Goal: Task Accomplishment & Management: Manage account settings

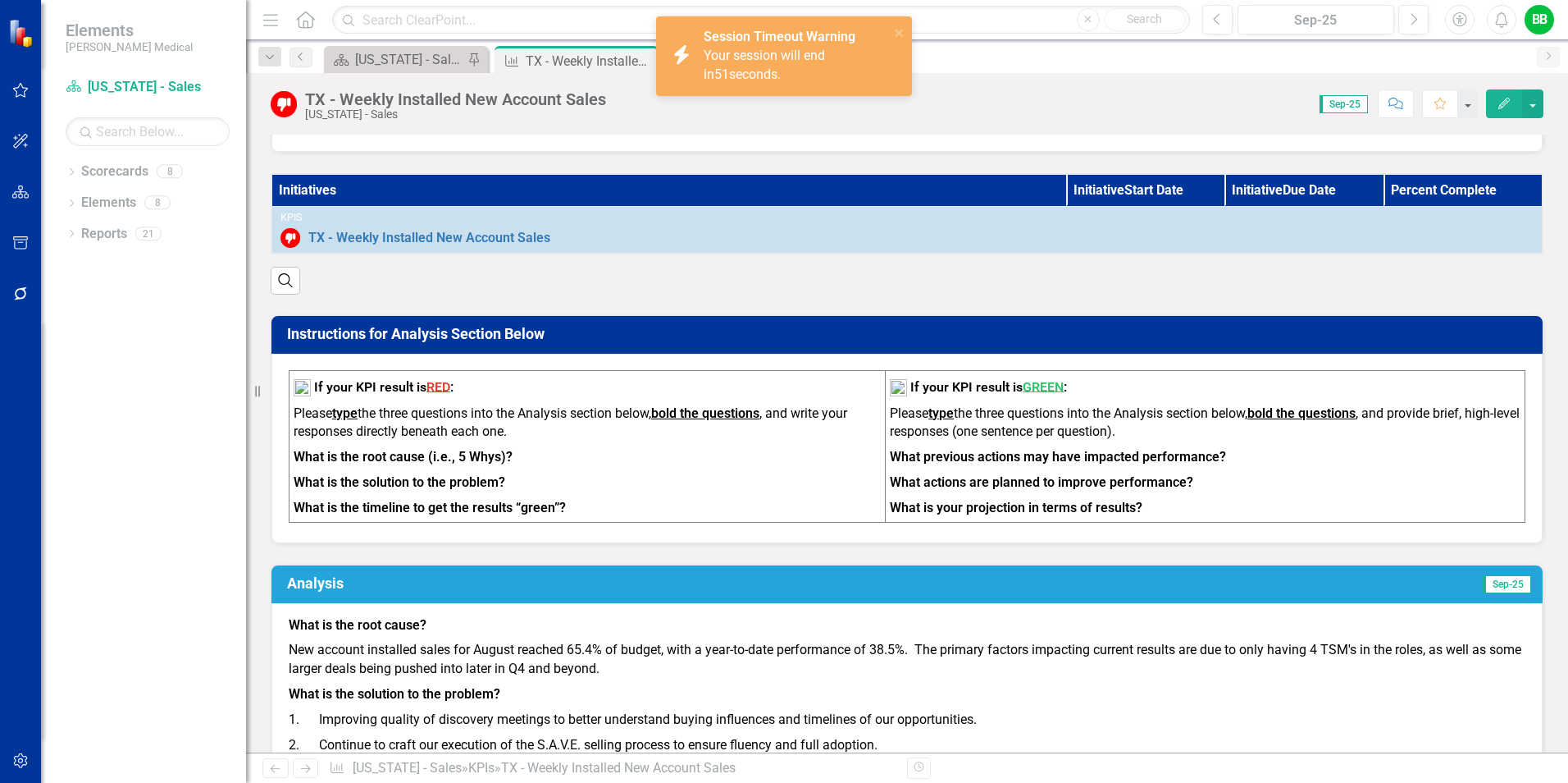
scroll to position [656, 0]
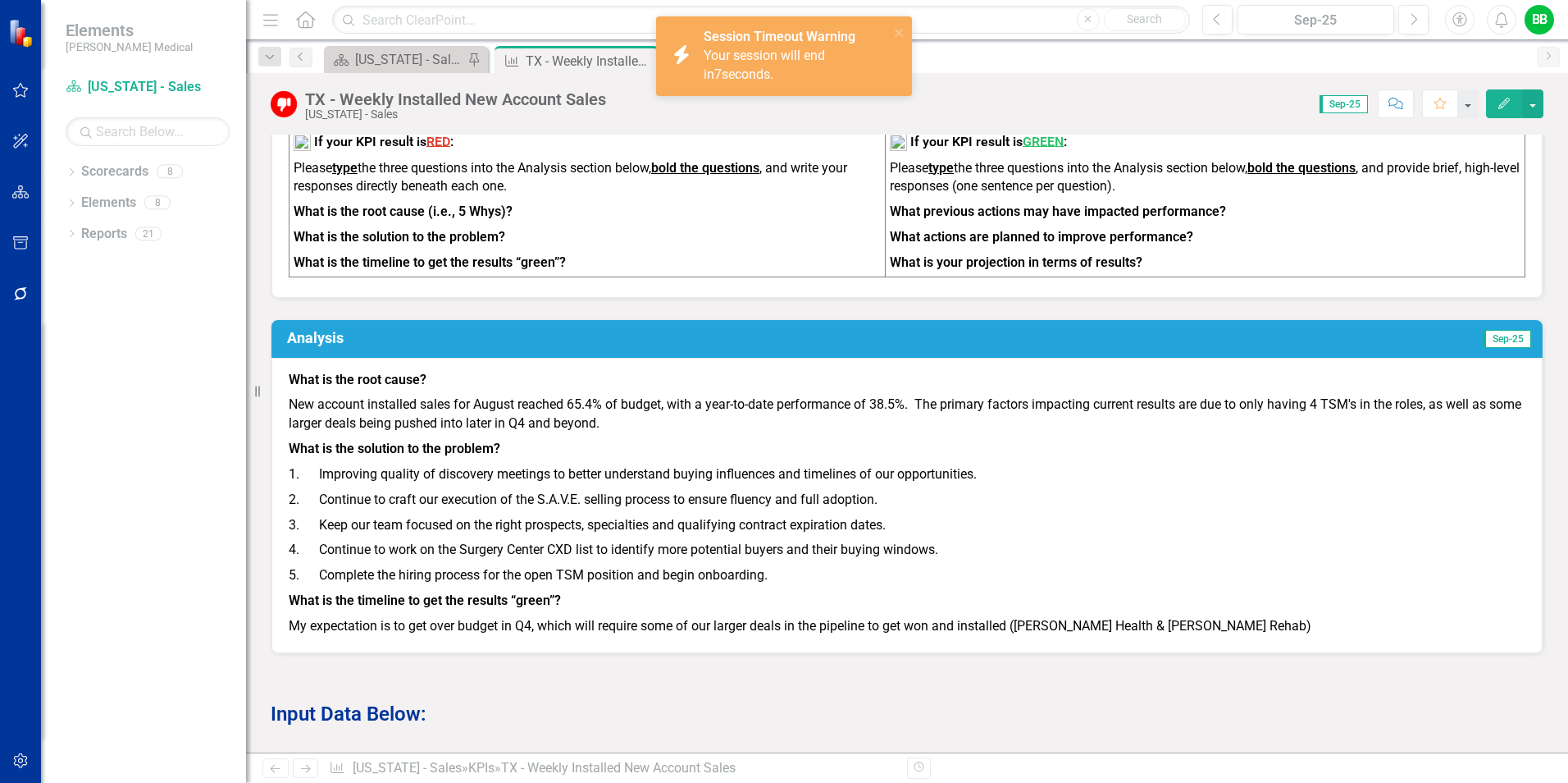
click at [1154, 551] on p "4. Continue to work on the Surgery Center CXD list to identify more potential b…" at bounding box center [907, 550] width 1237 height 25
click at [902, 26] on icon "close" at bounding box center [900, 32] width 11 height 13
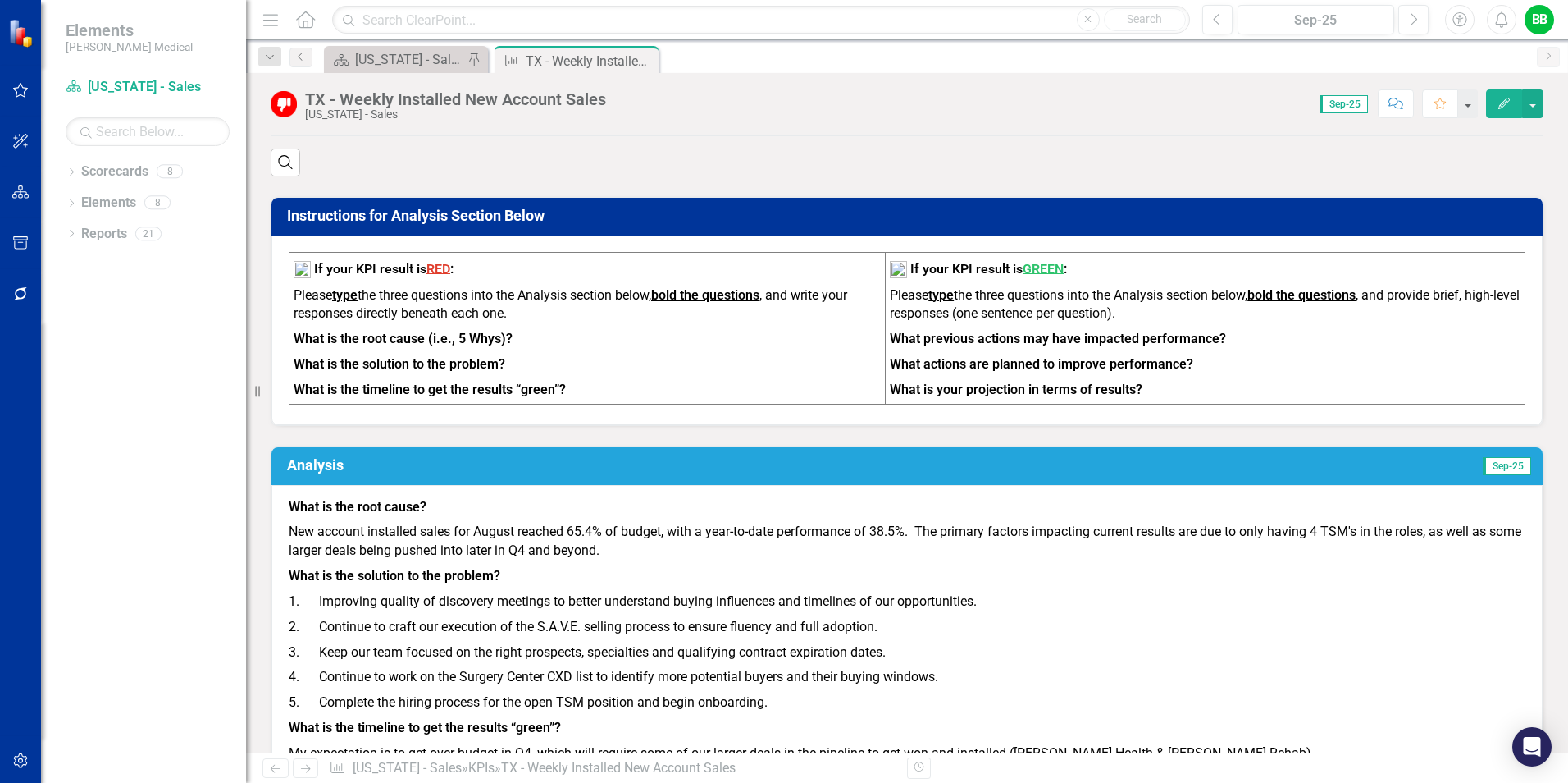
scroll to position [656, 0]
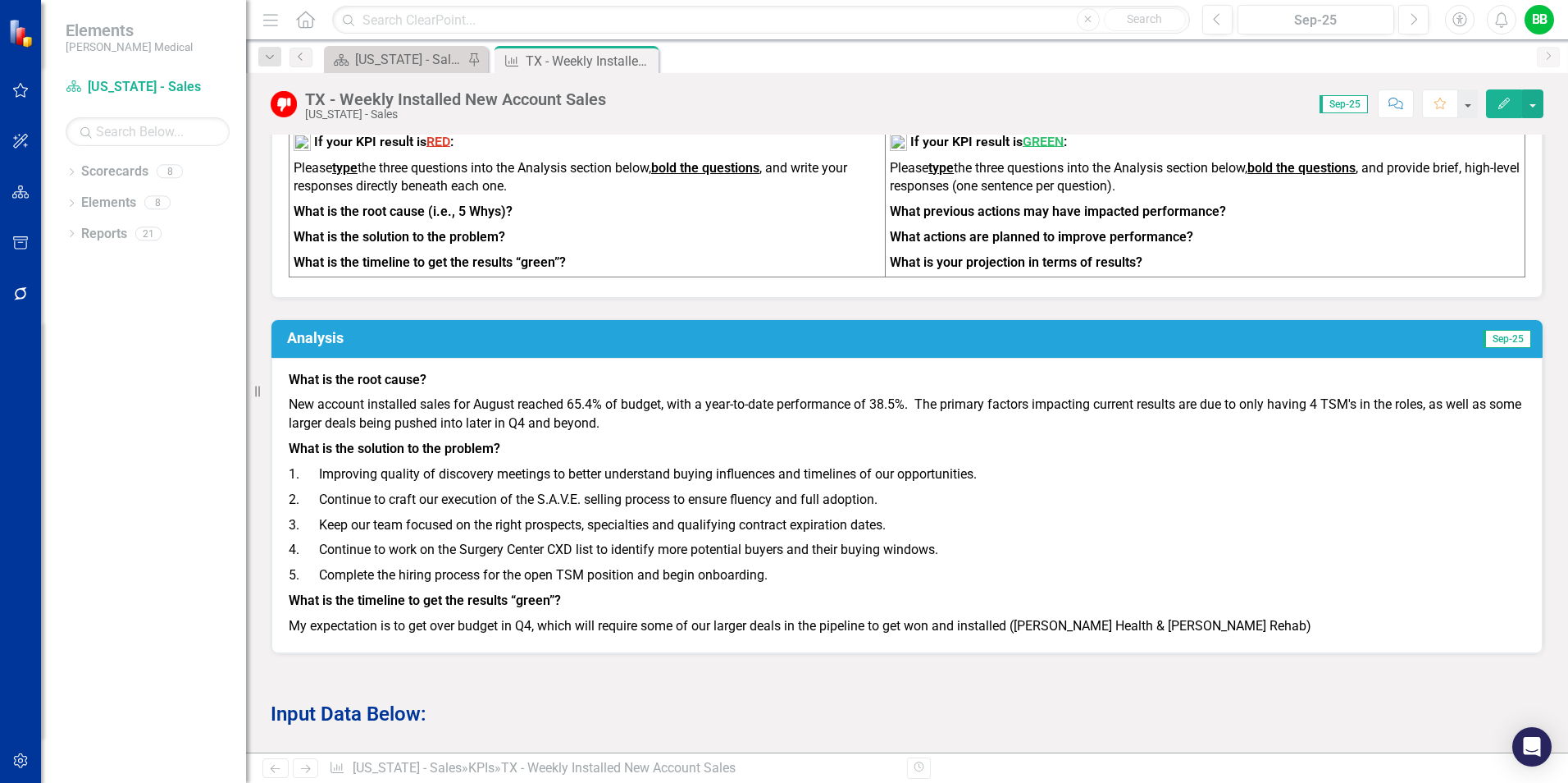
click at [484, 636] on p "My expectation is to get over budget in Q4, which will require some of our larg…" at bounding box center [907, 625] width 1237 height 23
click at [453, 346] on h3 "Analysis" at bounding box center [617, 337] width 661 height 16
click at [465, 614] on p "What is the timeline to get the results “green”?" at bounding box center [907, 601] width 1237 height 25
click at [1205, 614] on p "What is the timeline to get the results “green”?" at bounding box center [907, 601] width 1237 height 25
click at [1249, 630] on p "My expectation is to get over budget in Q4, which will require some of our larg…" at bounding box center [907, 625] width 1237 height 23
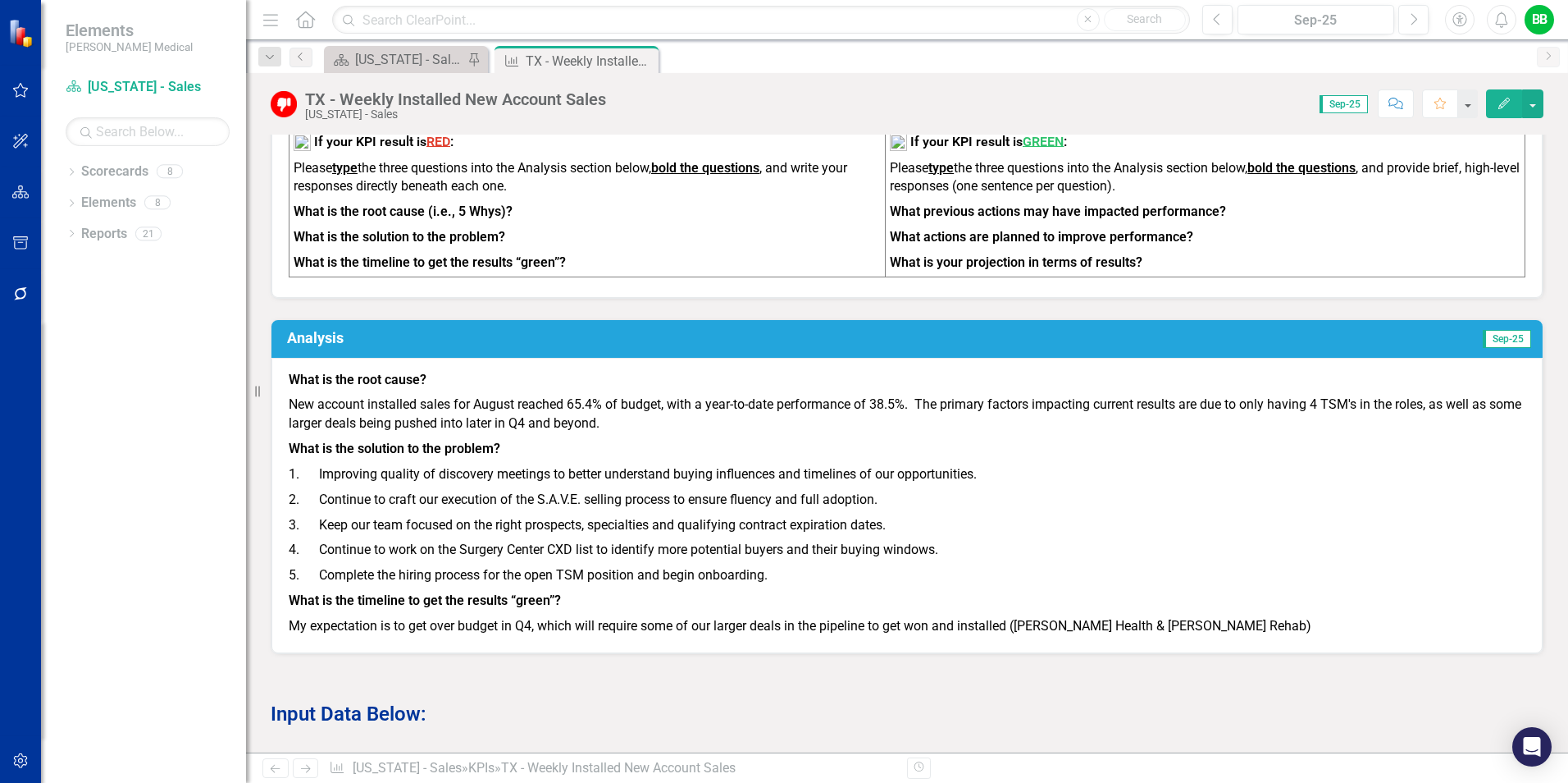
click at [333, 333] on div "Analysis Sep-25" at bounding box center [907, 339] width 1272 height 38
click at [327, 355] on td "Analysis" at bounding box center [617, 340] width 661 height 29
click at [322, 346] on h3 "Analysis" at bounding box center [617, 337] width 661 height 16
click at [410, 346] on h3 "Analysis" at bounding box center [617, 337] width 661 height 16
click at [409, 346] on h3 "Analysis" at bounding box center [617, 337] width 661 height 16
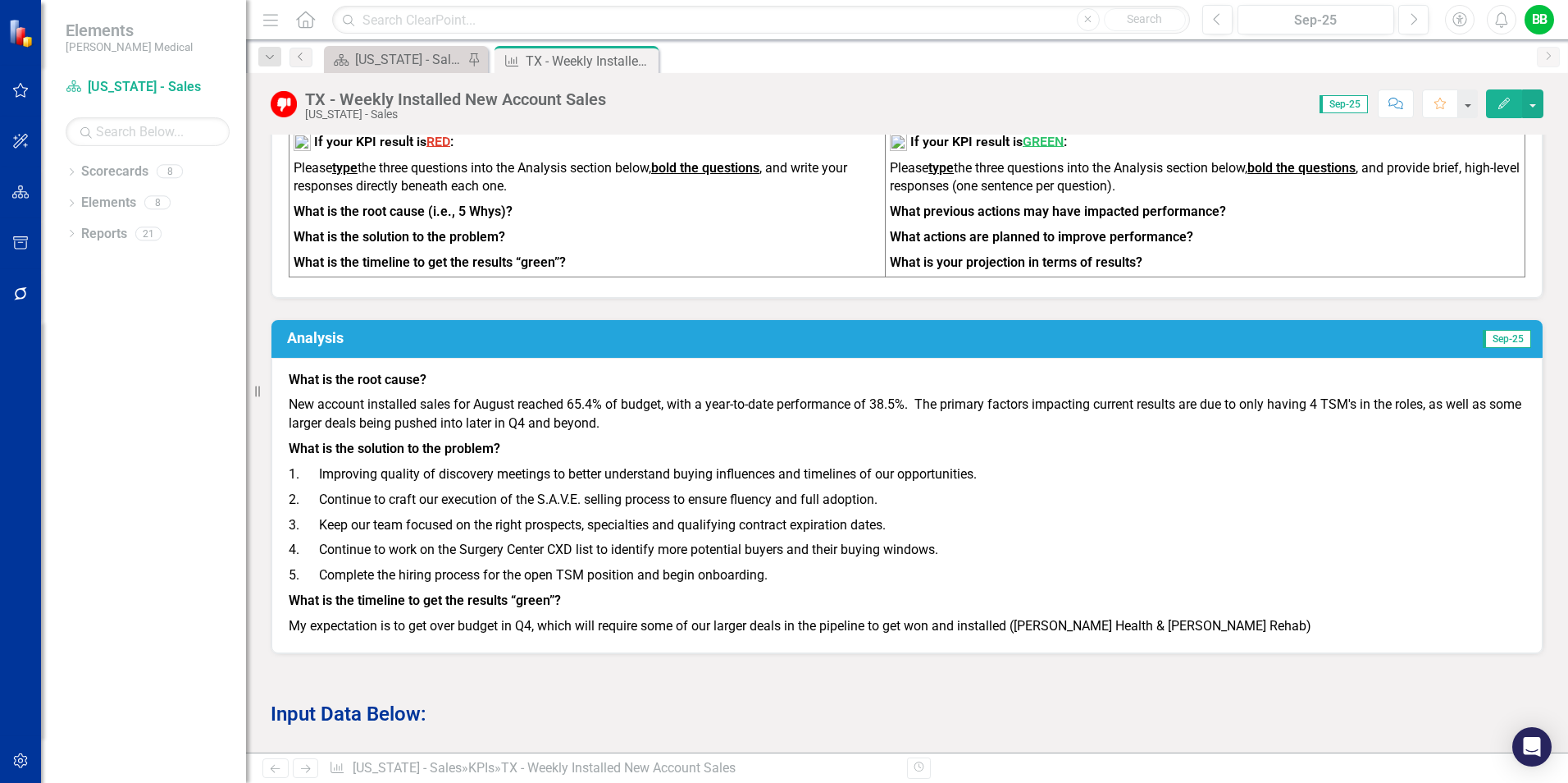
click at [409, 346] on h3 "Analysis" at bounding box center [617, 337] width 661 height 16
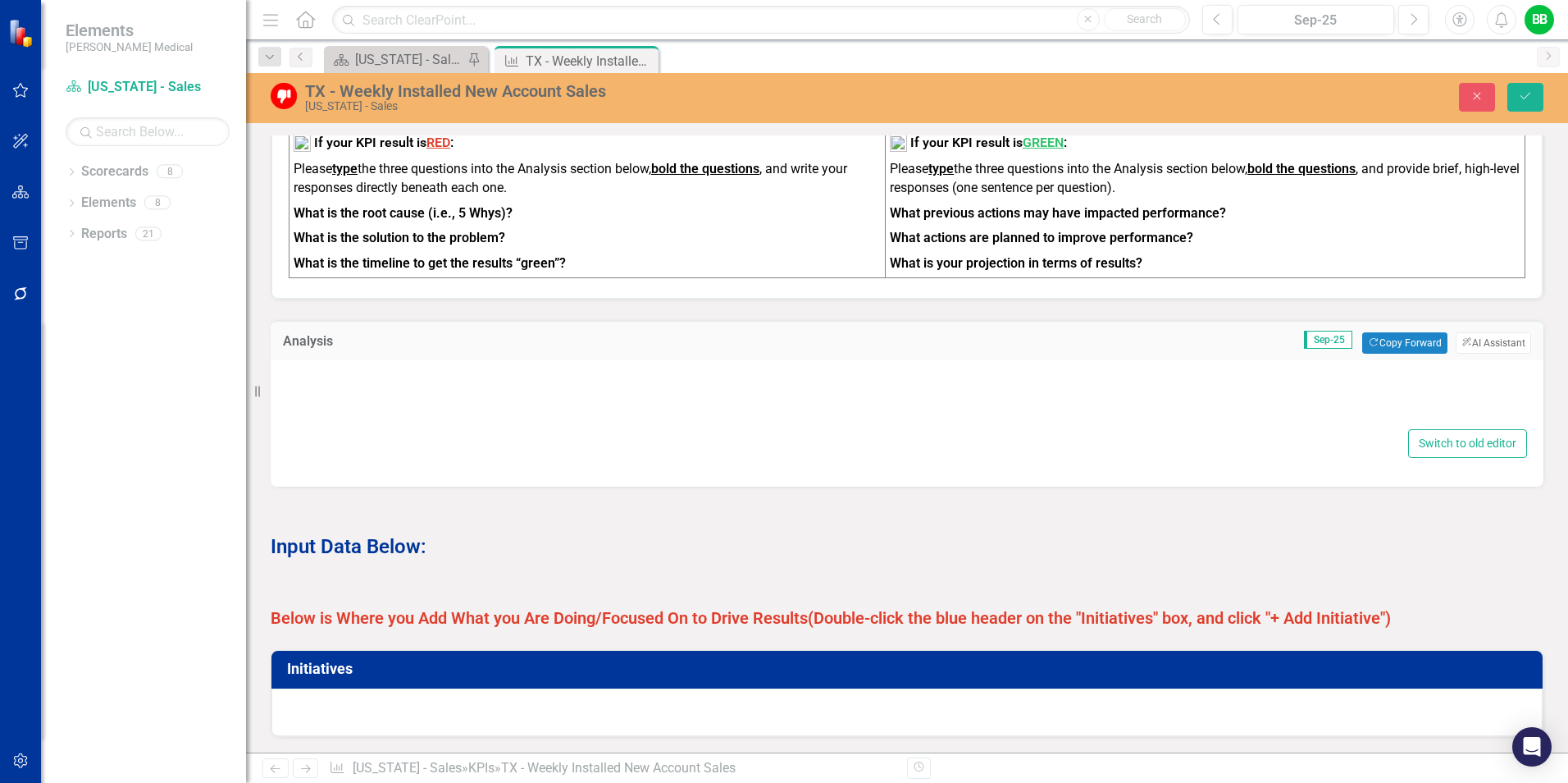
type textarea "<p><strong>What is the root cause?</strong></p> <p>New account installed sales …"
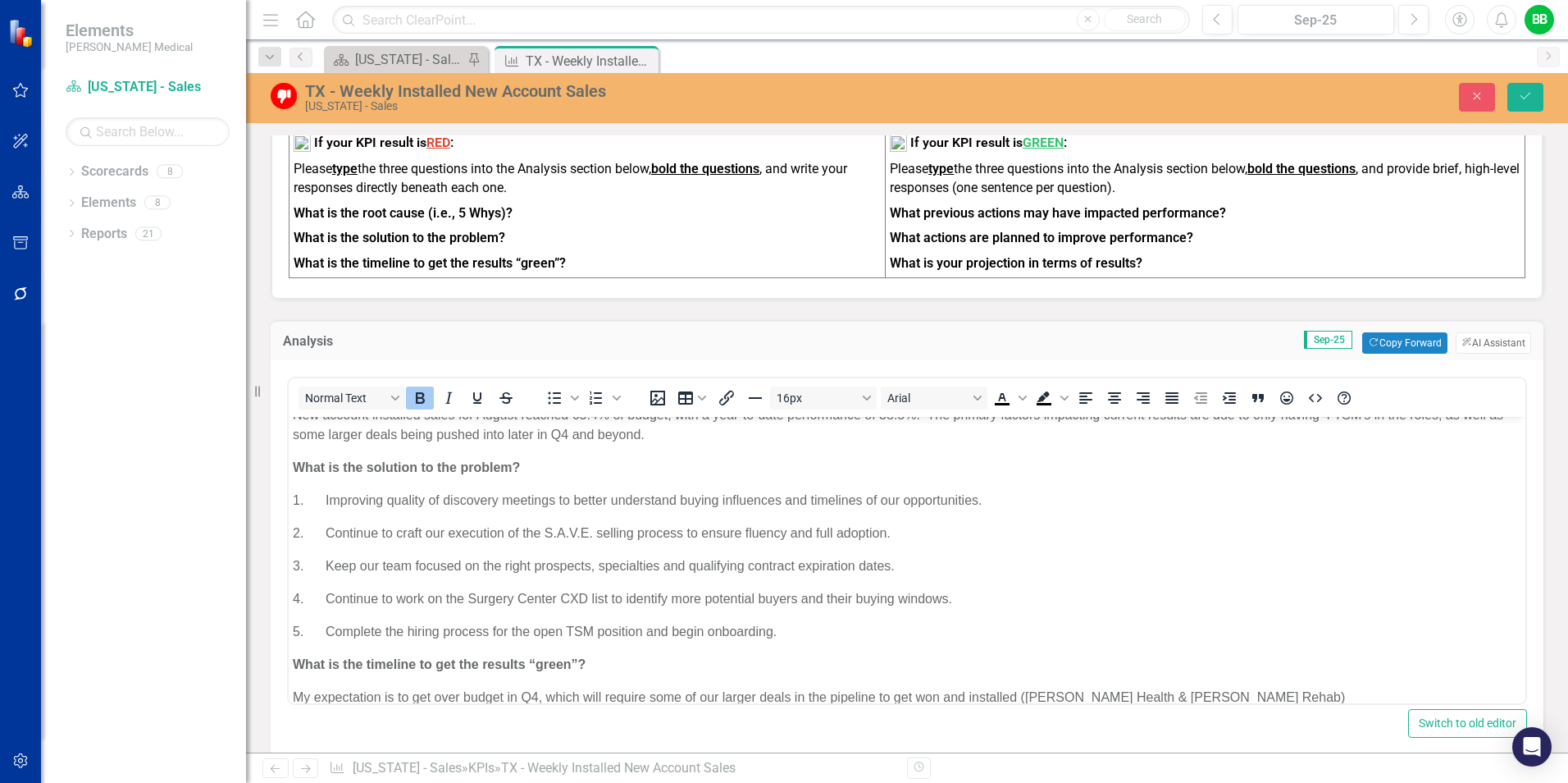
scroll to position [69, 0]
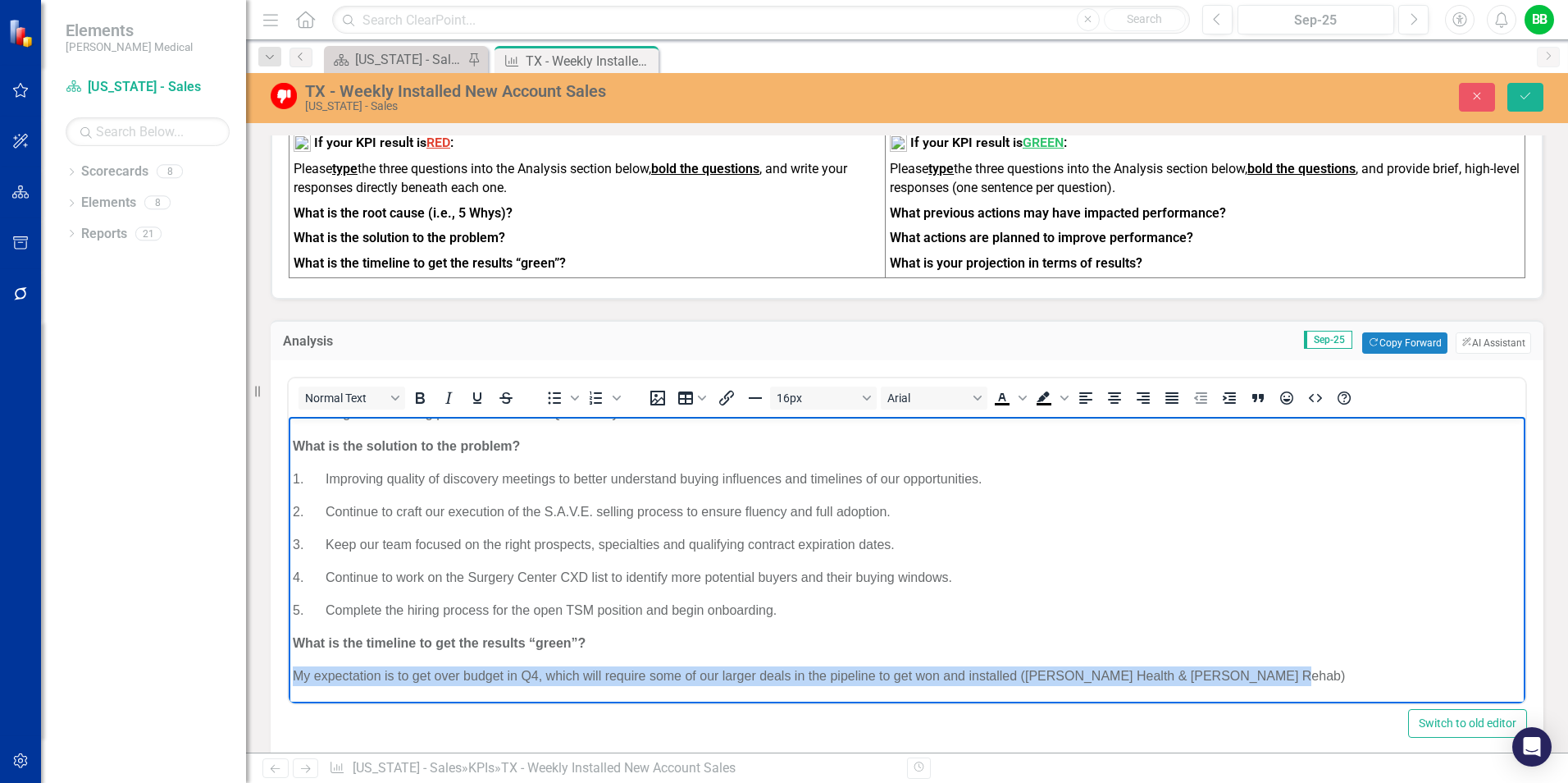
drag, startPoint x: 295, startPoint y: 675, endPoint x: 1318, endPoint y: 672, distance: 1023.0
click at [1311, 672] on p "My expectation is to get over budget in Q4, which will require some of our larg…" at bounding box center [908, 675] width 1229 height 20
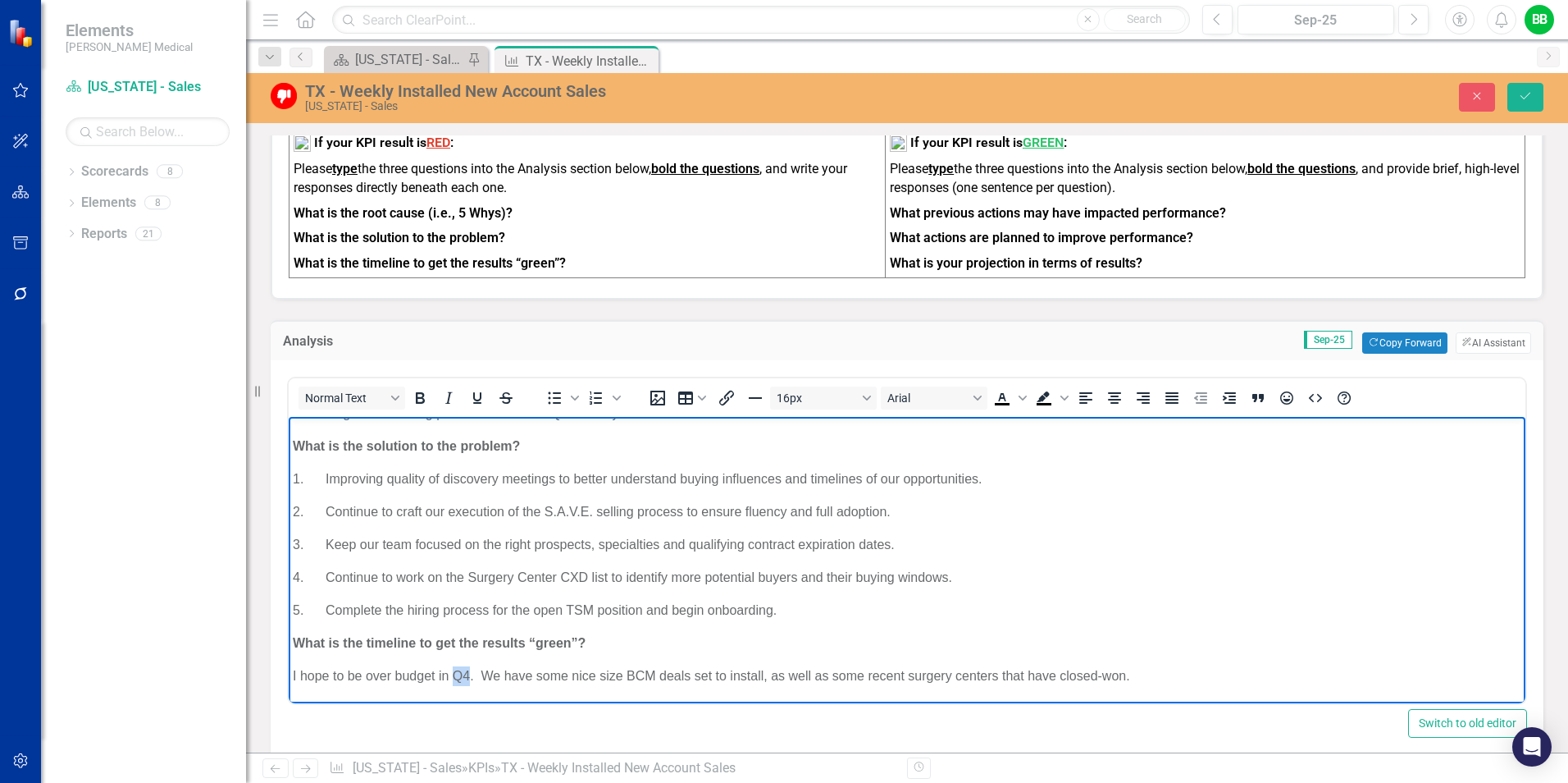
drag, startPoint x: 452, startPoint y: 674, endPoint x: 472, endPoint y: 676, distance: 20.1
click at [472, 676] on p "I hope to be over budget in Q4. We have some nice size BCM deals set to install…" at bounding box center [908, 675] width 1229 height 20
drag, startPoint x: 438, startPoint y: 677, endPoint x: 512, endPoint y: 679, distance: 74.0
click at [512, 679] on p "I hope to be over budget in December. We have some nice size BCM deals set to i…" at bounding box center [908, 675] width 1229 height 20
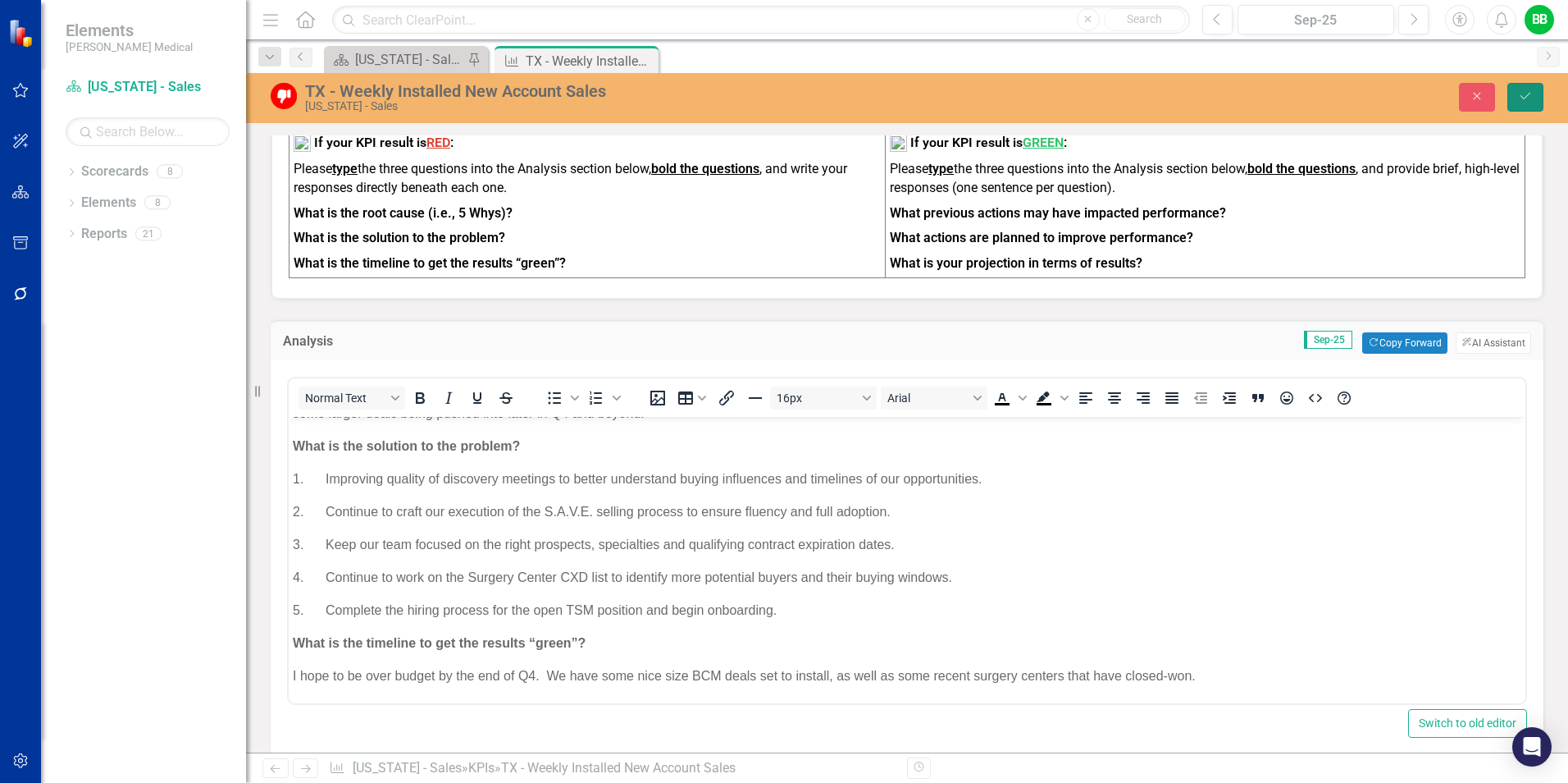
click at [1522, 97] on icon "Save" at bounding box center [1526, 95] width 15 height 11
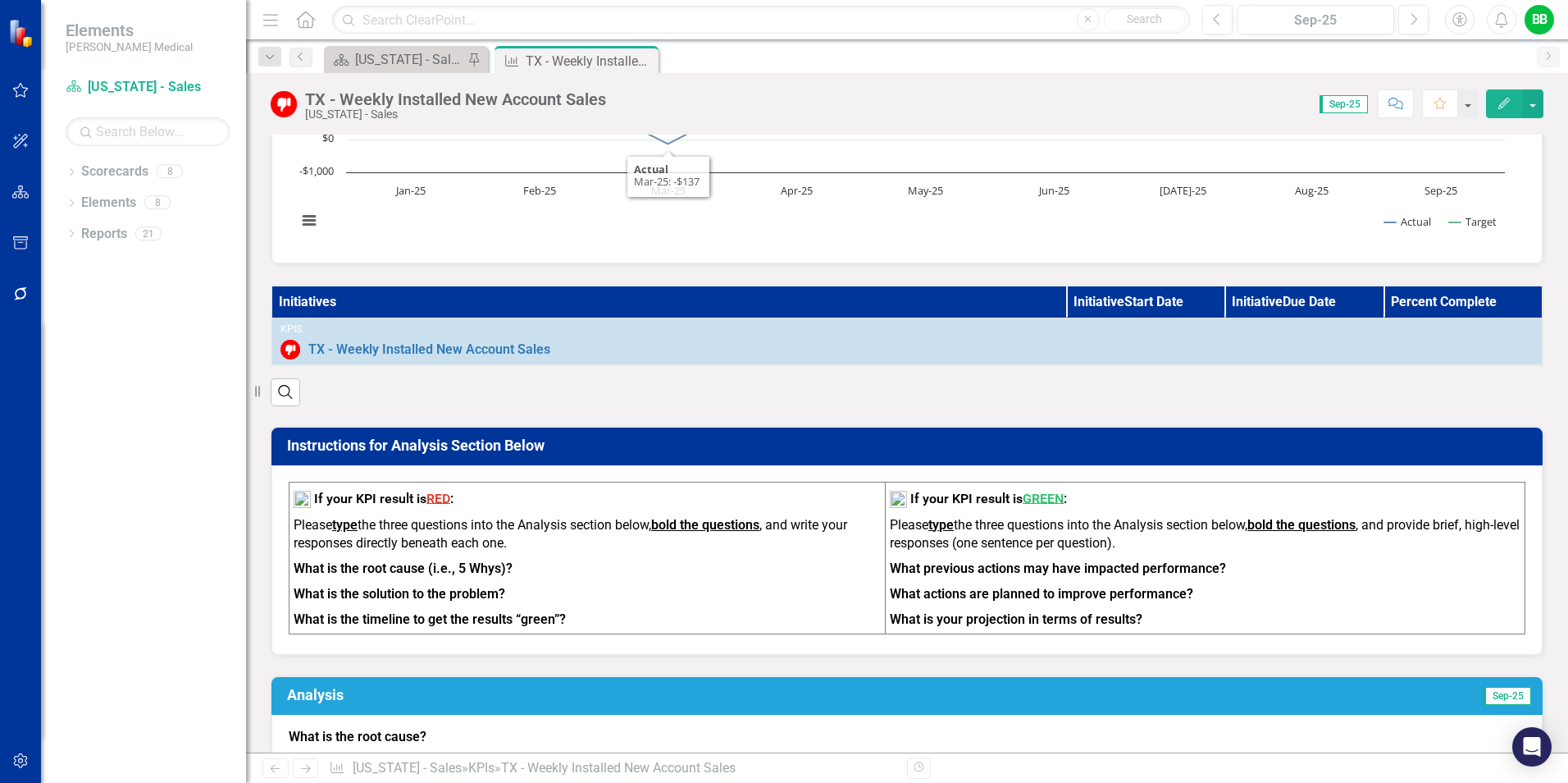
scroll to position [329, 0]
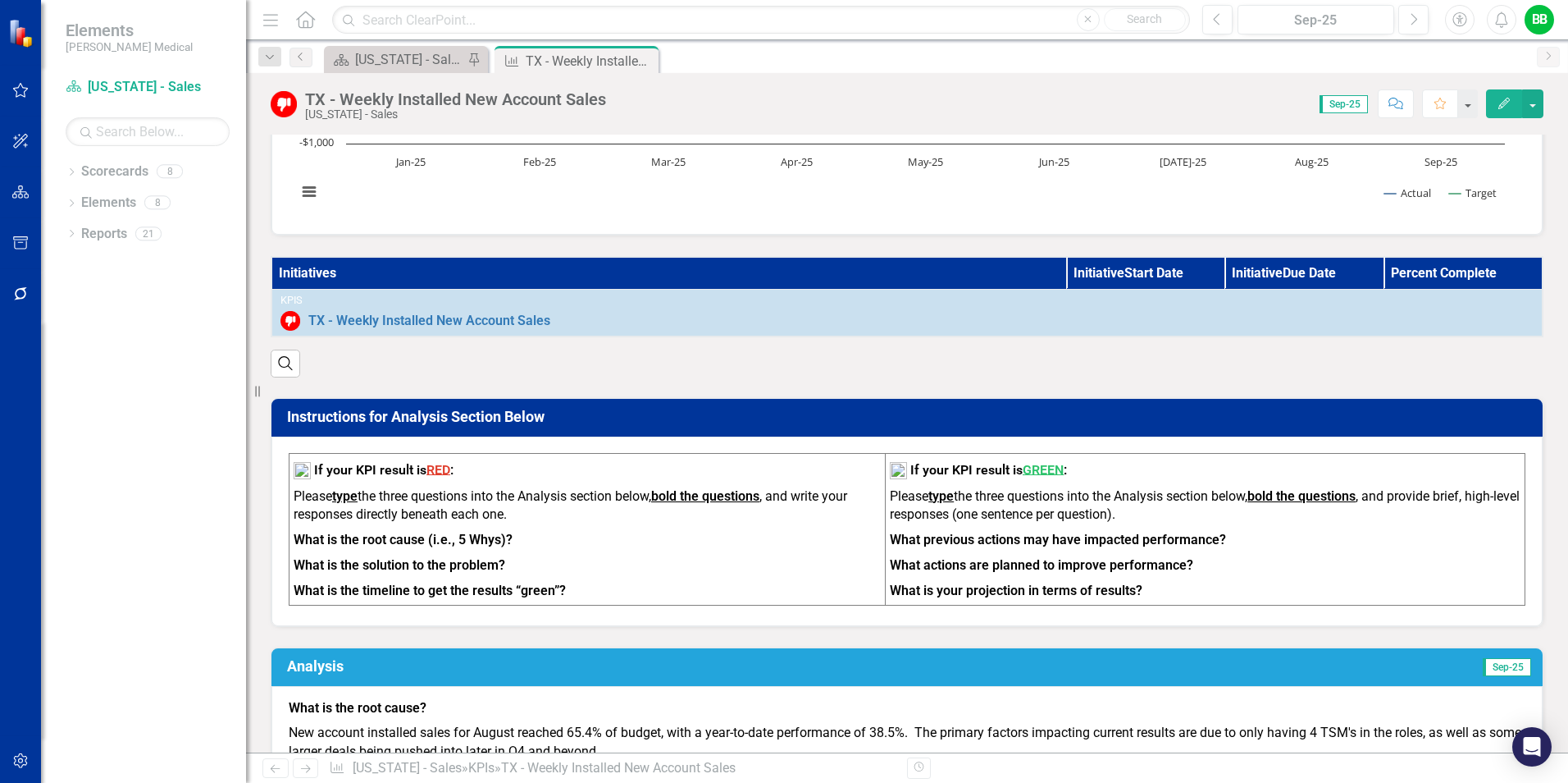
click at [409, 272] on th "Initiatives" at bounding box center [668, 273] width 795 height 33
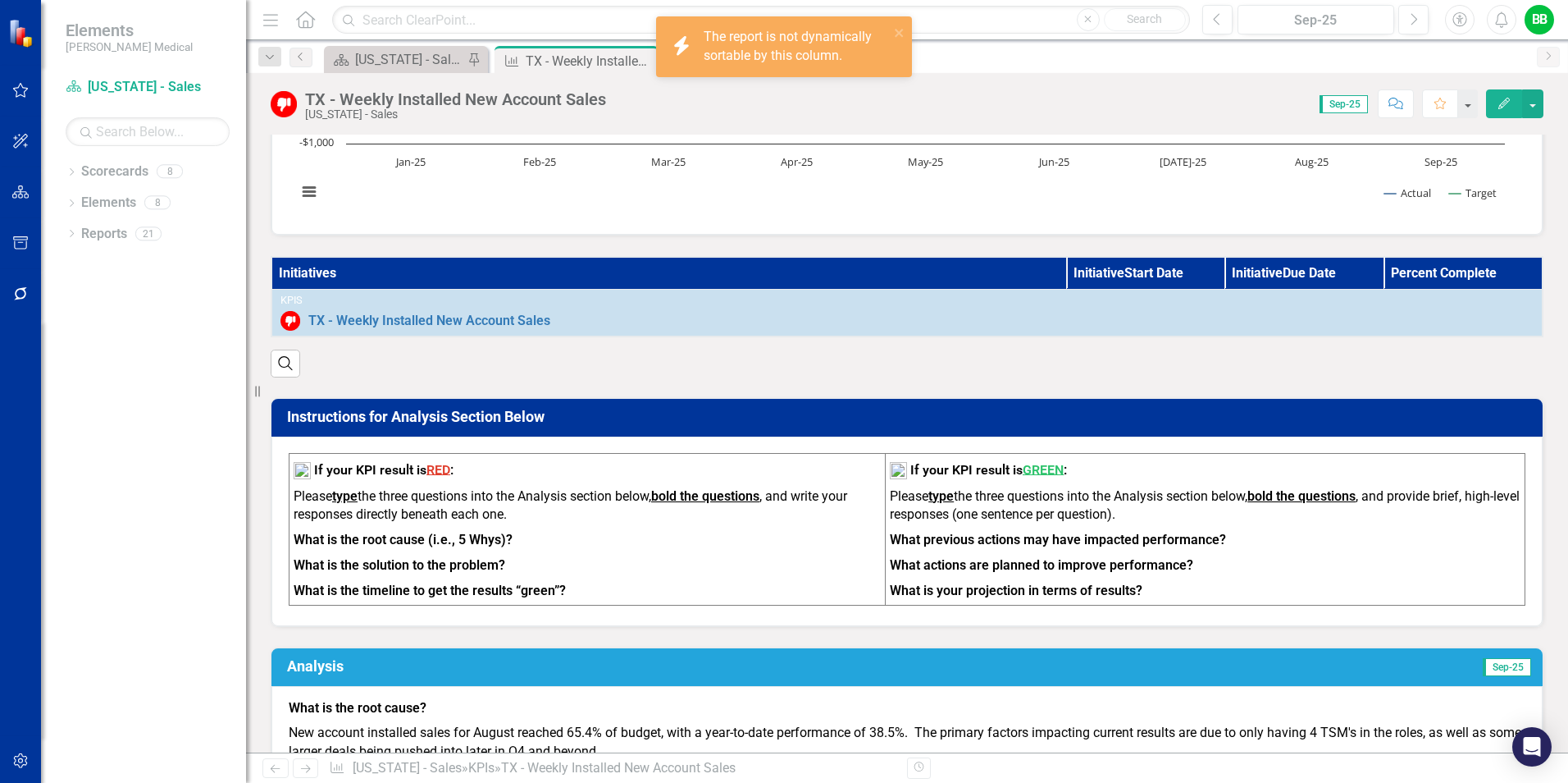
click at [409, 272] on th "Initiatives" at bounding box center [668, 273] width 795 height 33
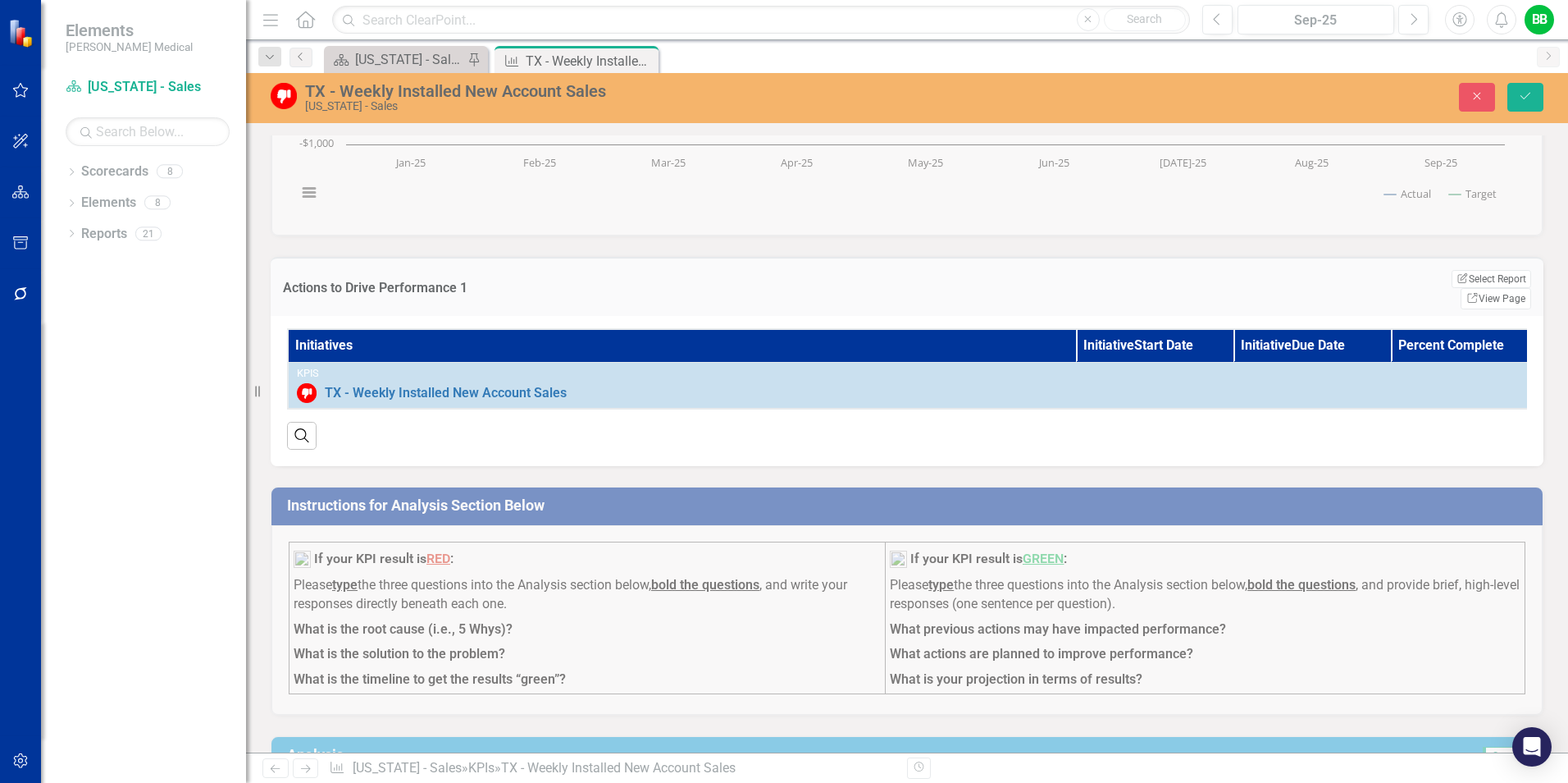
click at [726, 248] on div "Actions to Drive Performance 1 Edit Report Select Report Link View Page Initiat…" at bounding box center [907, 351] width 1298 height 230
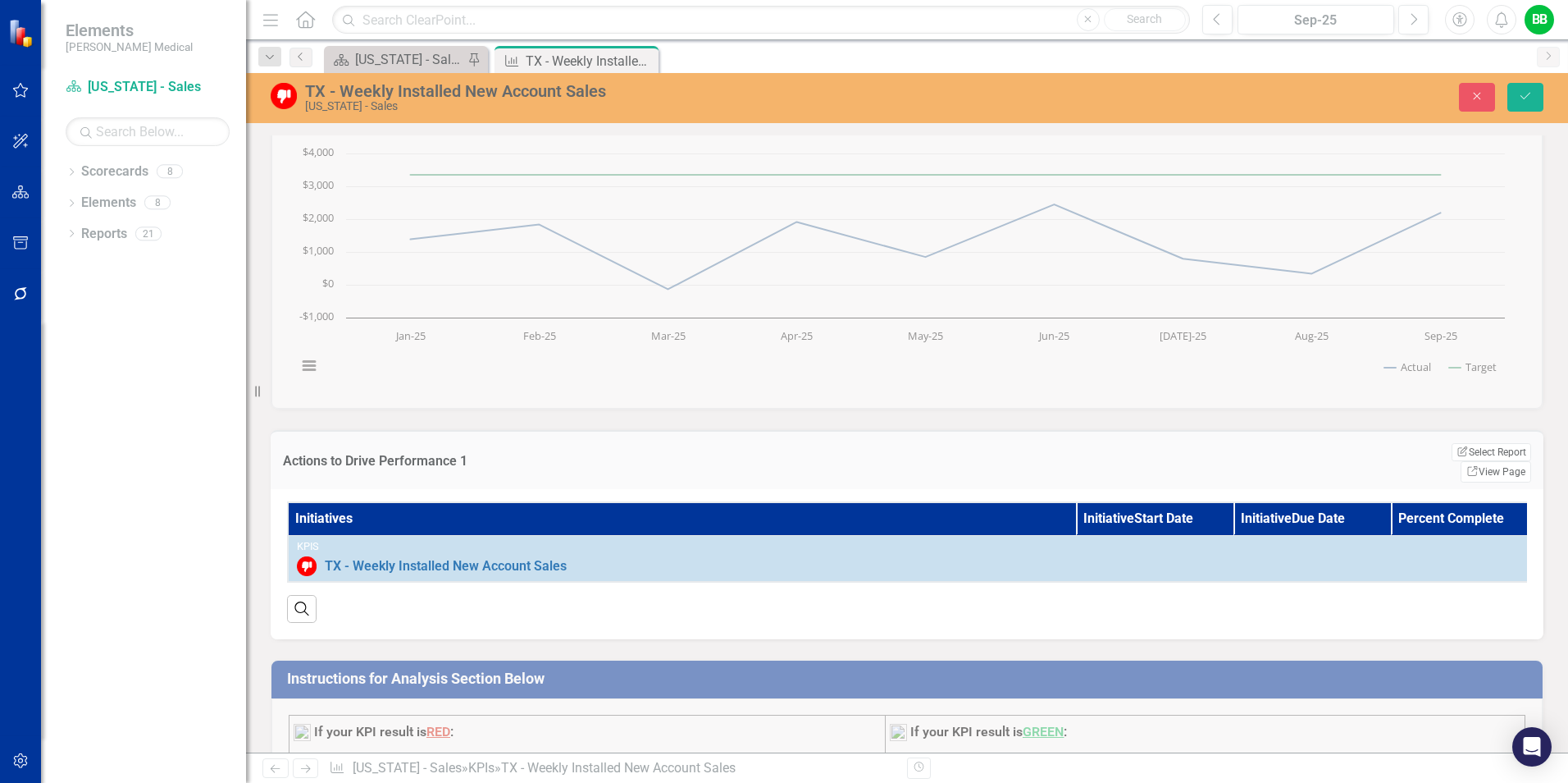
scroll to position [0, 0]
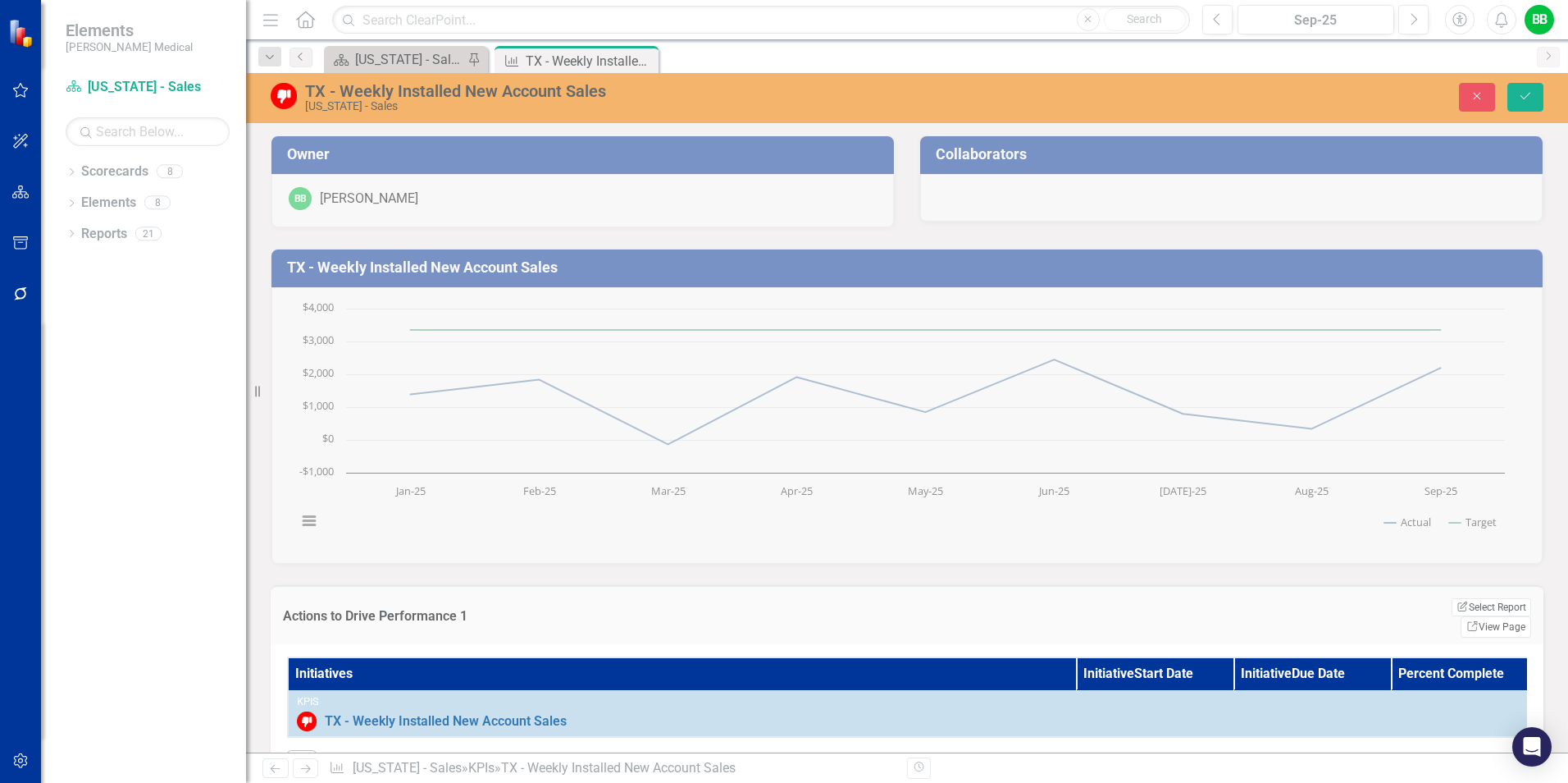
click at [929, 377] on div "TX - Weekly Installed New Account Sales Chart Line chart with 2 lines. TX - Wee…" at bounding box center [907, 396] width 1298 height 336
click at [1474, 96] on icon "Close" at bounding box center [1477, 95] width 15 height 11
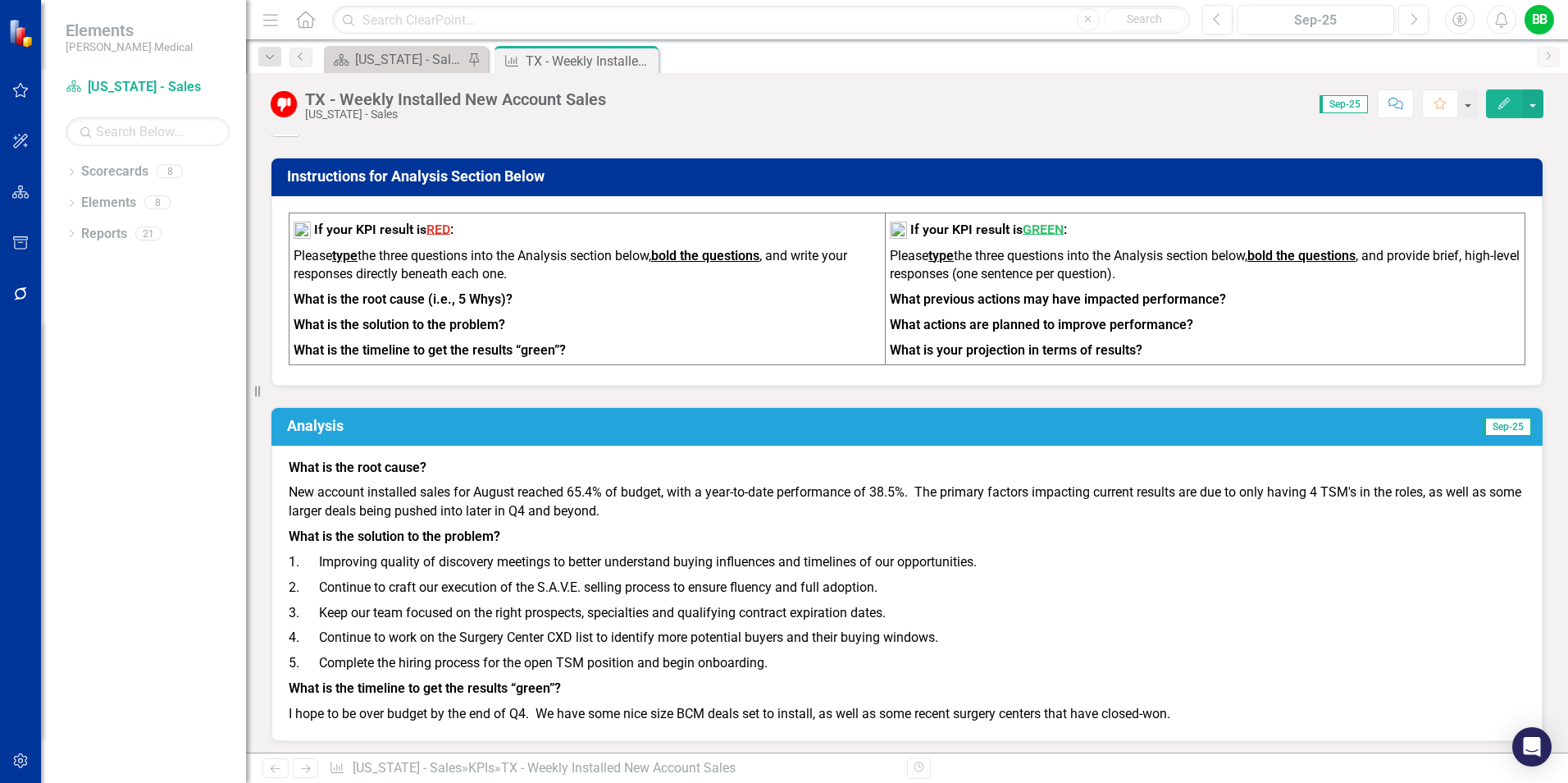
scroll to position [820, 0]
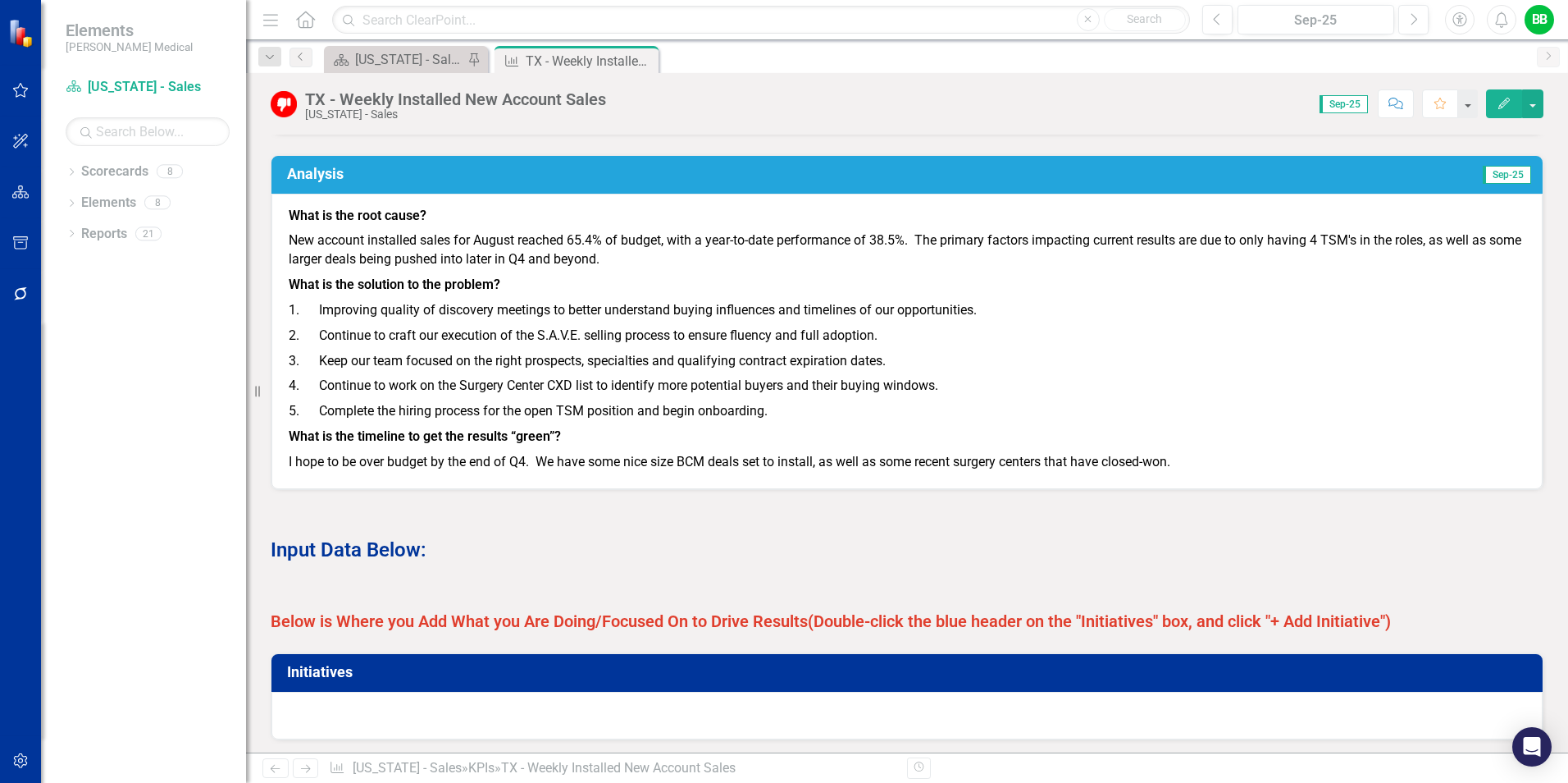
click at [712, 472] on p "I hope to be over budget by the end of Q4. We have some nice size BCM deals set…" at bounding box center [907, 461] width 1237 height 23
click at [764, 182] on h3 "Analysis" at bounding box center [617, 173] width 661 height 16
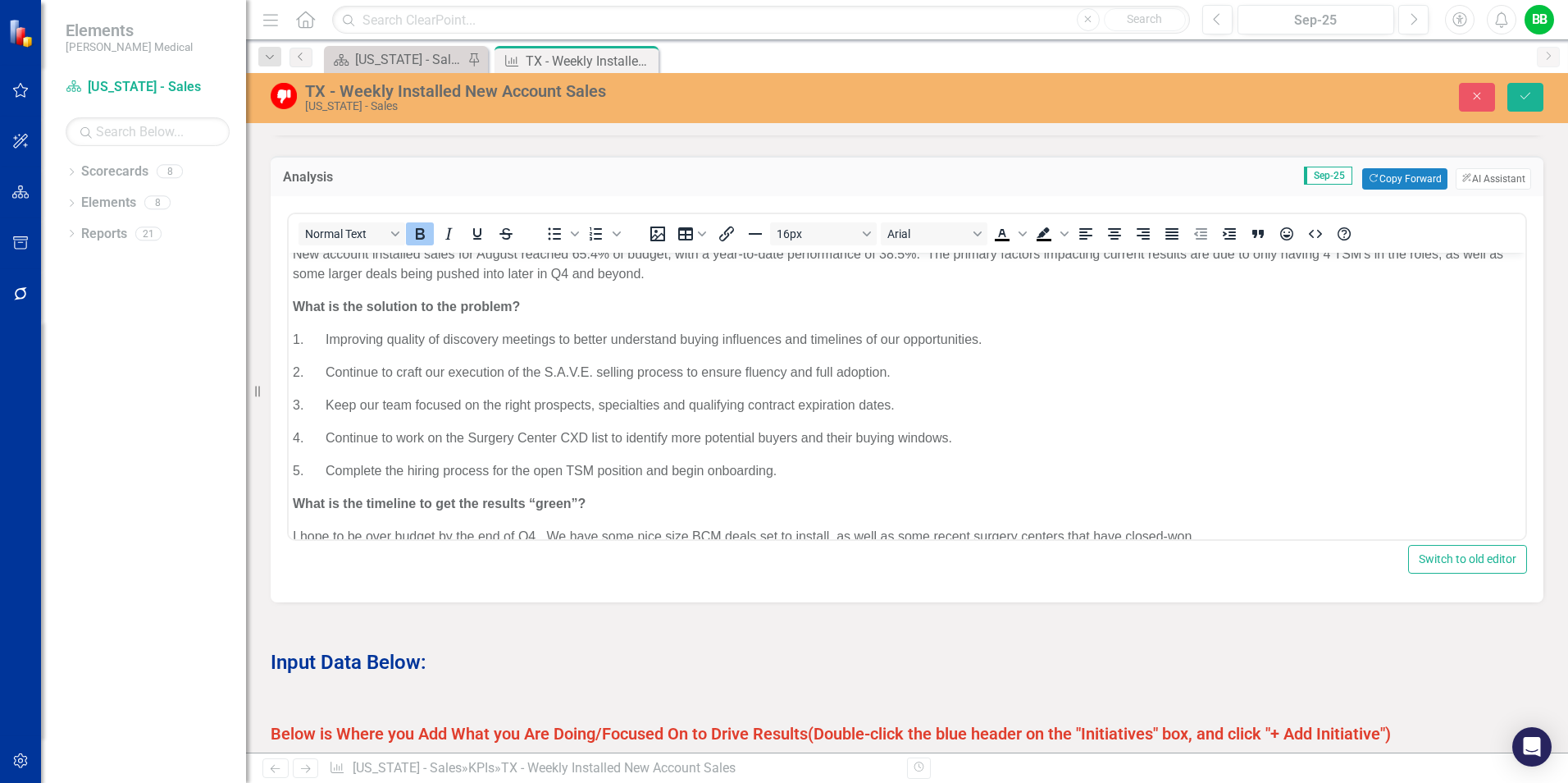
scroll to position [69, 0]
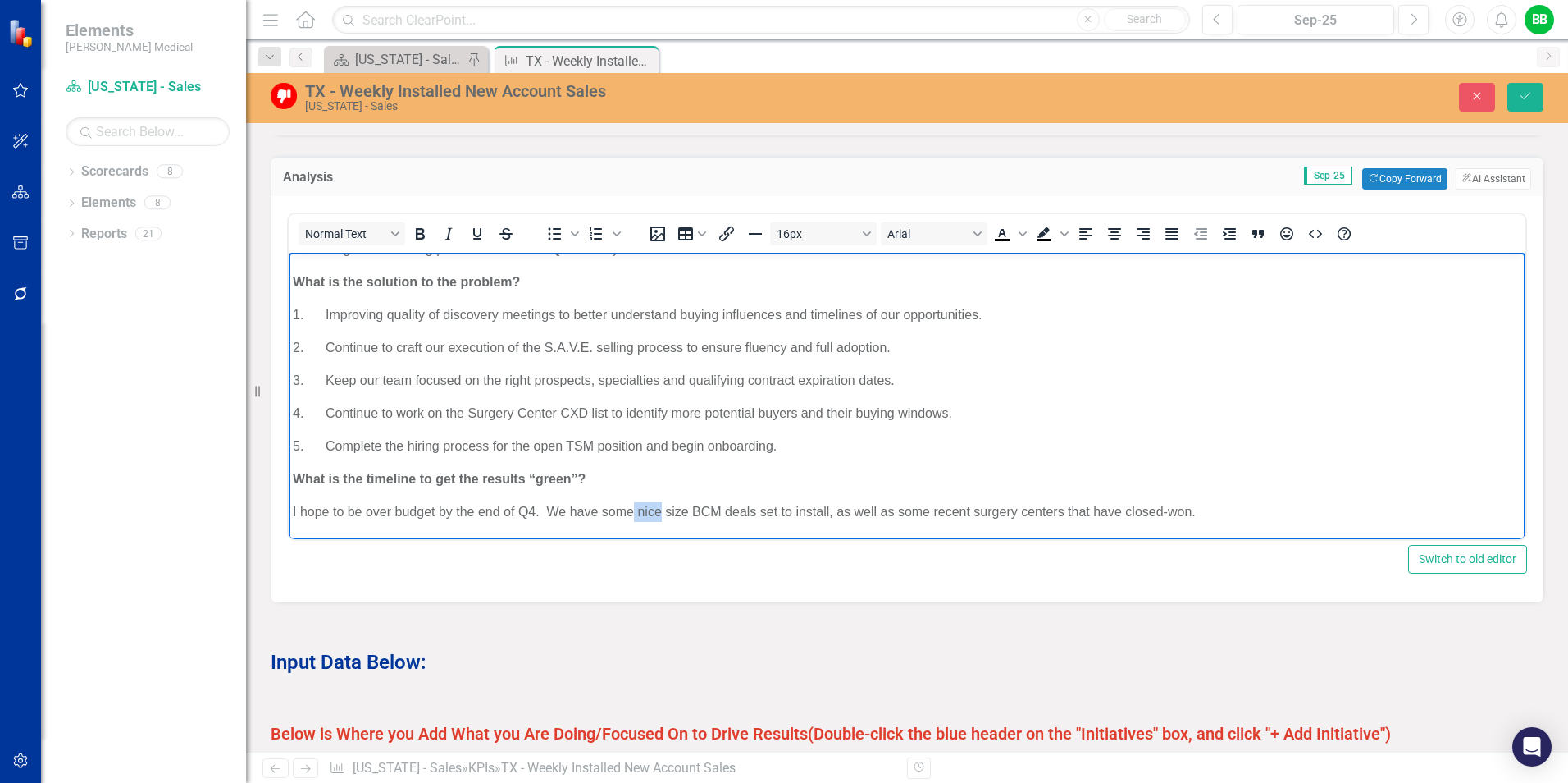
drag, startPoint x: 635, startPoint y: 511, endPoint x: 660, endPoint y: 514, distance: 25.2
click at [660, 514] on p "I hope to be over budget by the end of Q4. We have some nice size BCM deals set…" at bounding box center [908, 512] width 1229 height 20
drag, startPoint x: 641, startPoint y: 512, endPoint x: 666, endPoint y: 521, distance: 26.6
click at [666, 521] on p "I hope to be over budget by the end of Q4. We have some wins size BCM deals set…" at bounding box center [908, 512] width 1229 height 20
drag, startPoint x: 726, startPoint y: 512, endPoint x: 748, endPoint y: 514, distance: 22.1
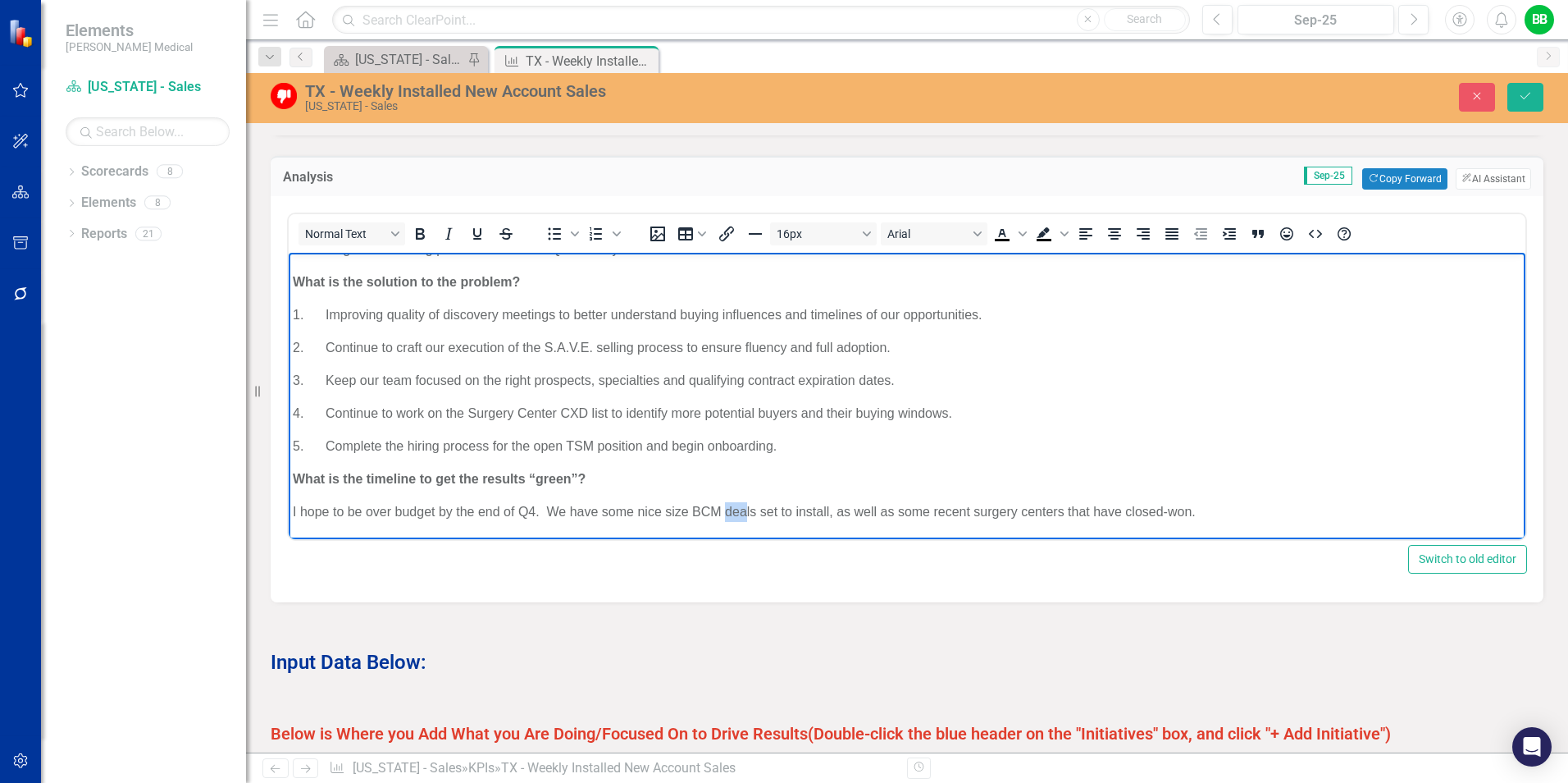
click at [748, 514] on p "I hope to be over budget by the end of Q4. We have some nice size BCM deals set…" at bounding box center [908, 512] width 1229 height 20
drag, startPoint x: 693, startPoint y: 512, endPoint x: 757, endPoint y: 509, distance: 64.1
click at [757, 509] on p "I hope to be over budget by the end of Q4. We have some nice size BCM deals set…" at bounding box center [908, 512] width 1229 height 20
click at [602, 512] on p "I hope to be over budget by the end of Q4. We have some nice size wins set to i…" at bounding box center [908, 512] width 1229 height 20
drag, startPoint x: 569, startPoint y: 510, endPoint x: 751, endPoint y: 503, distance: 182.1
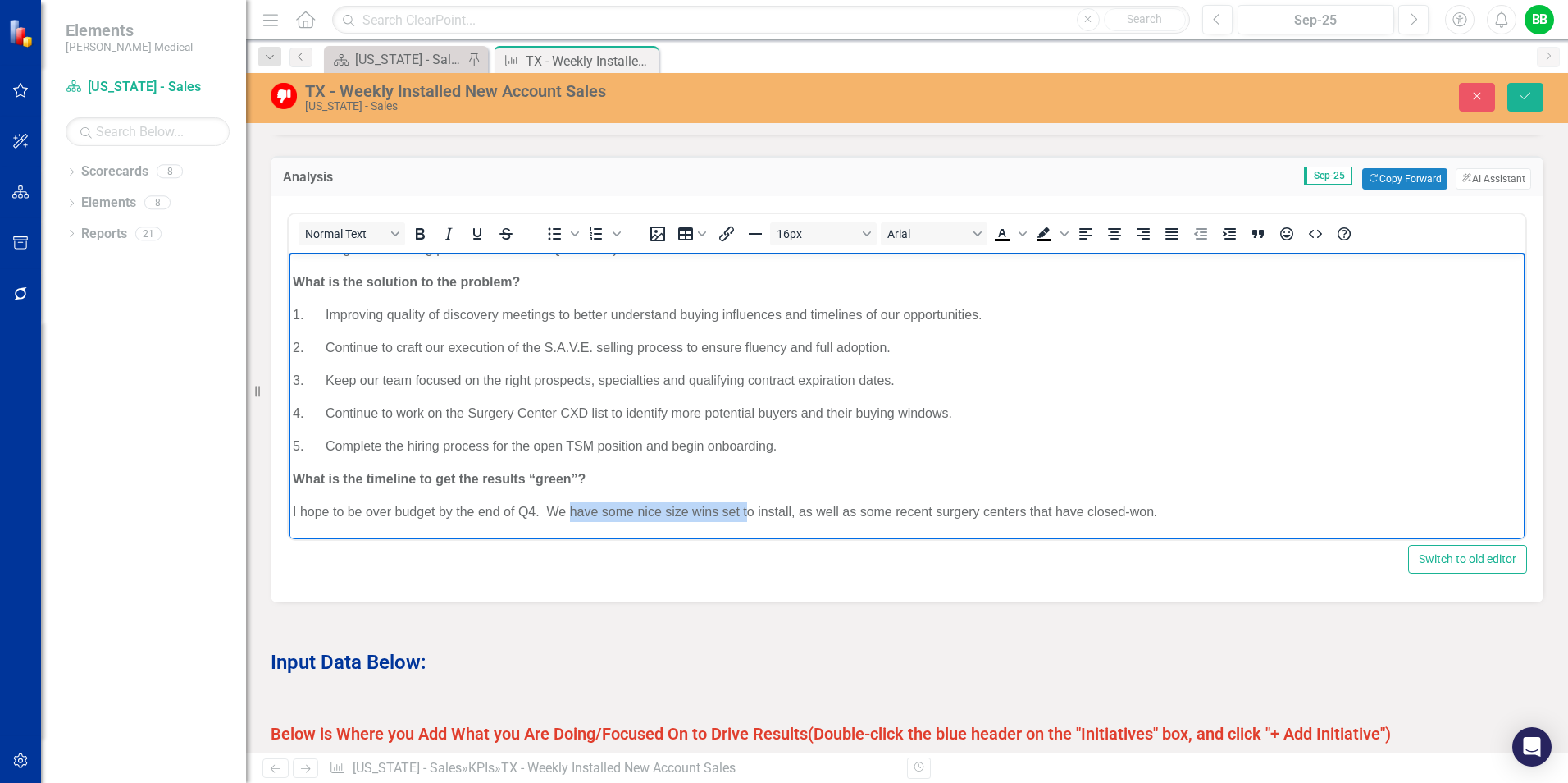
click at [751, 503] on p "I hope to be over budget by the end of Q4. We have some nice size wins set to i…" at bounding box center [908, 512] width 1229 height 20
drag, startPoint x: 551, startPoint y: 512, endPoint x: 719, endPoint y: 499, distance: 168.5
click at [719, 499] on body "What is the root cause? New account installed sales for August reached 65.4% of…" at bounding box center [907, 361] width 1237 height 356
click at [1522, 98] on icon "Save" at bounding box center [1526, 95] width 15 height 11
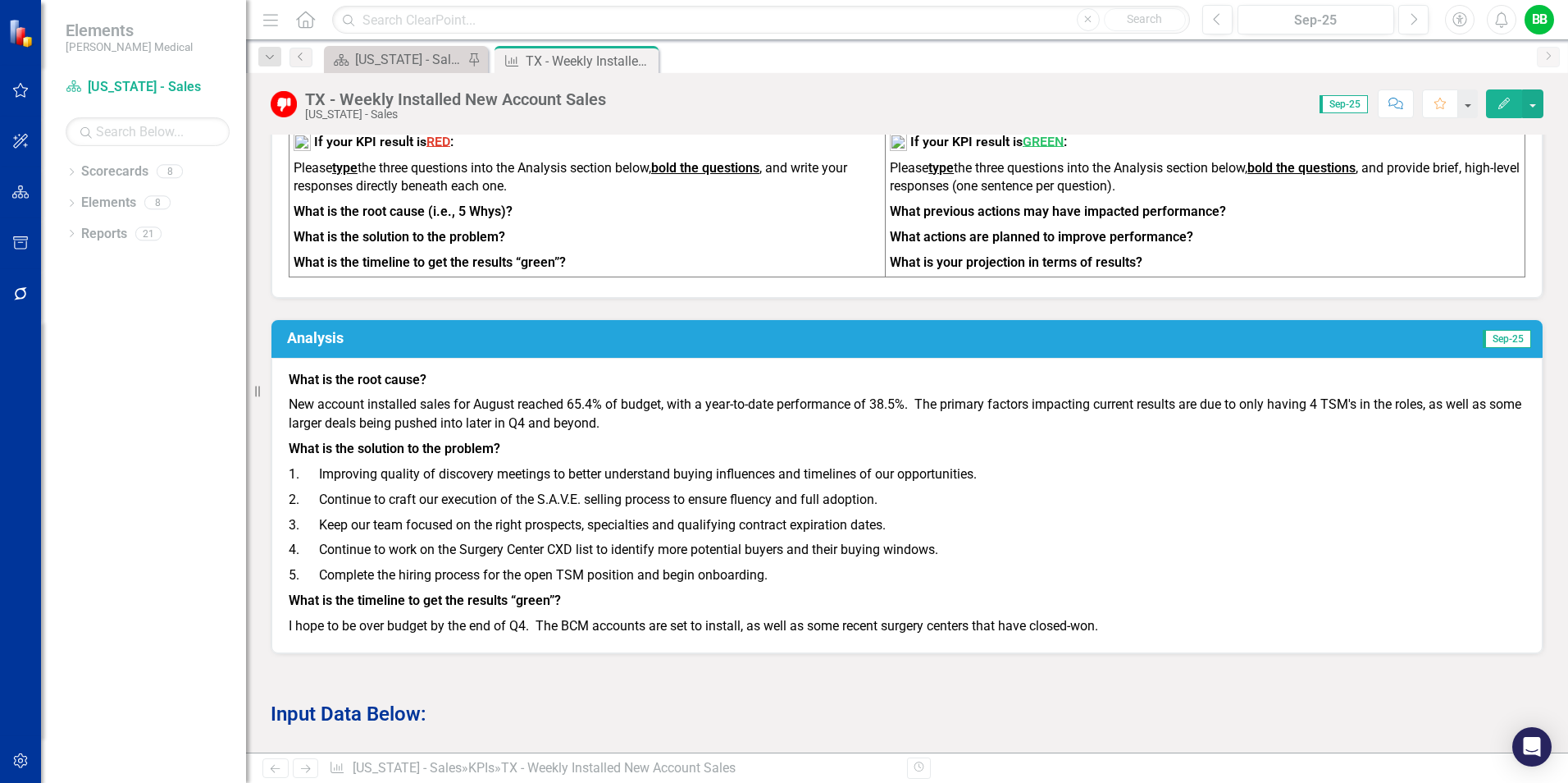
scroll to position [1067, 0]
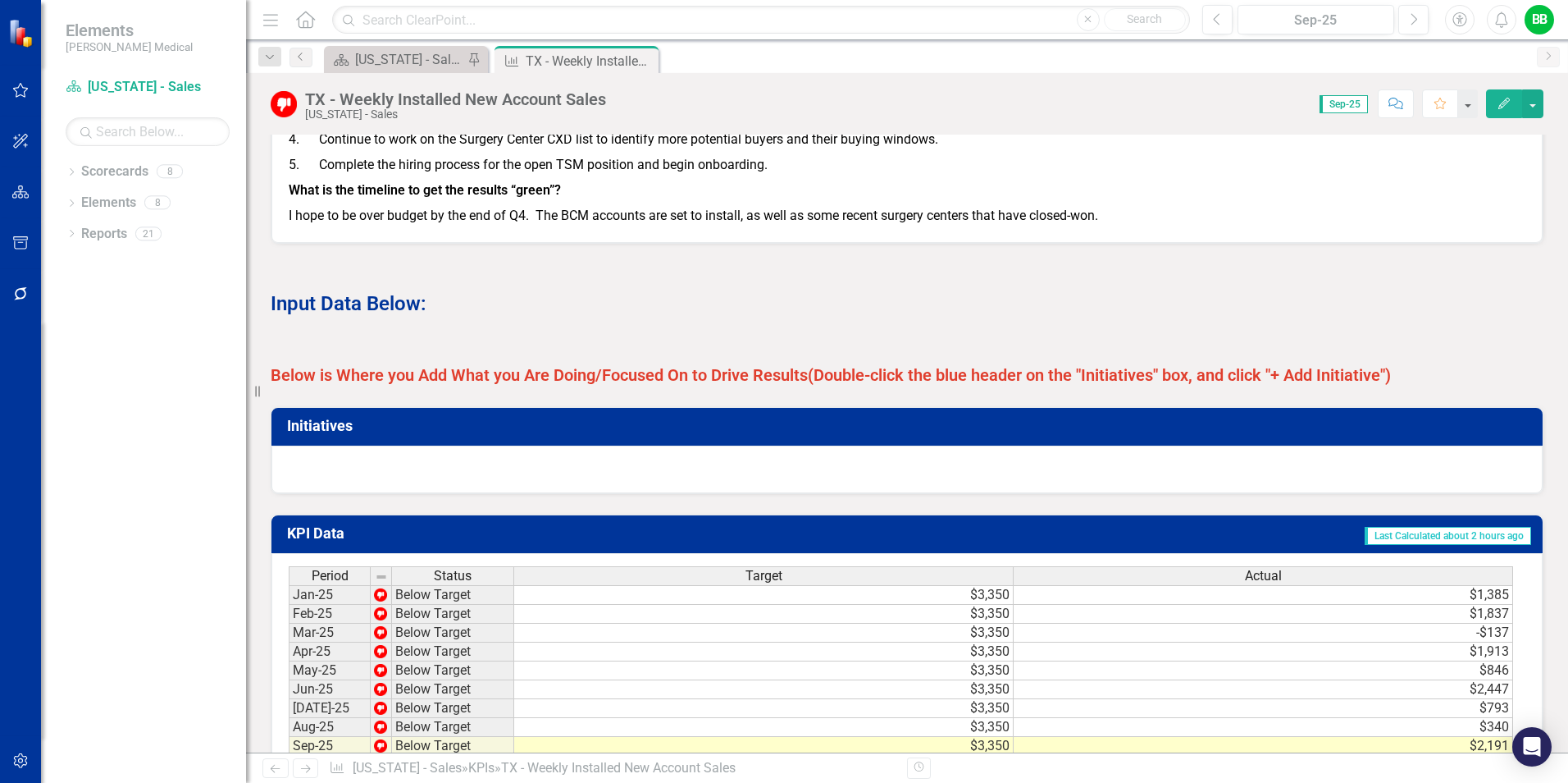
click at [437, 434] on h3 "Initiatives" at bounding box center [910, 426] width 1246 height 16
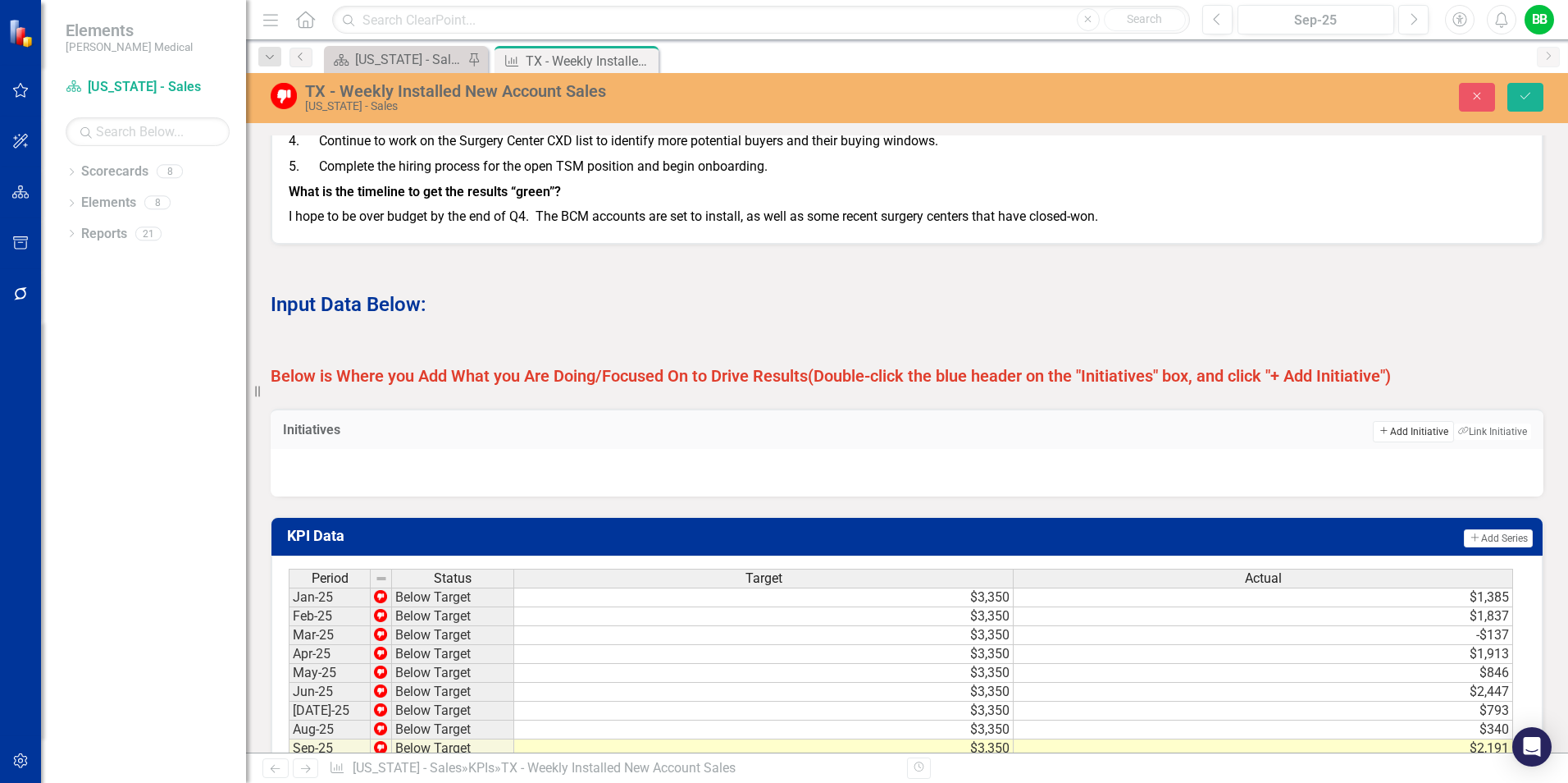
click at [1396, 441] on button "Add Add Initiative" at bounding box center [1413, 431] width 81 height 22
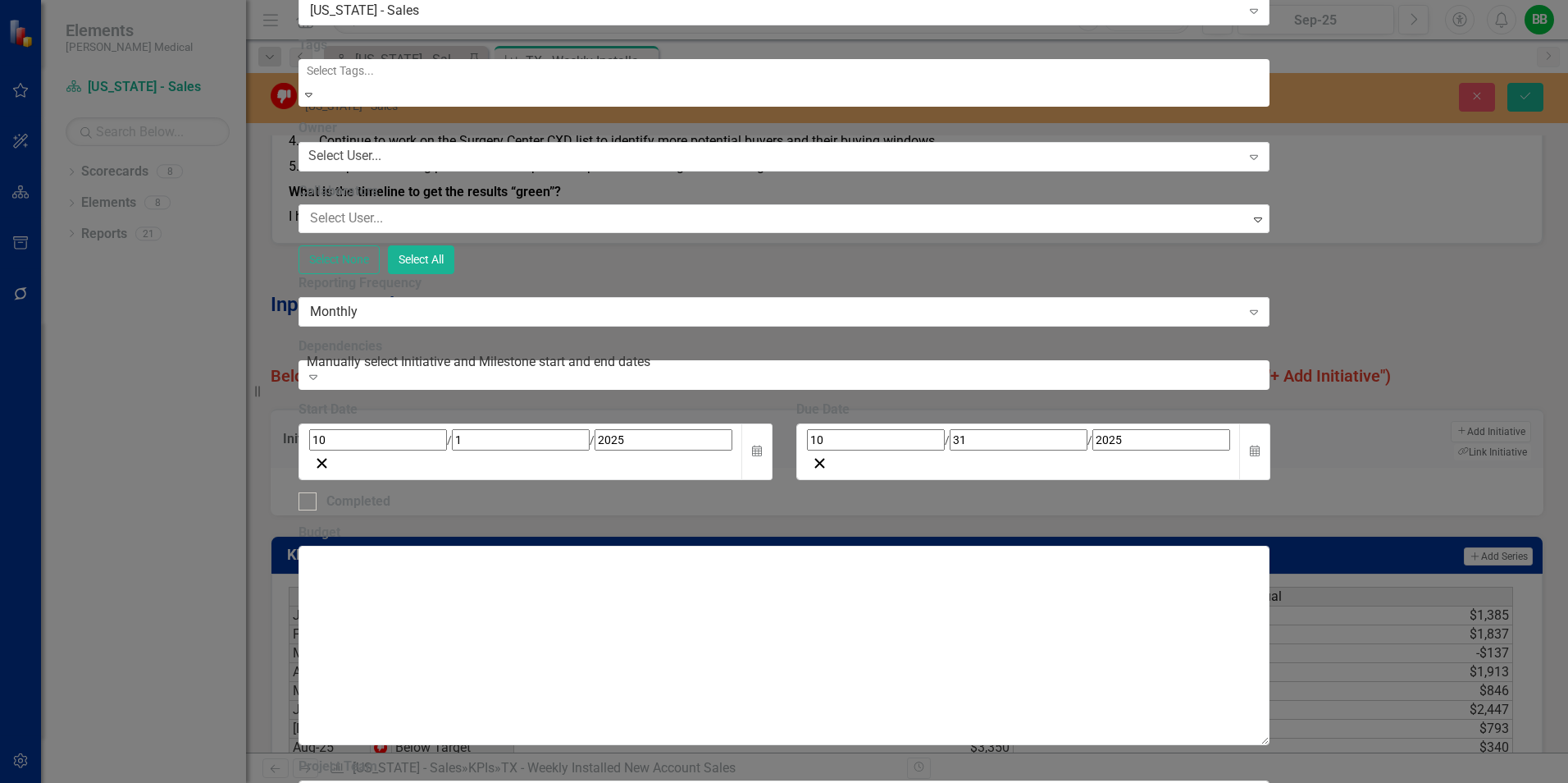
type input "Surgery Center - CXD's"
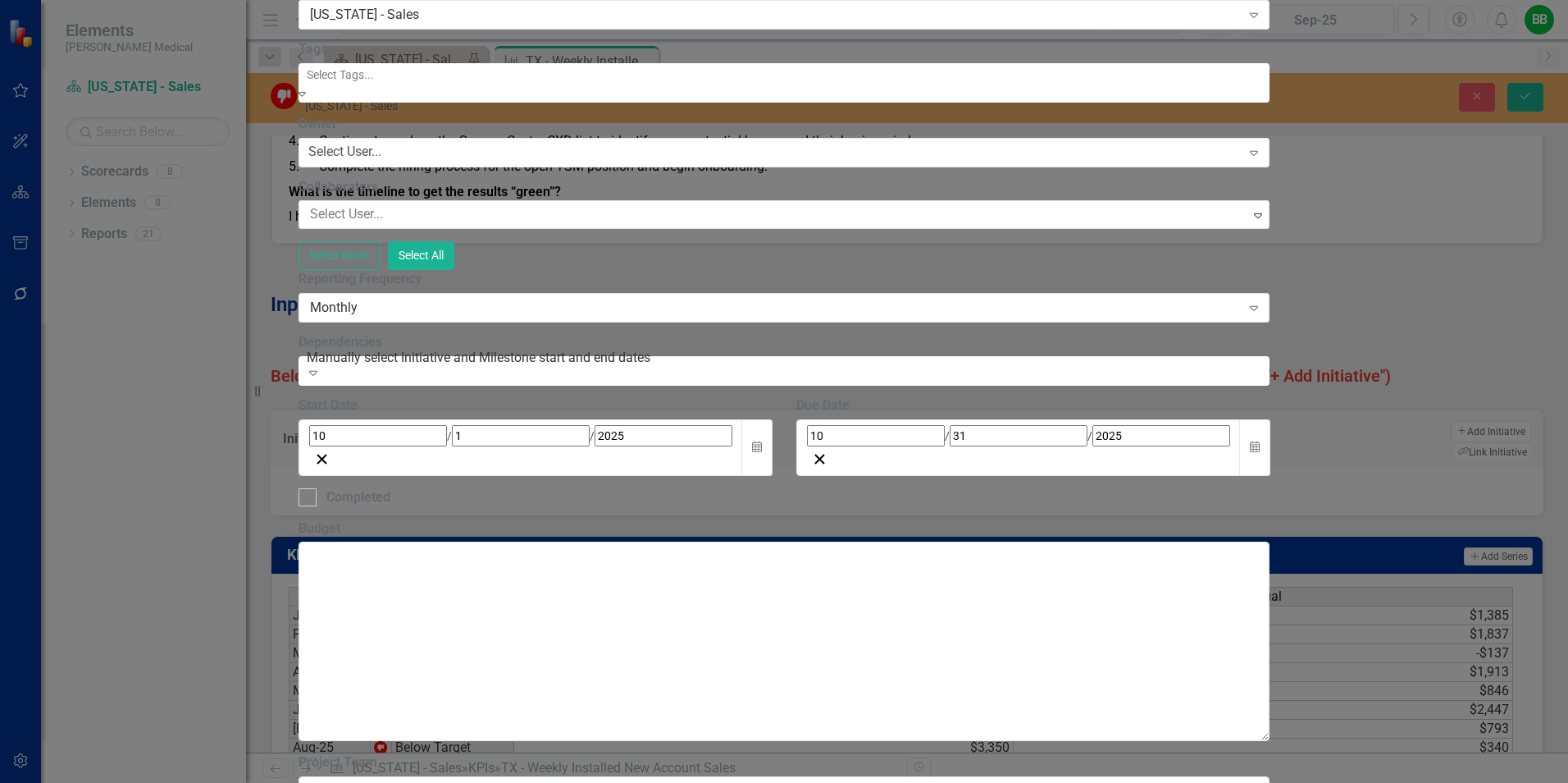
click at [535, 84] on div at bounding box center [785, 75] width 972 height 20
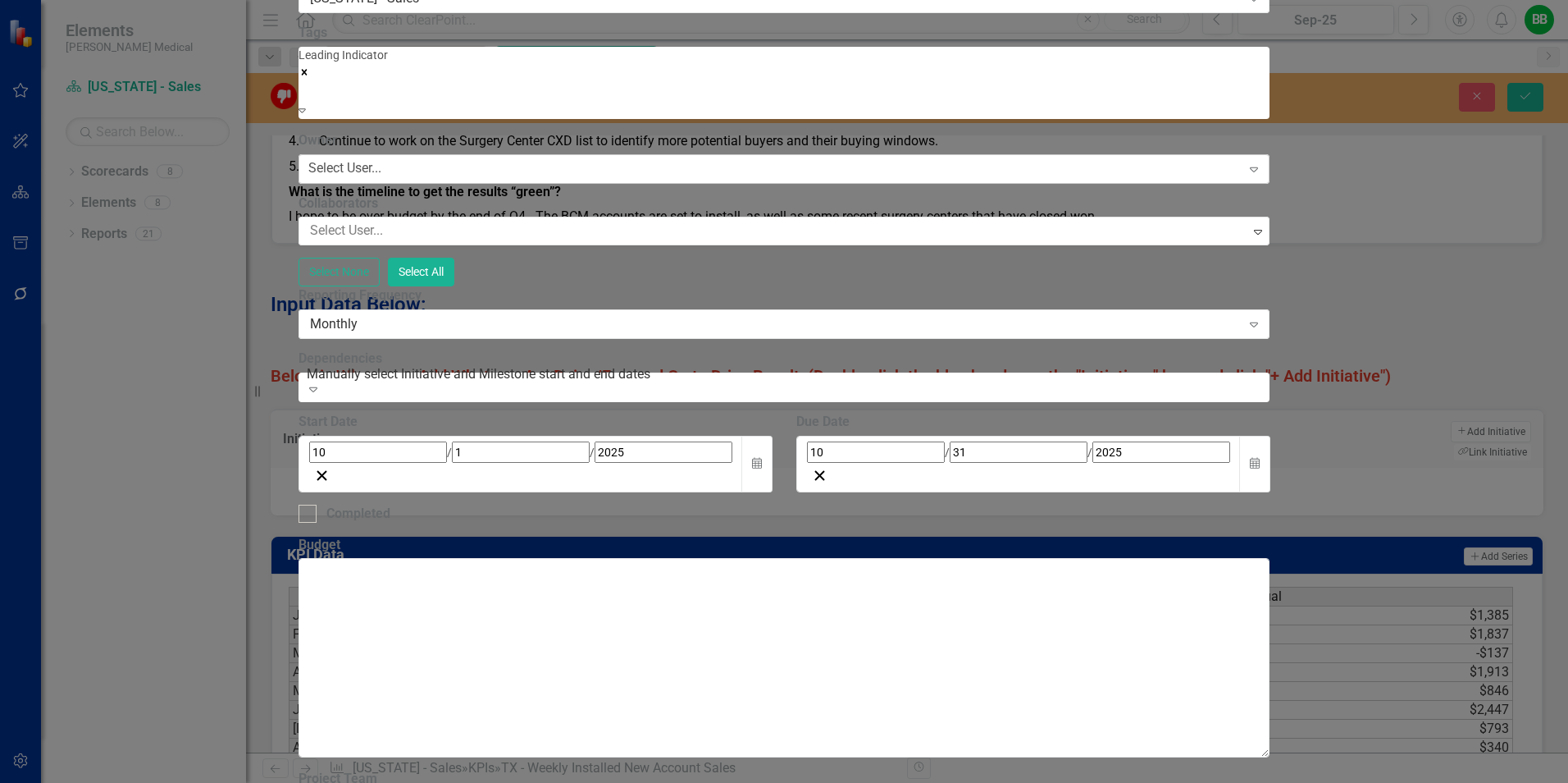
click at [381, 178] on div "Select User..." at bounding box center [345, 169] width 73 height 19
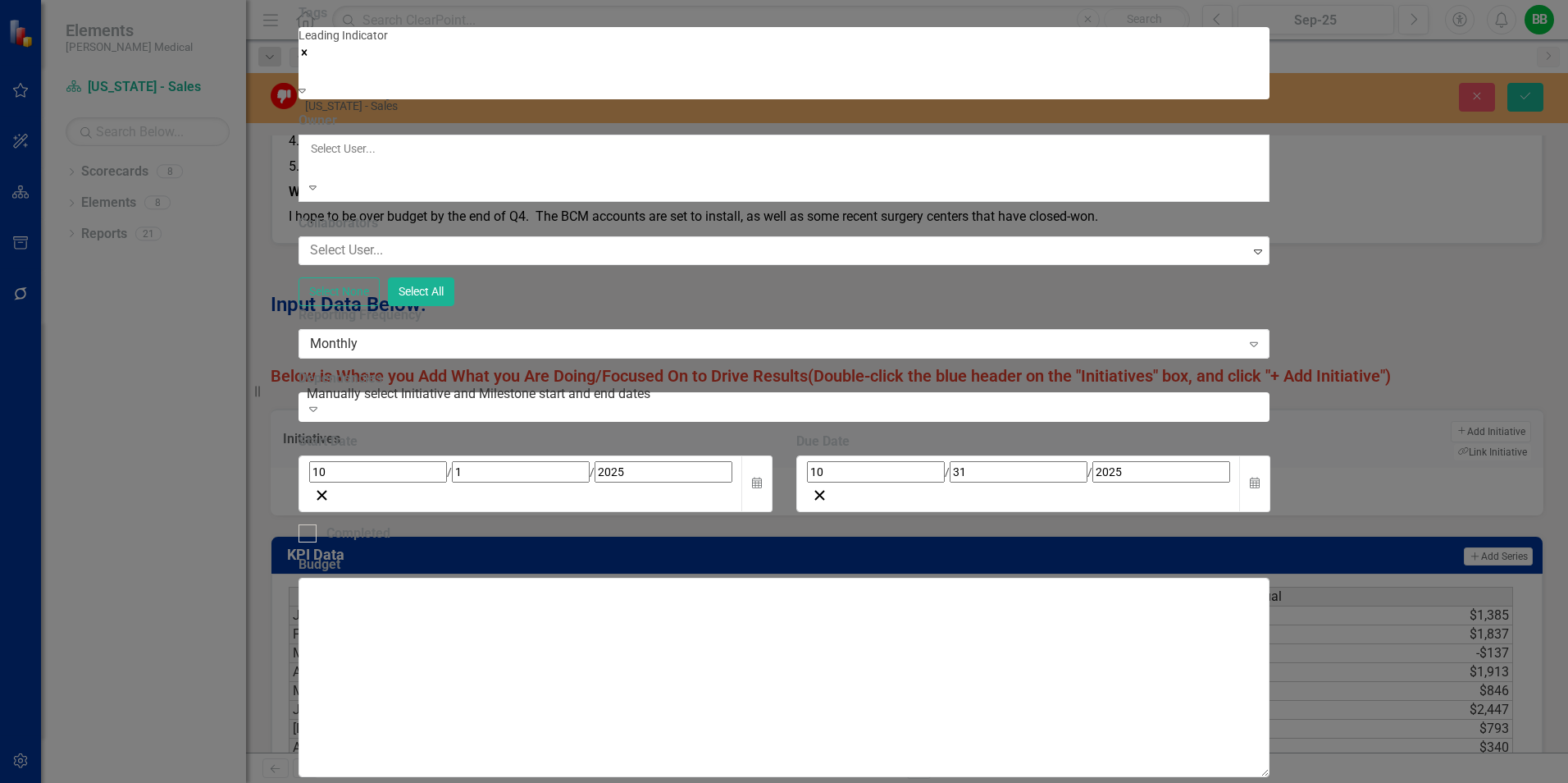
scroll to position [119, 0]
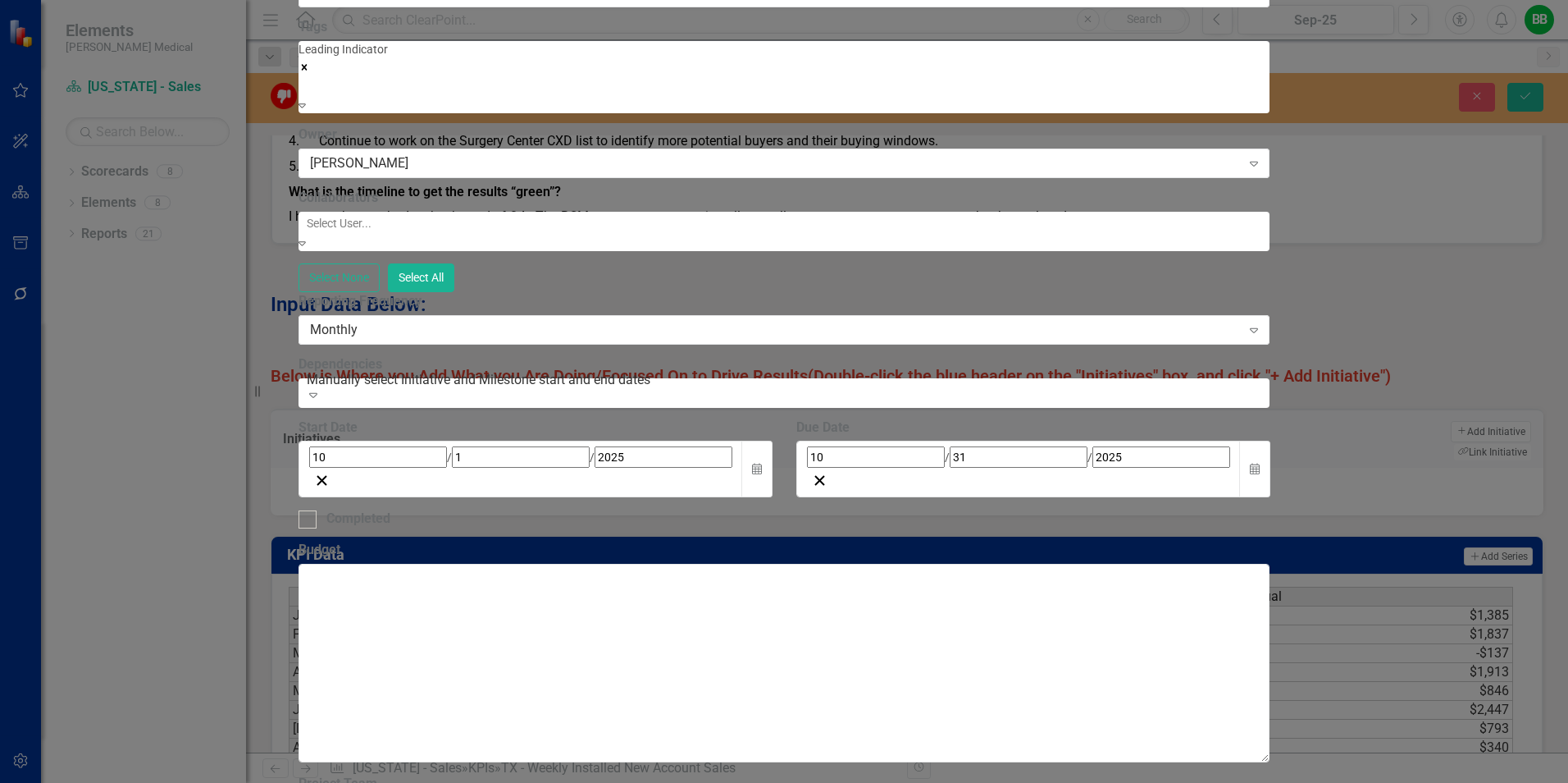
click at [558, 233] on div at bounding box center [785, 223] width 972 height 20
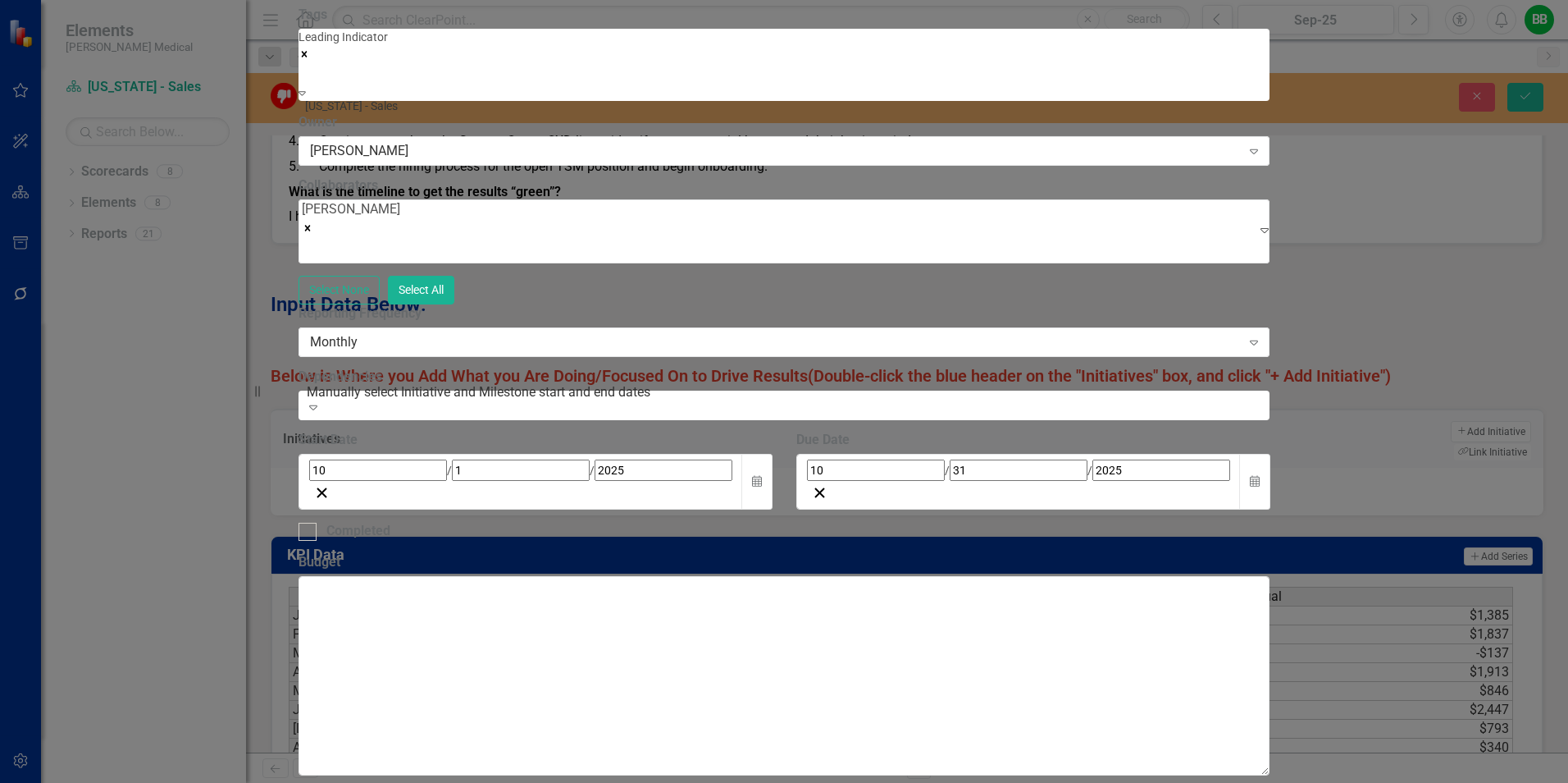
click at [588, 304] on div "Select None Select All" at bounding box center [784, 290] width 972 height 29
click at [1260, 476] on icon "Calendar" at bounding box center [1254, 481] width 10 height 11
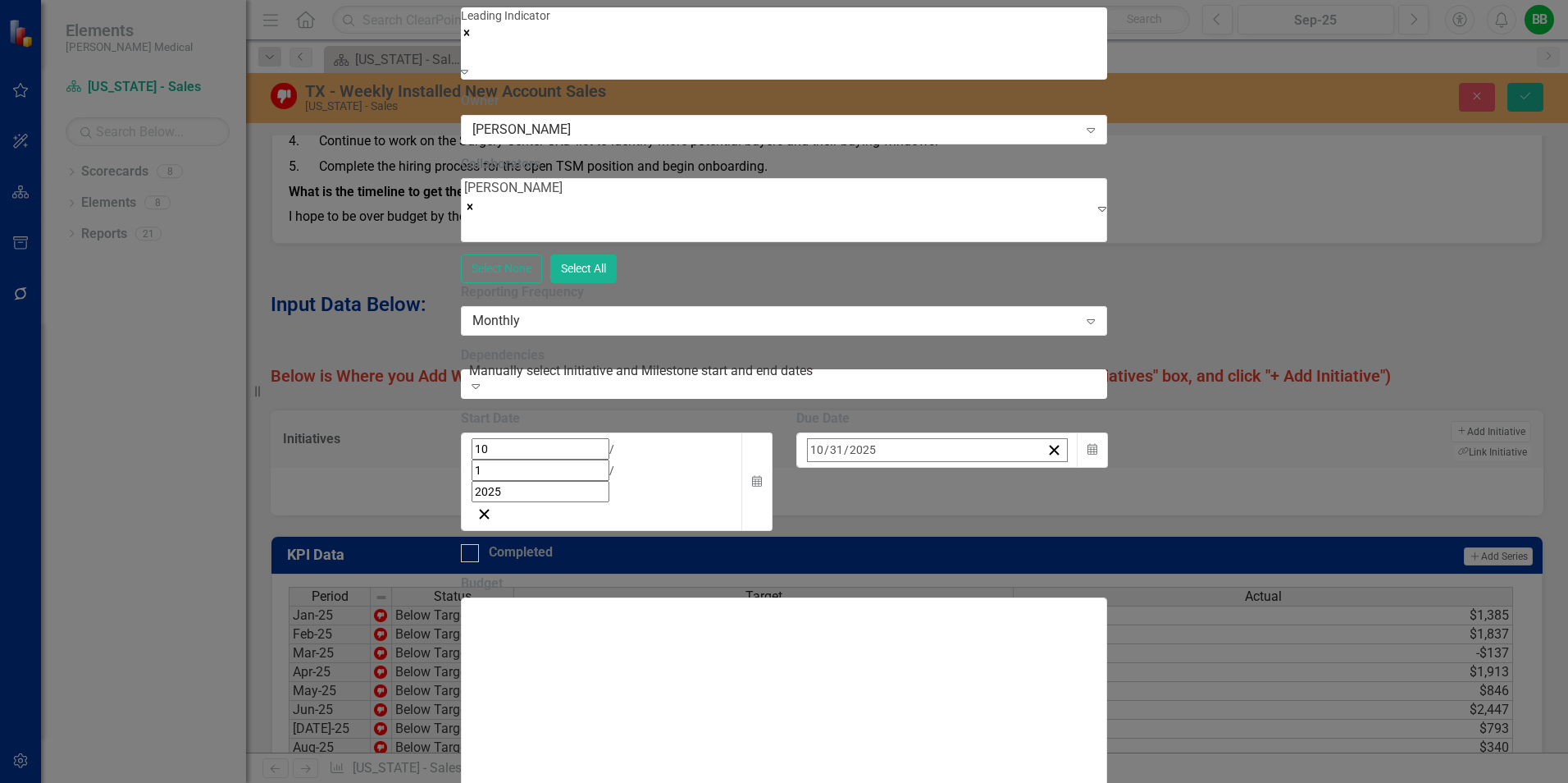
click at [1083, 467] on button "»" at bounding box center [1066, 486] width 36 height 36
click at [834, 467] on button "«" at bounding box center [817, 486] width 36 height 36
click at [1048, 467] on button "›" at bounding box center [1030, 486] width 36 height 36
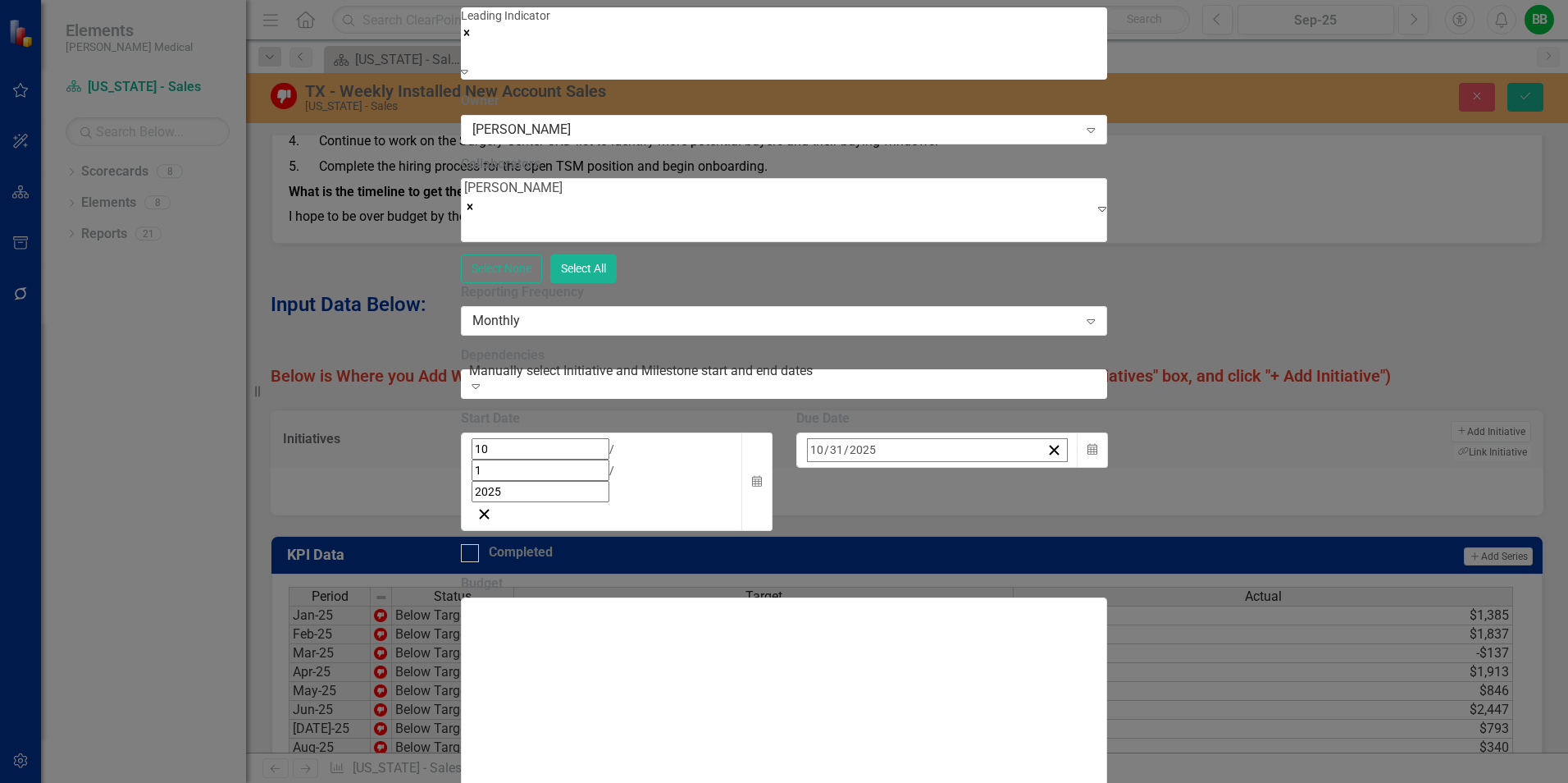
click at [1048, 467] on button "›" at bounding box center [1030, 486] width 36 height 36
click at [907, 663] on abbr "31" at bounding box center [900, 669] width 13 height 13
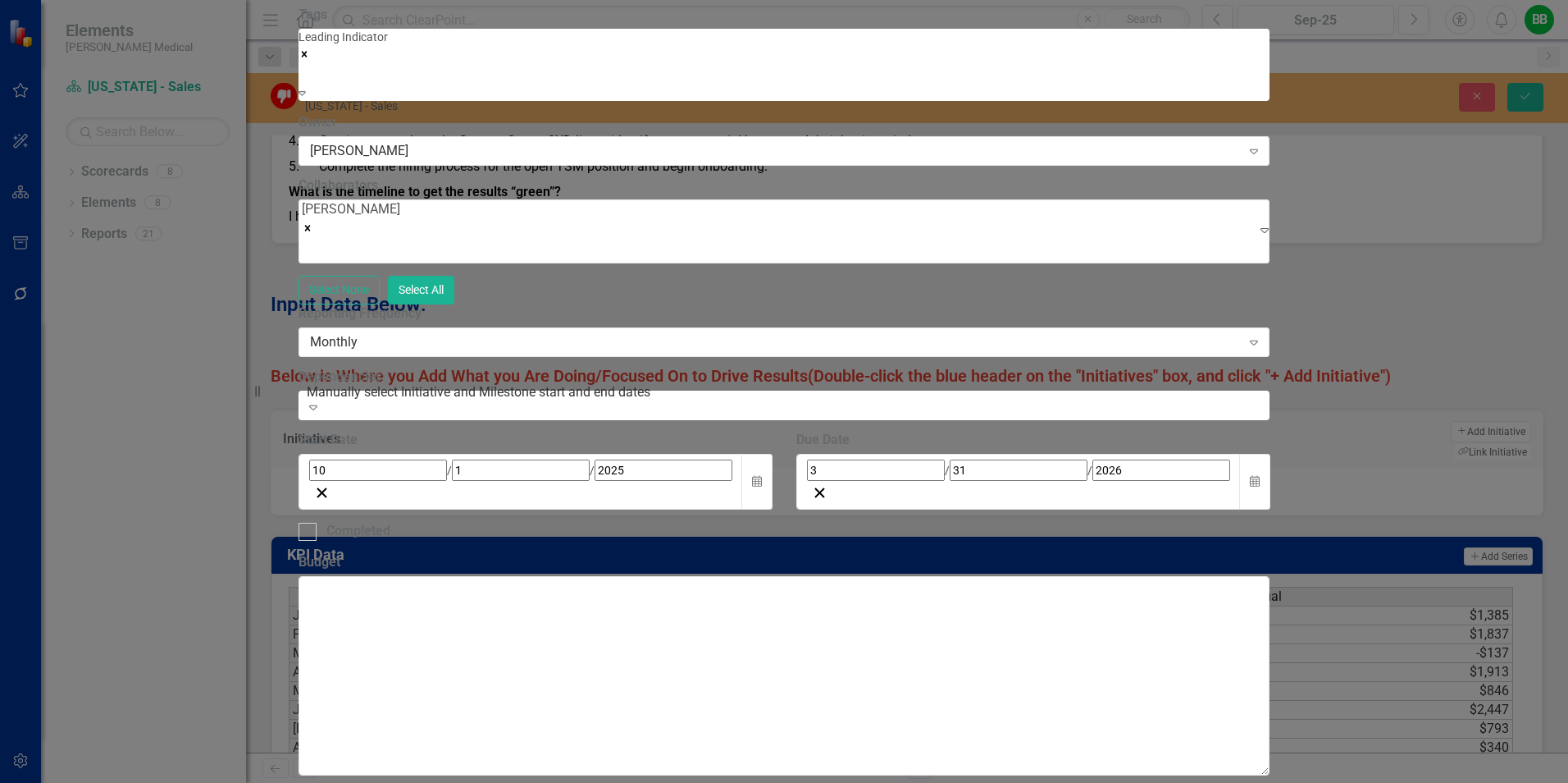
scroll to position [341, 0]
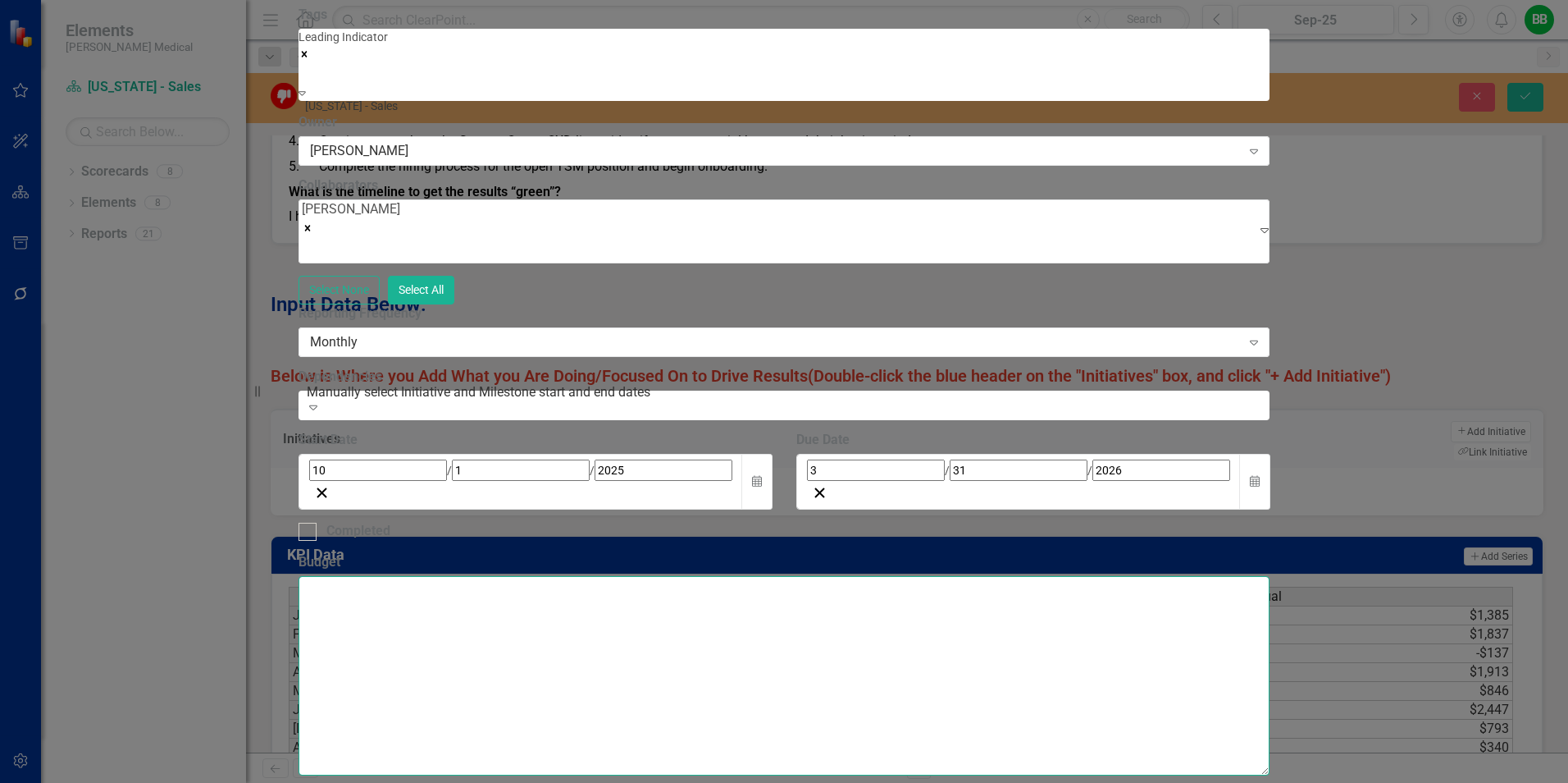
click at [576, 576] on textarea "Budget" at bounding box center [784, 675] width 972 height 199
type textarea "Surgery Center CXD dates identified"
click at [679, 576] on textarea "Surgery Center CXD dates identified" at bounding box center [784, 675] width 972 height 199
drag, startPoint x: 676, startPoint y: 139, endPoint x: 425, endPoint y: 146, distance: 251.1
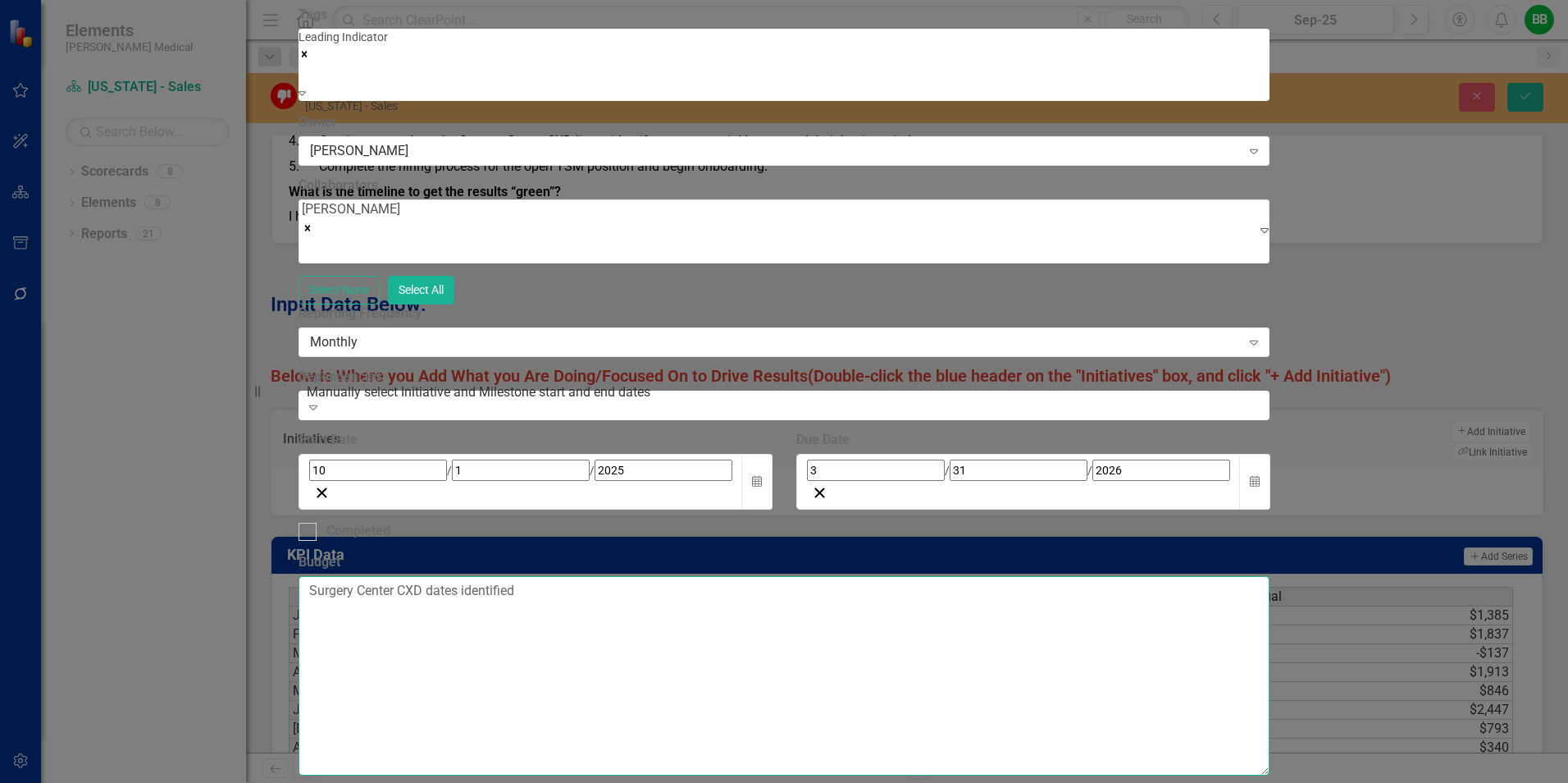
click at [433, 146] on div "Add Initiative Update Fields Milestones Update Data Series Charts Links Notific…" at bounding box center [784, 408] width 972 height 1099
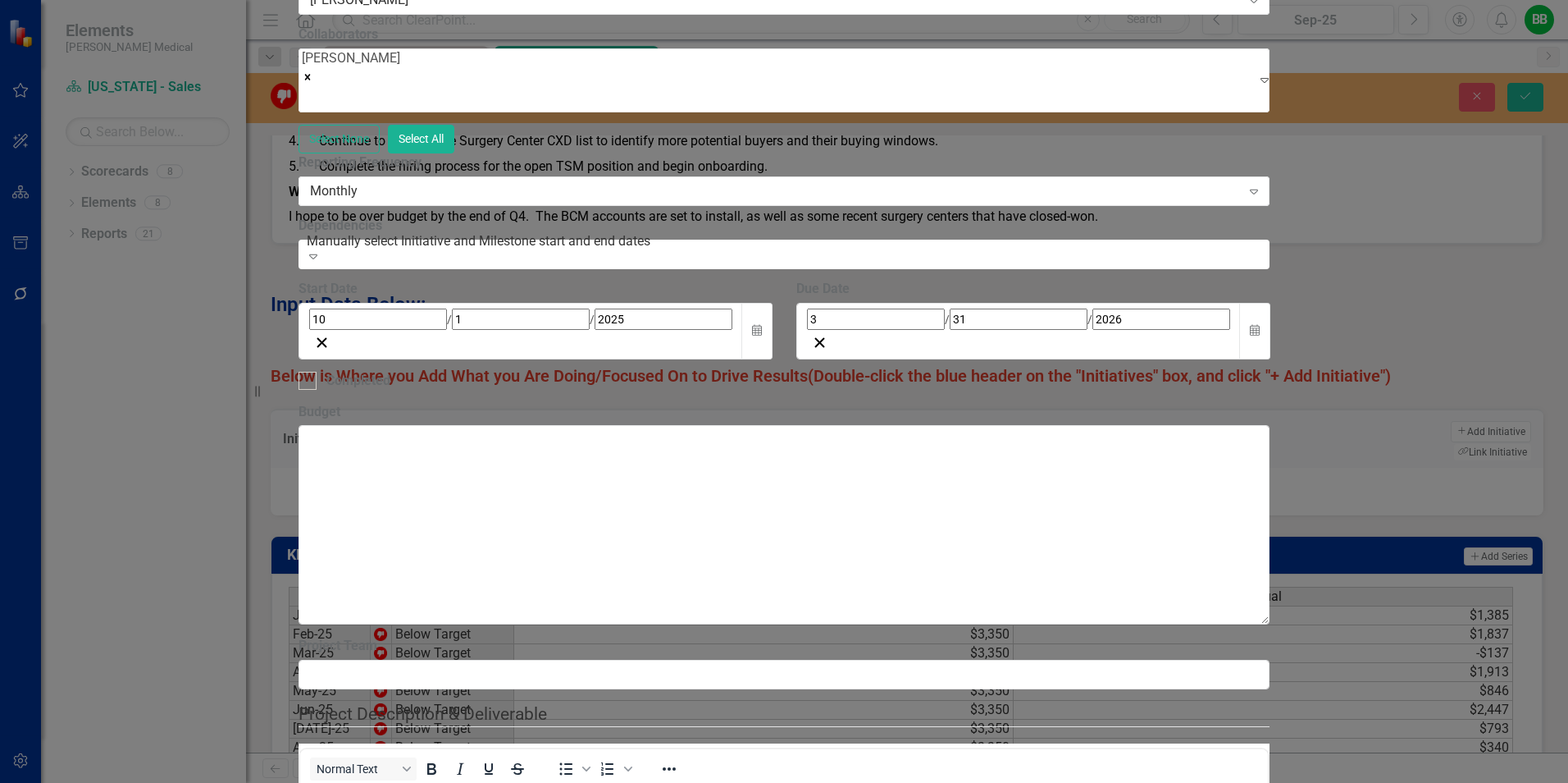
scroll to position [669, 0]
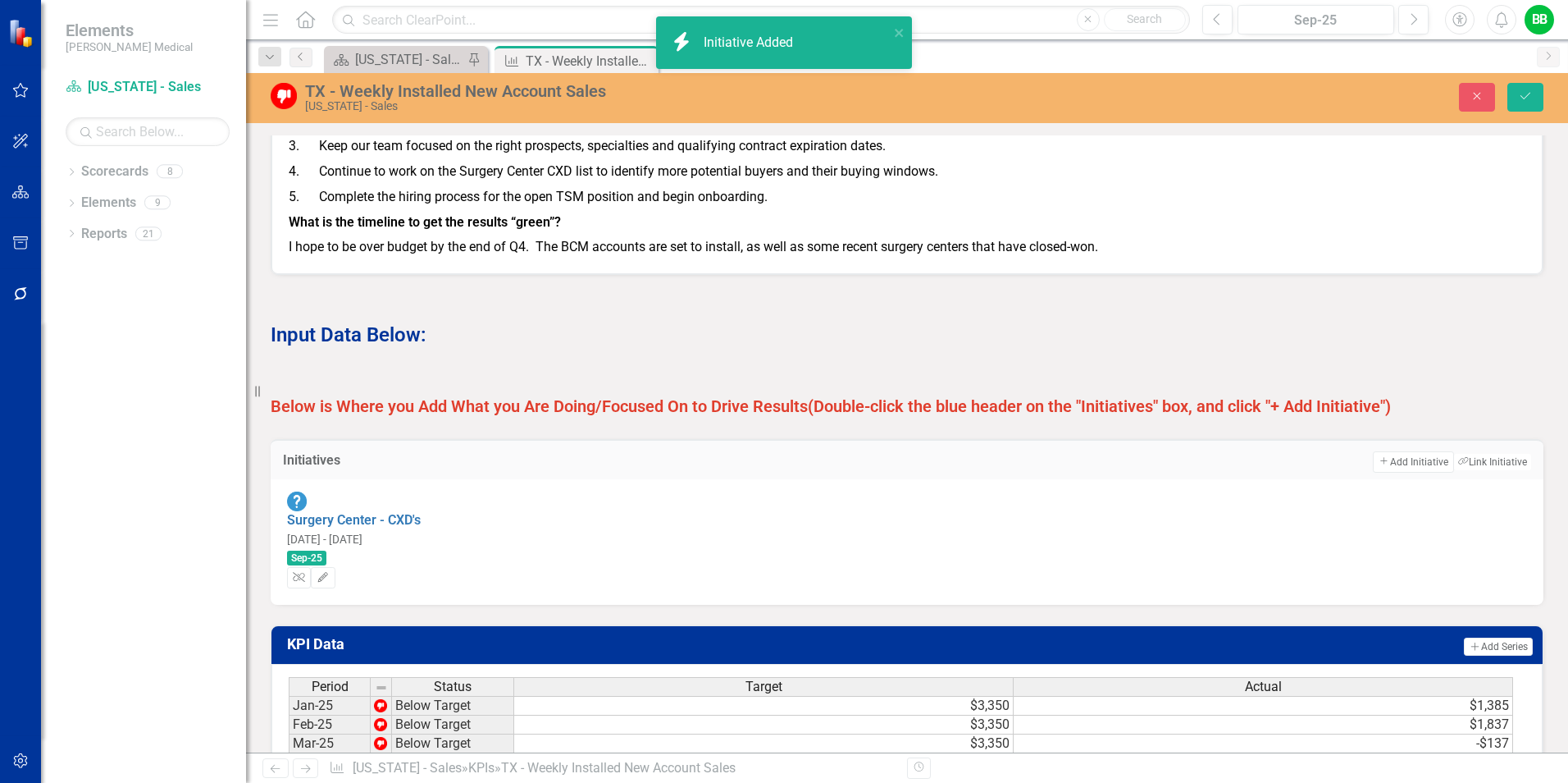
scroll to position [1097, 0]
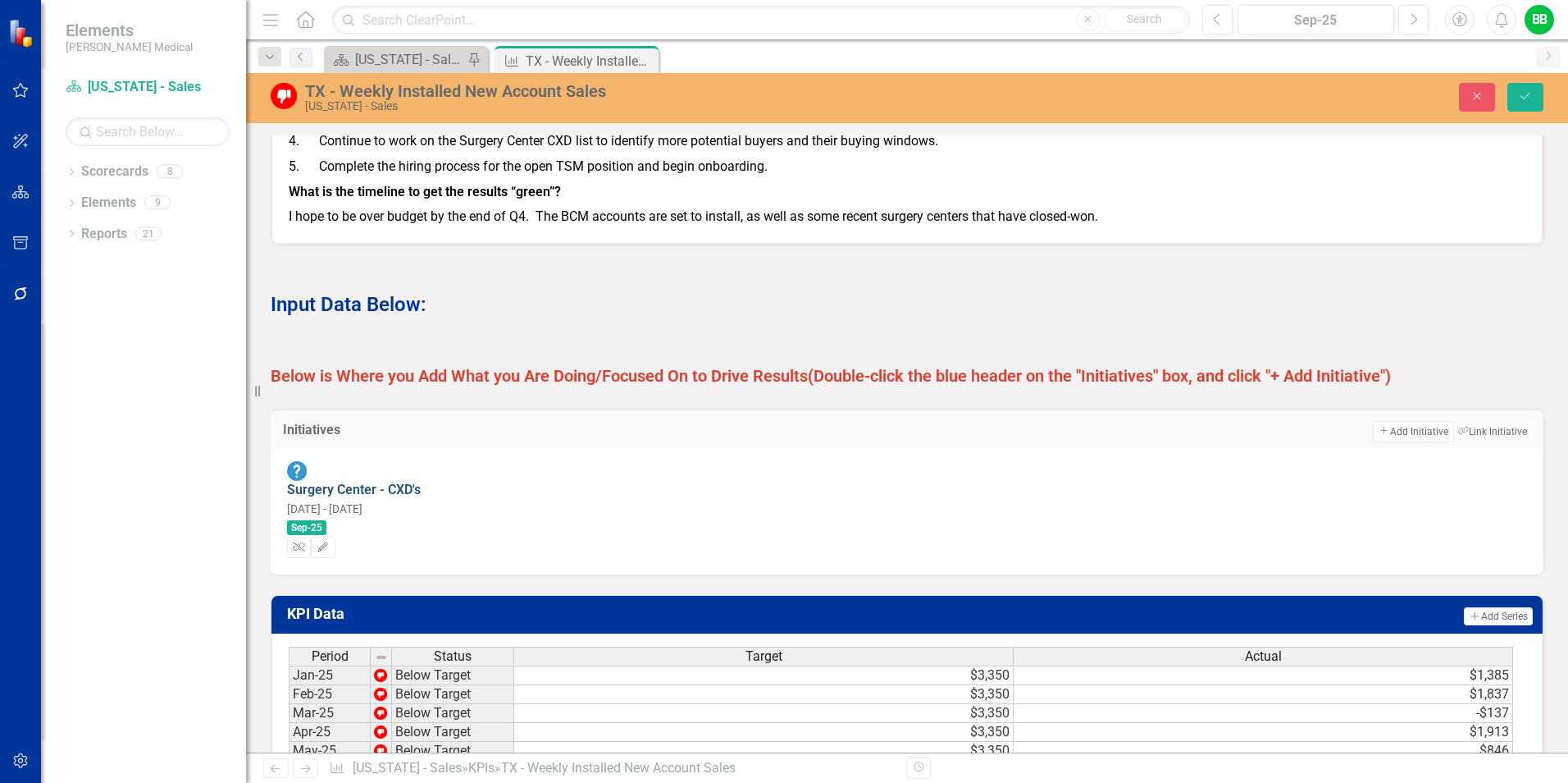
click at [400, 496] on link "Surgery Center - CXD's" at bounding box center [354, 490] width 133 height 16
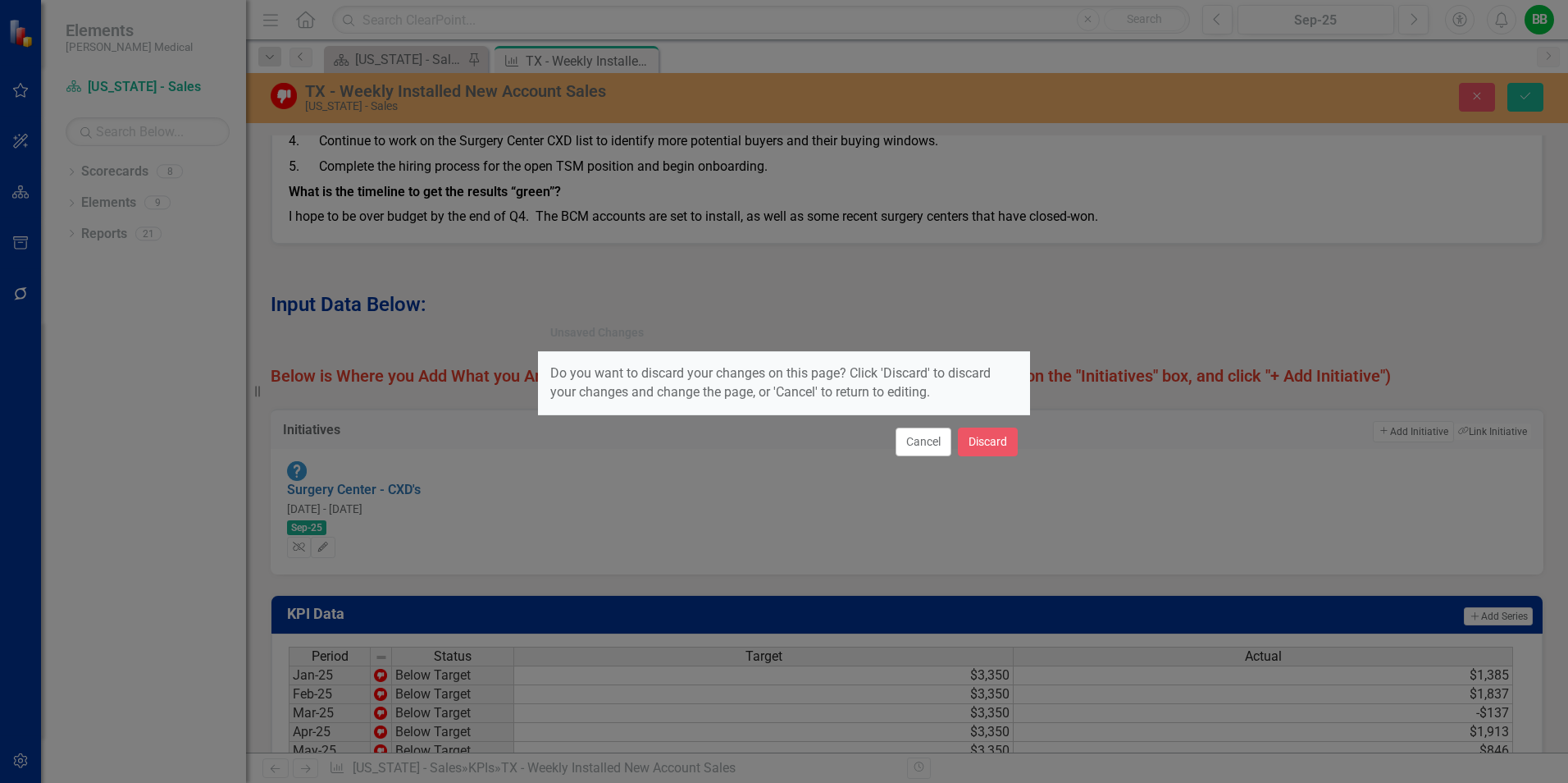
click at [1102, 297] on div "Unsaved Changes Do you want to discard your changes on this page? Click 'Discar…" at bounding box center [784, 391] width 1568 height 783
click at [923, 445] on button "Cancel" at bounding box center [923, 441] width 55 height 29
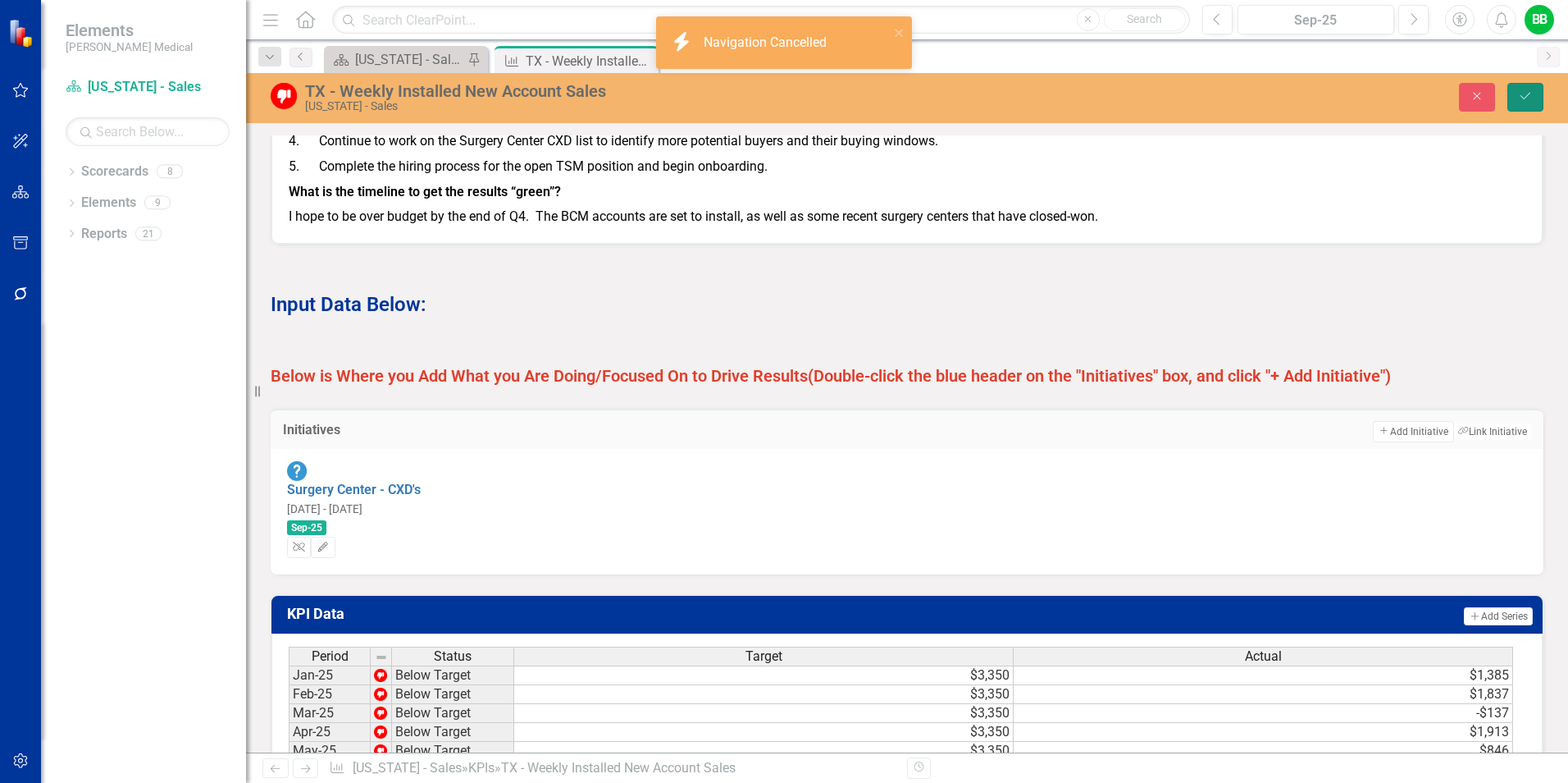
click at [1524, 98] on icon "Save" at bounding box center [1526, 95] width 15 height 11
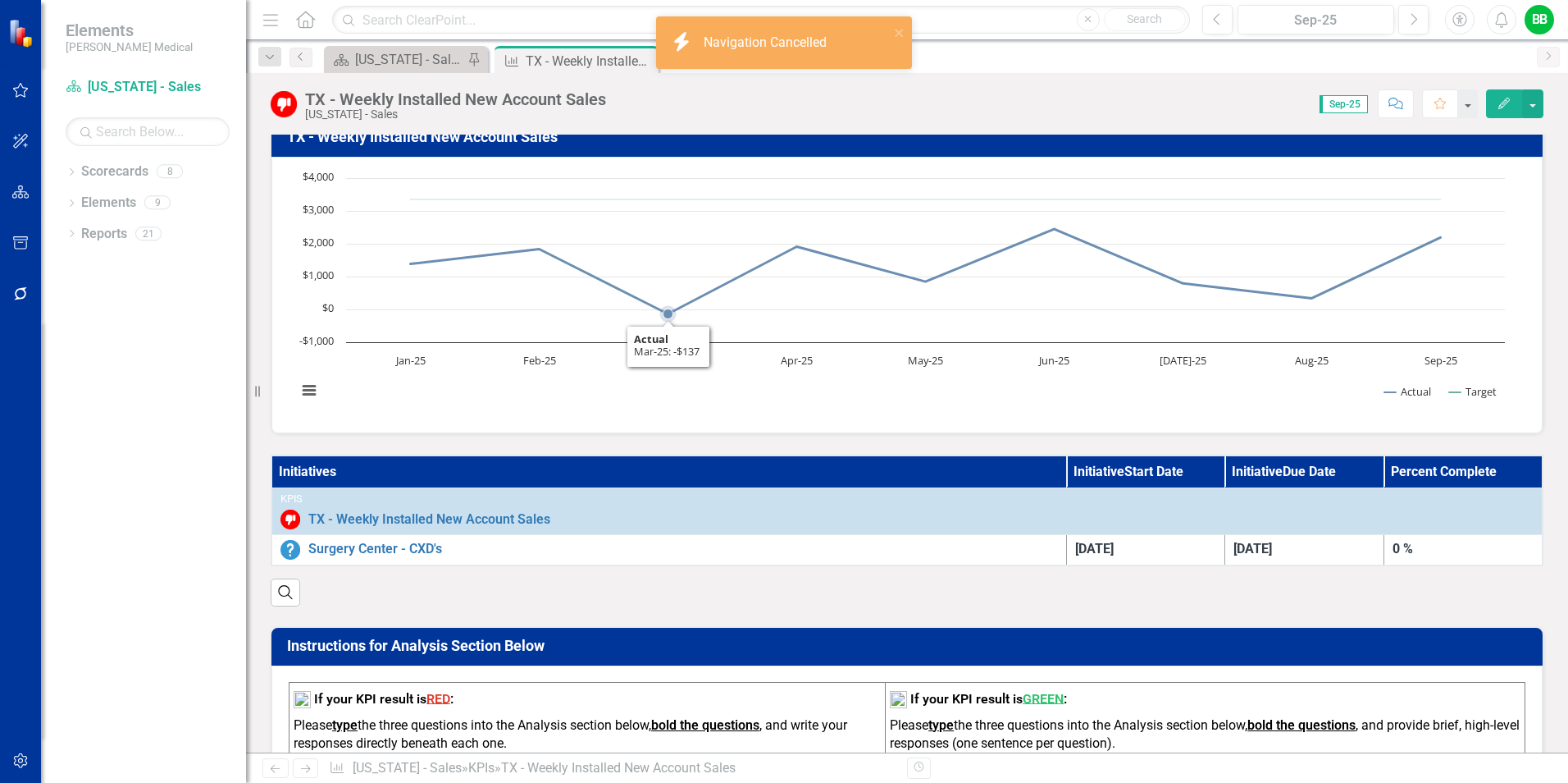
scroll to position [410, 0]
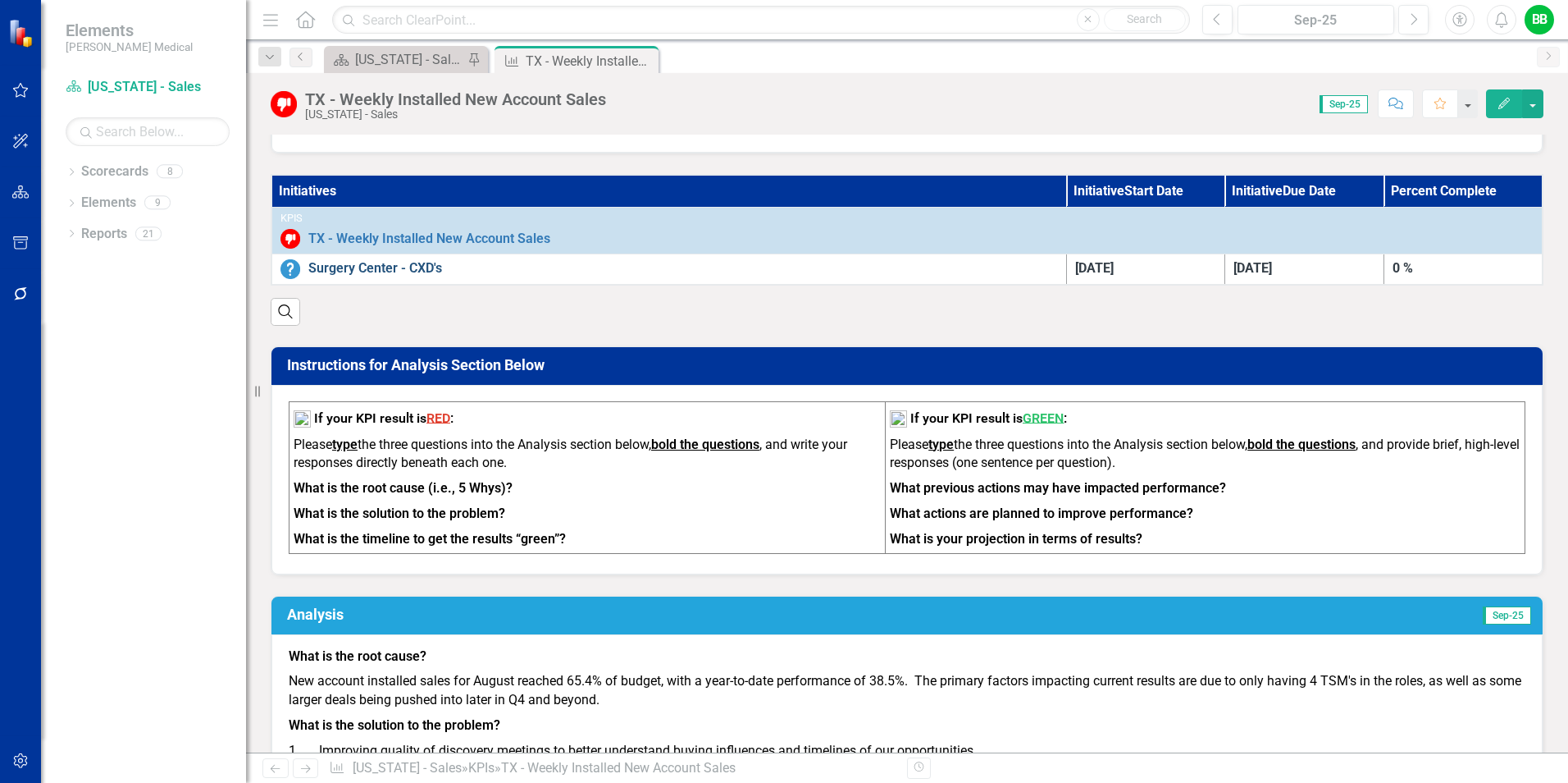
click at [370, 269] on link "Surgery Center - CXD's" at bounding box center [683, 269] width 750 height 19
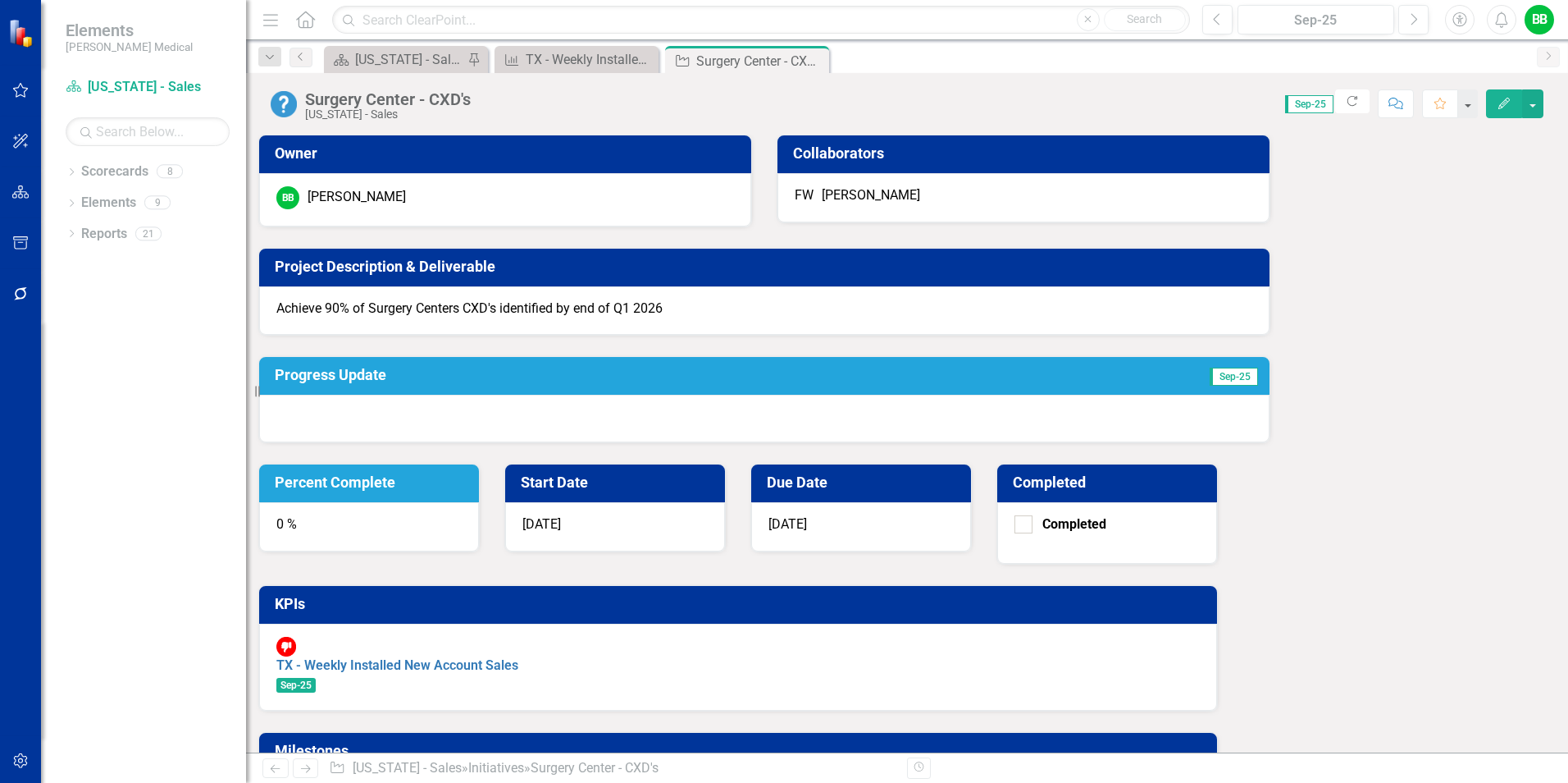
click at [479, 502] on div "0 %" at bounding box center [369, 526] width 220 height 49
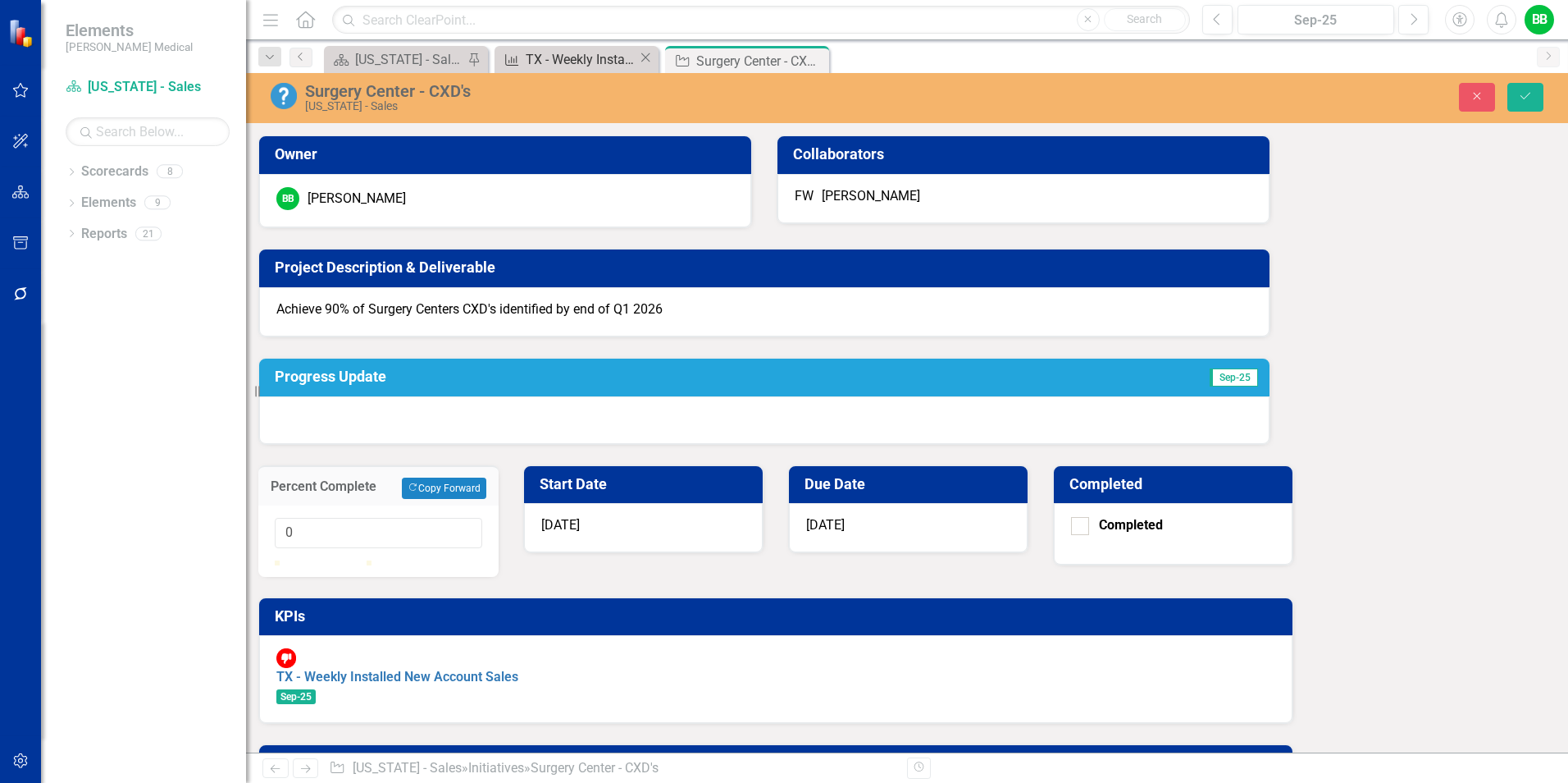
click at [559, 64] on div "TX - Weekly Installed New Account Sales" at bounding box center [582, 60] width 113 height 21
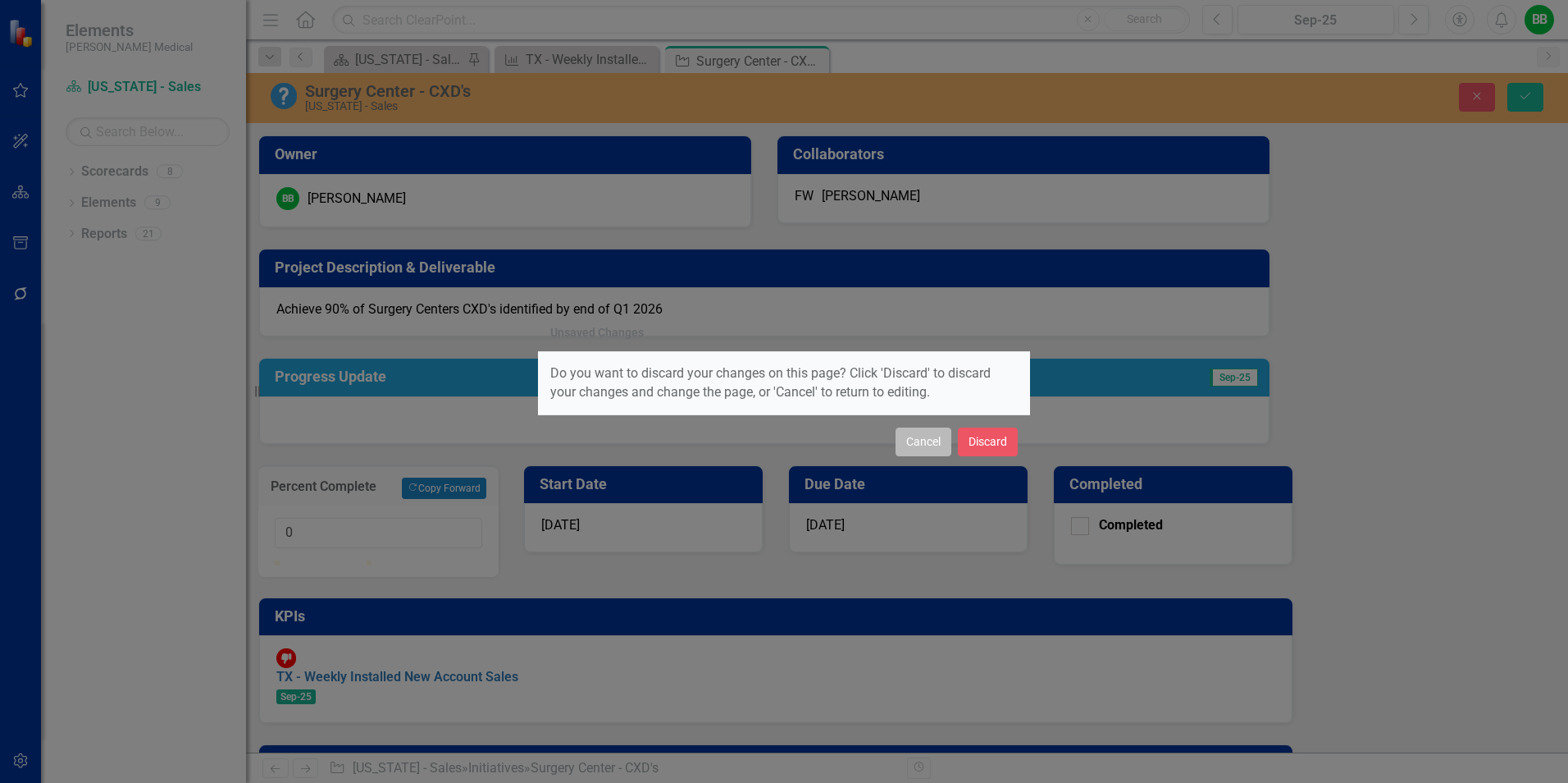
click at [928, 439] on button "Cancel" at bounding box center [923, 441] width 55 height 29
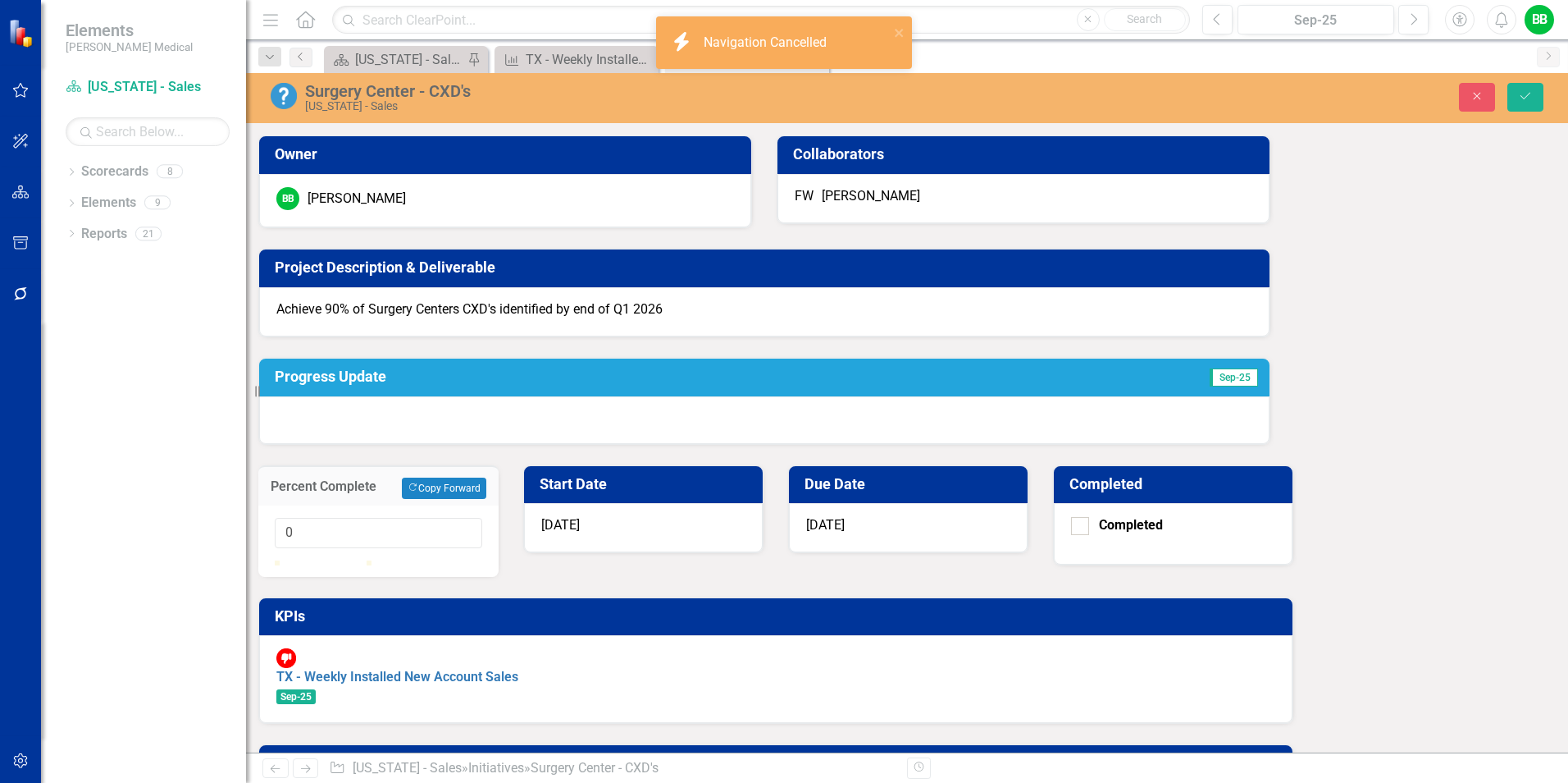
click at [718, 528] on div "Owner BB Brandon Bray Collaborators FW Felix Wilkins Project Description & Deli…" at bounding box center [907, 472] width 1298 height 715
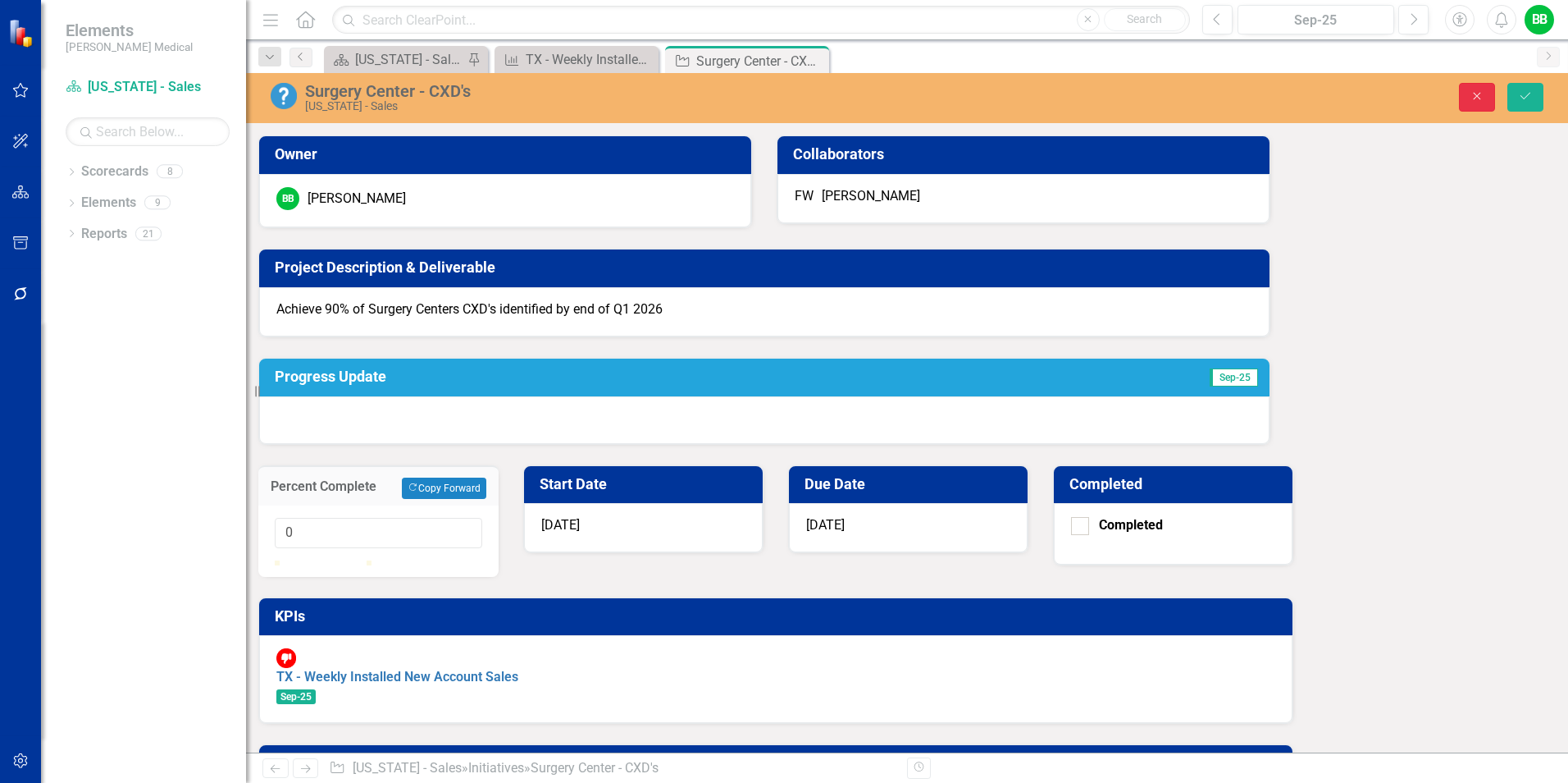
click at [1476, 95] on icon "Close" at bounding box center [1477, 95] width 15 height 11
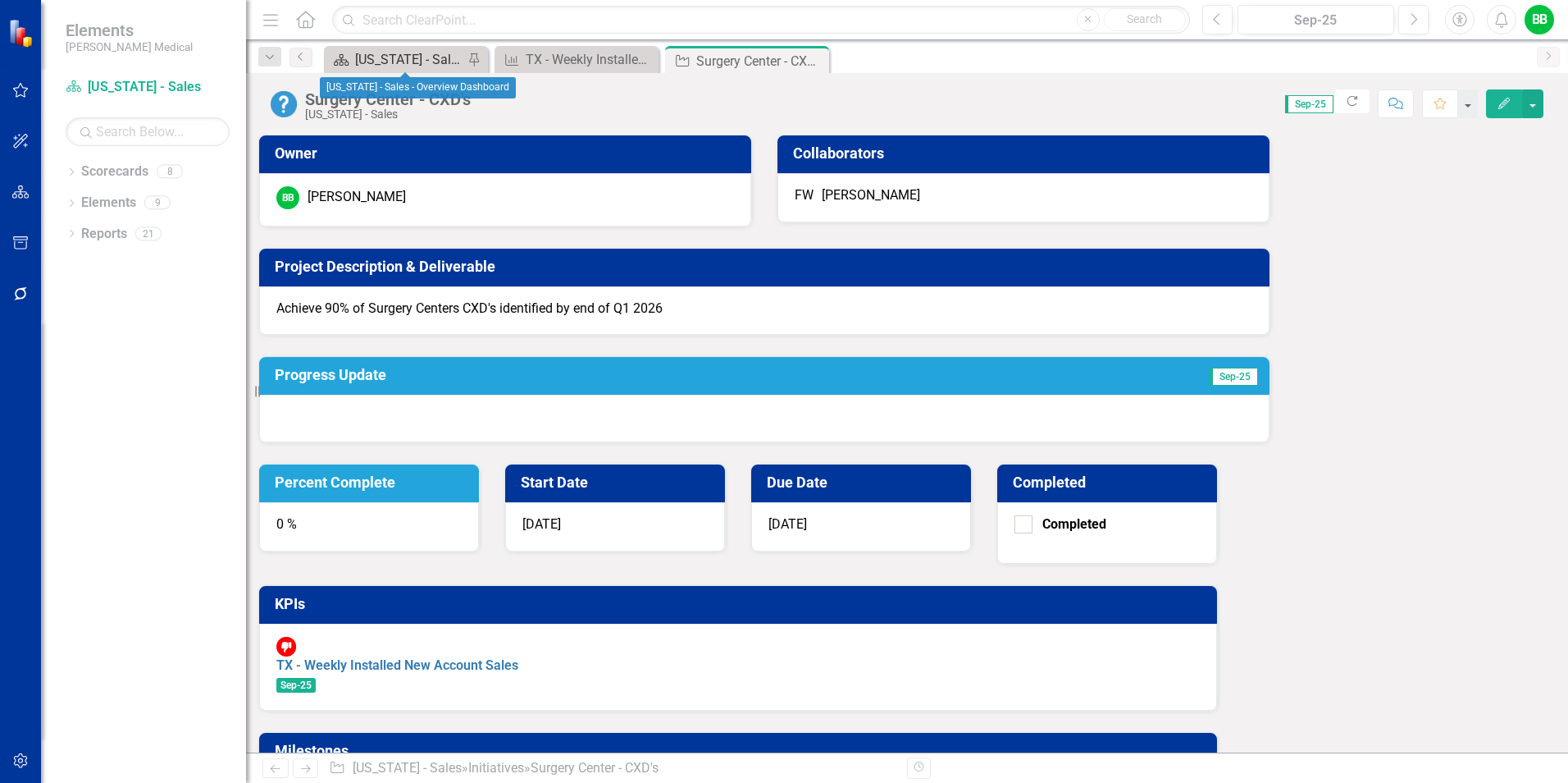
click at [407, 51] on div "[US_STATE] - Sales - Overview Dashboard" at bounding box center [409, 60] width 108 height 21
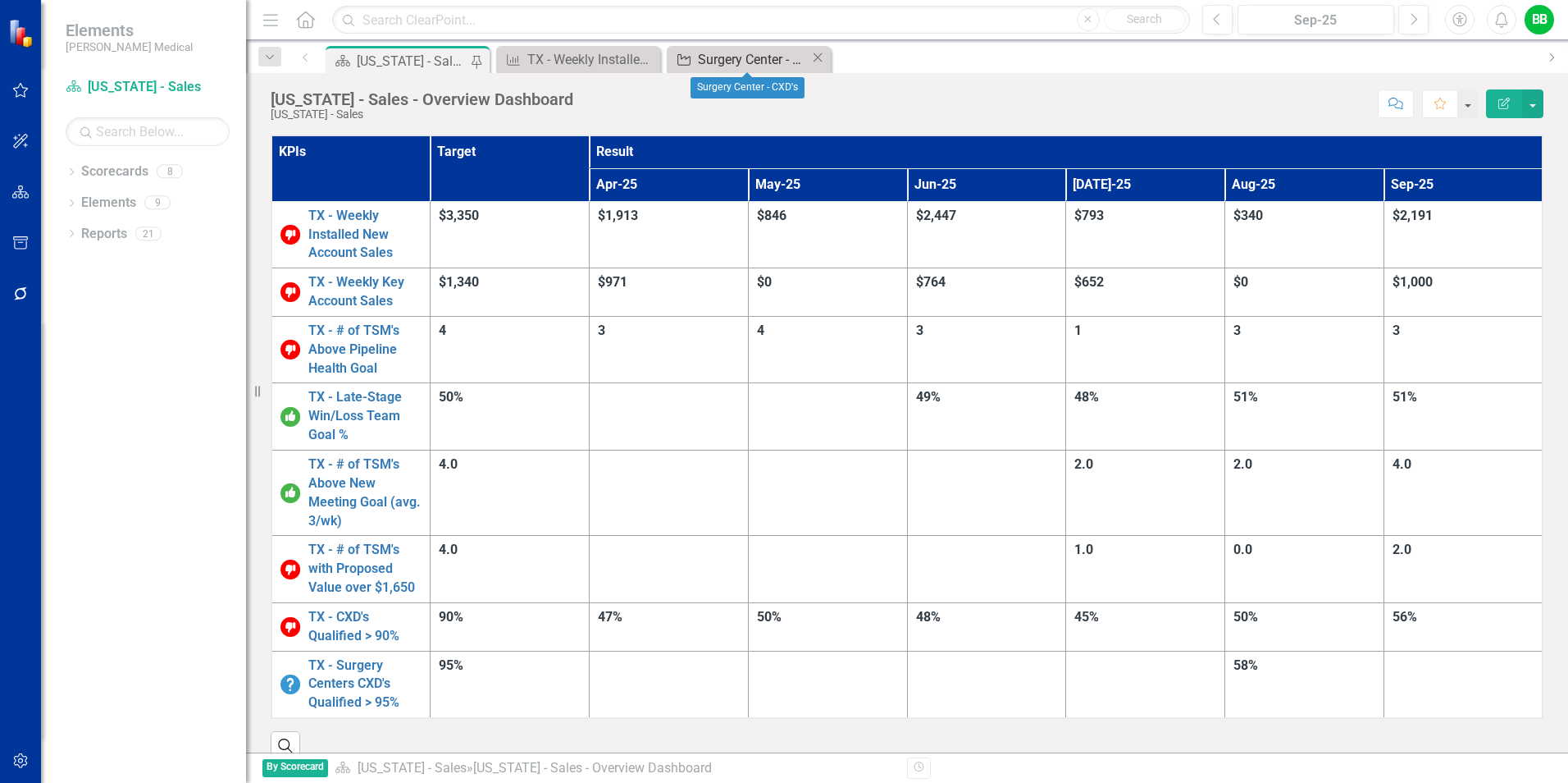
click at [749, 50] on div "Surgery Center - CXD's" at bounding box center [754, 60] width 113 height 21
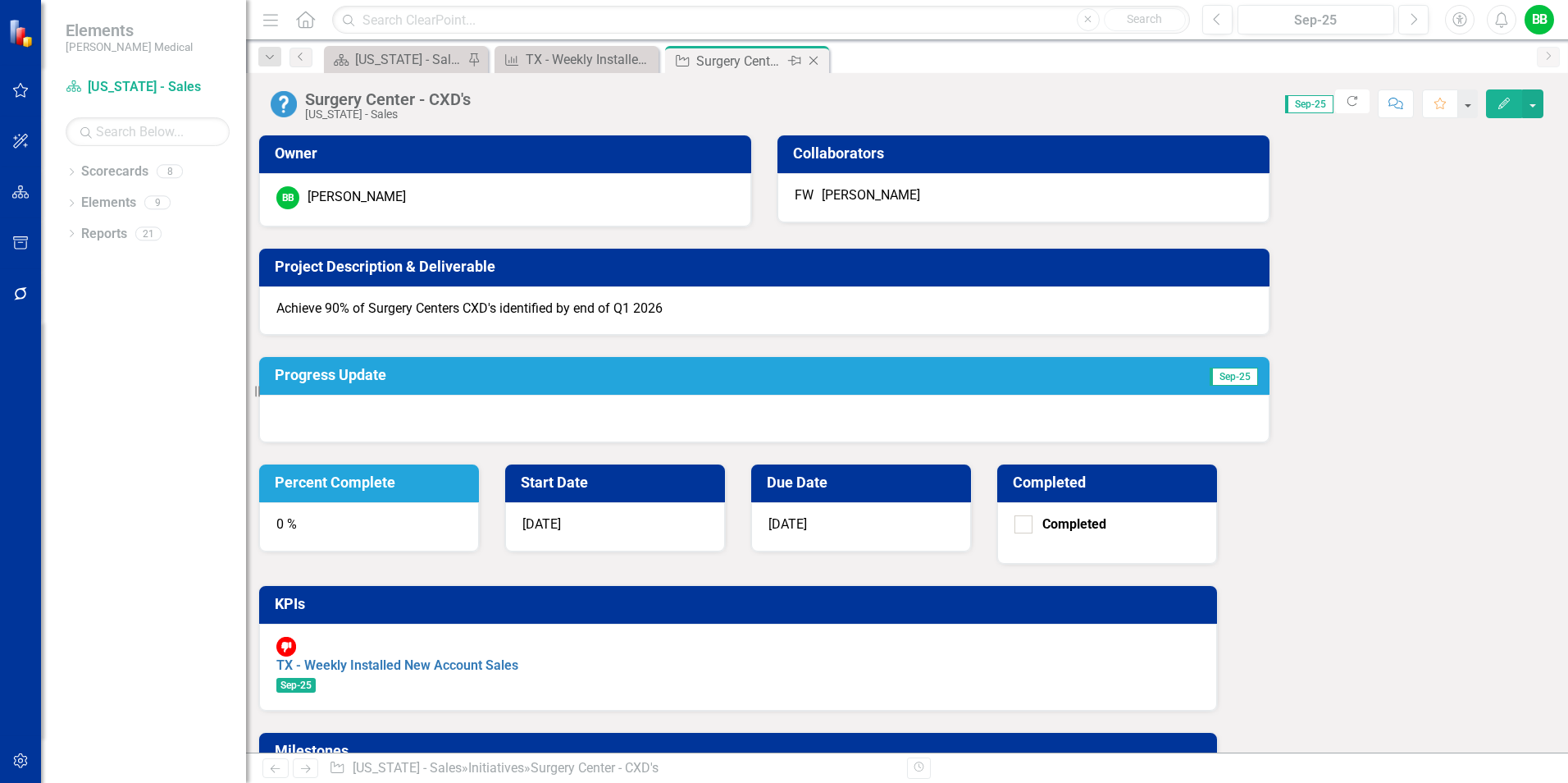
click at [817, 62] on icon "Close" at bounding box center [813, 60] width 16 height 13
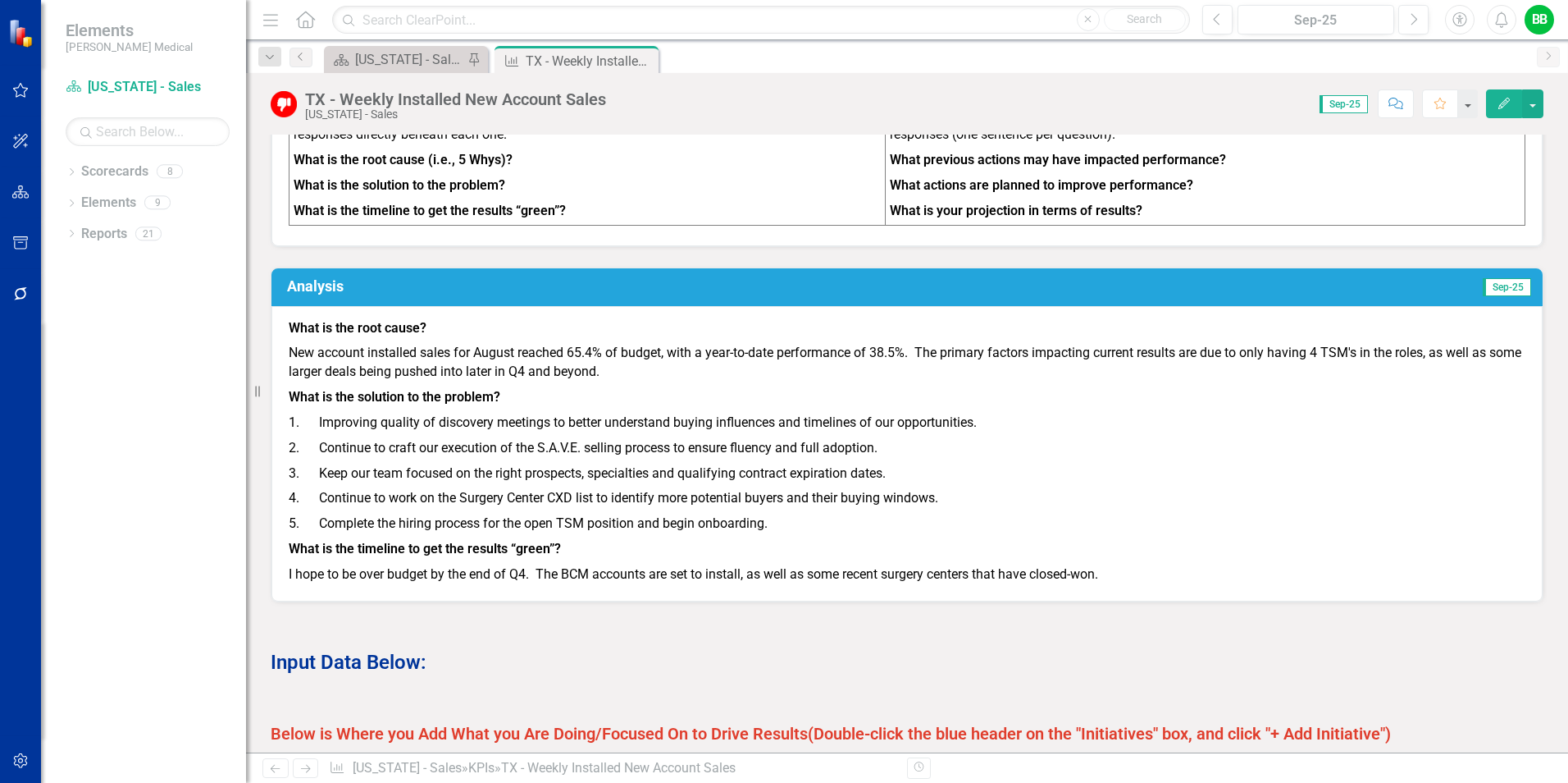
scroll to position [1067, 0]
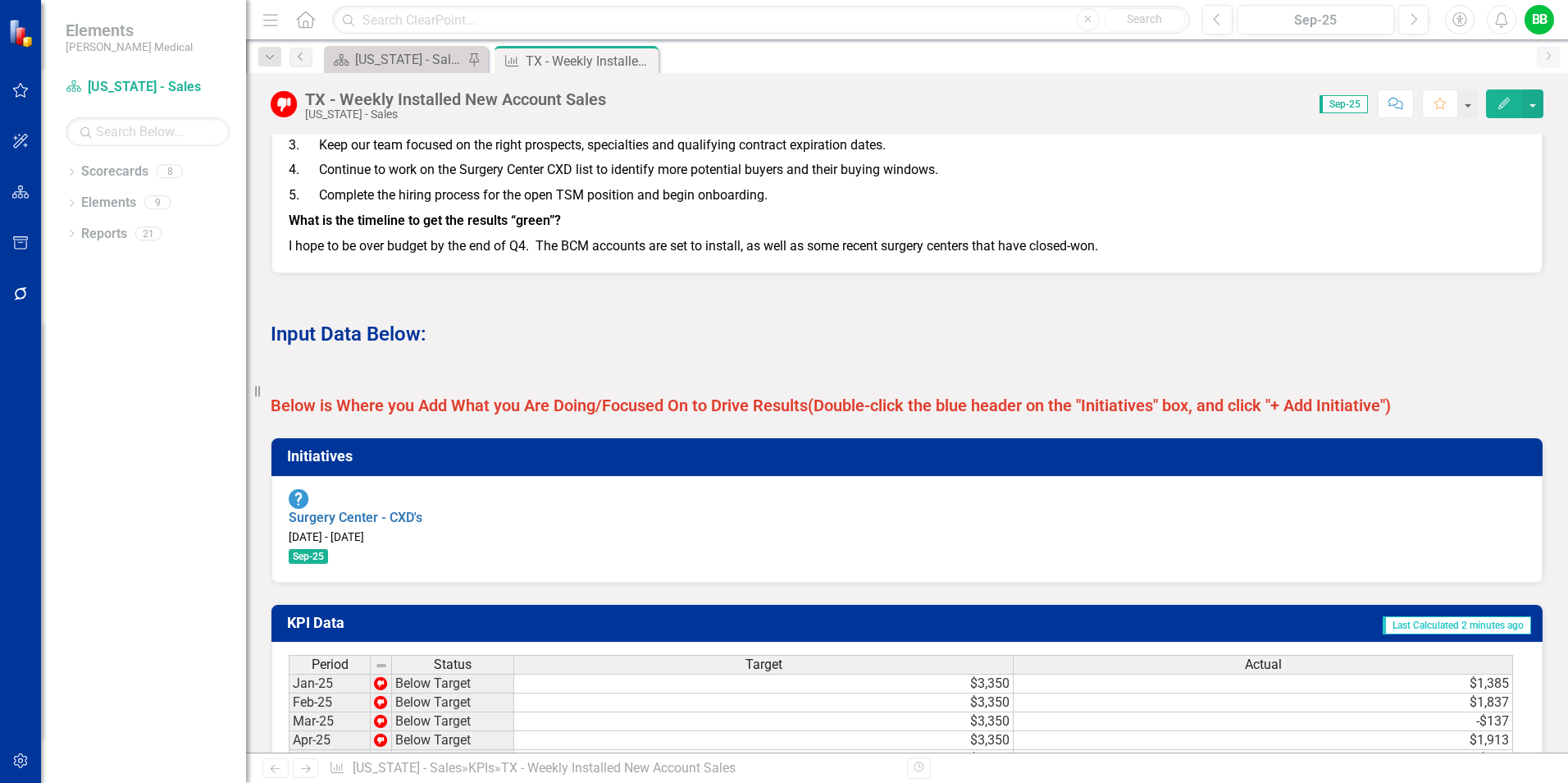
click at [399, 465] on h3 "Initiatives" at bounding box center [910, 456] width 1246 height 16
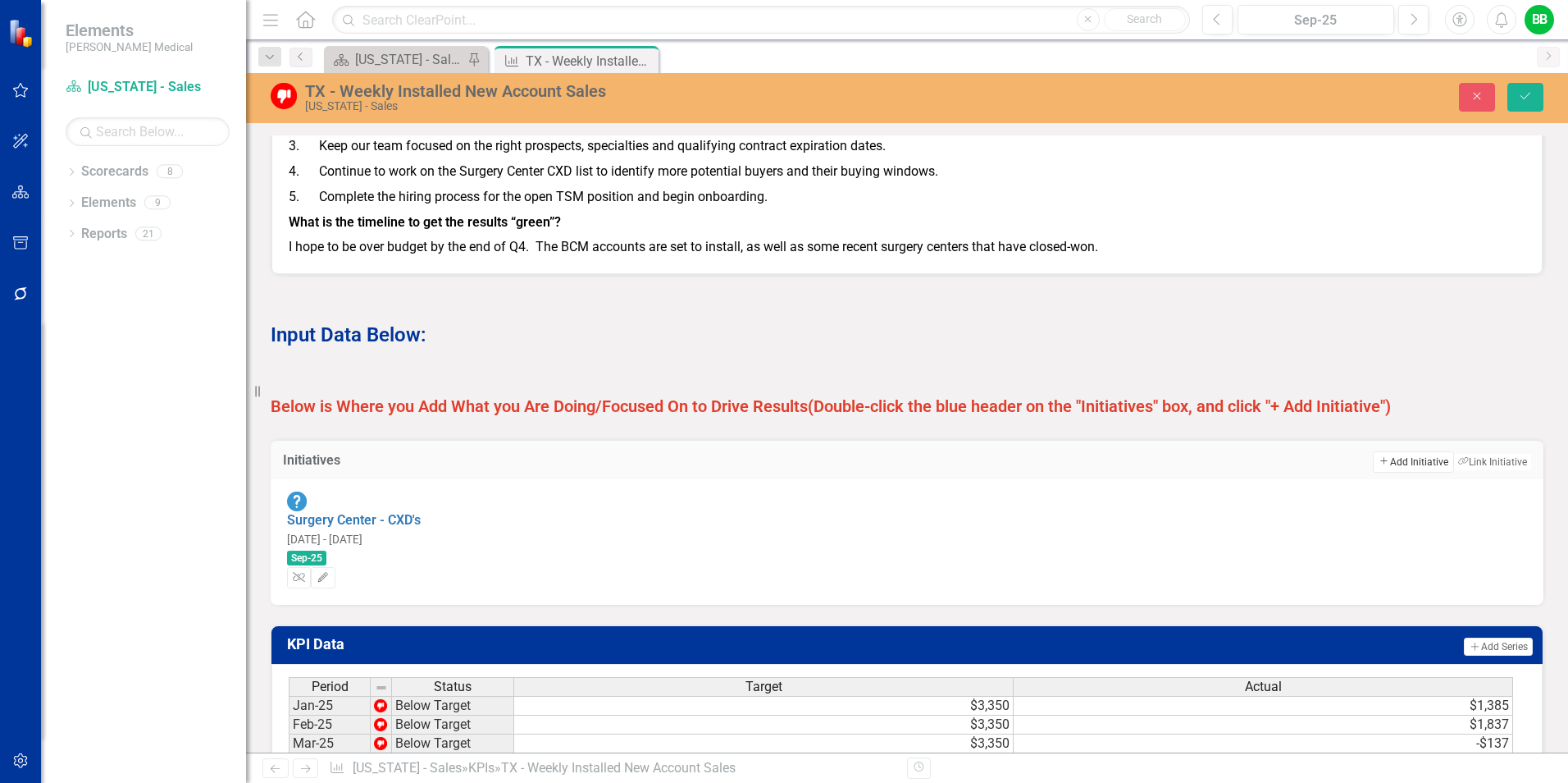
click at [1399, 473] on button "Add Add Initiative" at bounding box center [1413, 462] width 81 height 22
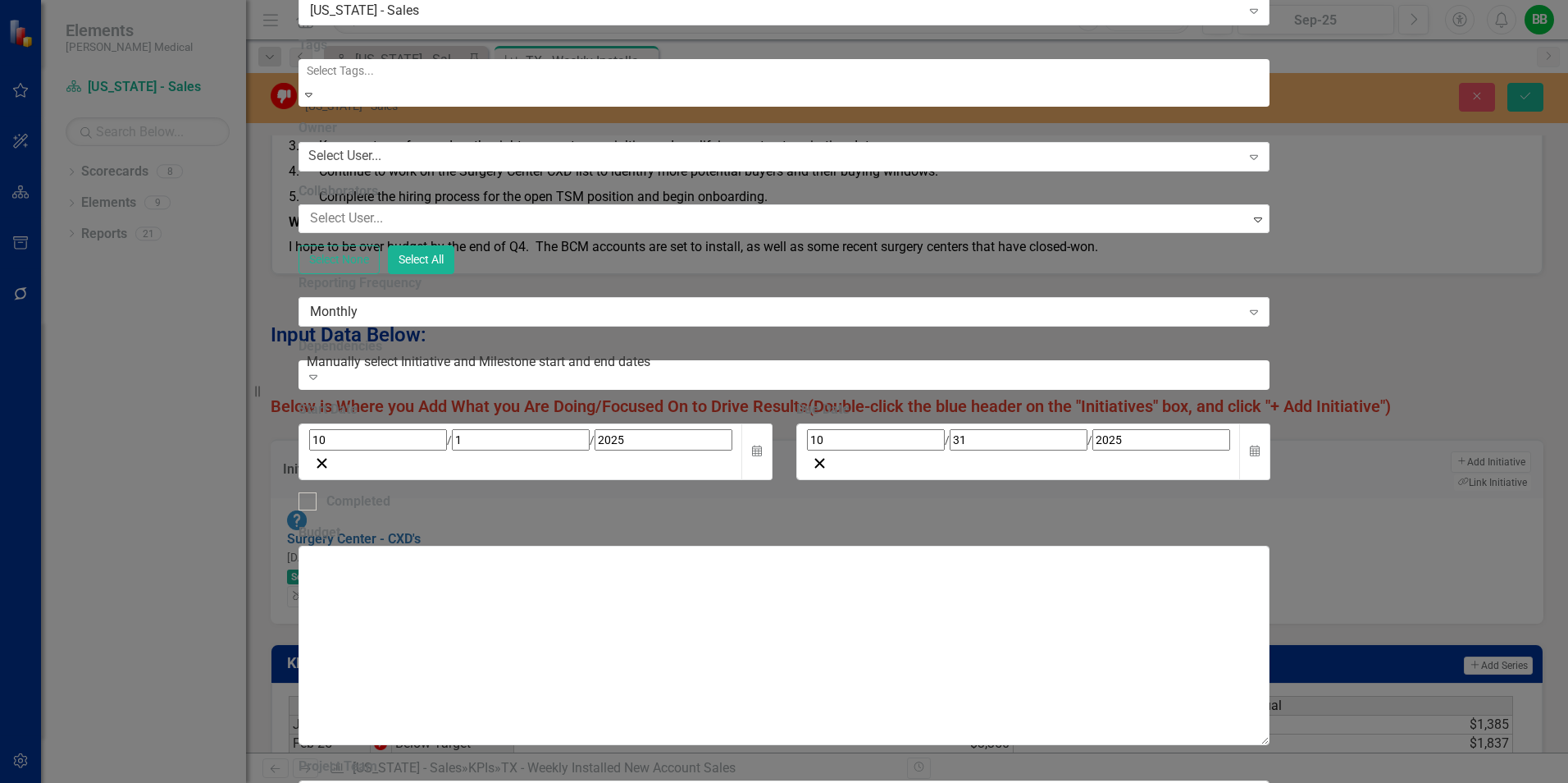
type input "S.A.V.E. Training Proficiency"
click at [571, 81] on div at bounding box center [785, 70] width 972 height 20
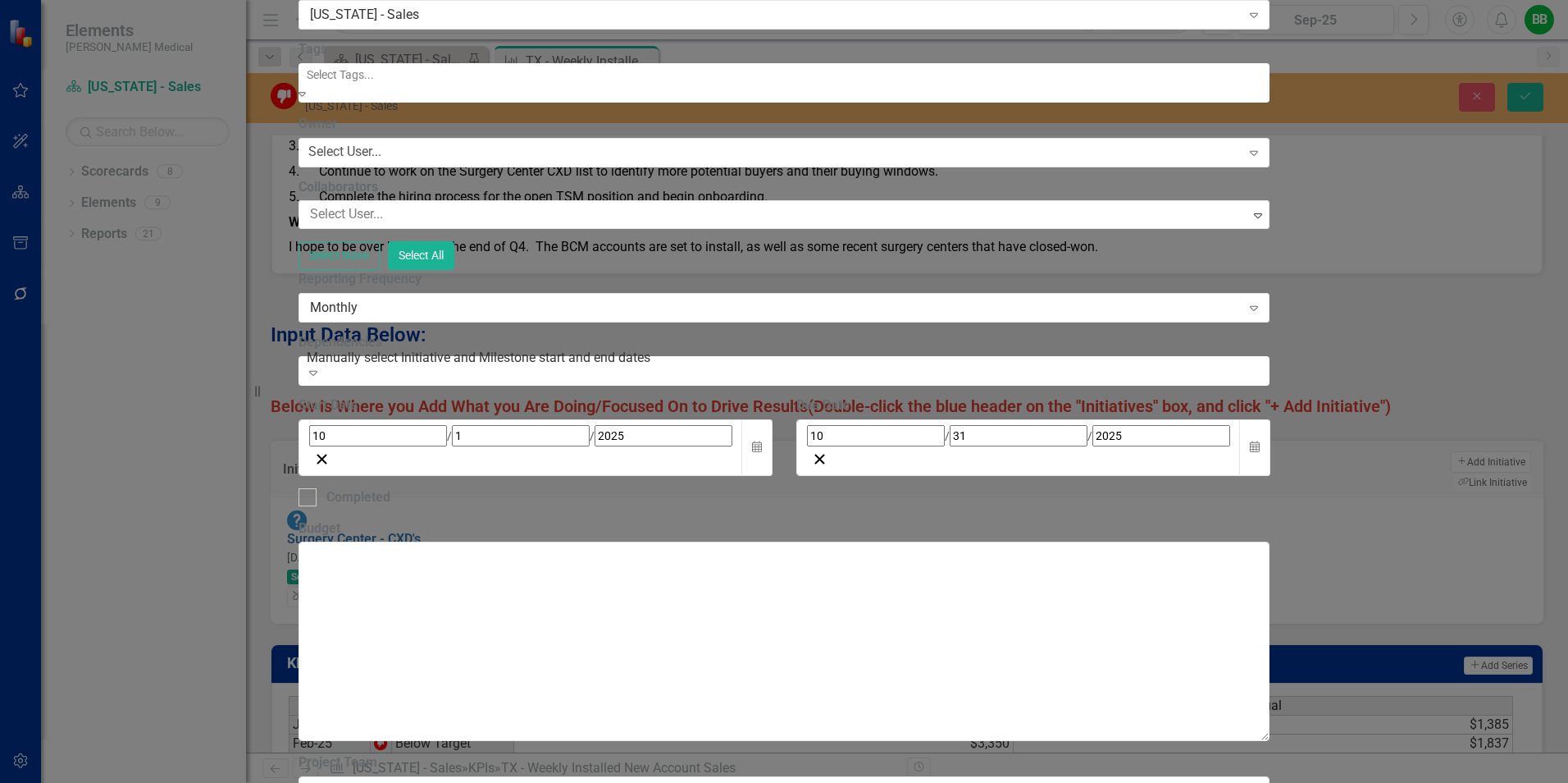
click at [696, 59] on label "Tags" at bounding box center [784, 49] width 972 height 19
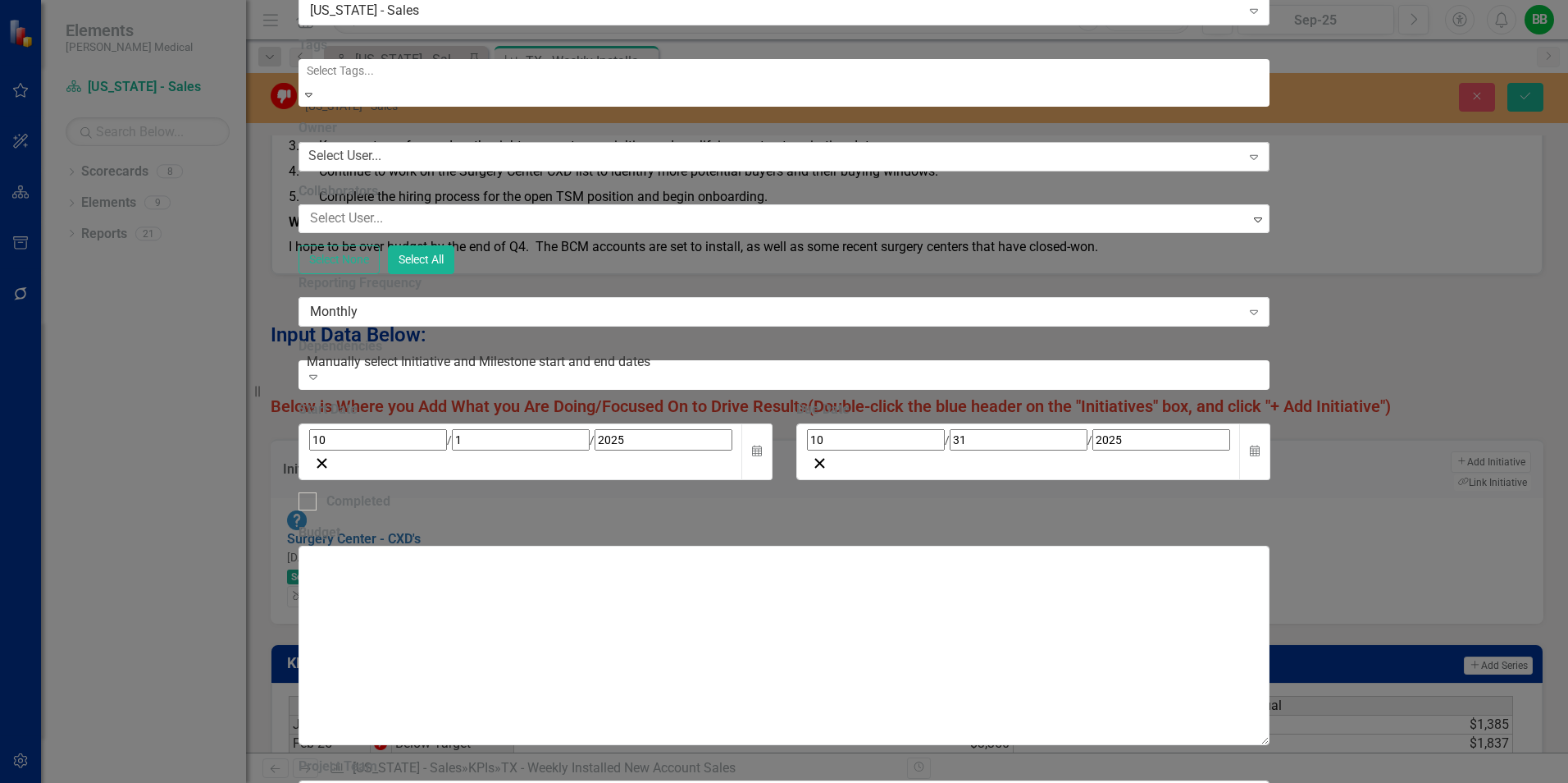
click at [381, 166] on div "Select User..." at bounding box center [345, 156] width 73 height 19
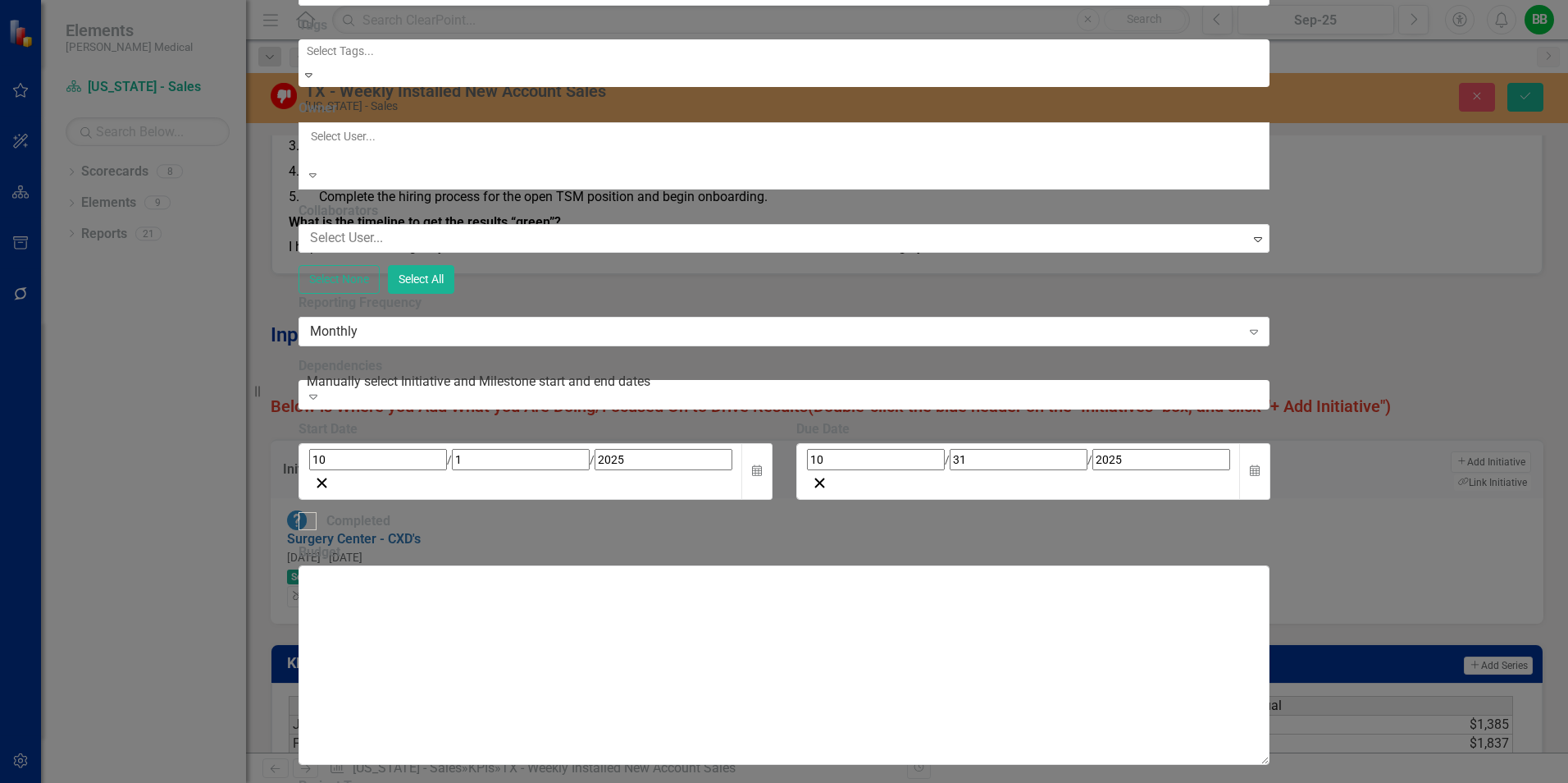
scroll to position [201, 0]
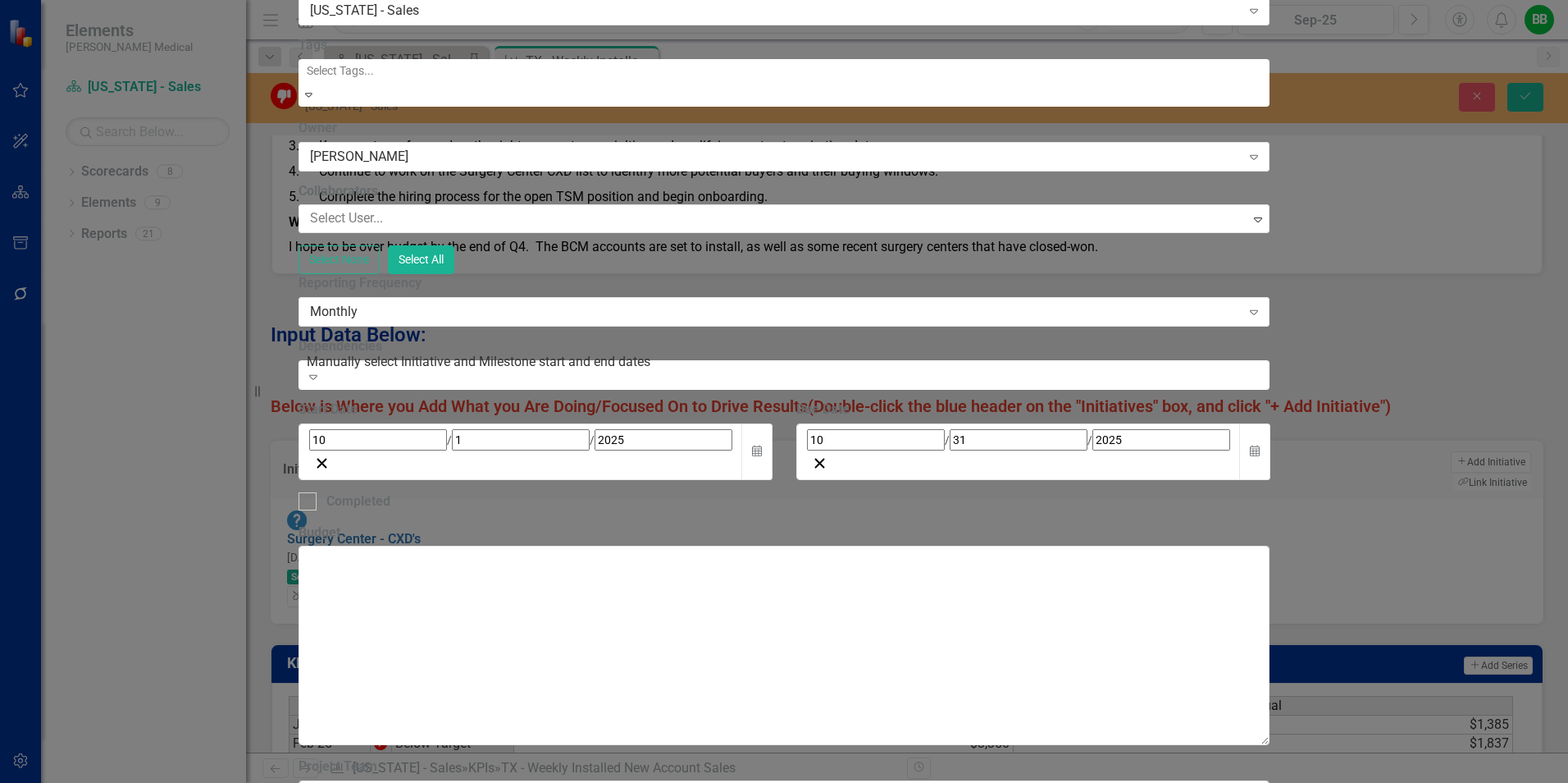
click at [568, 404] on div "ClearPoint Can Do More! How ClearPoint Can Help Close Enterprise plans can auto…" at bounding box center [784, 417] width 972 height 1021
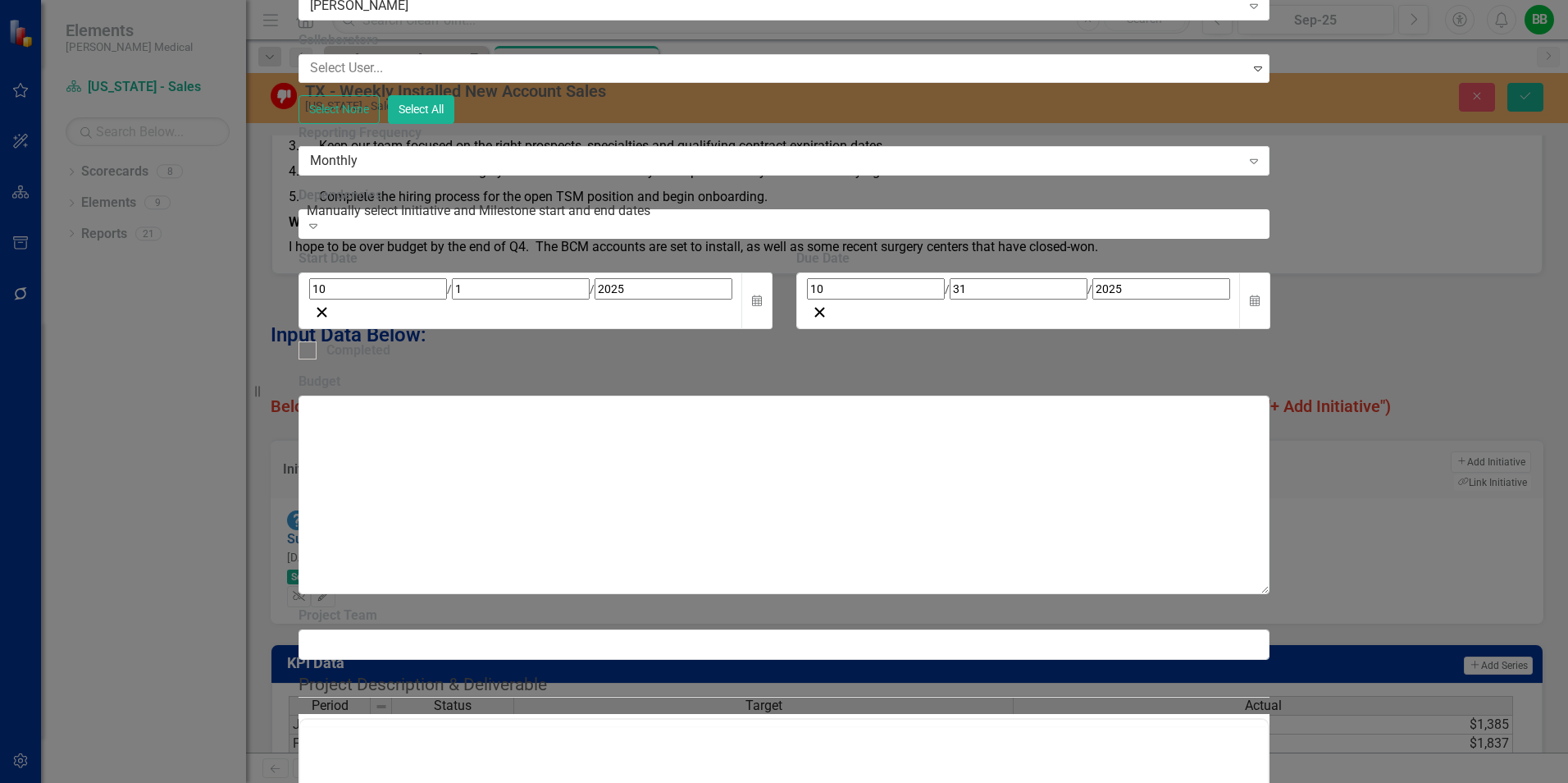
scroll to position [0, 0]
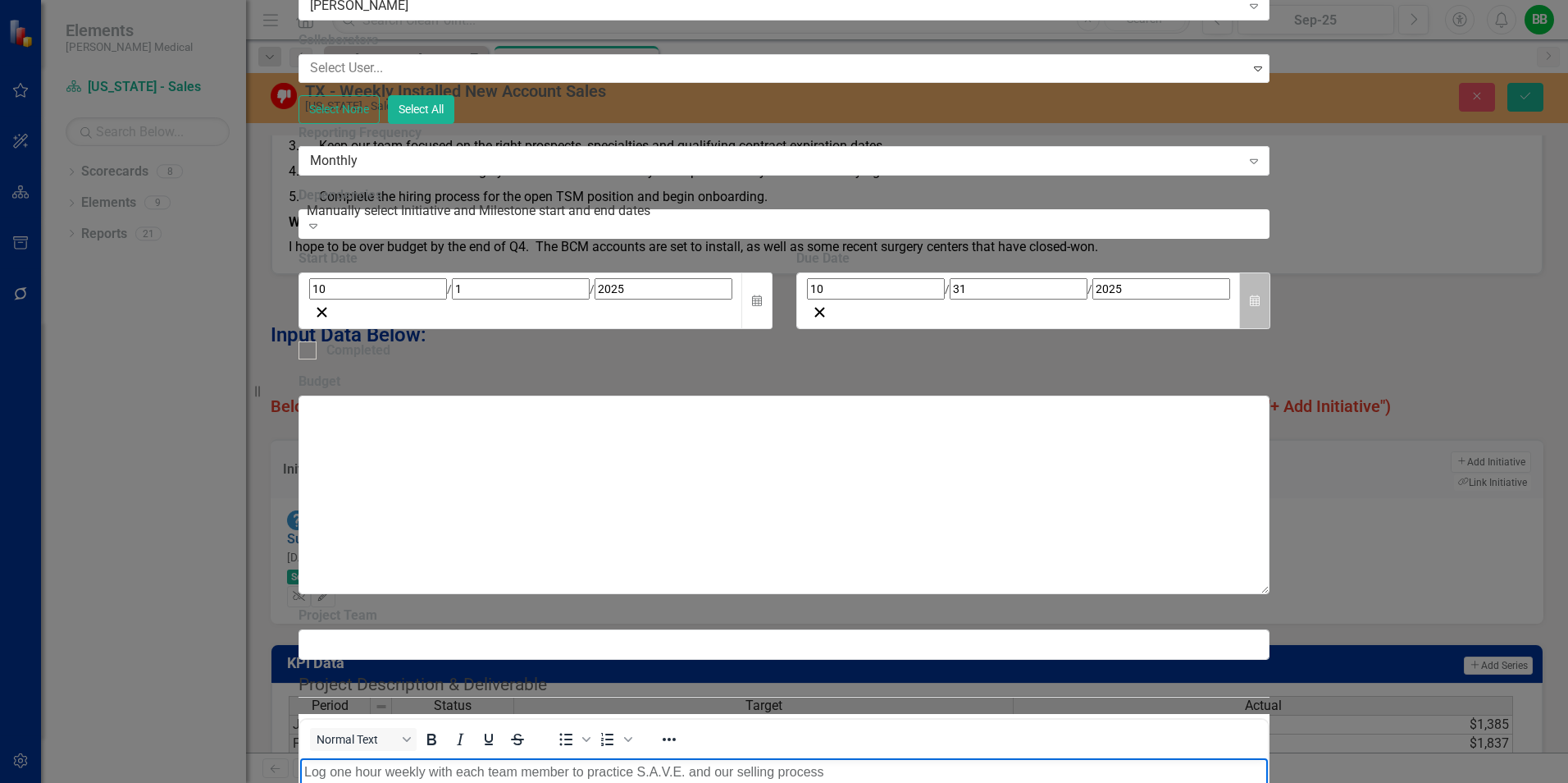
click at [1271, 329] on button "Calendar" at bounding box center [1255, 300] width 31 height 56
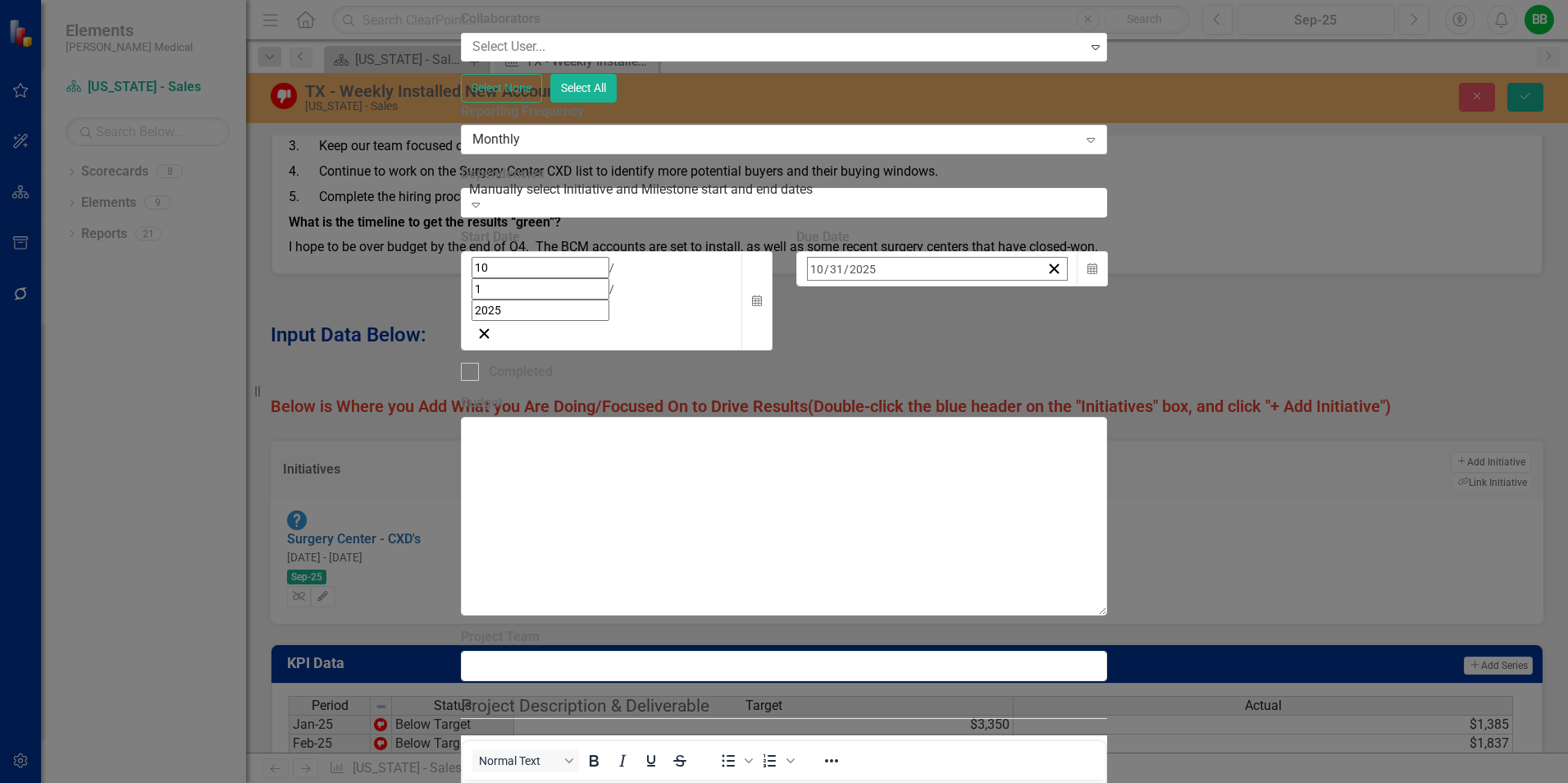
click at [1048, 323] on button "›" at bounding box center [1030, 304] width 36 height 36
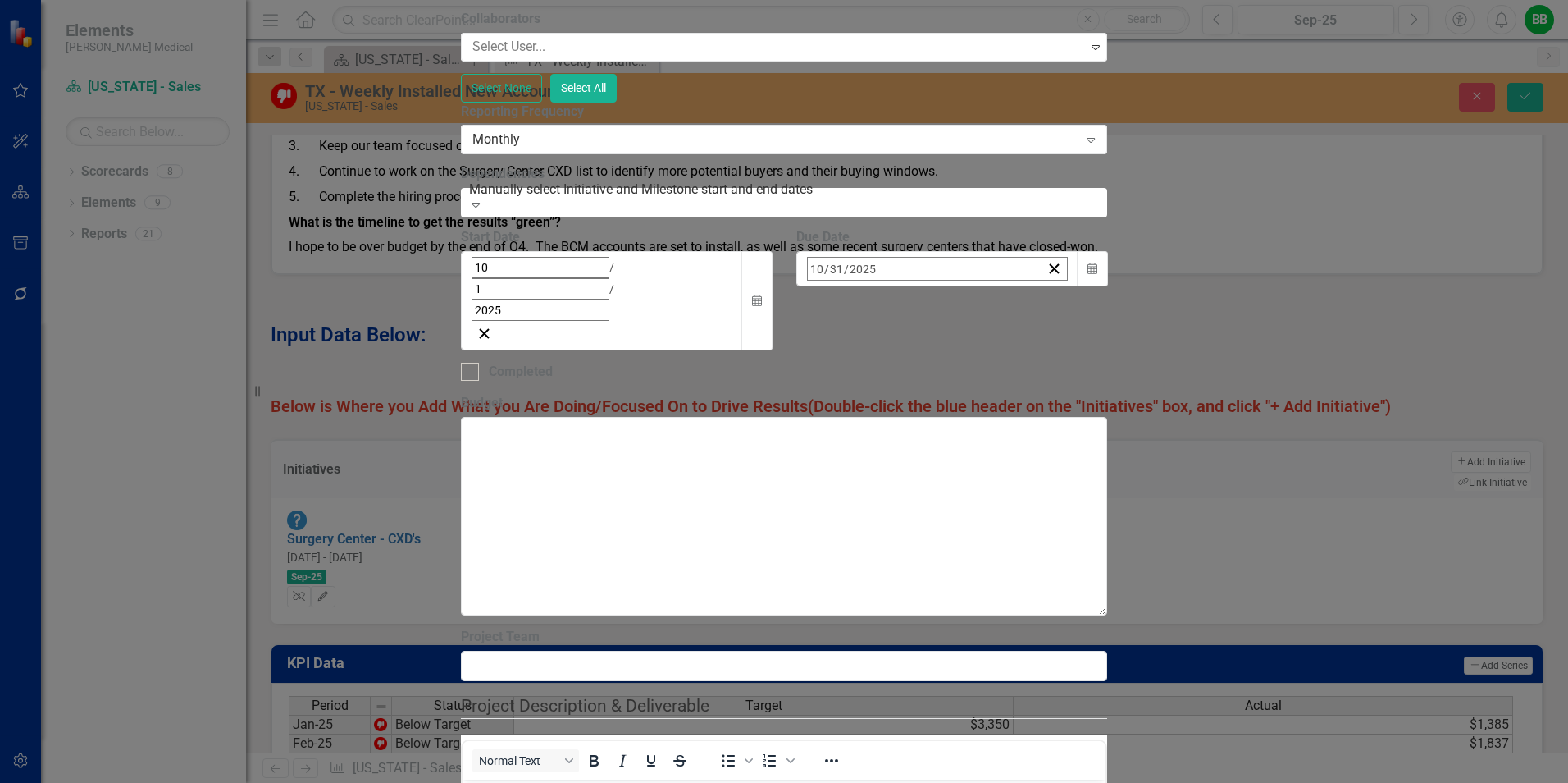
click at [907, 495] on abbr "31" at bounding box center [900, 488] width 13 height 13
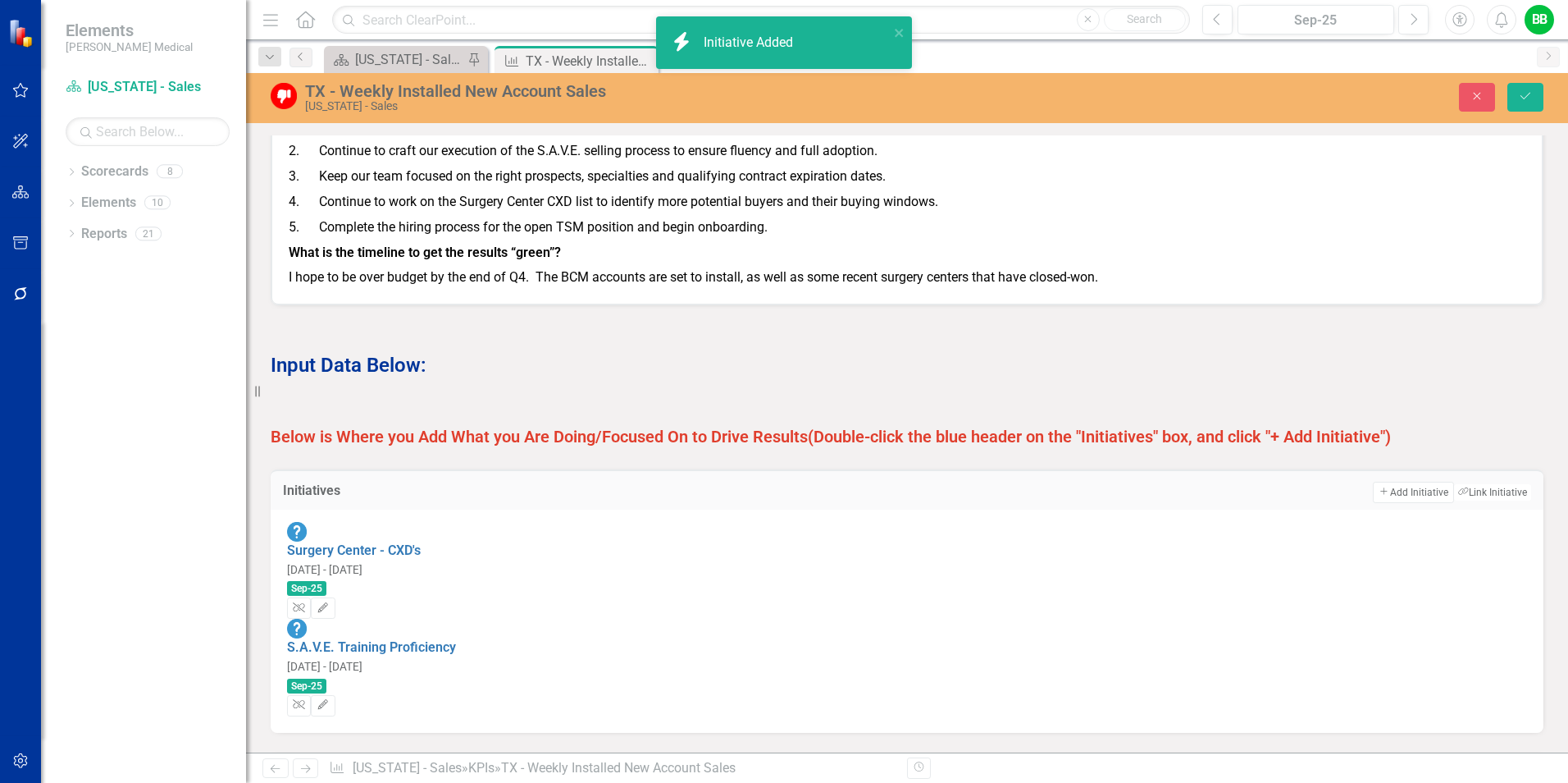
scroll to position [1097, 0]
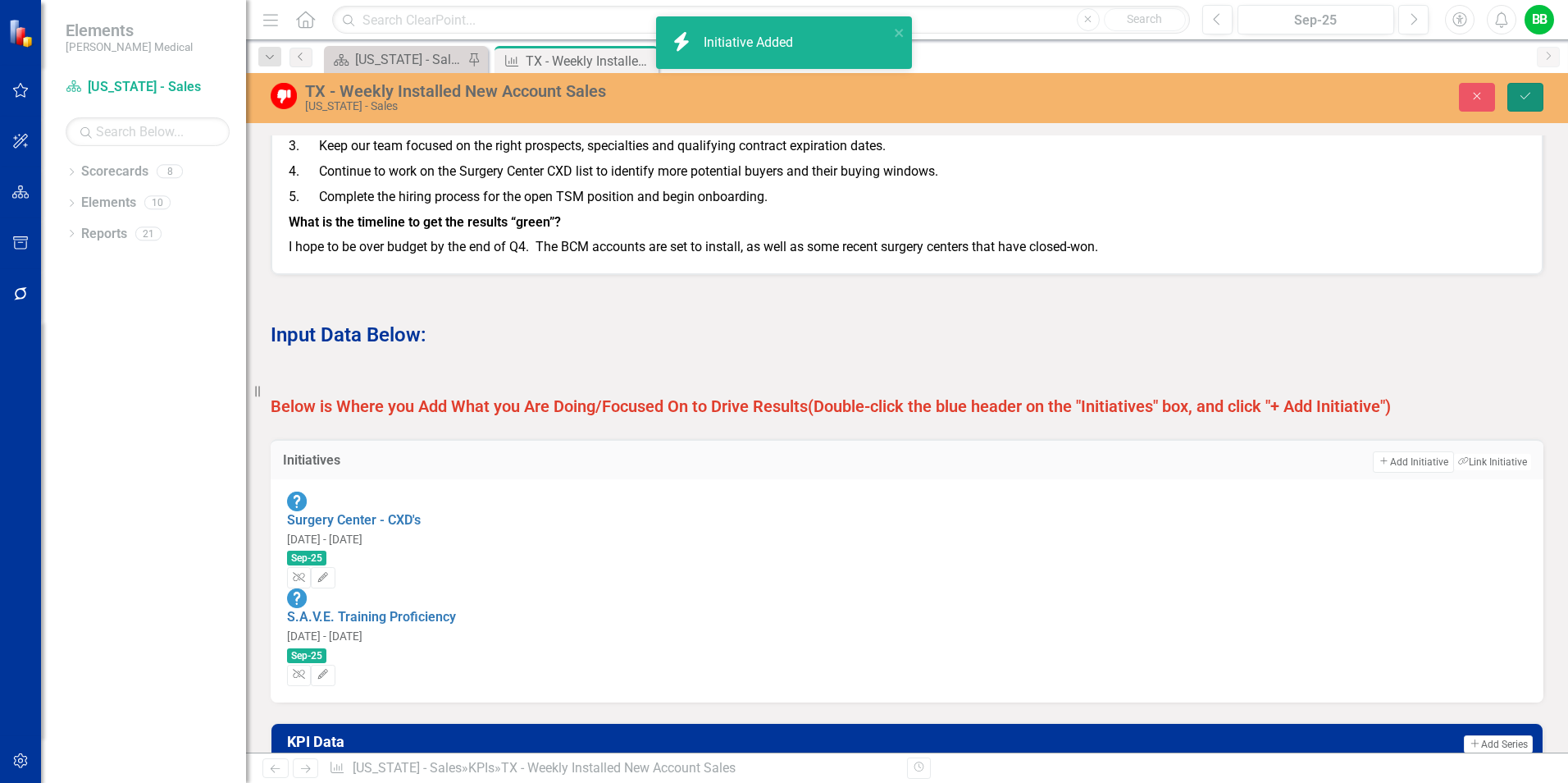
click at [1532, 108] on button "Save" at bounding box center [1526, 97] width 36 height 29
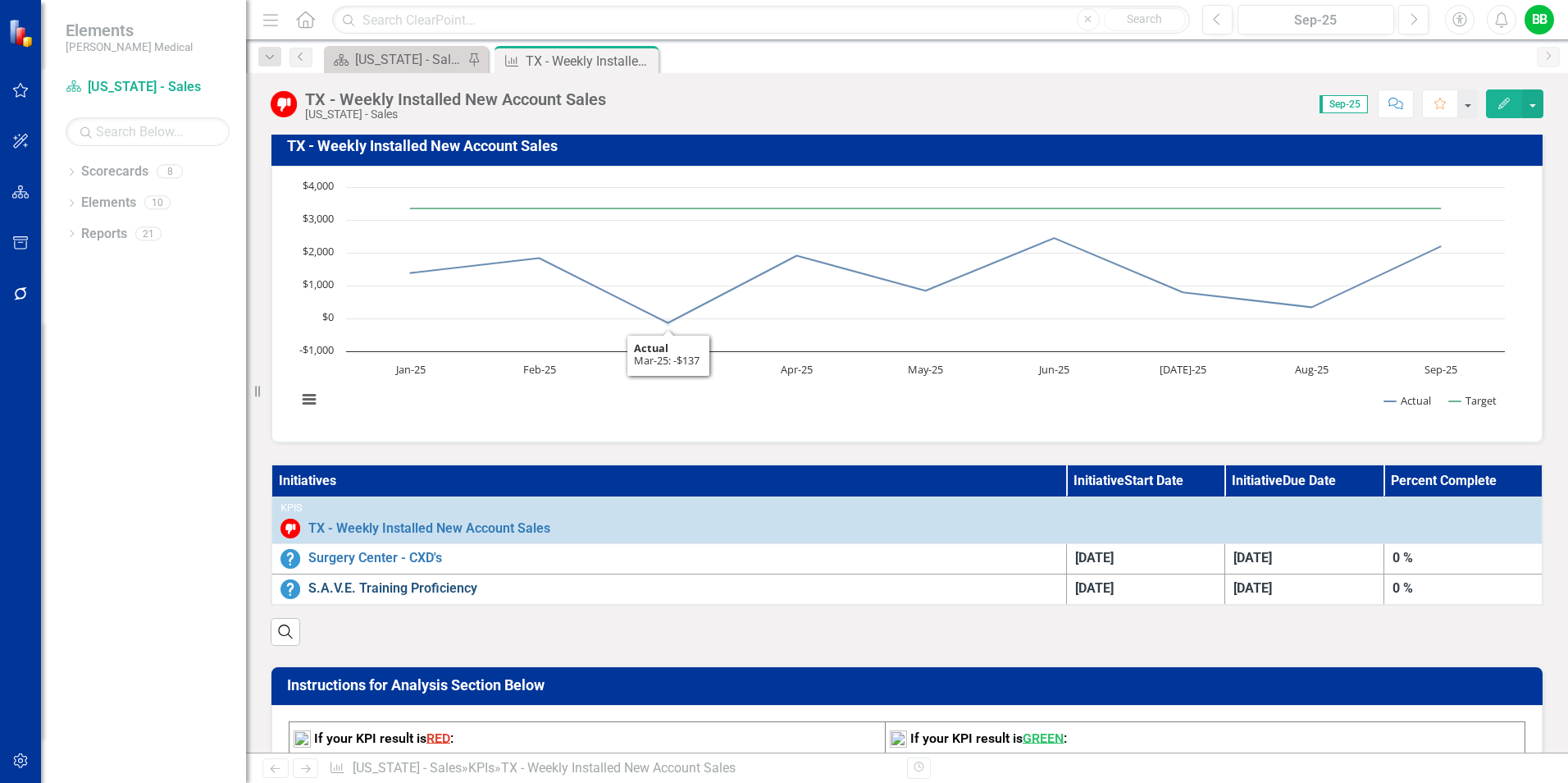
scroll to position [246, 0]
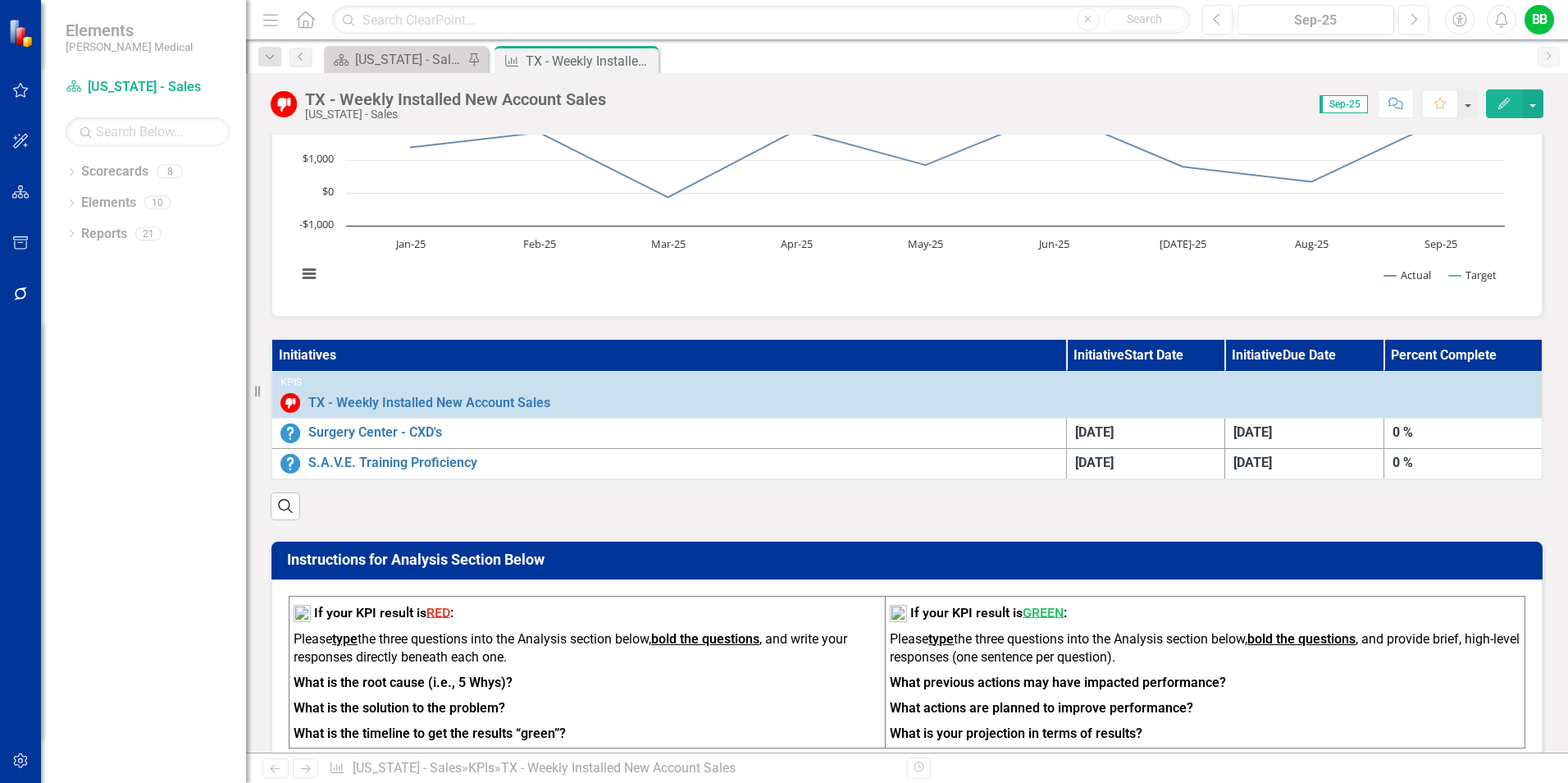
click at [371, 352] on th "Initiatives" at bounding box center [668, 356] width 795 height 33
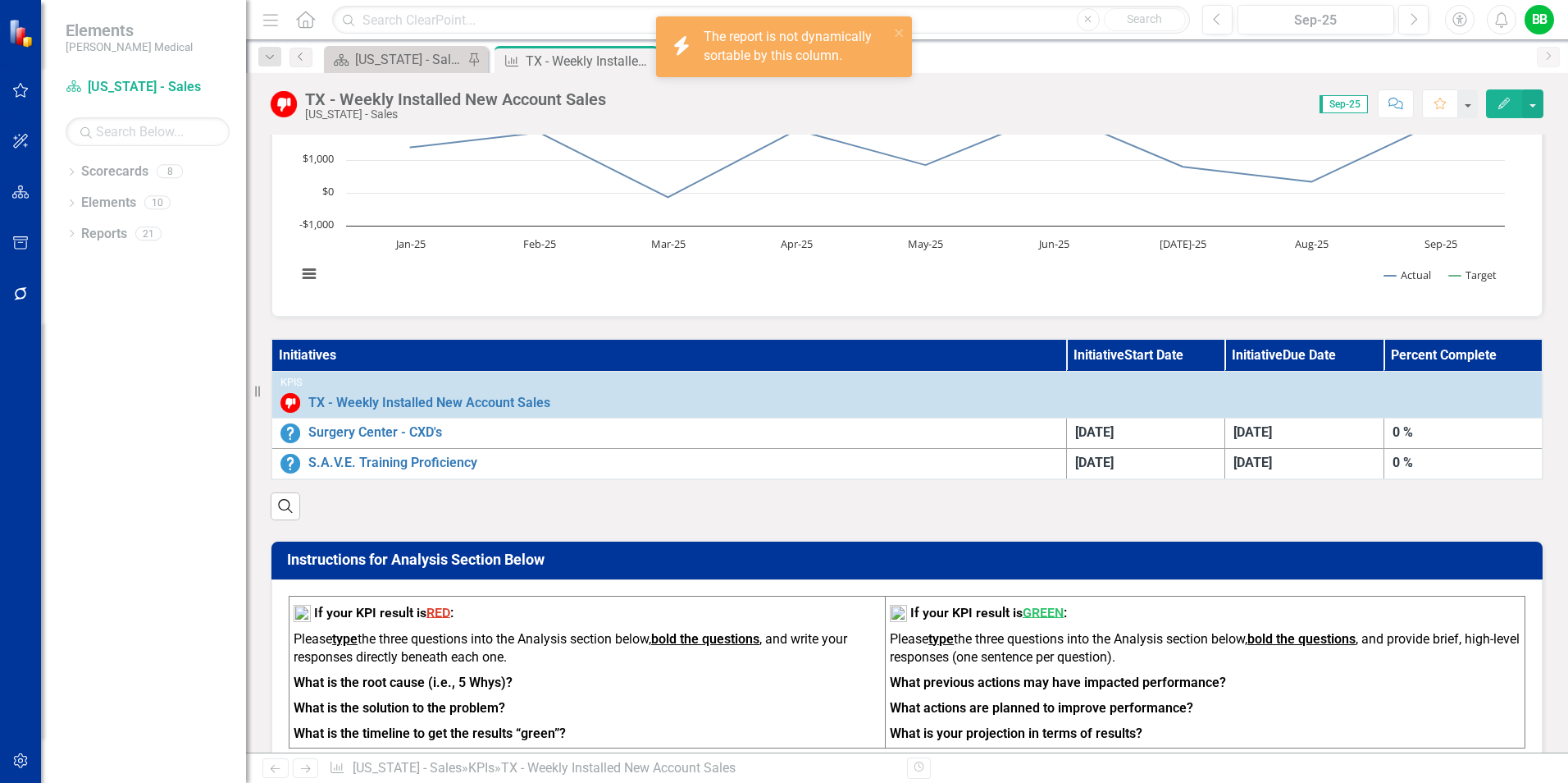
click at [352, 353] on th "Initiatives" at bounding box center [668, 356] width 795 height 33
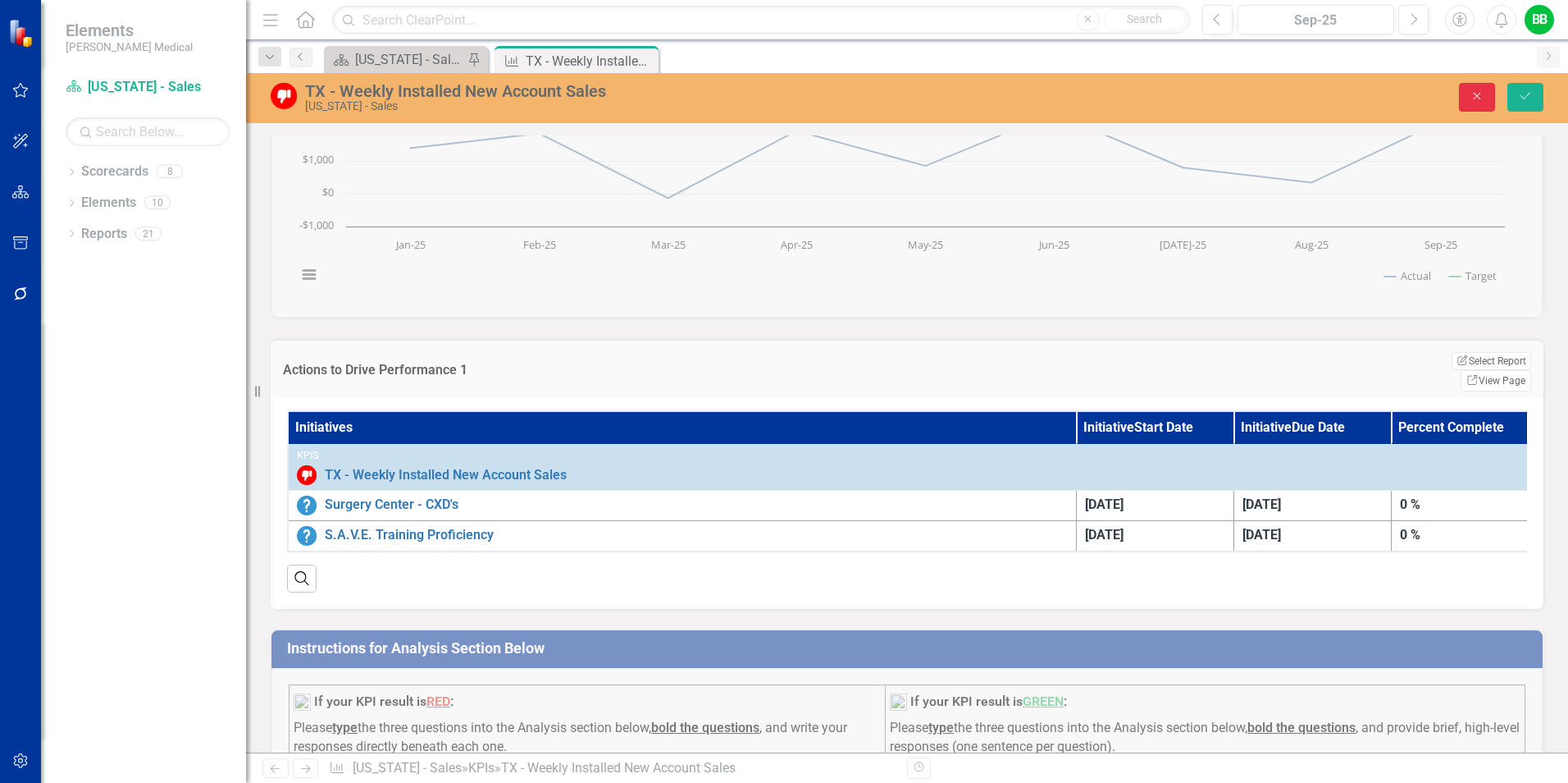
click at [1468, 92] on button "Close" at bounding box center [1478, 97] width 36 height 29
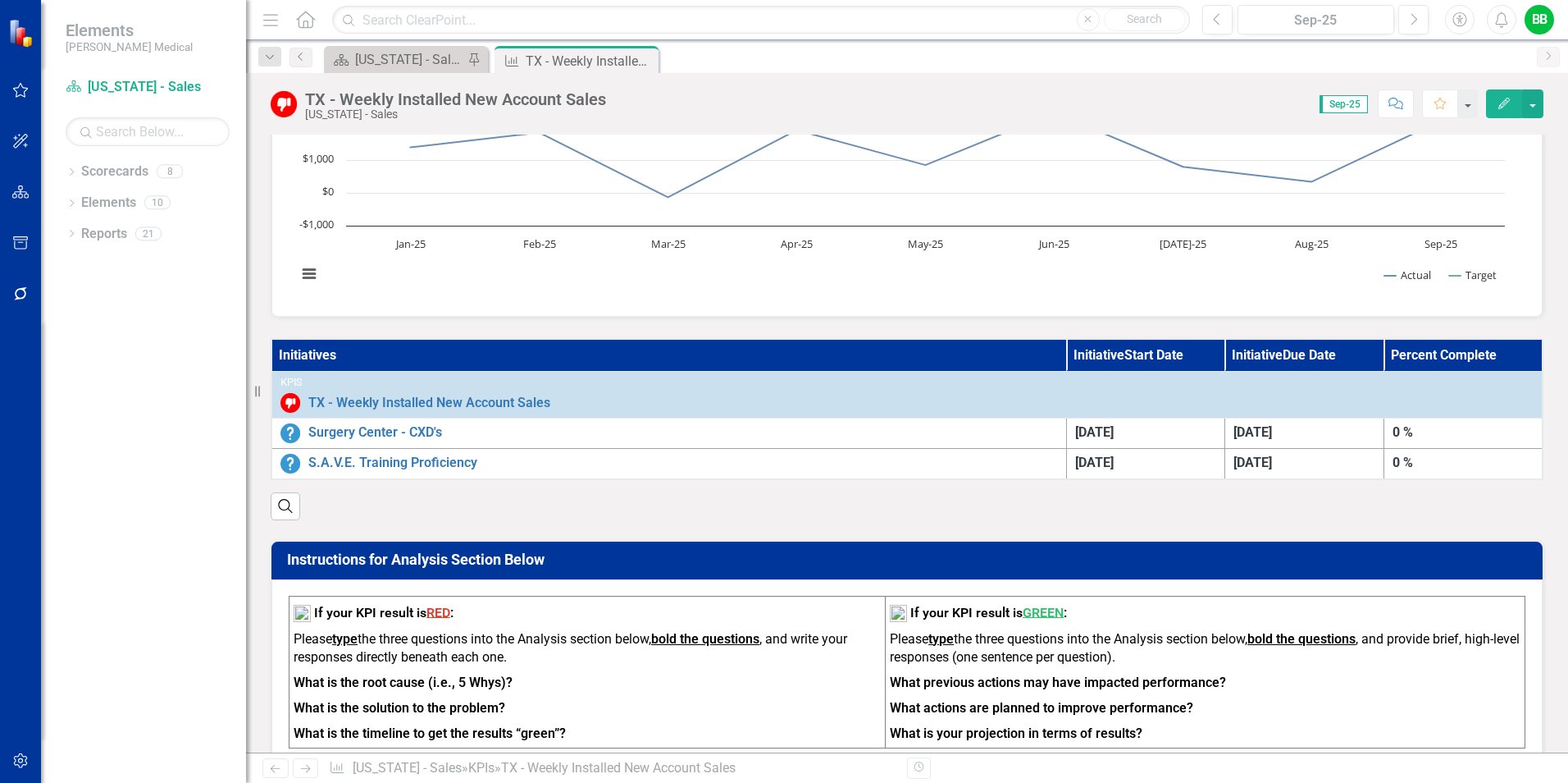
click at [360, 353] on th "Initiatives" at bounding box center [668, 356] width 795 height 33
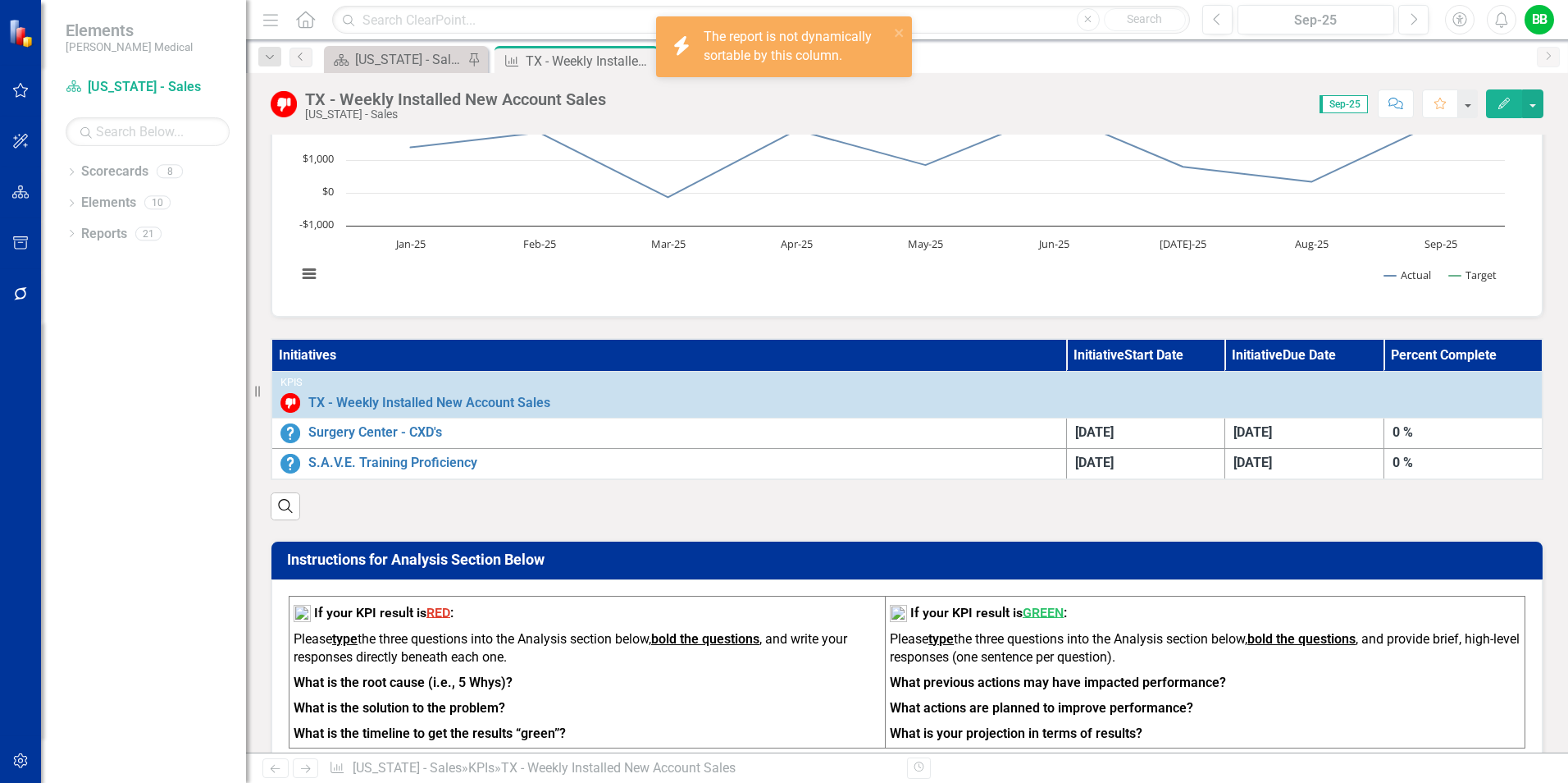
click at [360, 353] on th "Initiatives" at bounding box center [668, 356] width 795 height 33
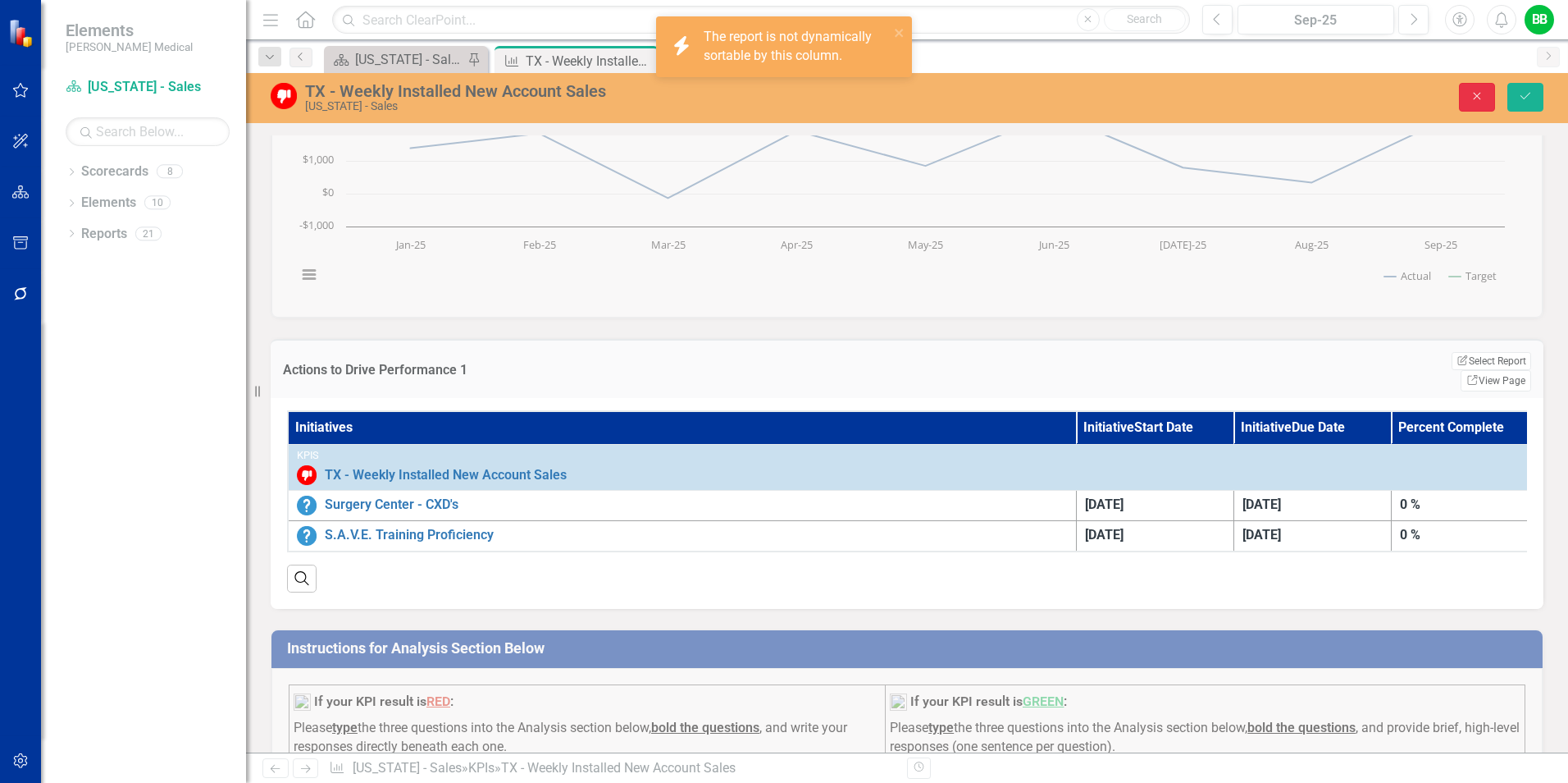
click at [1475, 94] on icon "button" at bounding box center [1478, 96] width 8 height 8
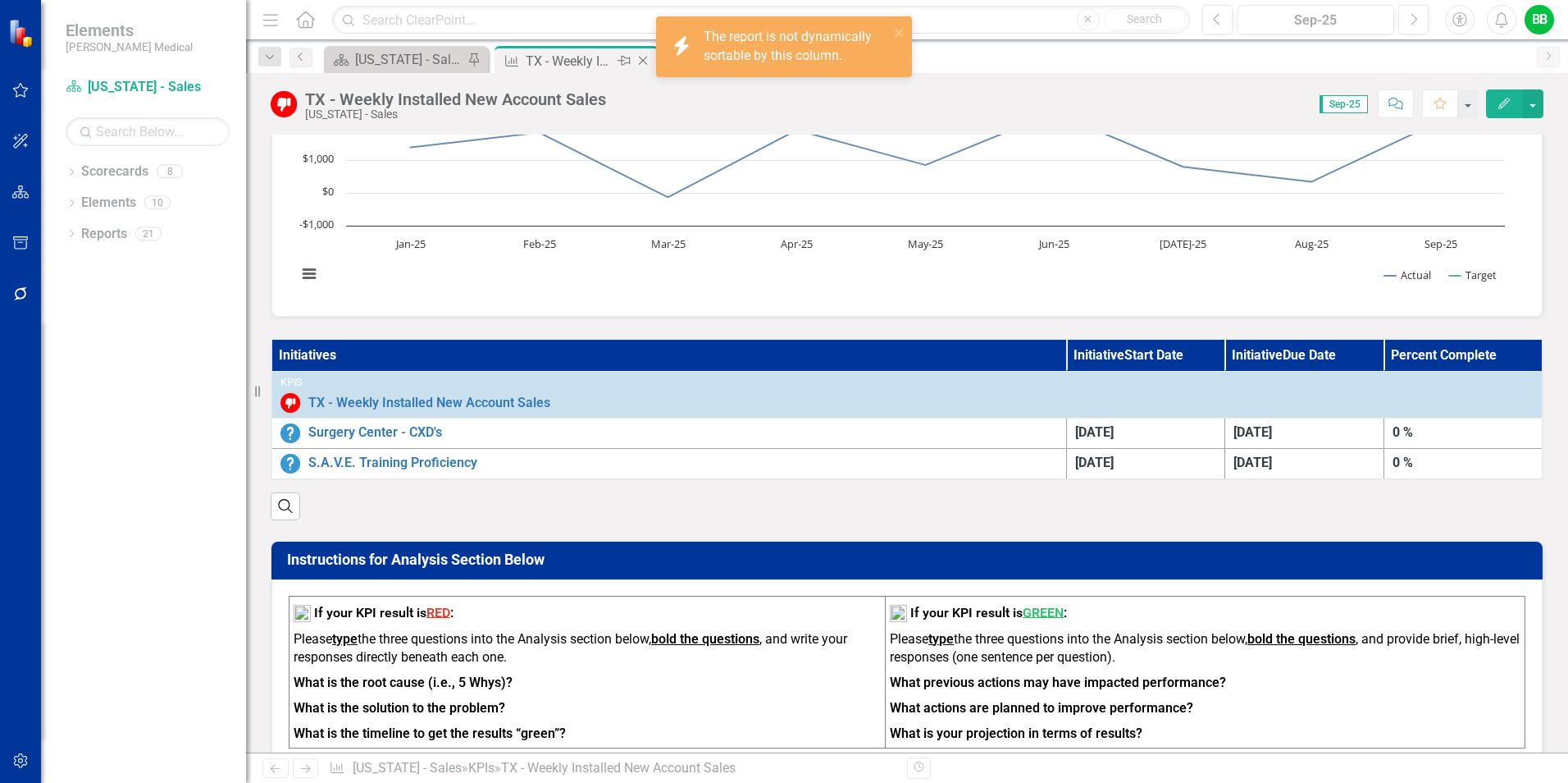
click at [618, 62] on icon "Pin" at bounding box center [624, 61] width 13 height 16
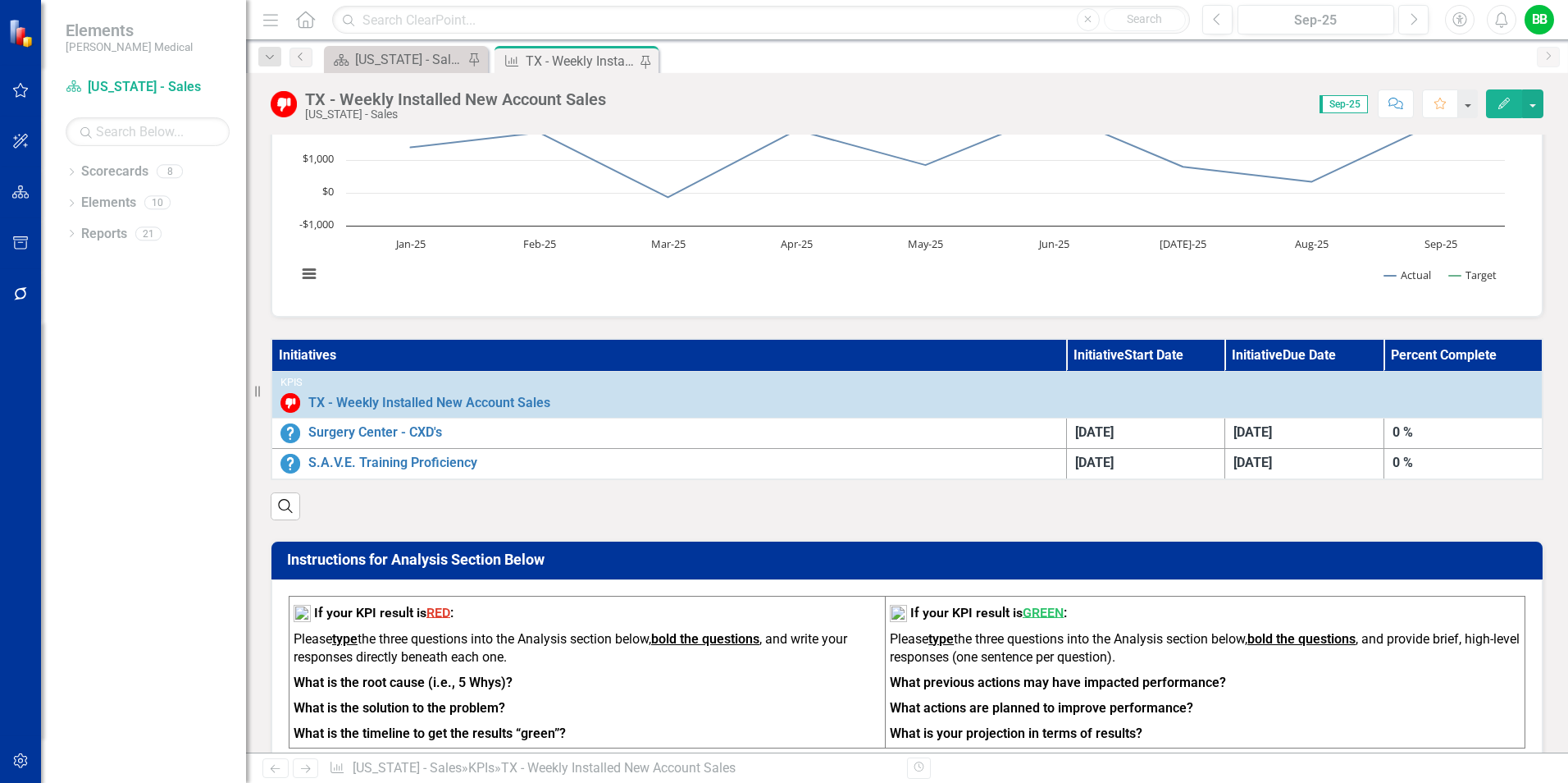
click at [572, 59] on div "TX - Weekly Installed New Account Sales" at bounding box center [582, 62] width 113 height 21
click at [774, 58] on div "Scorecard [US_STATE] - Sales - Overview Dashboard Pin KPI [GEOGRAPHIC_DATA] - W…" at bounding box center [925, 59] width 1208 height 26
click at [412, 61] on div "[US_STATE] - Sales - Overview Dashboard" at bounding box center [409, 60] width 108 height 21
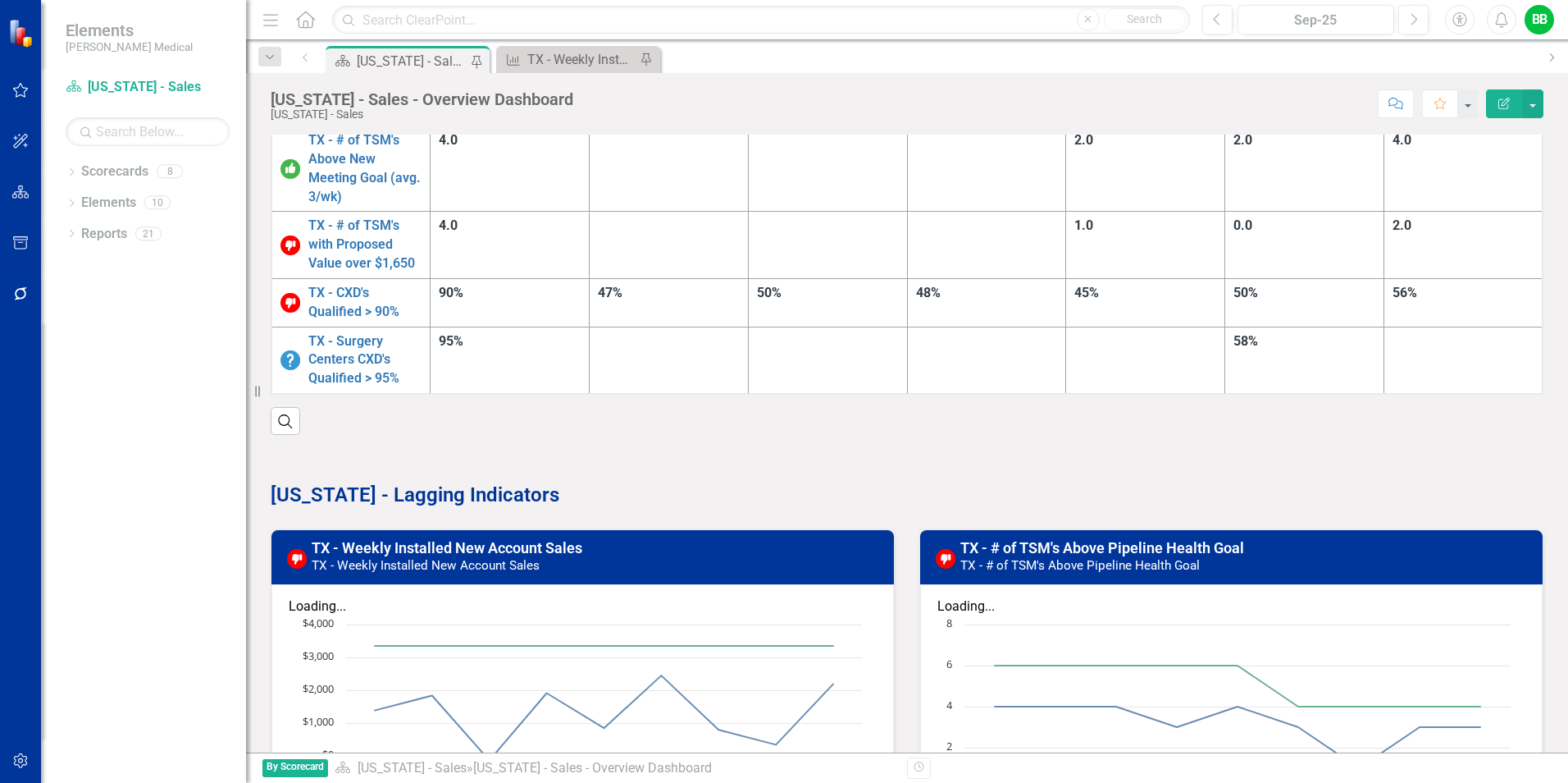
scroll to position [410, 0]
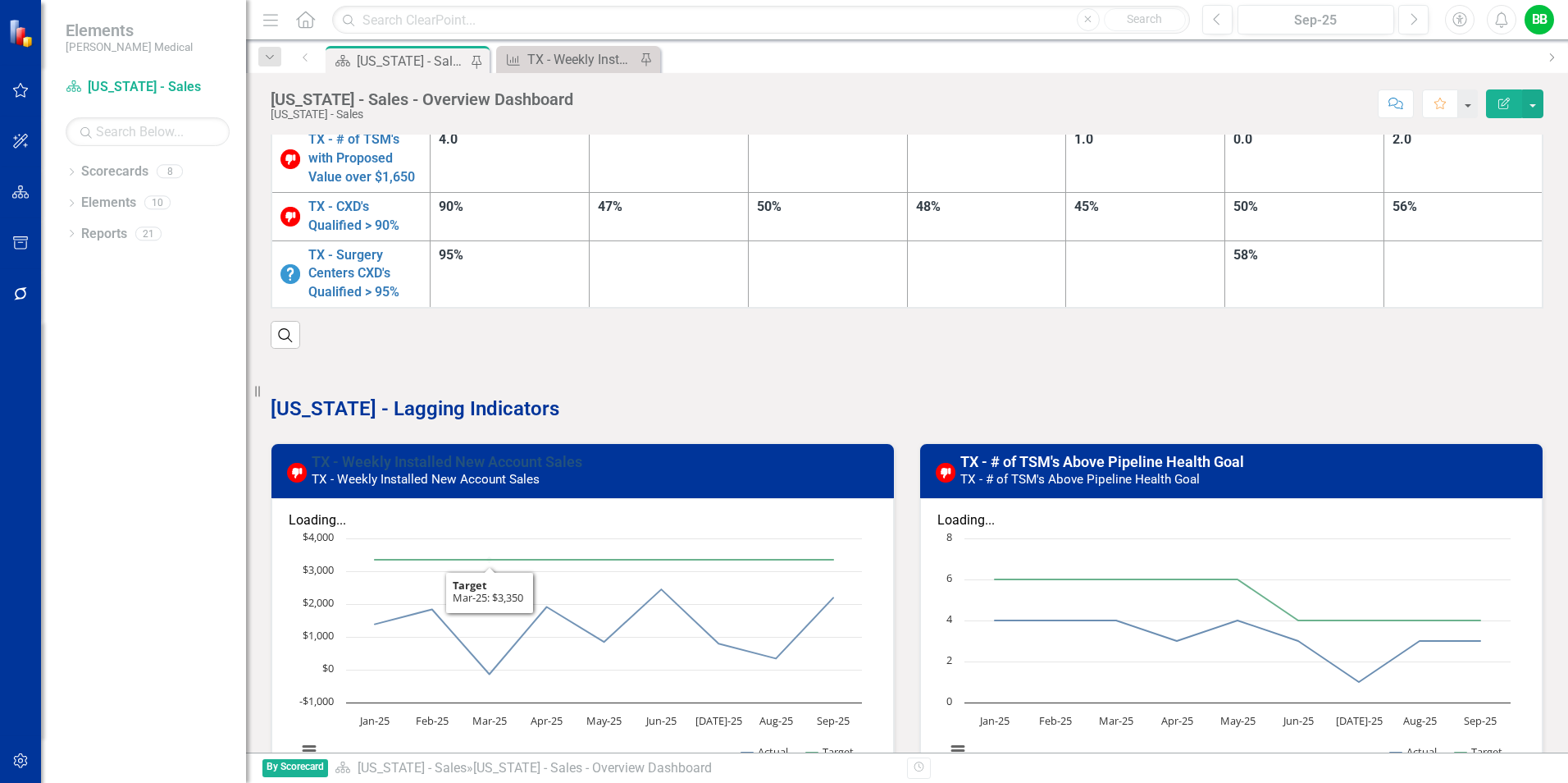
click at [460, 453] on link "TX - Weekly Installed New Account Sales" at bounding box center [447, 461] width 270 height 17
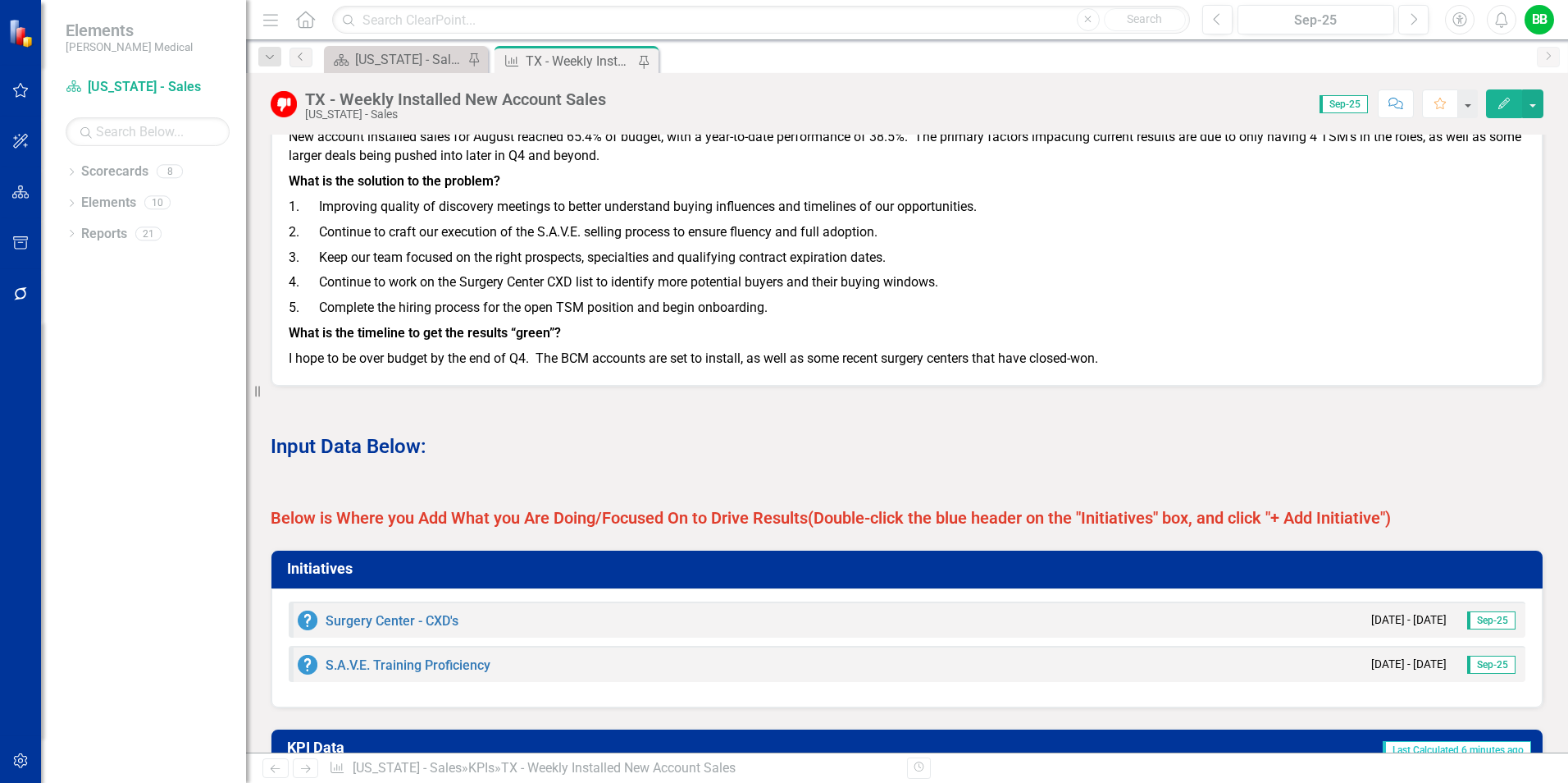
scroll to position [1395, 0]
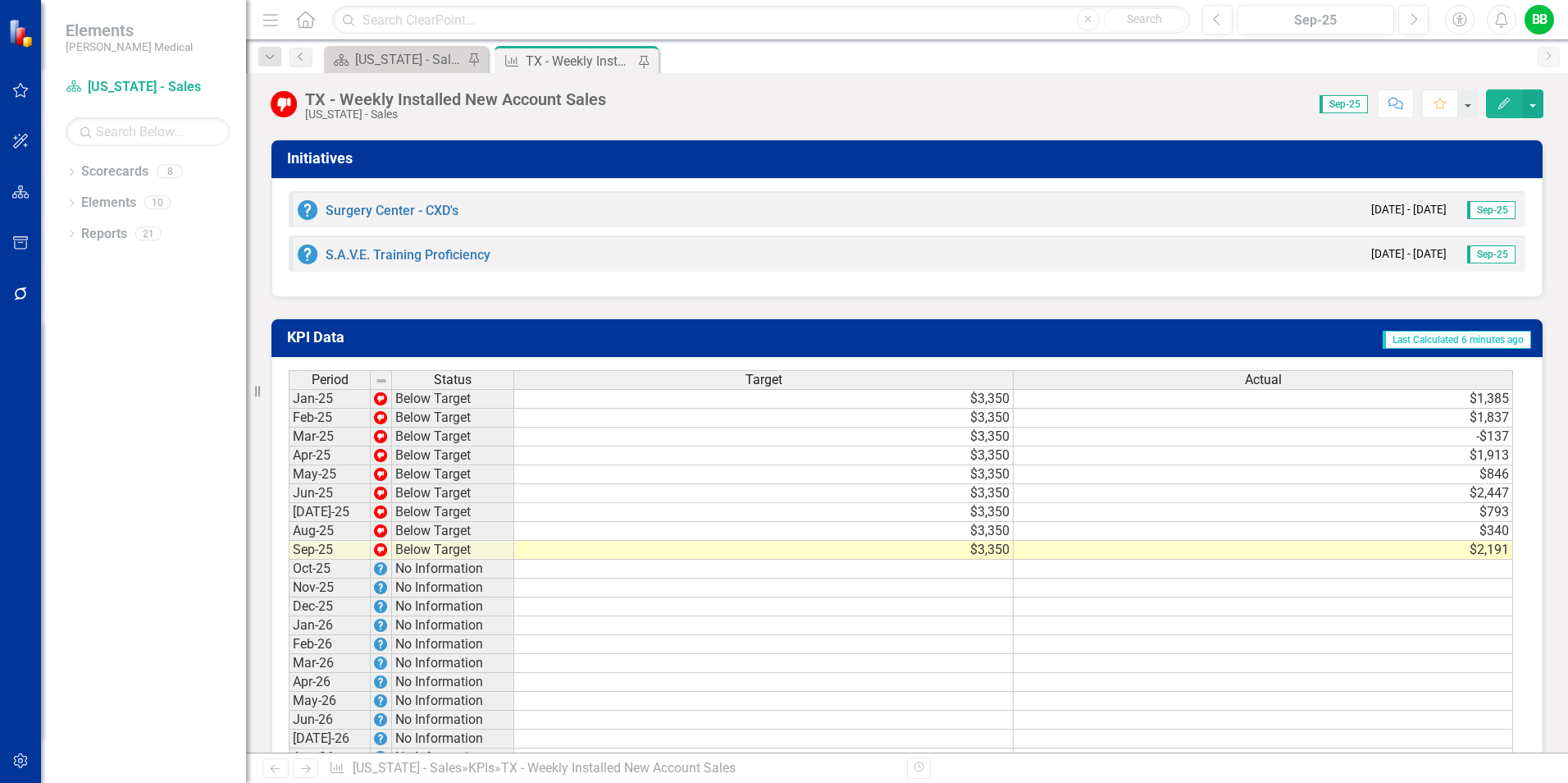
click at [406, 166] on h3 "Initiatives" at bounding box center [910, 158] width 1246 height 16
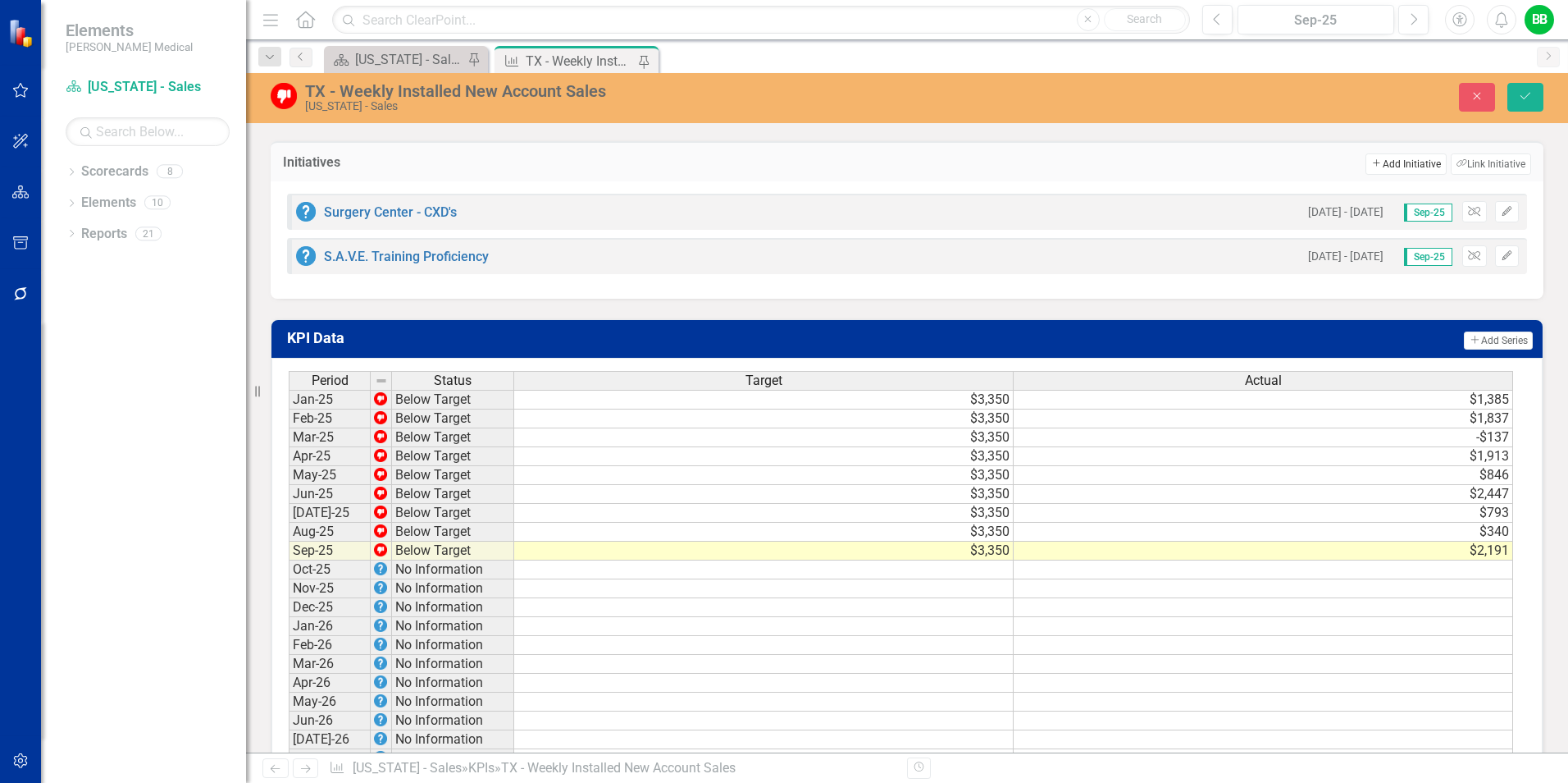
click at [1409, 173] on button "Add Add Initiative" at bounding box center [1406, 164] width 81 height 22
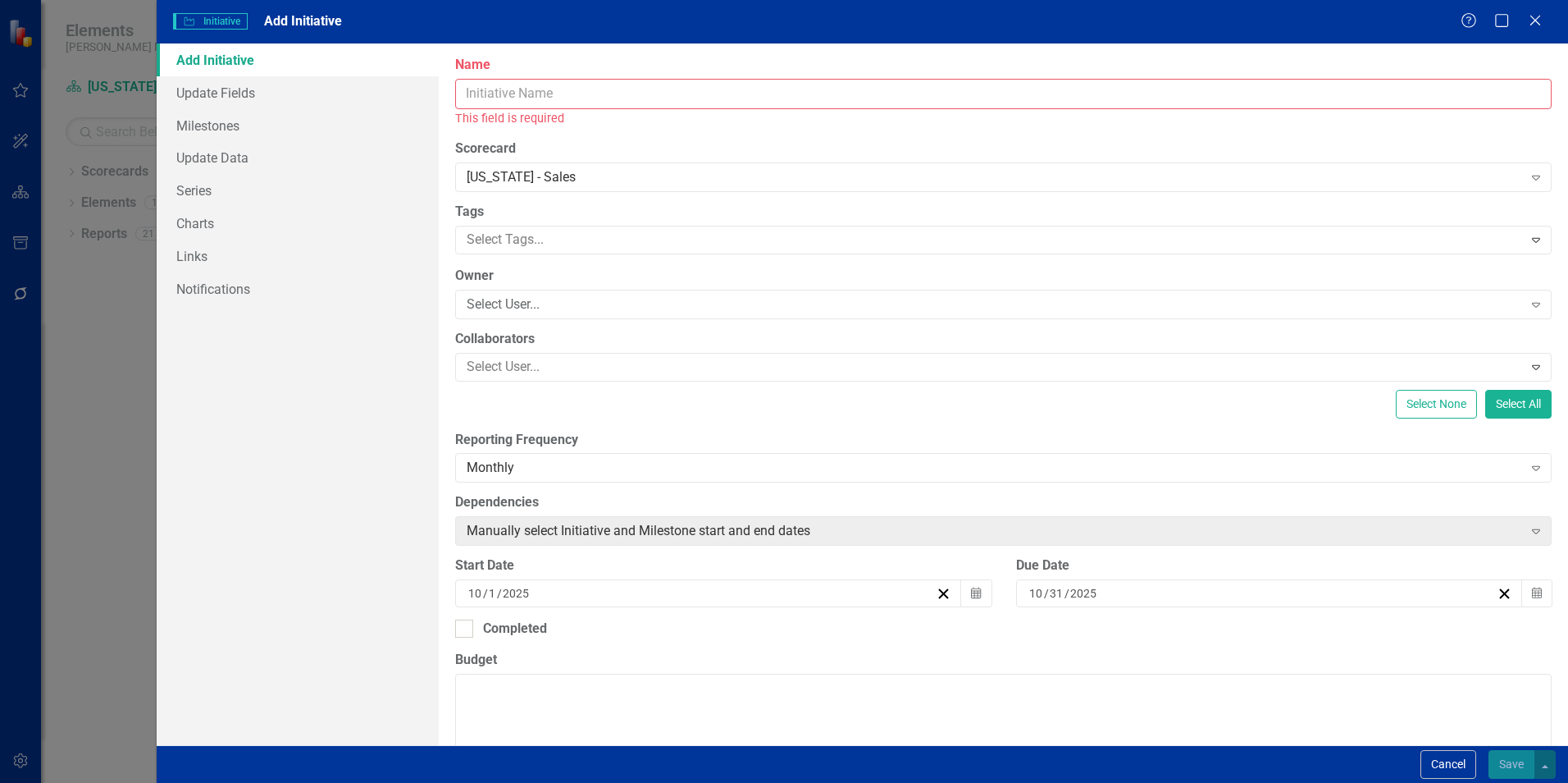
click at [585, 96] on input "Name" at bounding box center [1003, 94] width 1096 height 30
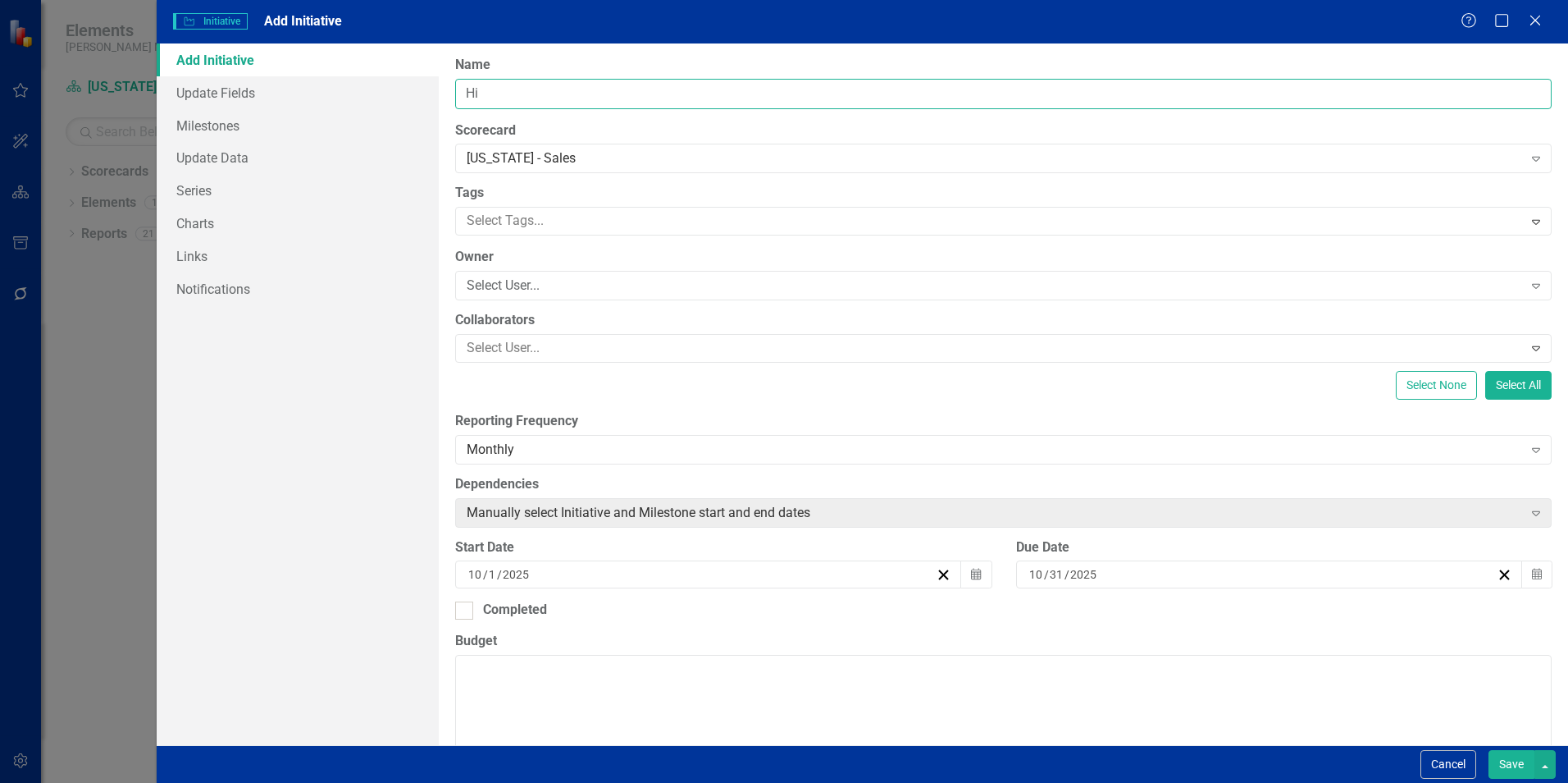
type input "H"
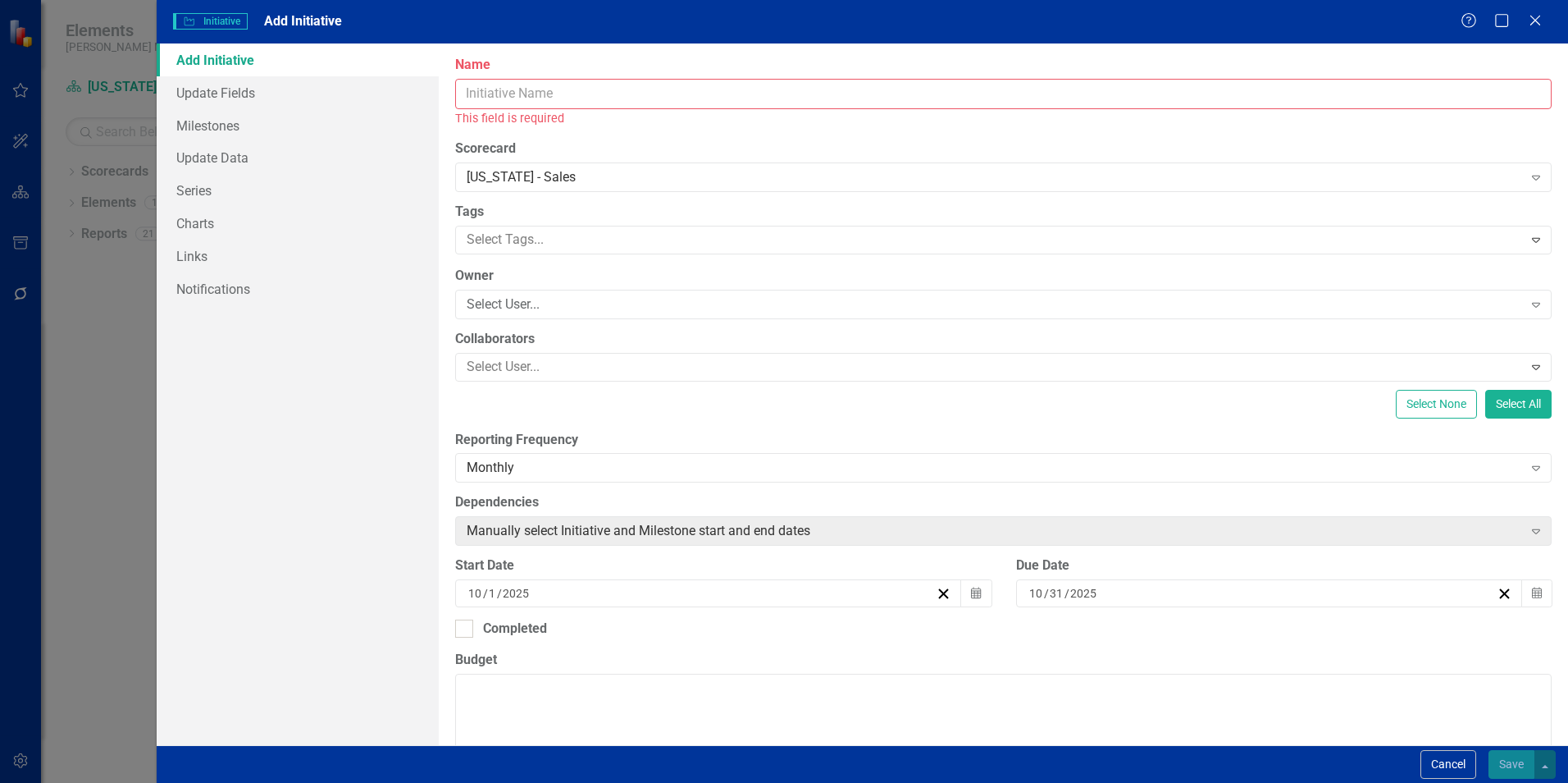
click at [530, 92] on input "Name" at bounding box center [1003, 94] width 1096 height 30
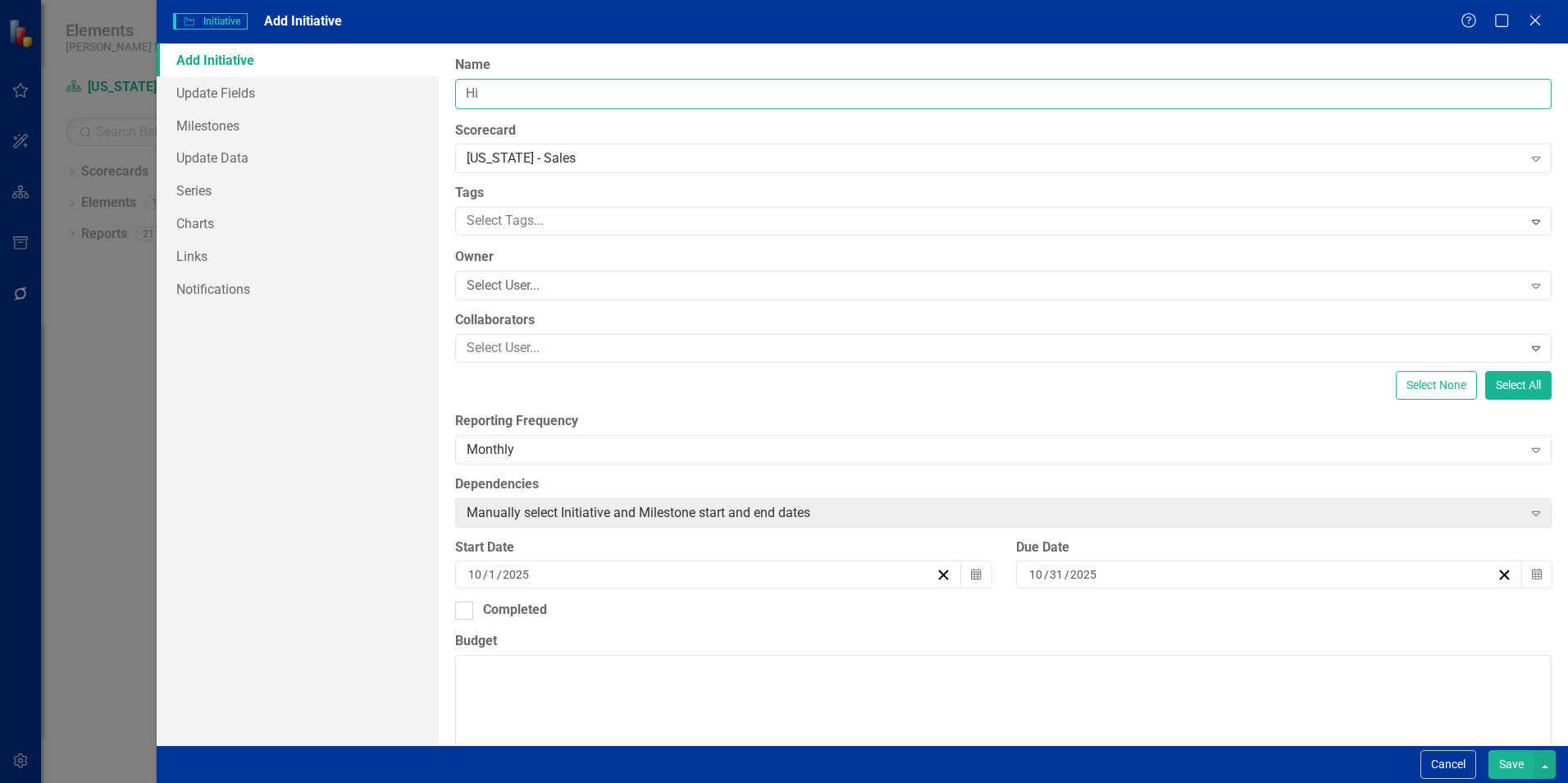
type input "H"
type input "Fill open TSM position in [GEOGRAPHIC_DATA]"
click at [543, 285] on div "Select User..." at bounding box center [994, 286] width 1056 height 19
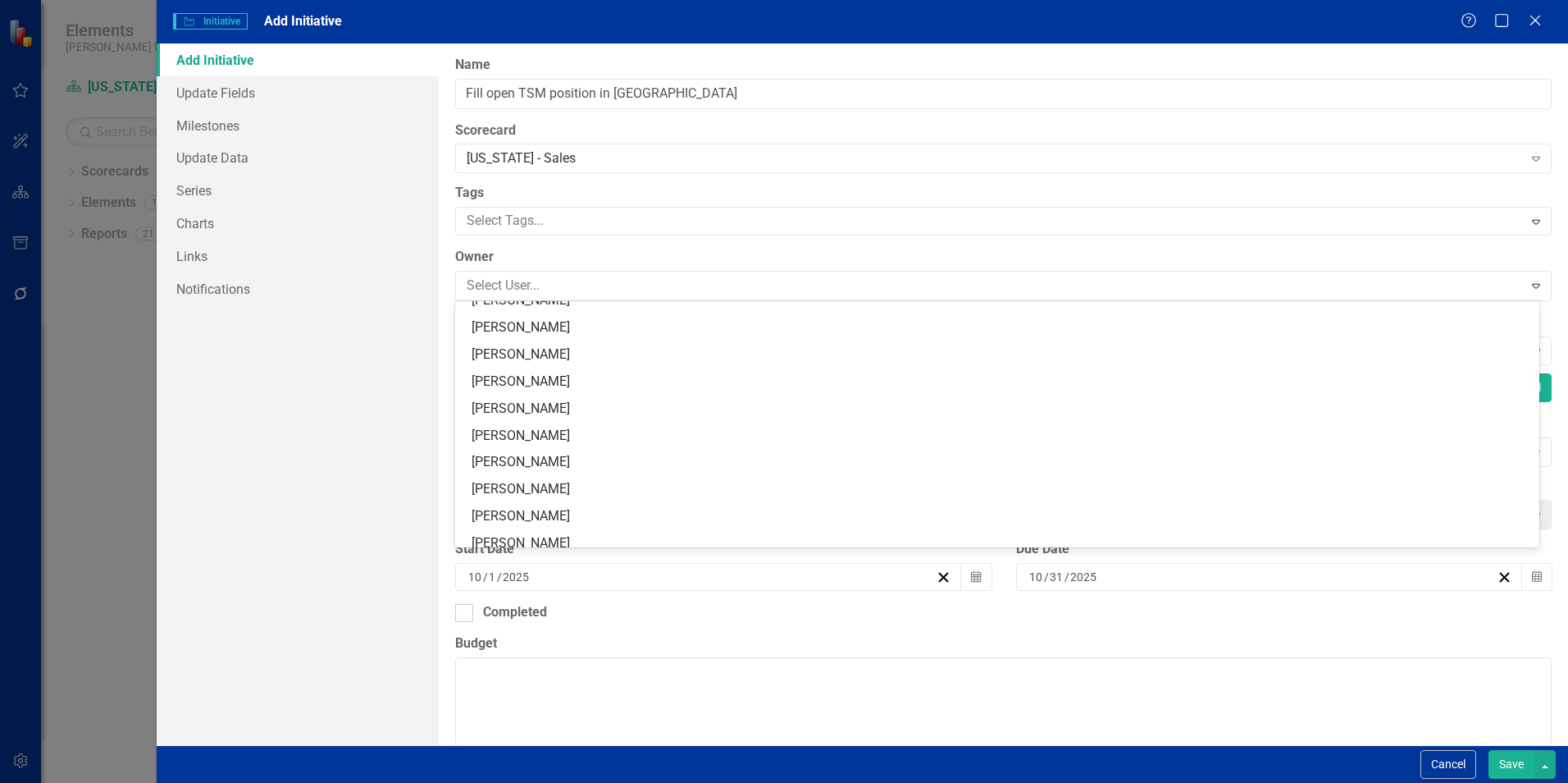
scroll to position [201, 0]
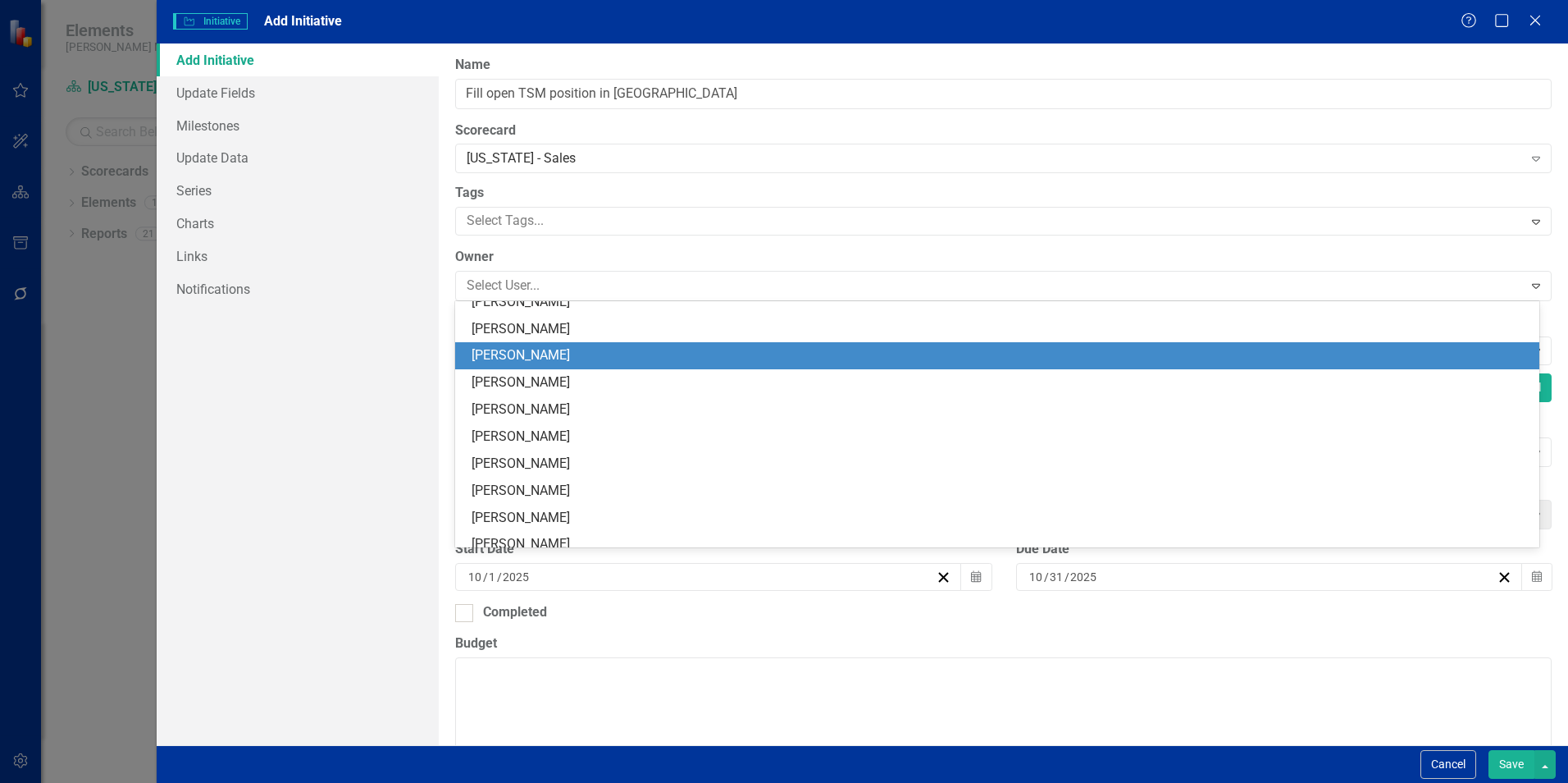
click at [529, 357] on div "[PERSON_NAME]" at bounding box center [1000, 356] width 1058 height 19
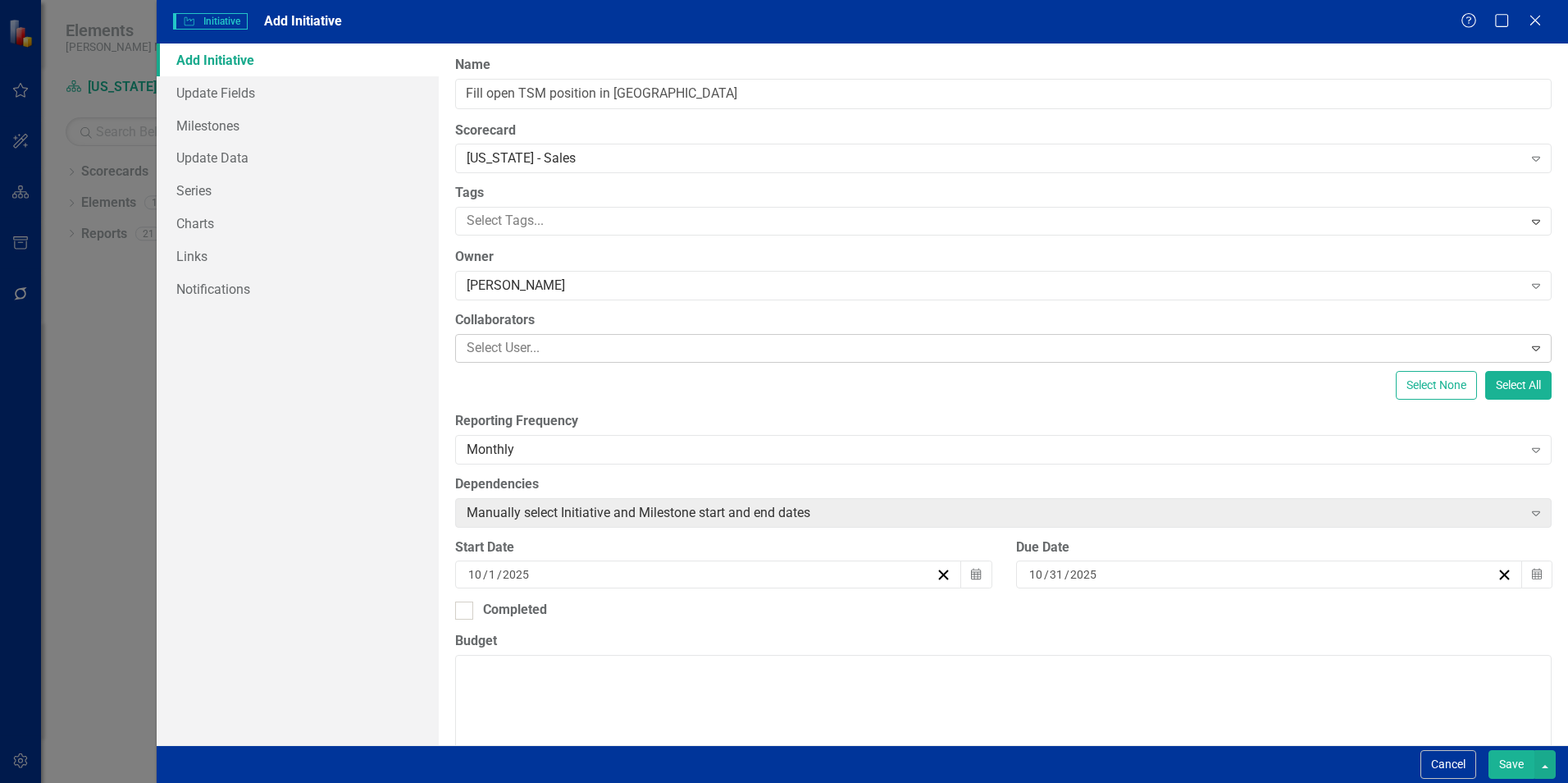
click at [523, 348] on div at bounding box center [992, 349] width 1063 height 23
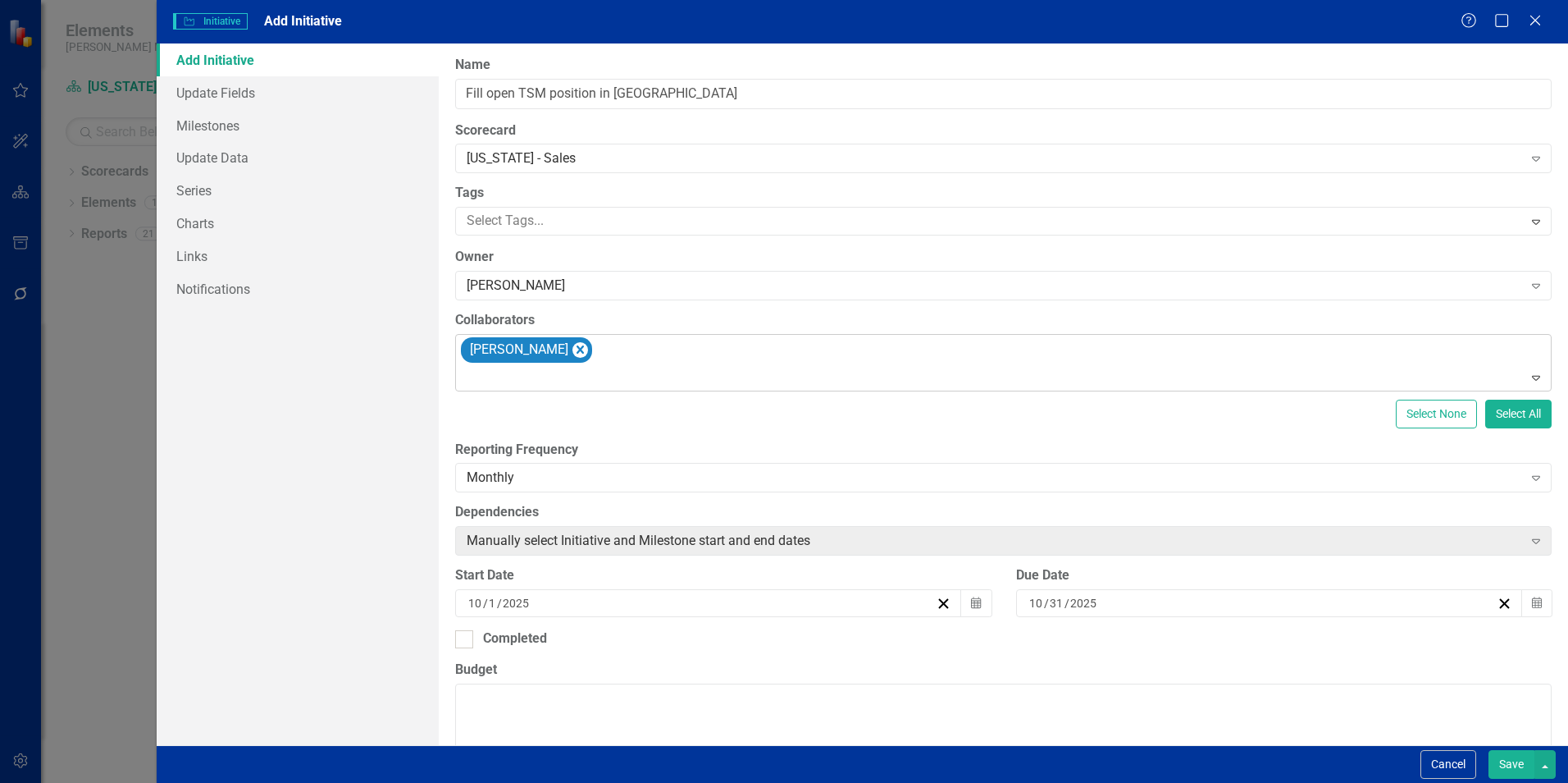
click at [624, 369] on div at bounding box center [1005, 378] width 1090 height 23
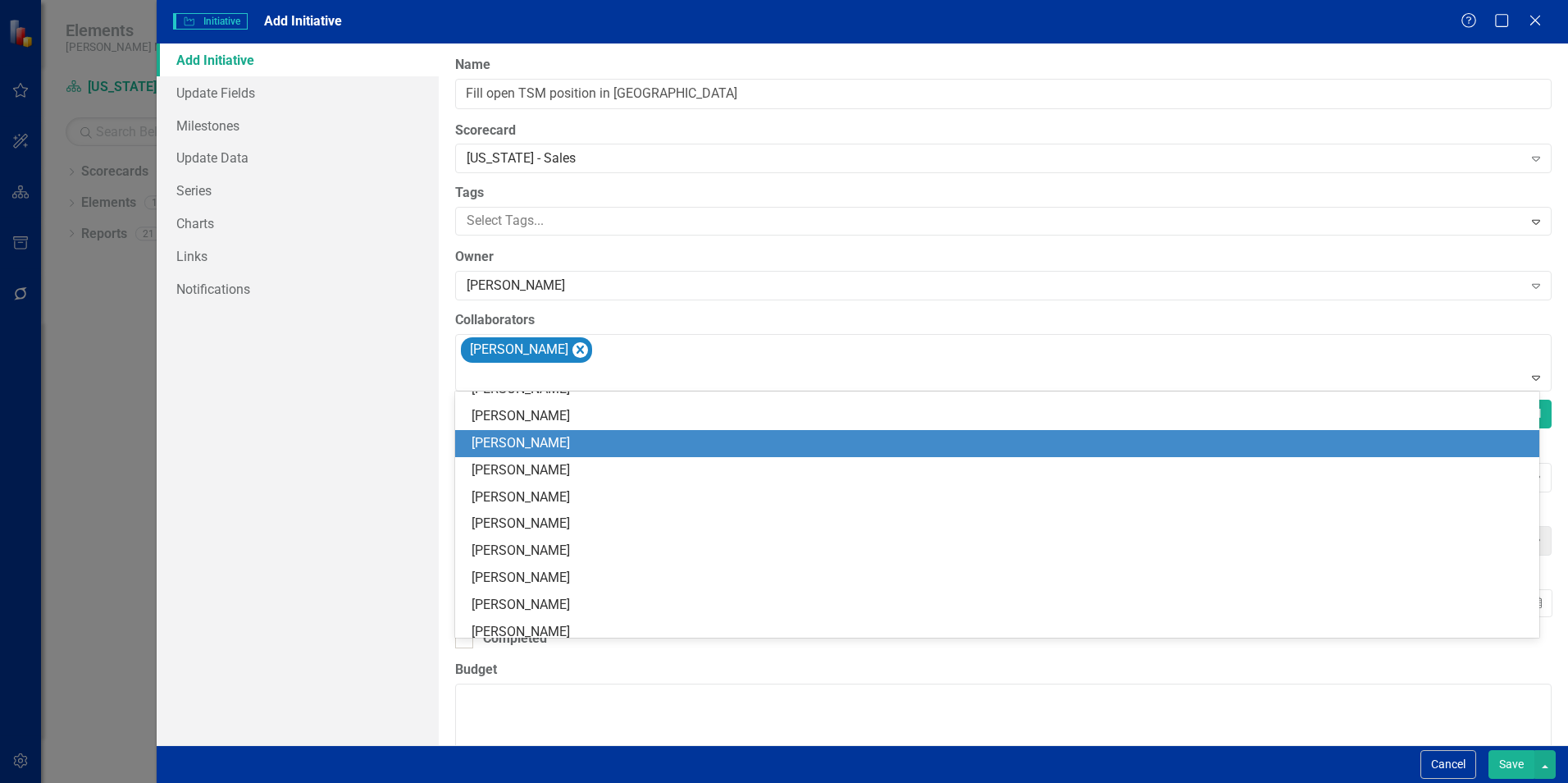
scroll to position [164, 0]
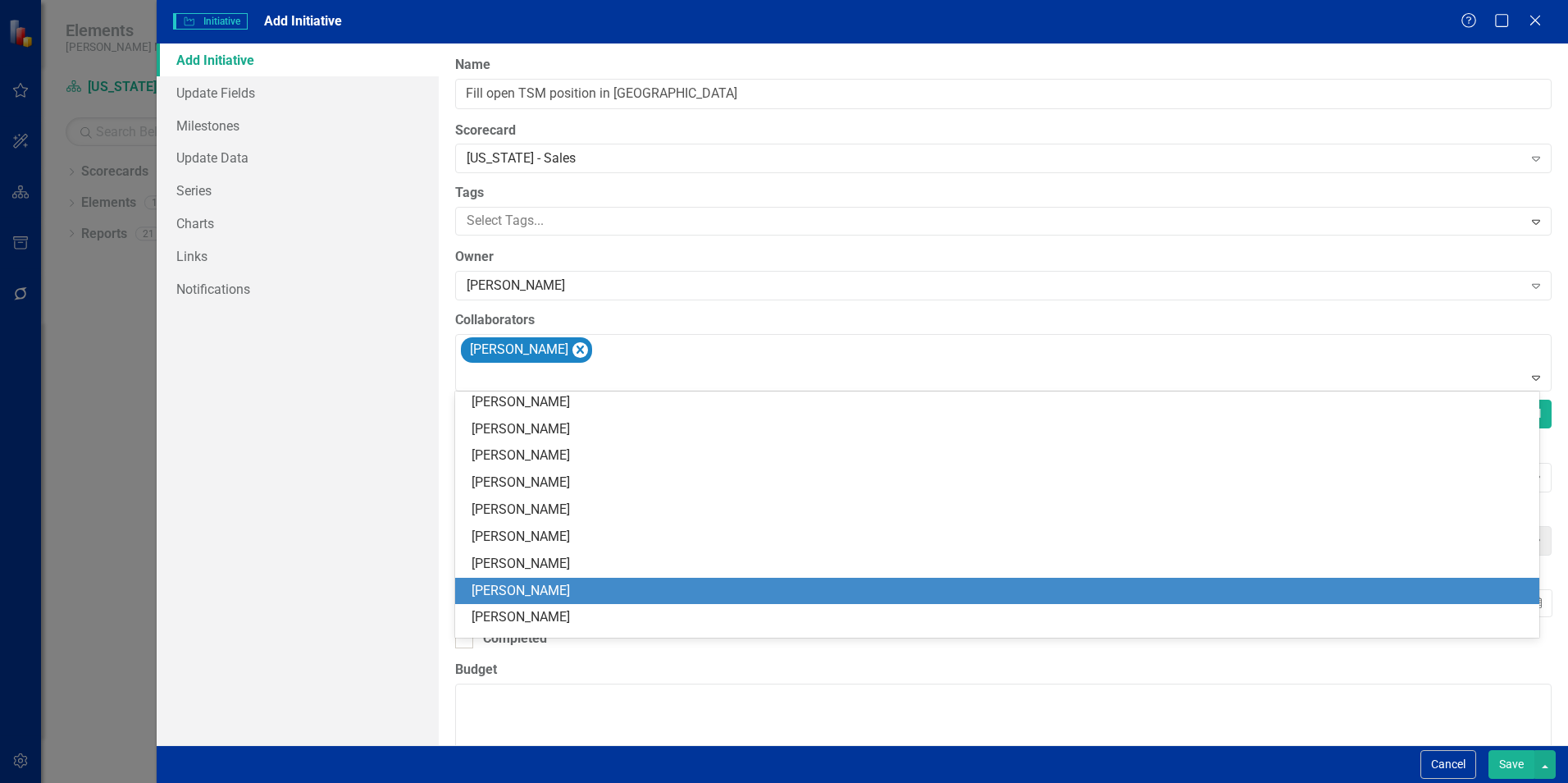
click at [511, 580] on div "[PERSON_NAME]" at bounding box center [997, 591] width 1084 height 27
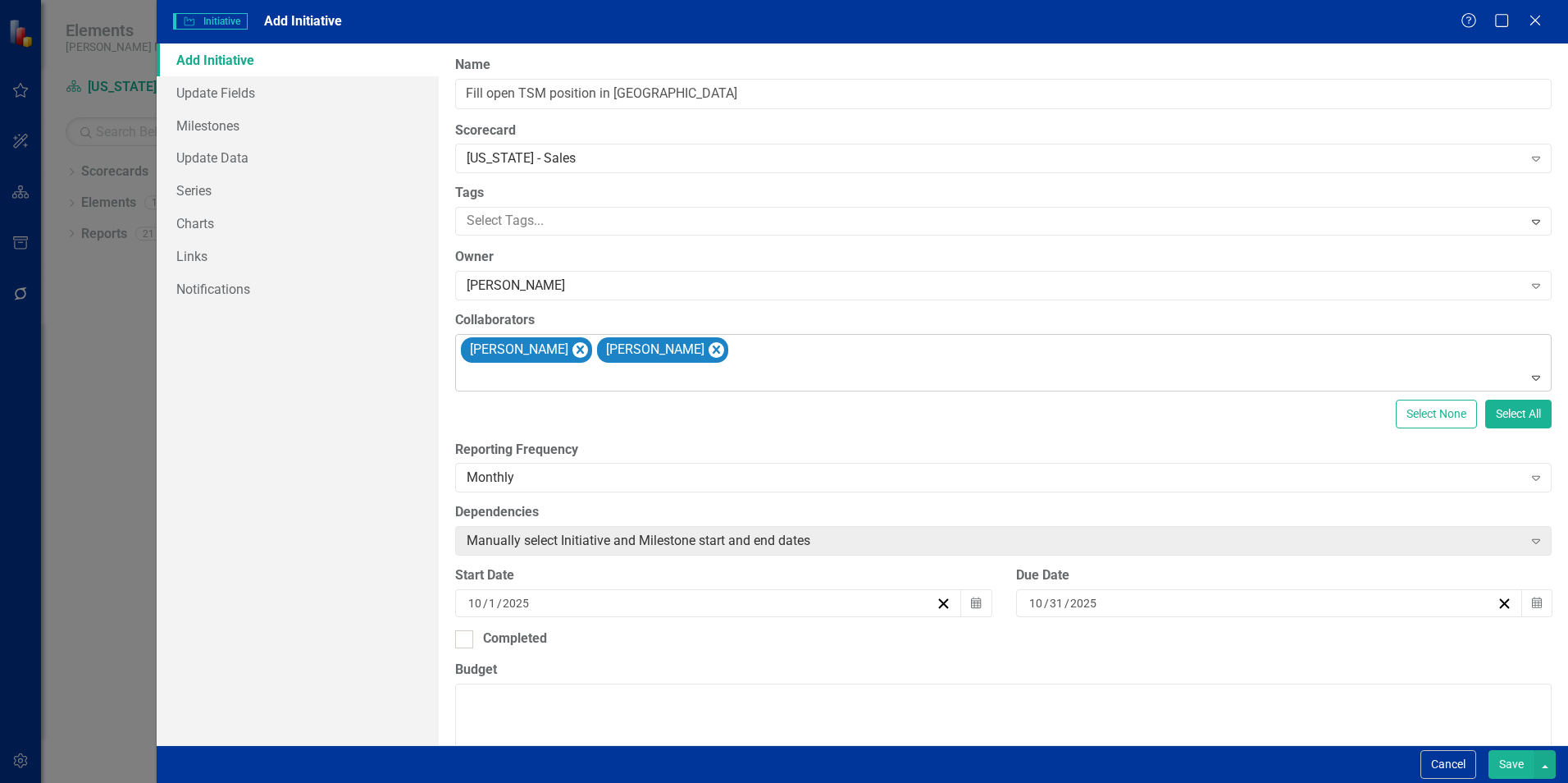
click at [719, 360] on div "[PERSON_NAME] [PERSON_NAME]" at bounding box center [1005, 362] width 1093 height 55
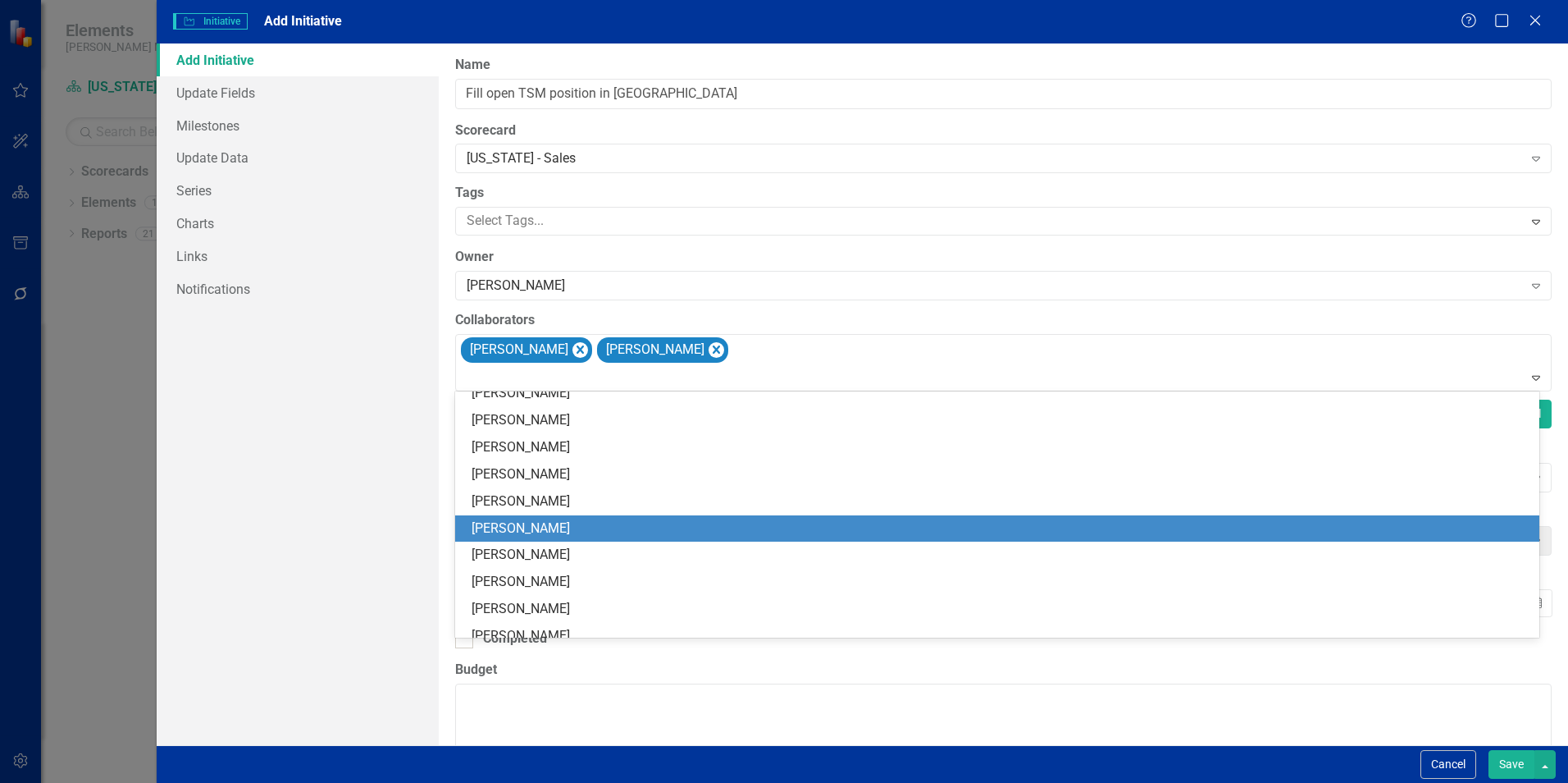
scroll to position [0, 0]
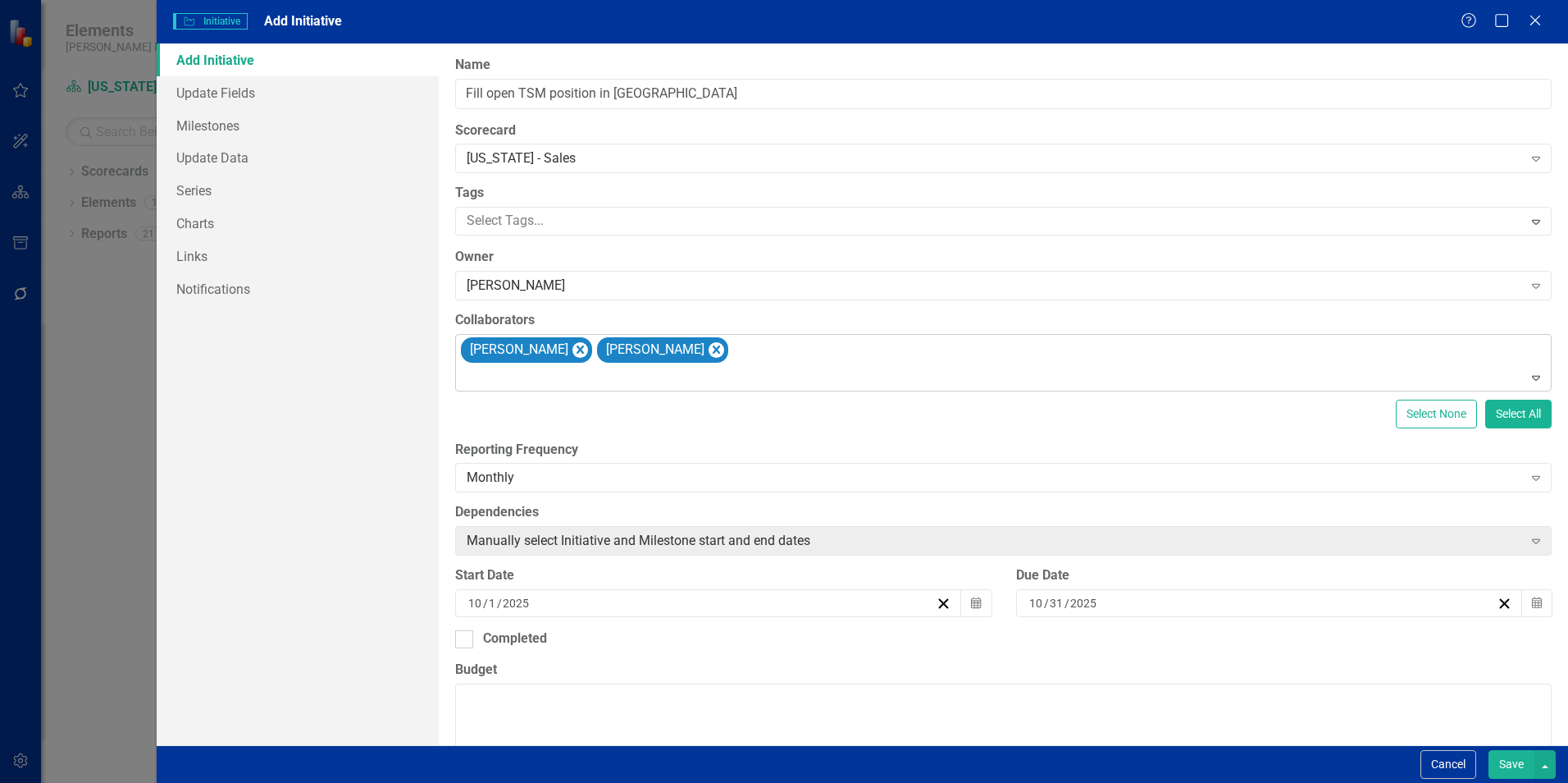
click at [748, 369] on div at bounding box center [1005, 378] width 1090 height 23
click at [833, 436] on div "ClearPoint Can Do More! How ClearPoint Can Help Close Enterprise plans can auto…" at bounding box center [1003, 394] width 1129 height 701
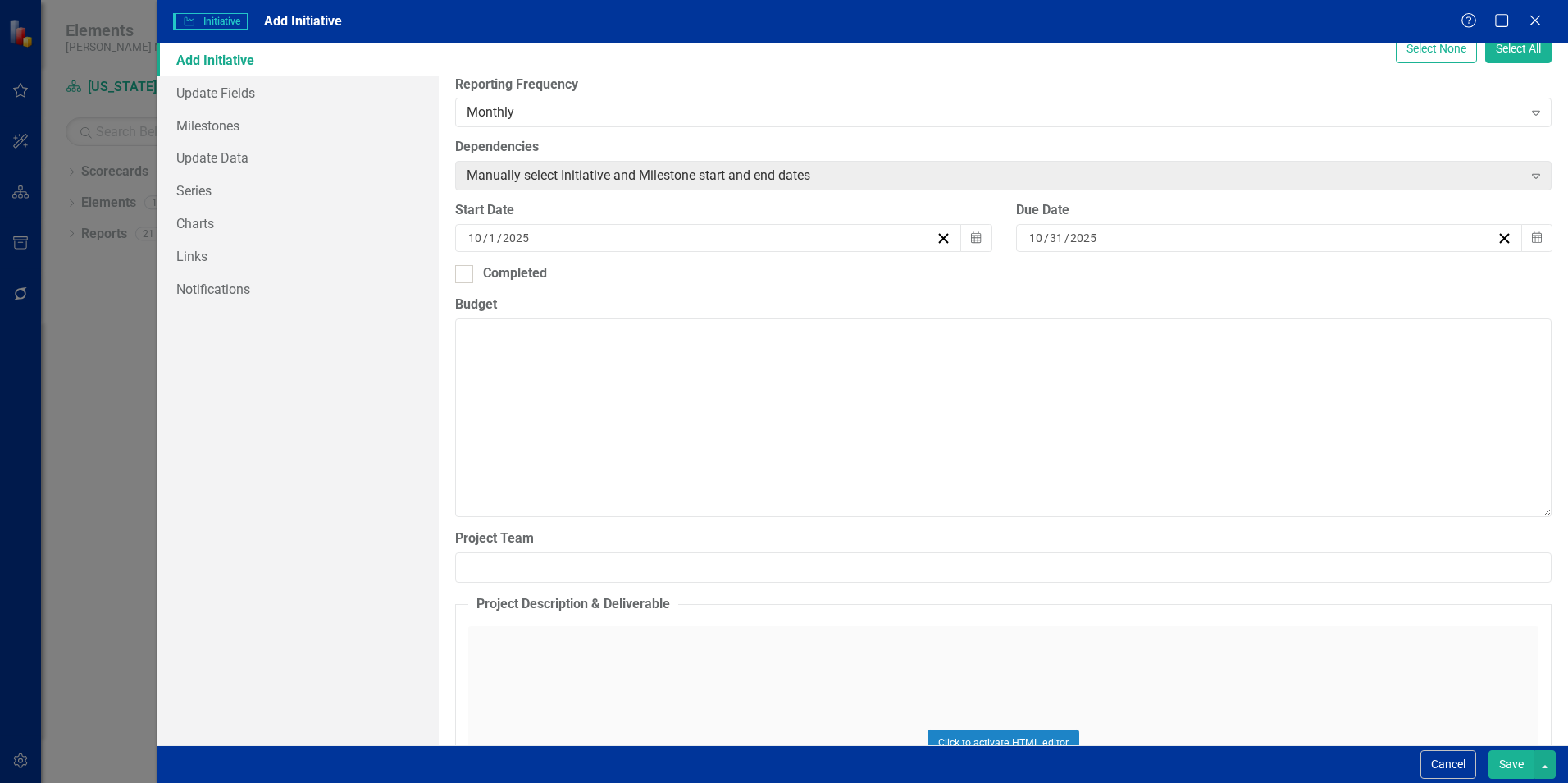
scroll to position [558, 0]
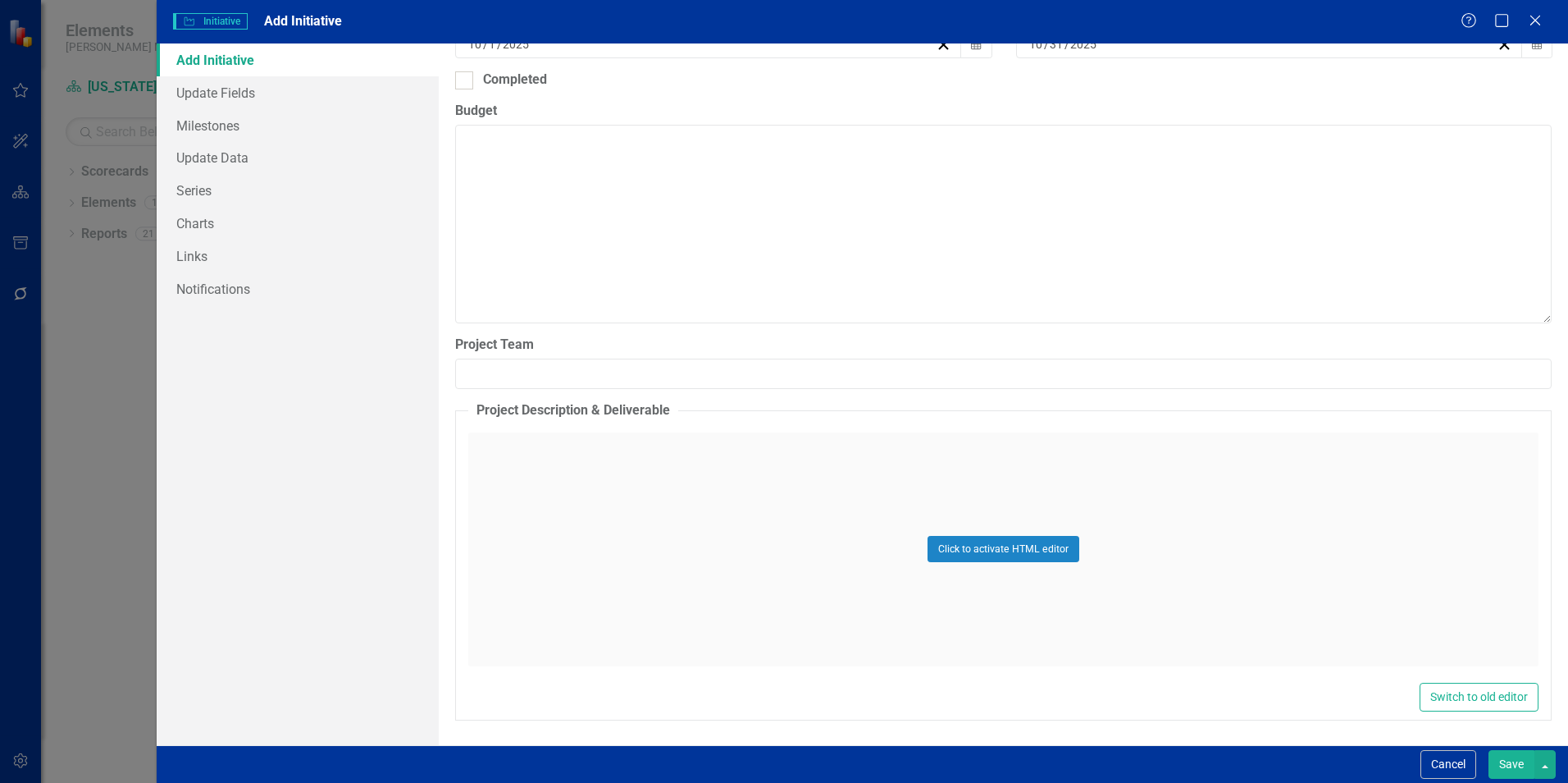
click at [558, 470] on div "Click to activate HTML editor" at bounding box center [1003, 550] width 1070 height 234
click at [522, 510] on body "Rich Text Area. Press ALT-0 for help." at bounding box center [1003, 595] width 1067 height 246
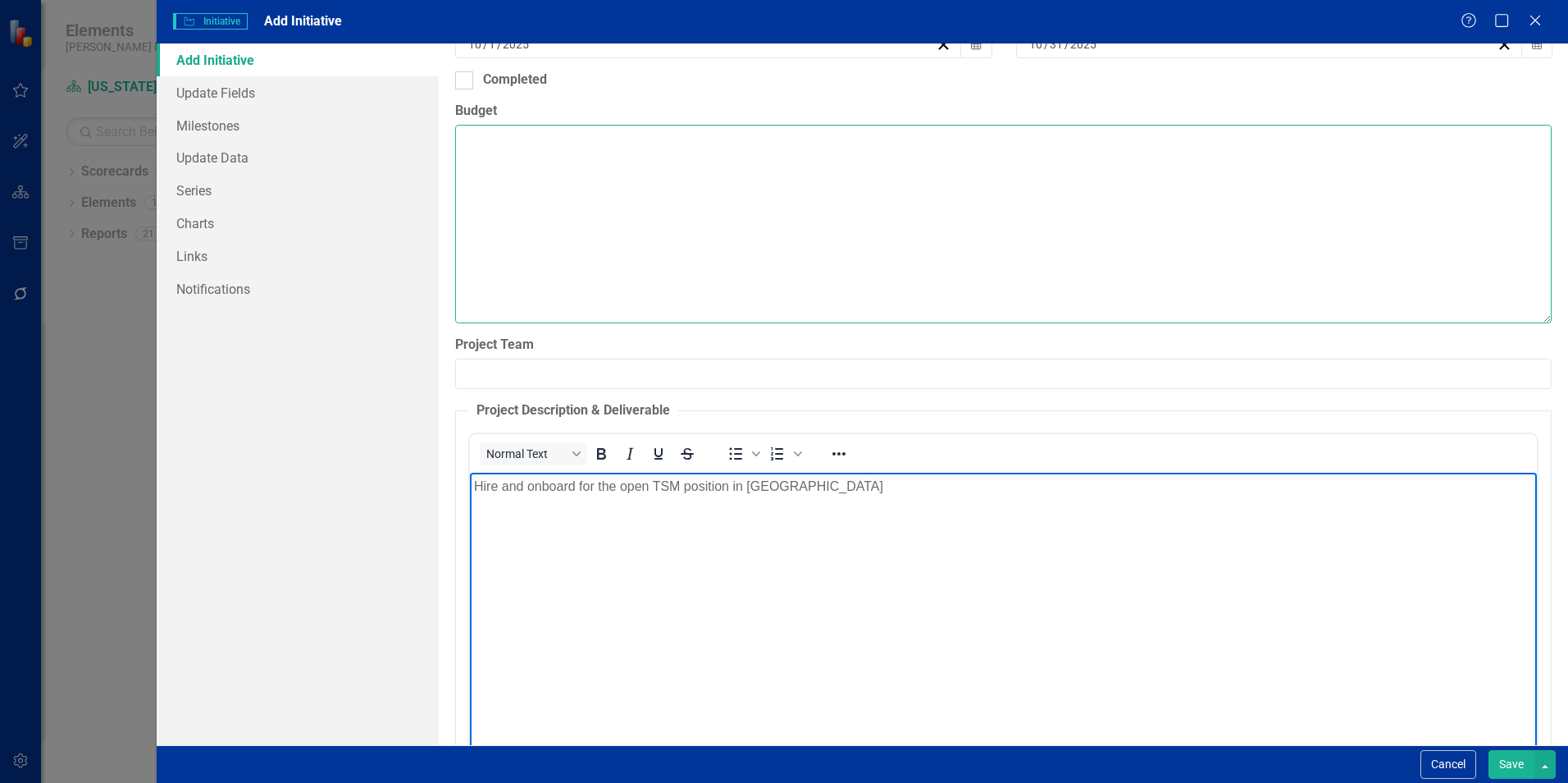
click at [791, 290] on textarea "Budget" at bounding box center [1003, 224] width 1096 height 199
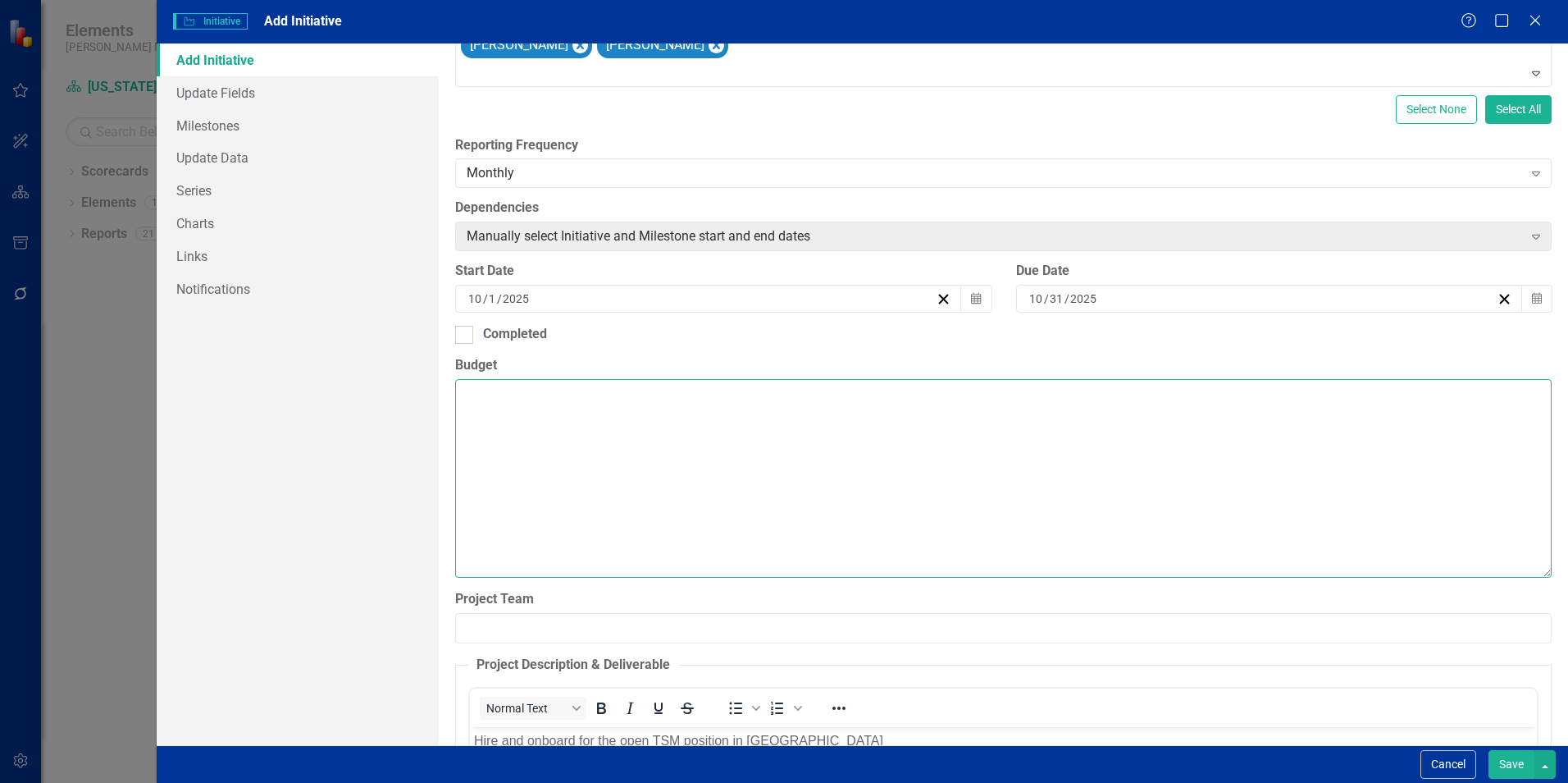
scroll to position [148, 0]
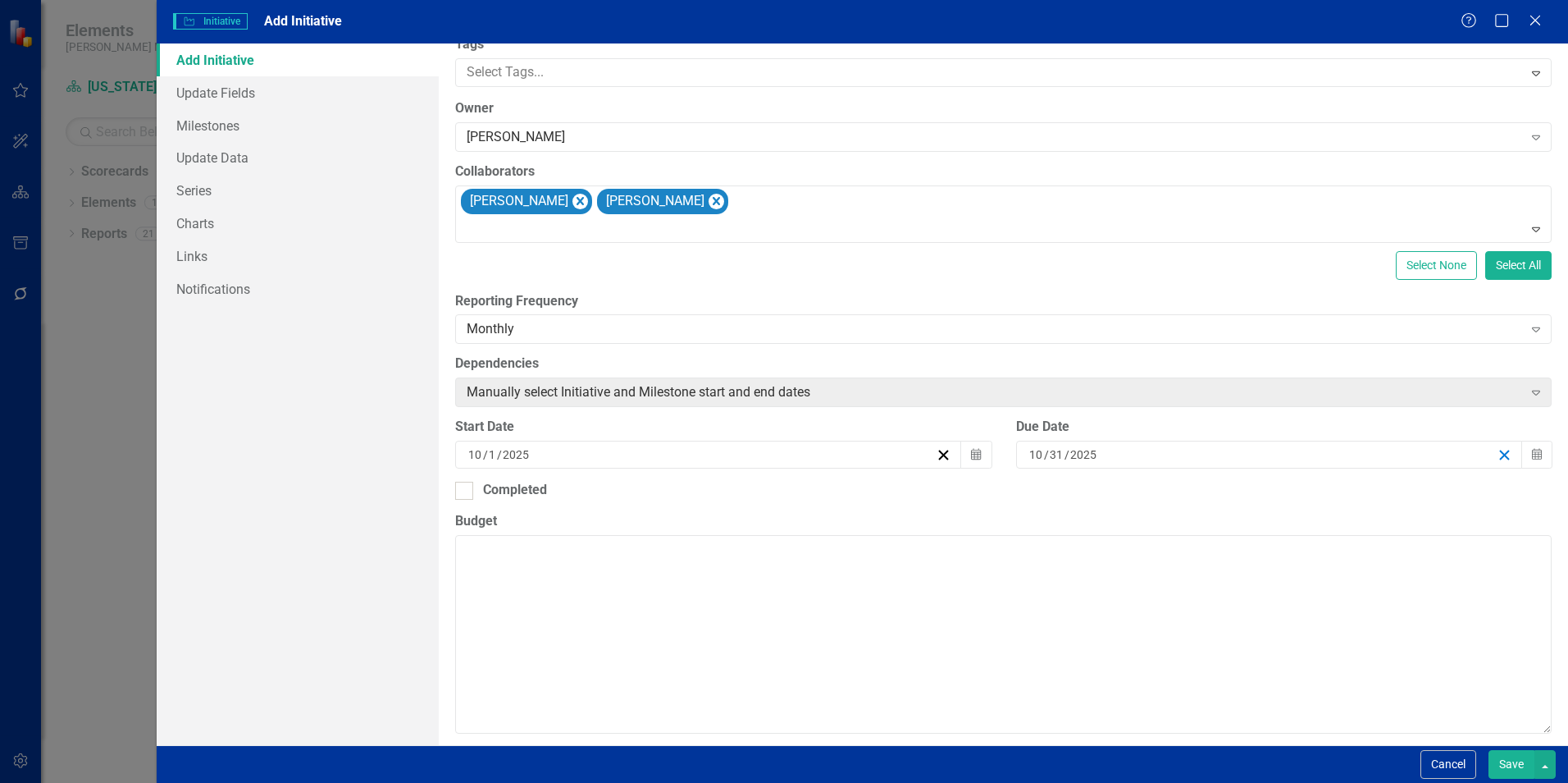
click at [1497, 452] on icon "button" at bounding box center [1505, 455] width 16 height 16
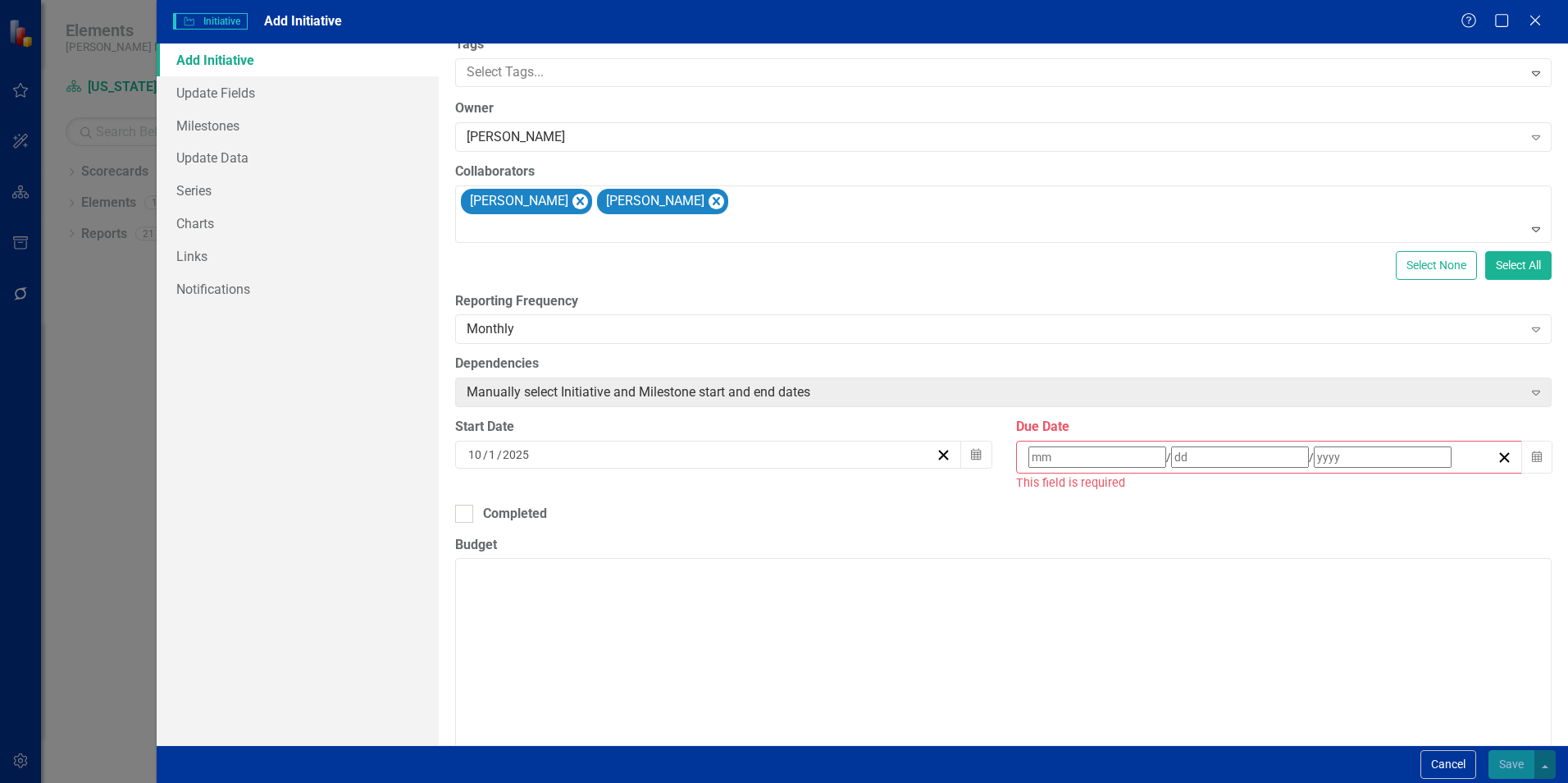
click at [1186, 447] on div "/ /" at bounding box center [1262, 457] width 470 height 22
click at [1267, 495] on button "›" at bounding box center [1250, 486] width 36 height 36
click at [1248, 665] on abbr "28" at bounding box center [1241, 658] width 13 height 13
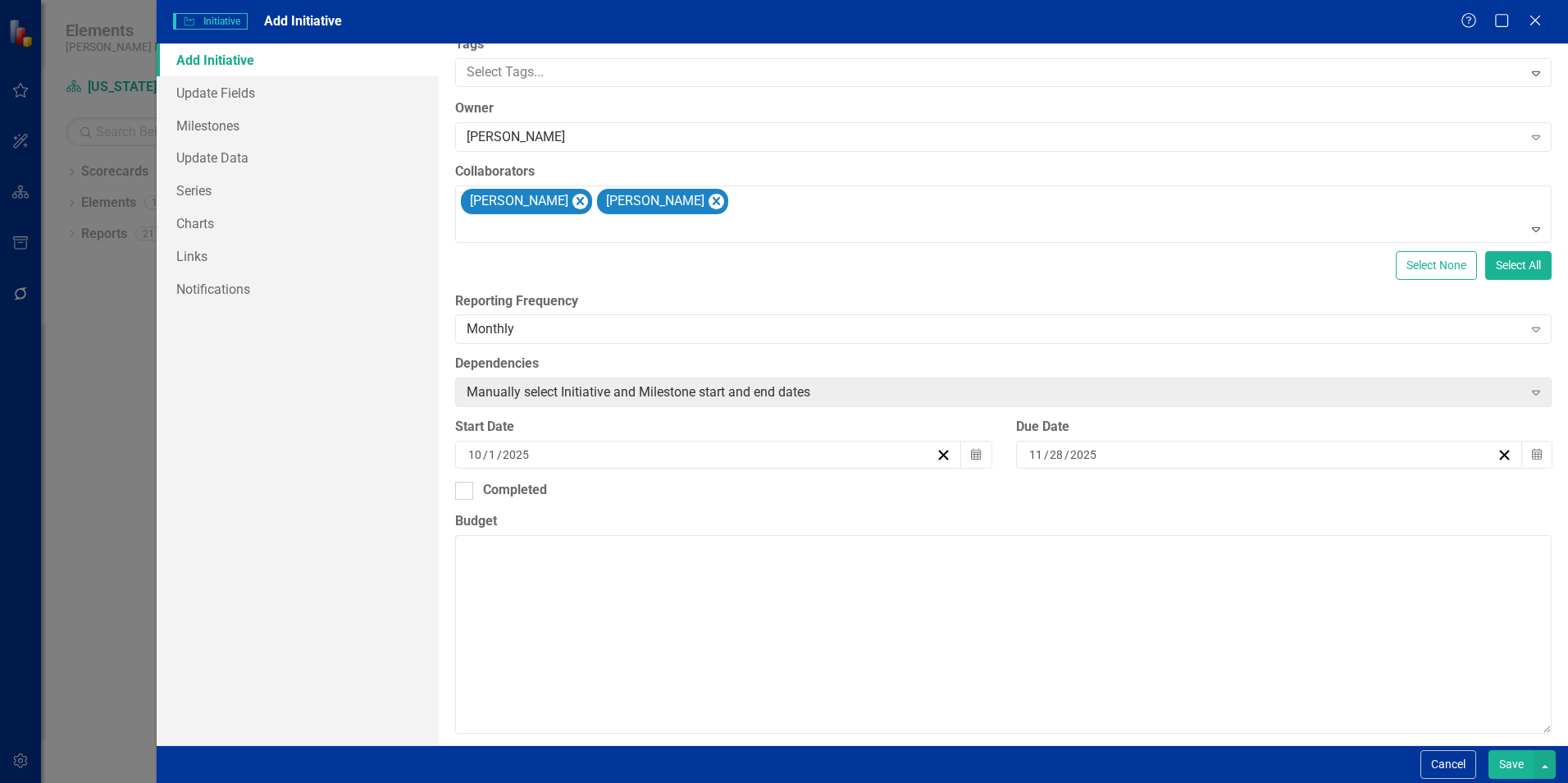
click at [1453, 447] on div "[DATE]" at bounding box center [1262, 454] width 470 height 16
click at [1267, 493] on button "›" at bounding box center [1250, 486] width 36 height 36
click at [1168, 666] on abbr "31" at bounding box center [1161, 658] width 13 height 13
click at [1506, 773] on button "Save" at bounding box center [1512, 764] width 46 height 29
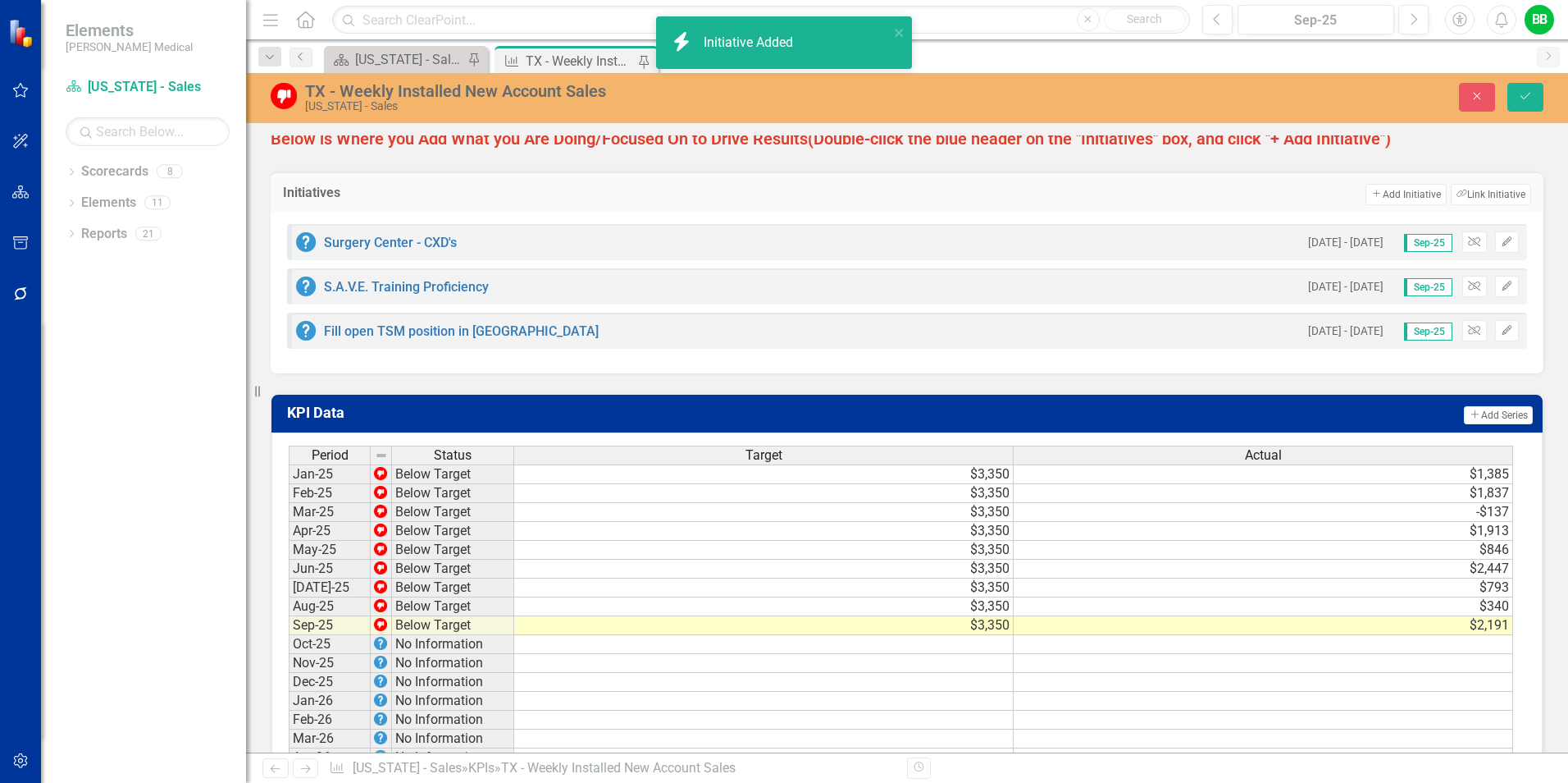
scroll to position [1426, 0]
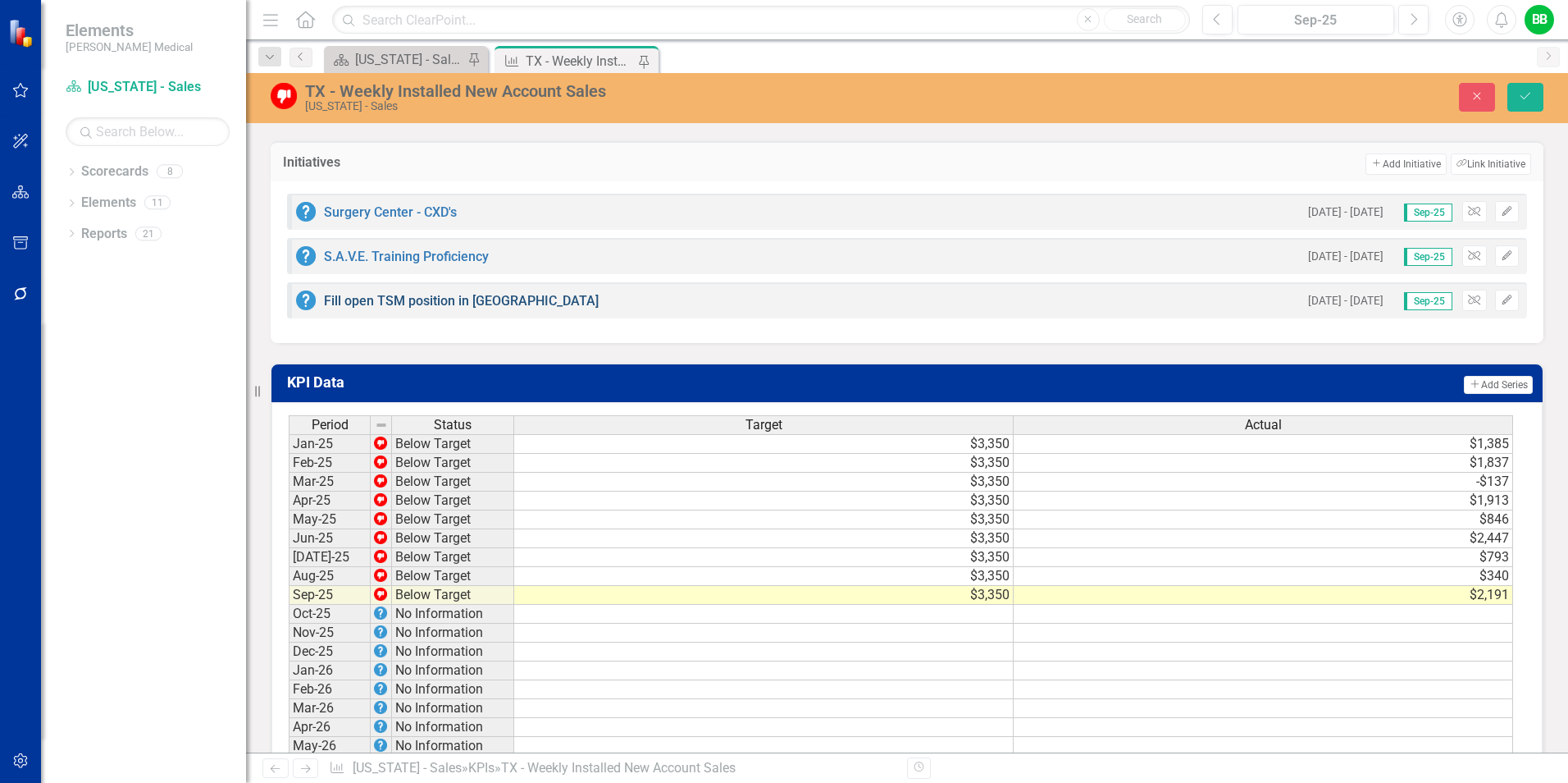
click at [451, 309] on link "Fill open TSM position in [GEOGRAPHIC_DATA]" at bounding box center [461, 301] width 275 height 16
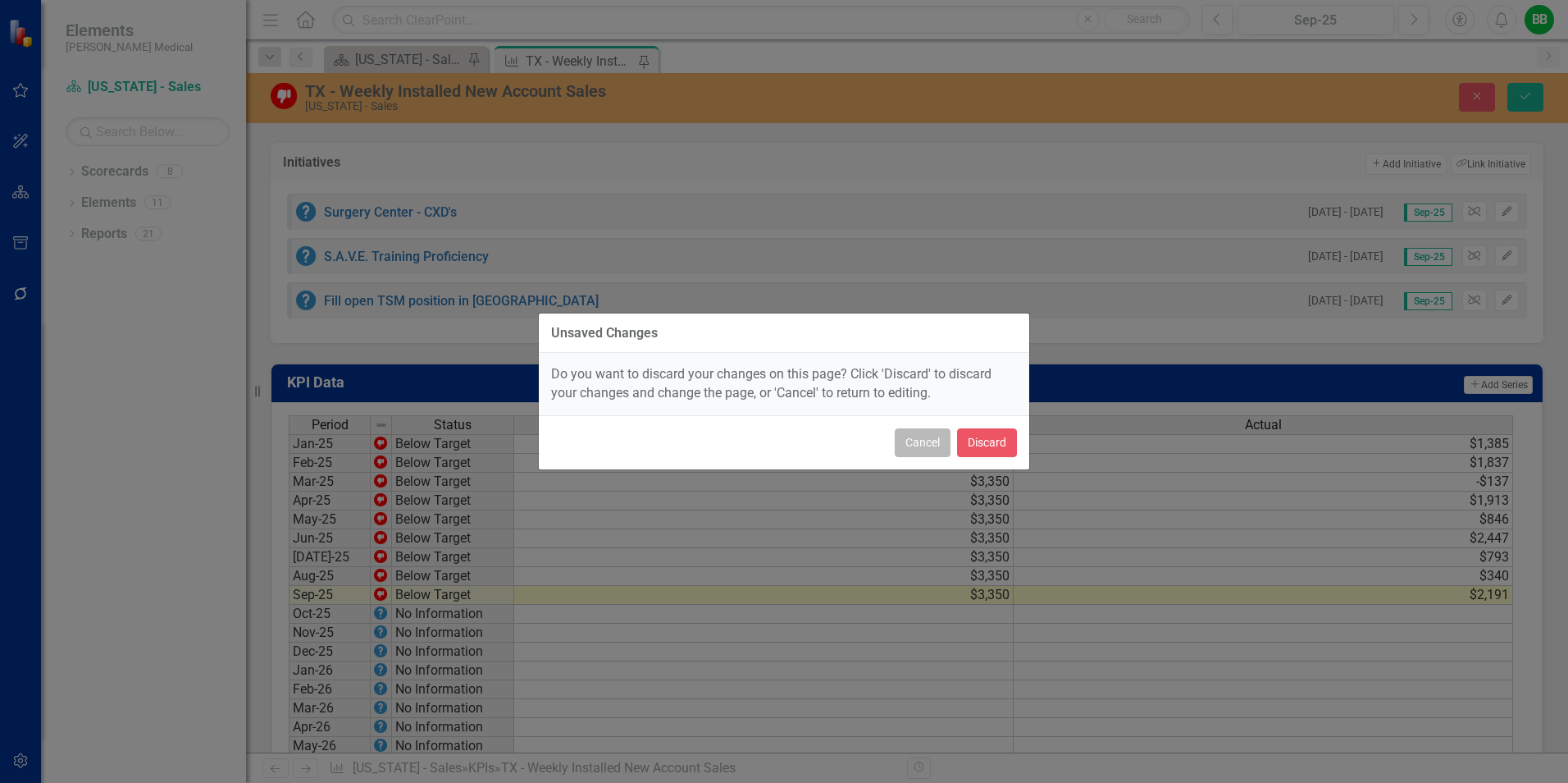
click at [926, 445] on button "Cancel" at bounding box center [922, 442] width 55 height 29
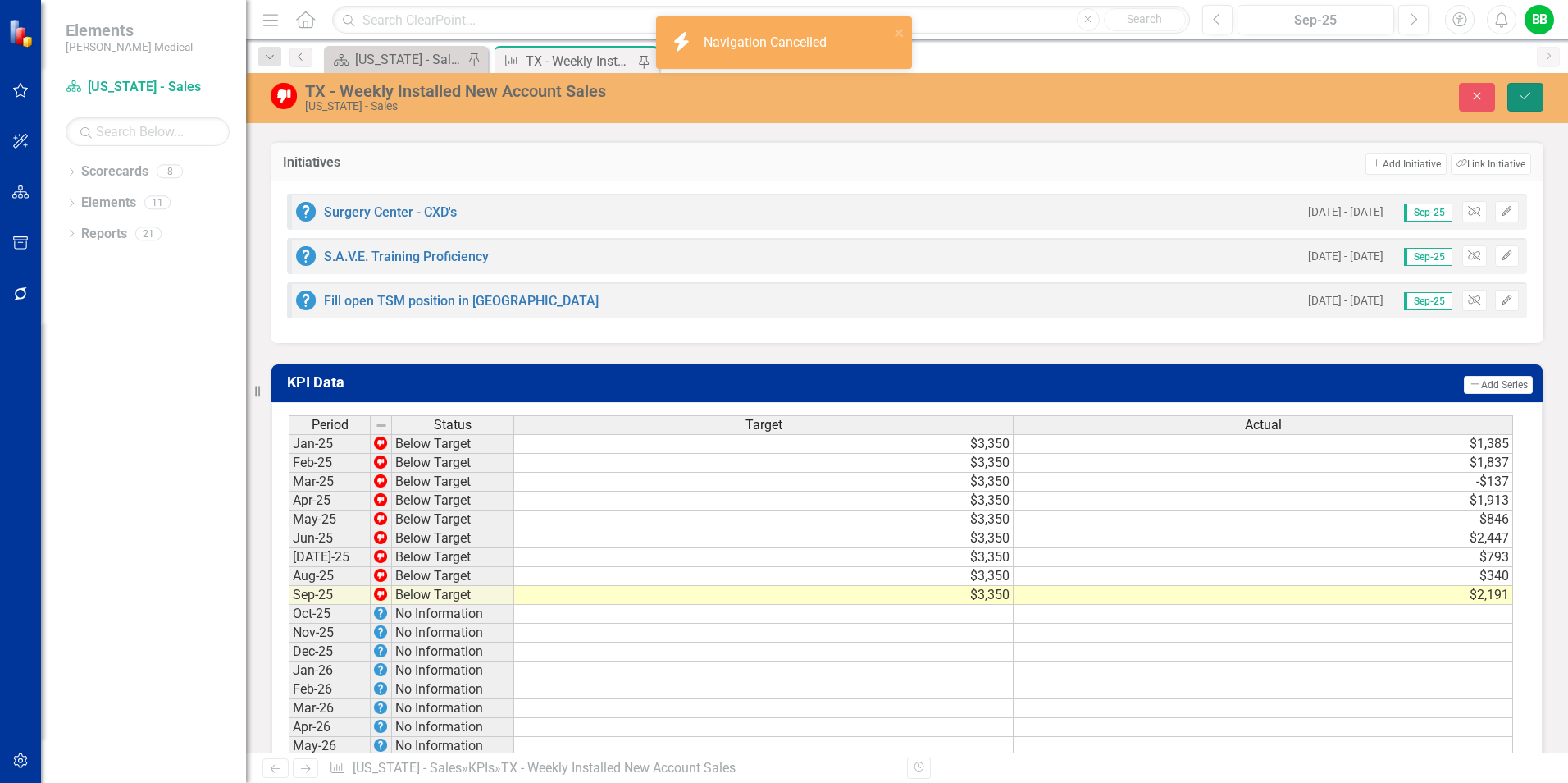
click at [1522, 101] on icon "Save" at bounding box center [1526, 95] width 15 height 11
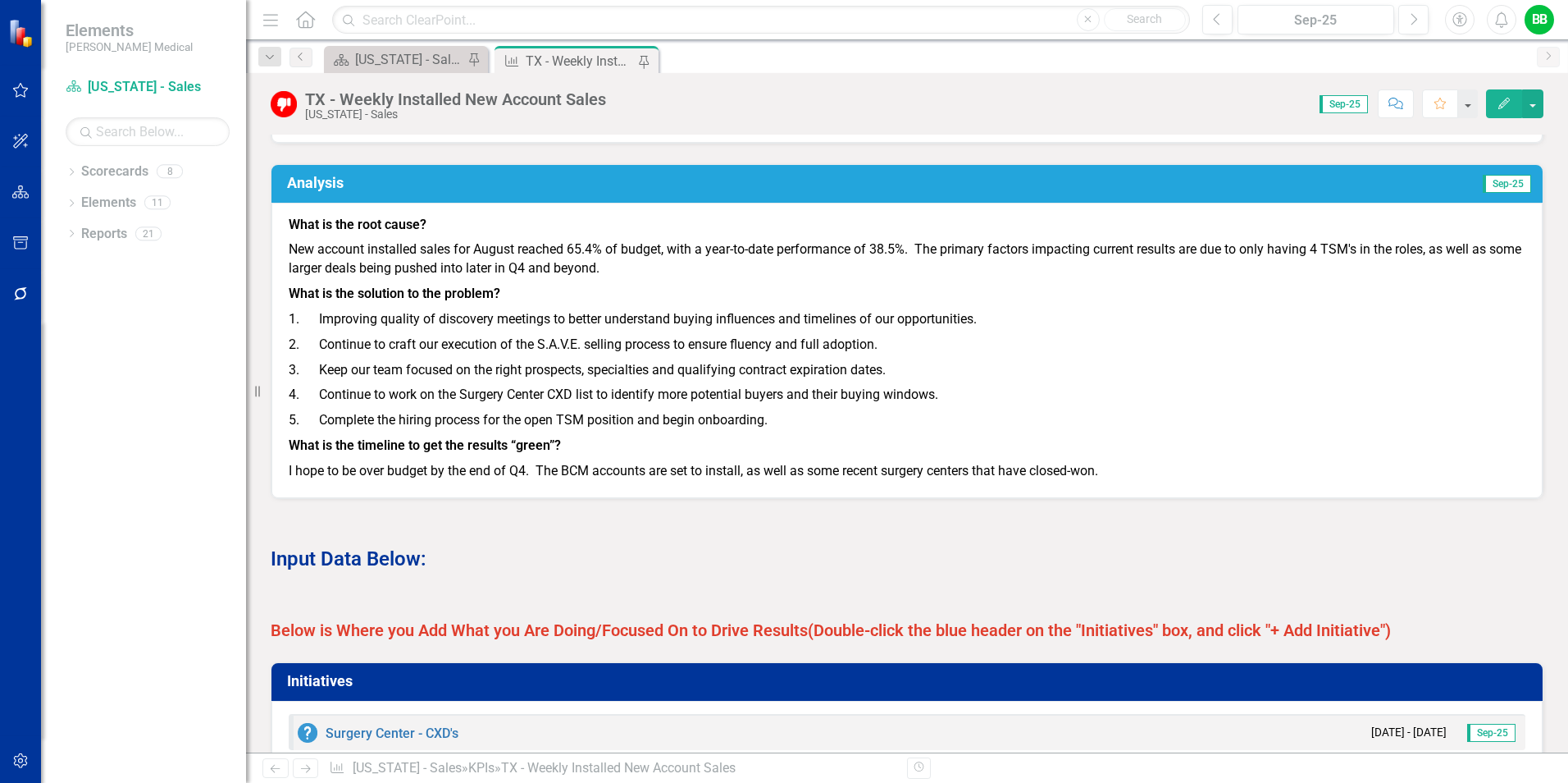
scroll to position [1231, 0]
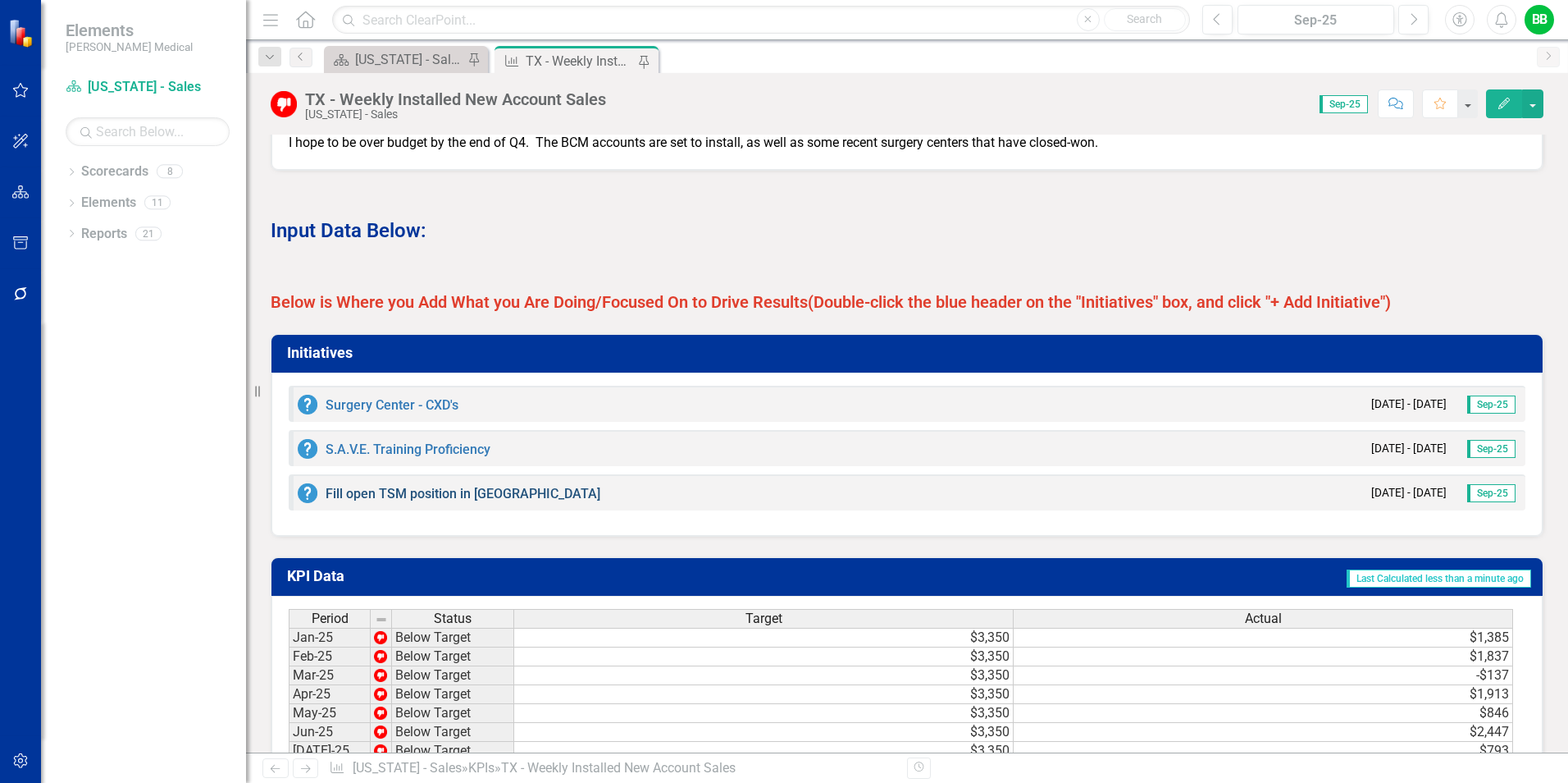
click at [413, 501] on link "Fill open TSM position in [GEOGRAPHIC_DATA]" at bounding box center [463, 493] width 275 height 16
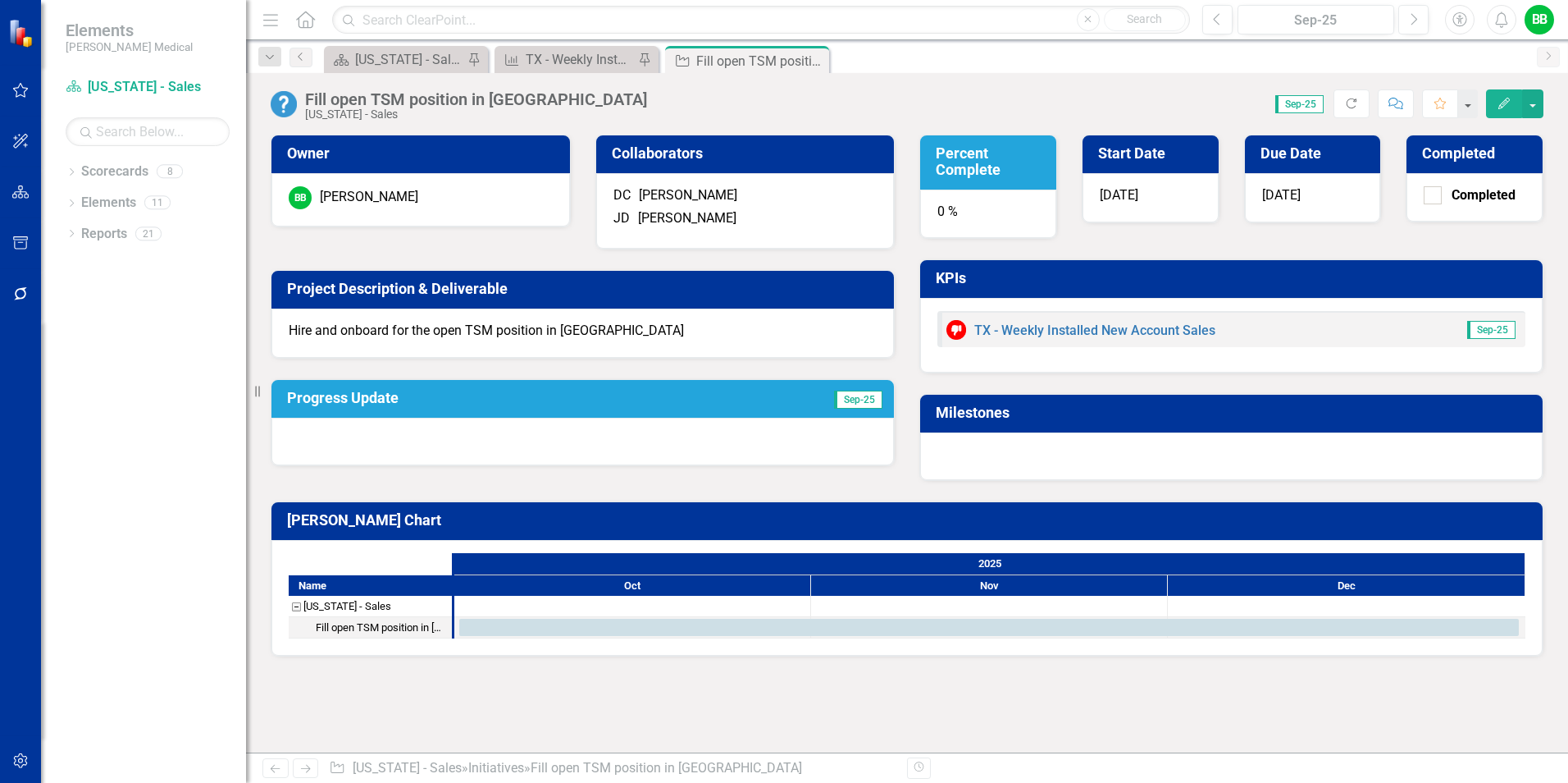
click at [472, 406] on h3 "Progress Update" at bounding box center [493, 398] width 413 height 16
click at [995, 457] on div at bounding box center [1232, 456] width 622 height 48
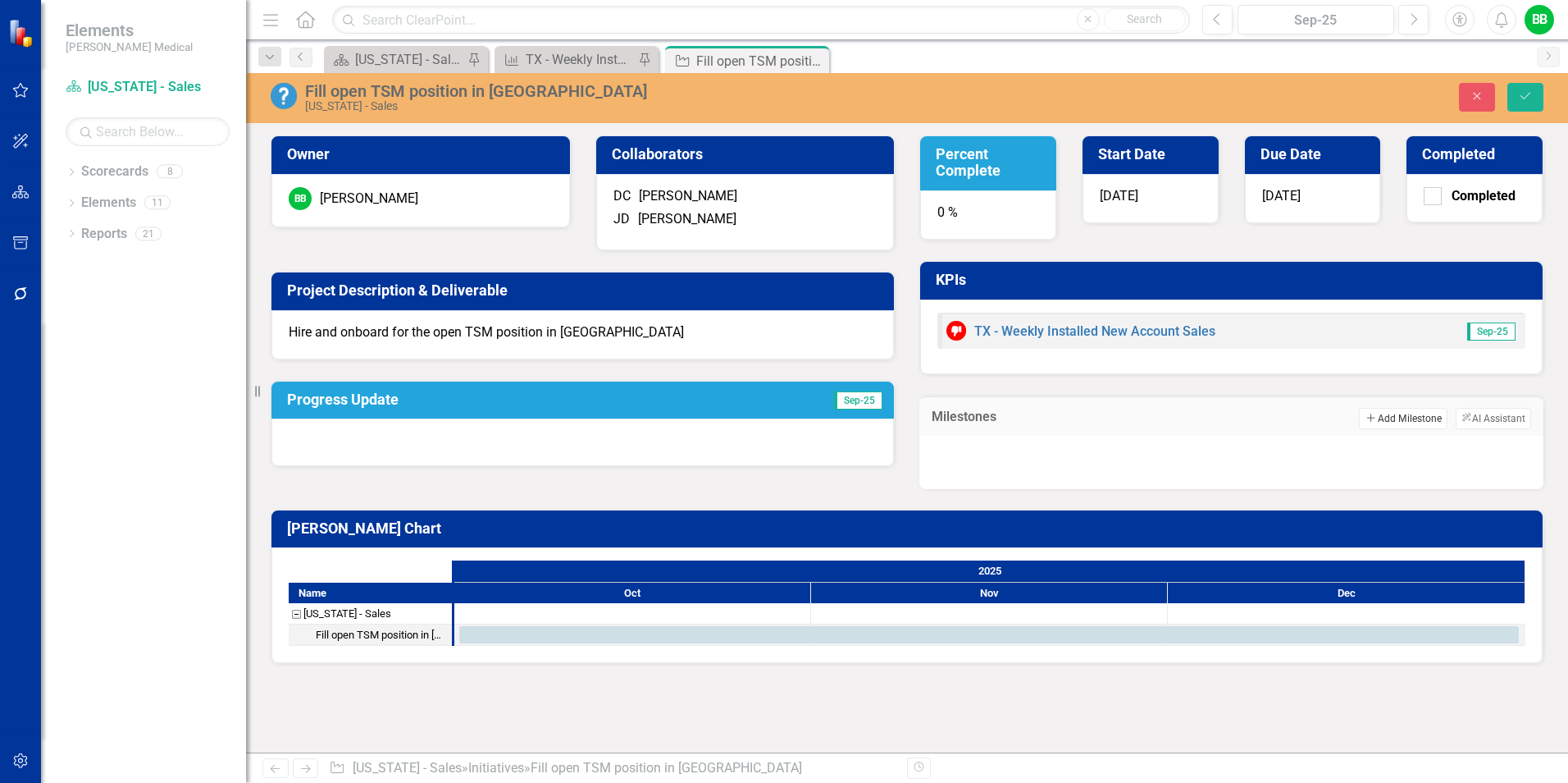
click at [1383, 414] on button "Add Add Milestone" at bounding box center [1402, 418] width 88 height 22
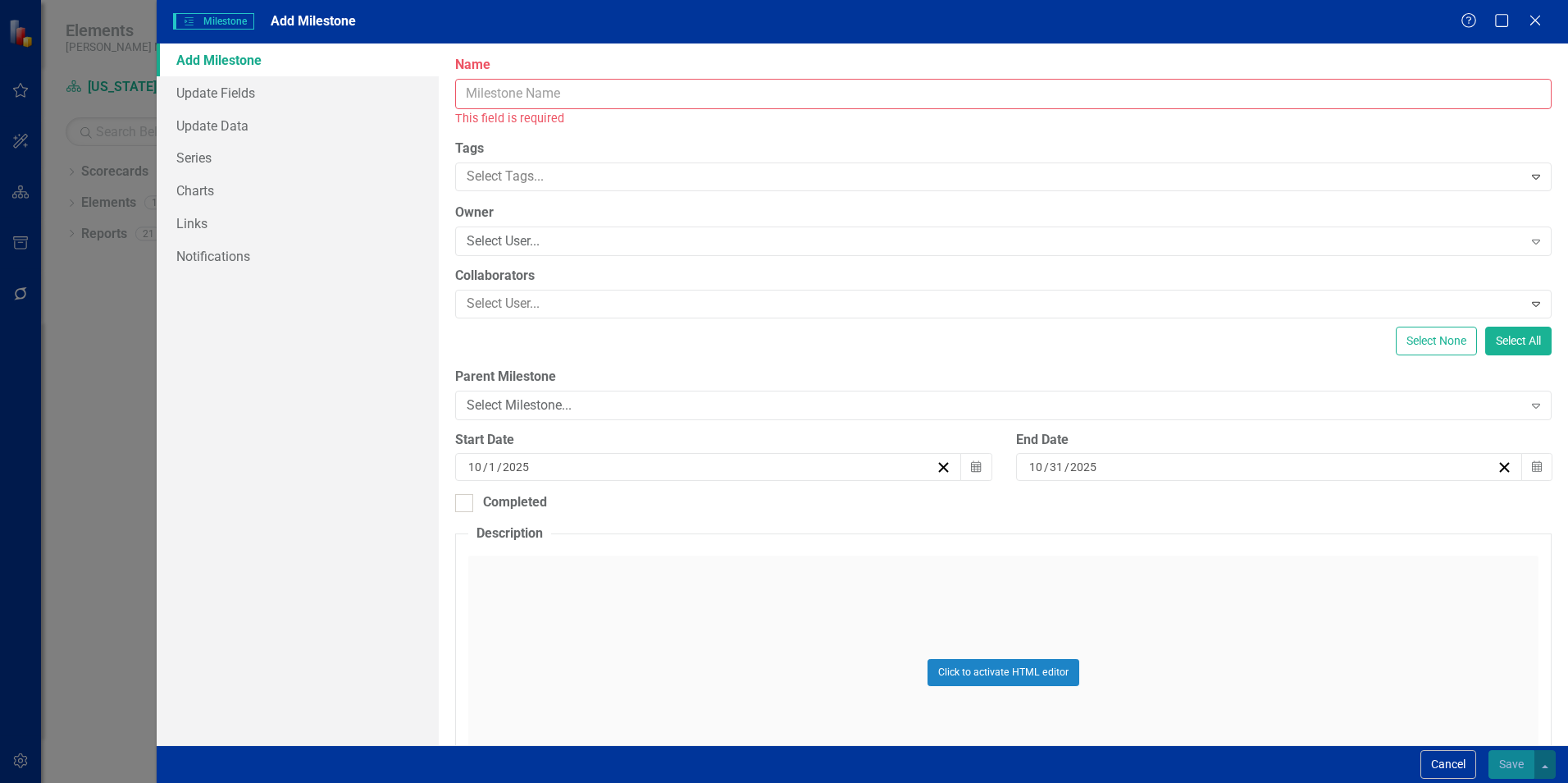
click at [587, 99] on input "Name" at bounding box center [1003, 94] width 1096 height 30
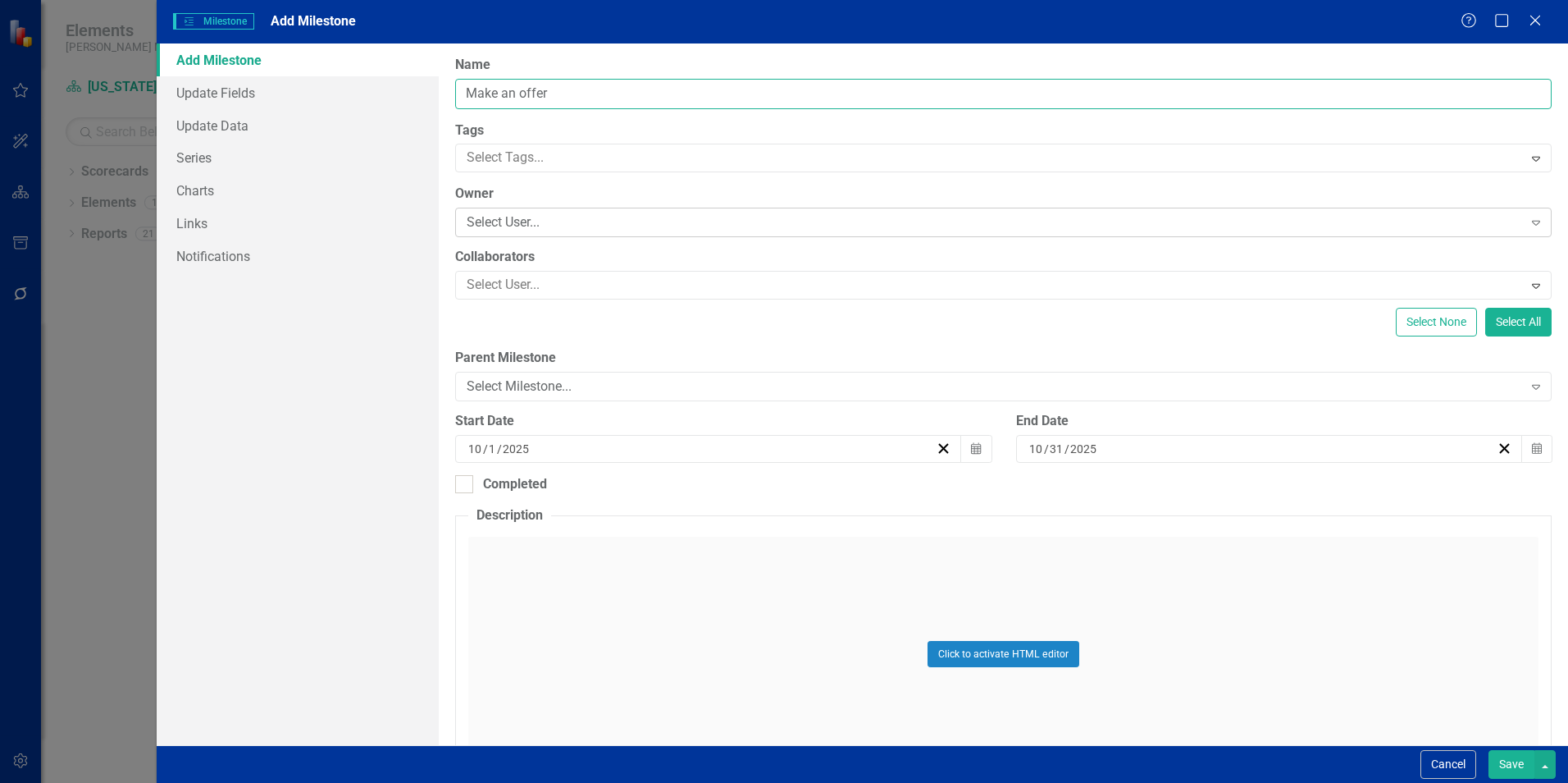
type input "Make an offer"
click at [544, 214] on div "Select User..." at bounding box center [994, 223] width 1056 height 19
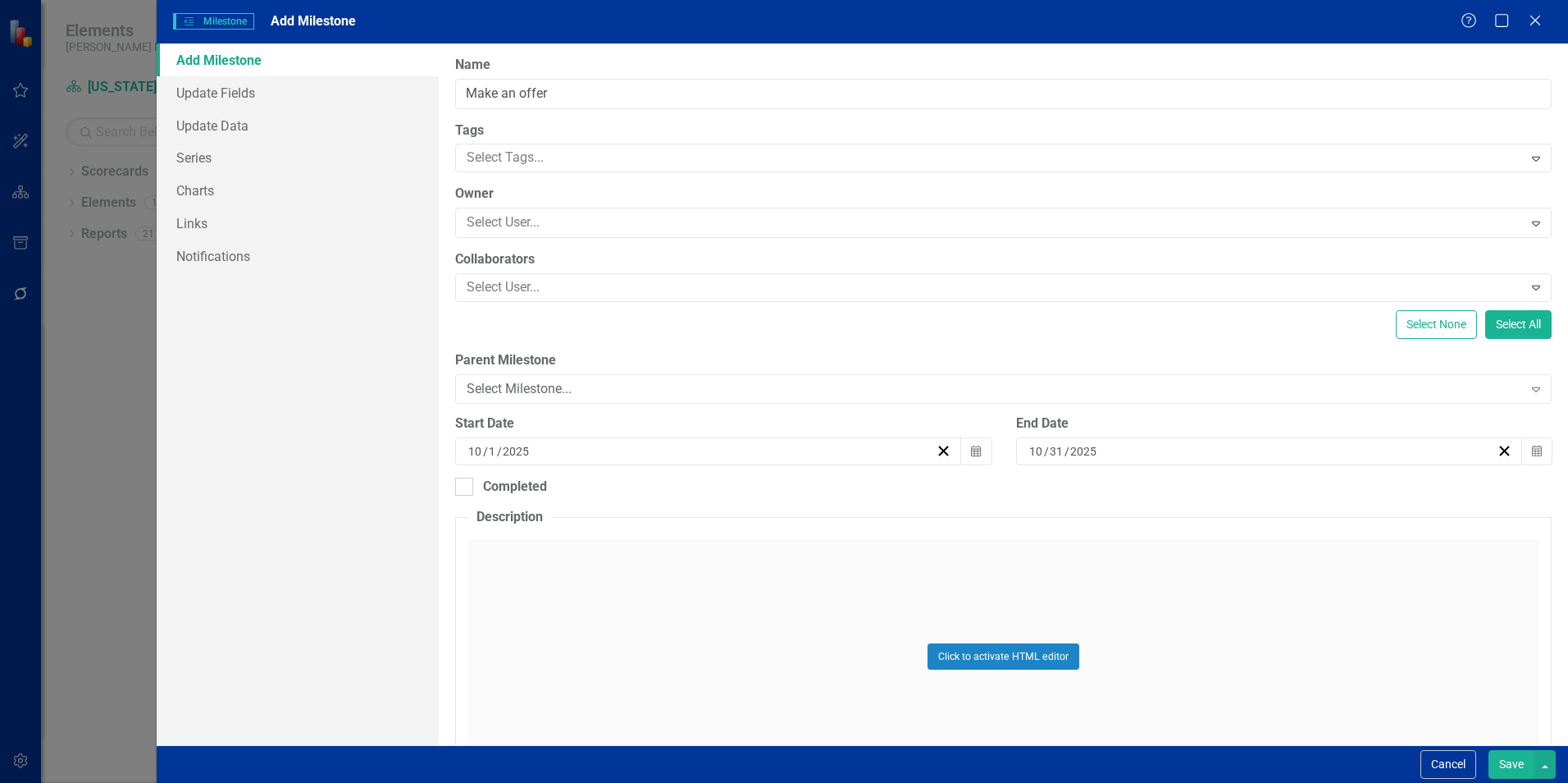
scroll to position [164, 0]
click at [540, 277] on div at bounding box center [992, 285] width 1063 height 23
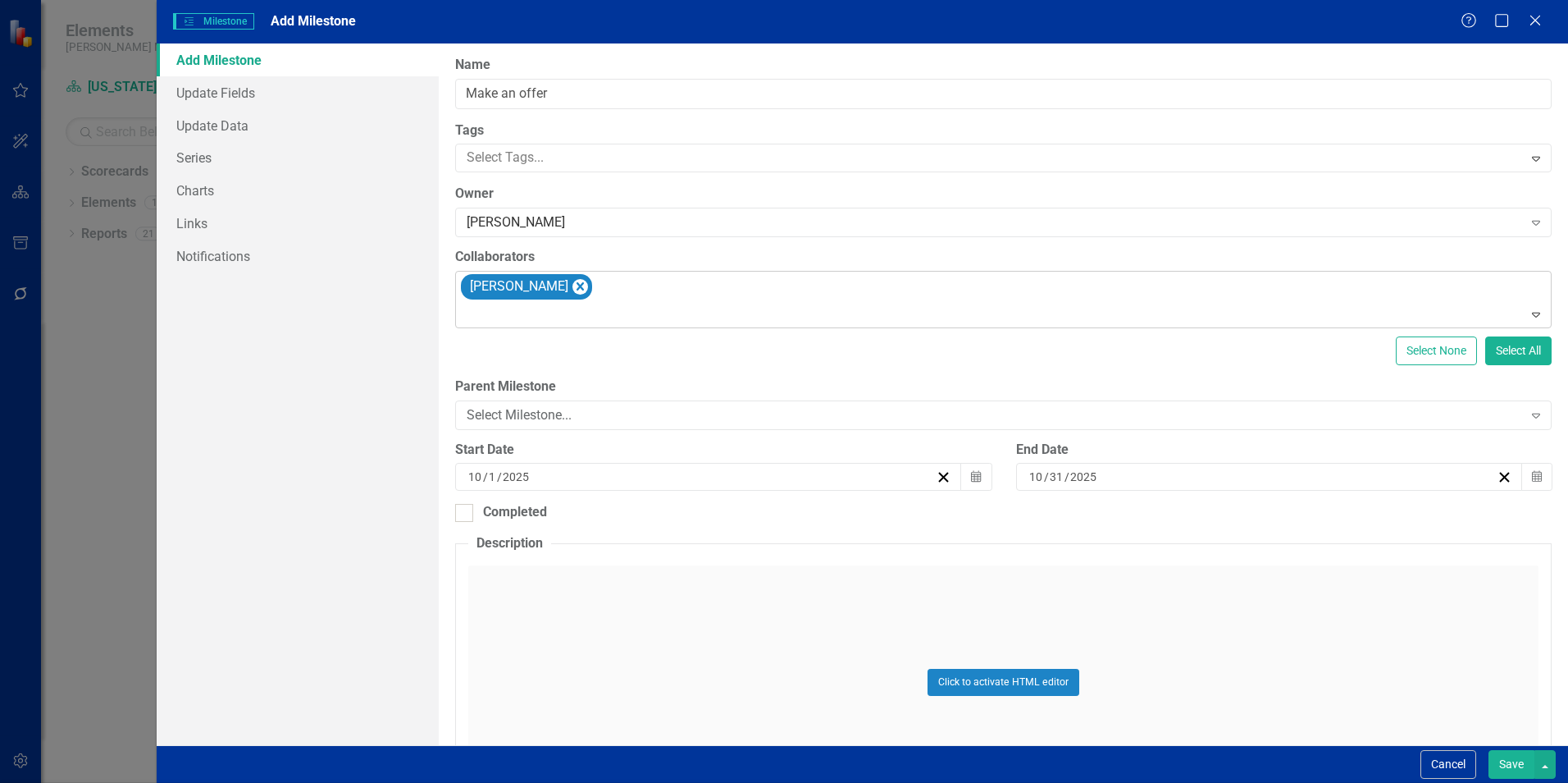
click at [598, 312] on div at bounding box center [1005, 315] width 1090 height 23
click at [575, 414] on div "Select Milestone..." at bounding box center [994, 415] width 1056 height 19
click at [644, 361] on div "Select None Select All" at bounding box center [1003, 350] width 1096 height 29
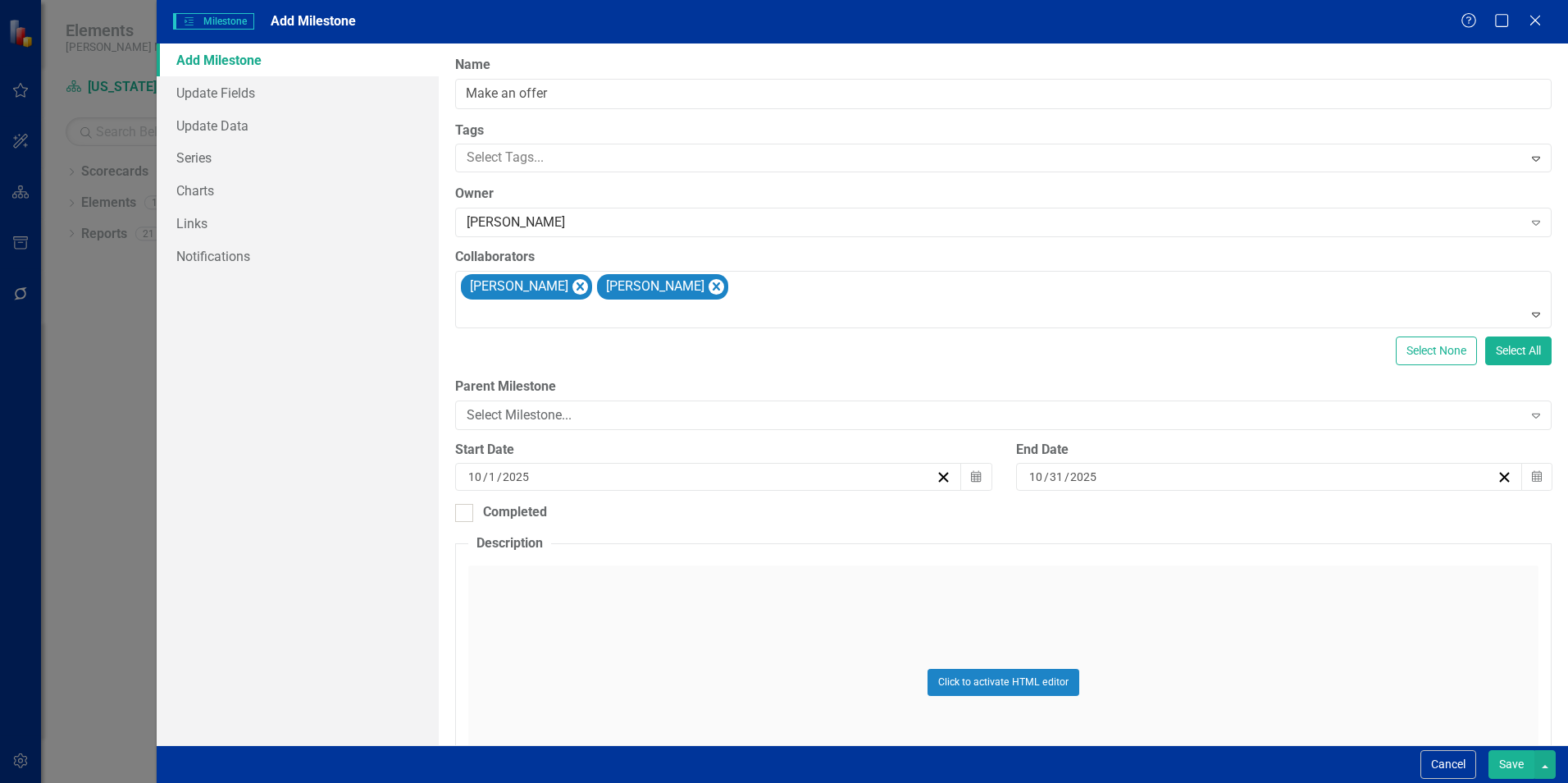
click at [1516, 767] on button "Save" at bounding box center [1512, 764] width 46 height 29
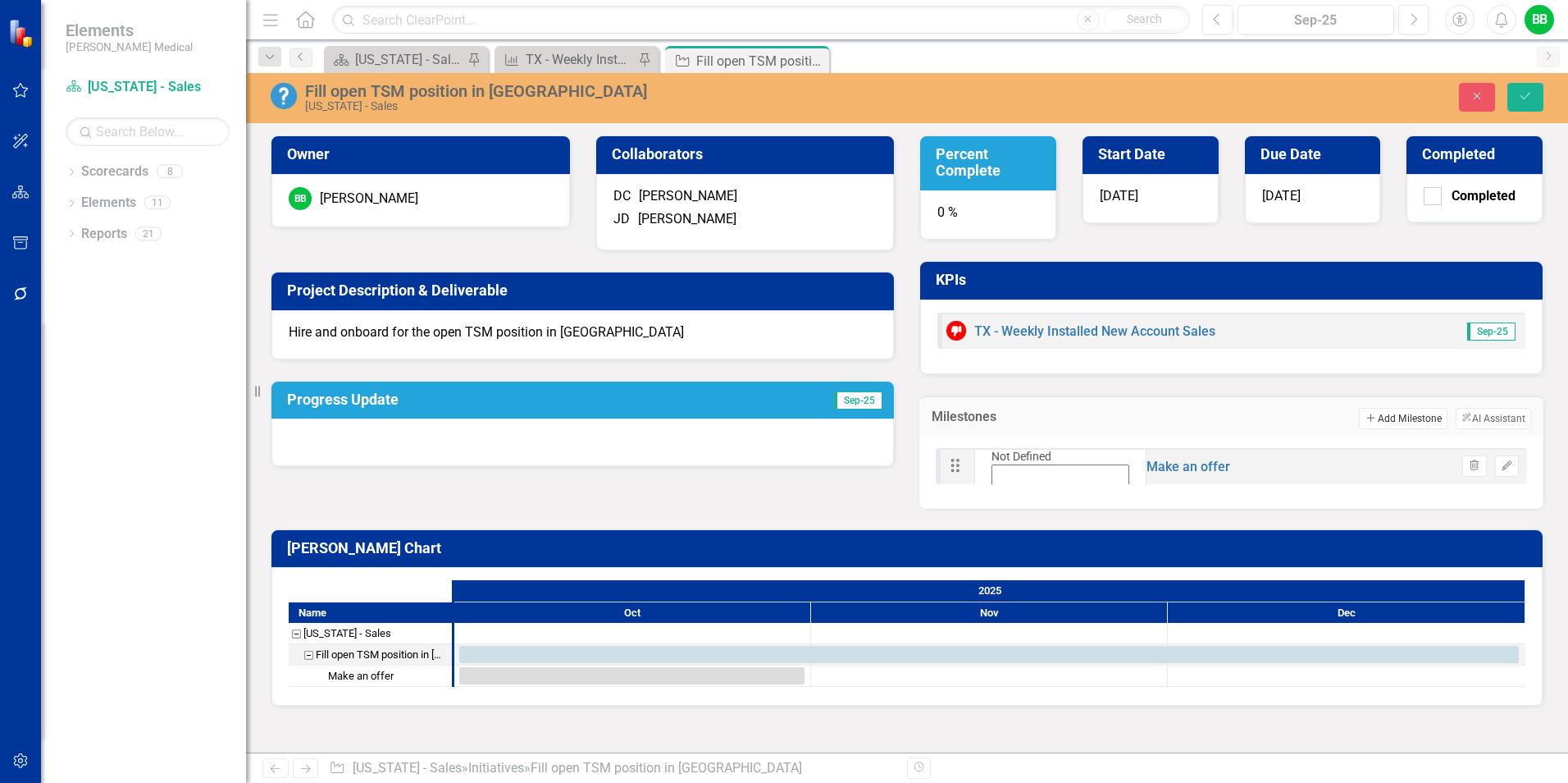
click at [1393, 414] on button "Add Add Milestone" at bounding box center [1402, 418] width 88 height 22
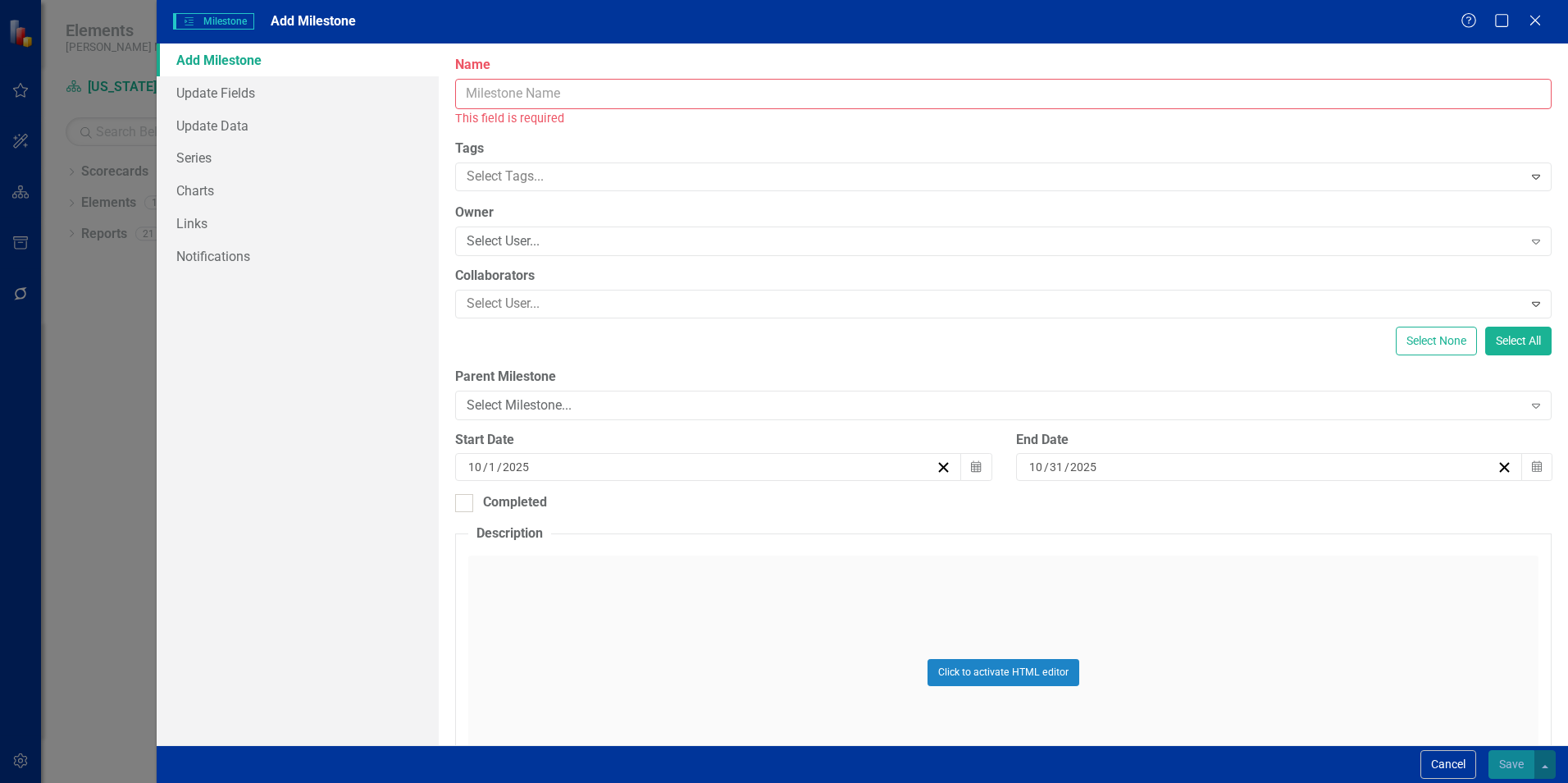
drag, startPoint x: 565, startPoint y: 99, endPoint x: 593, endPoint y: 101, distance: 28.1
click at [565, 99] on input "Name" at bounding box center [1003, 94] width 1096 height 30
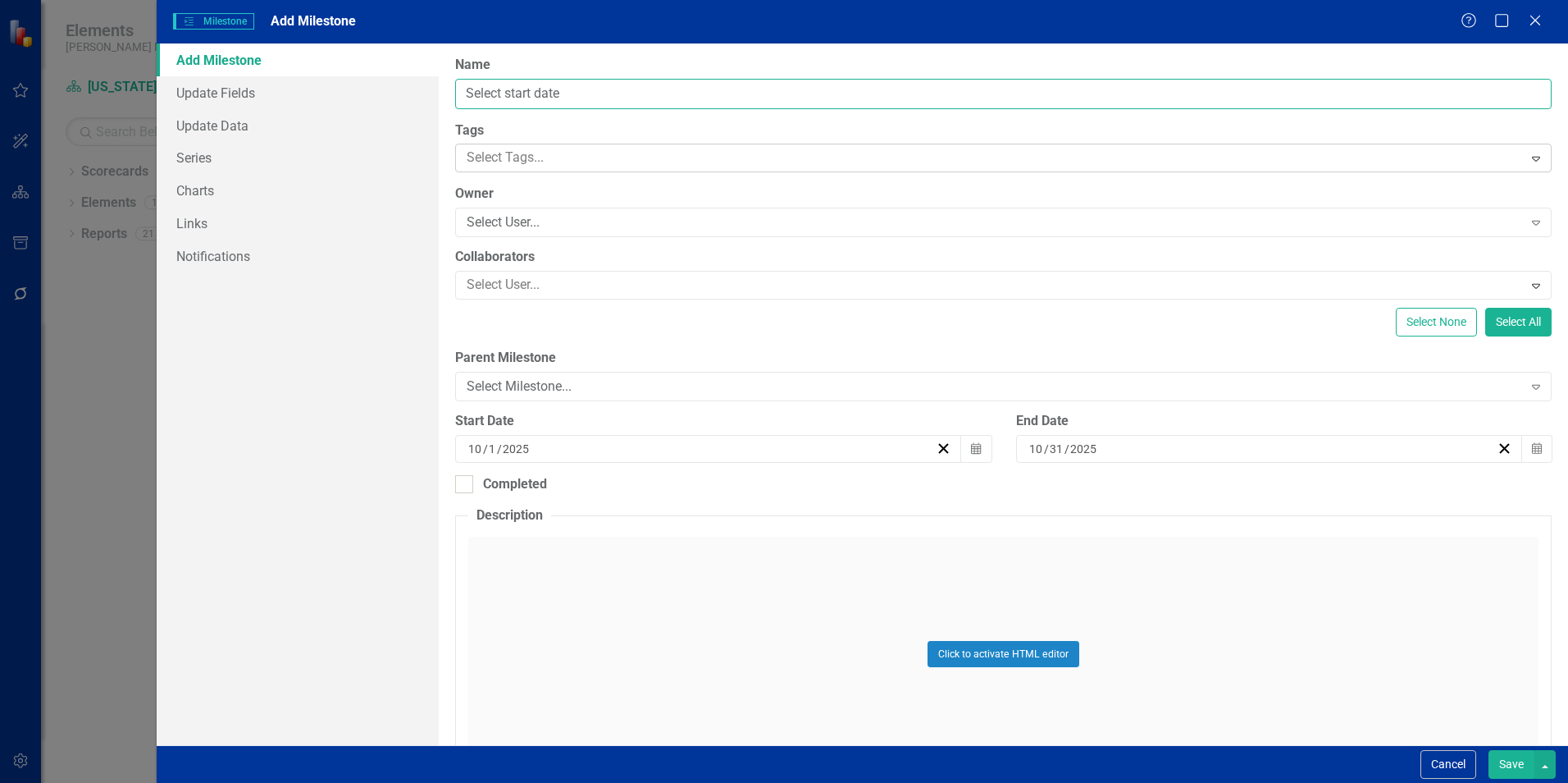
type input "Select start date"
click at [549, 159] on div at bounding box center [992, 158] width 1063 height 23
click at [628, 127] on label "Tags" at bounding box center [1003, 131] width 1096 height 19
click at [530, 214] on div "Select User..." at bounding box center [994, 223] width 1056 height 19
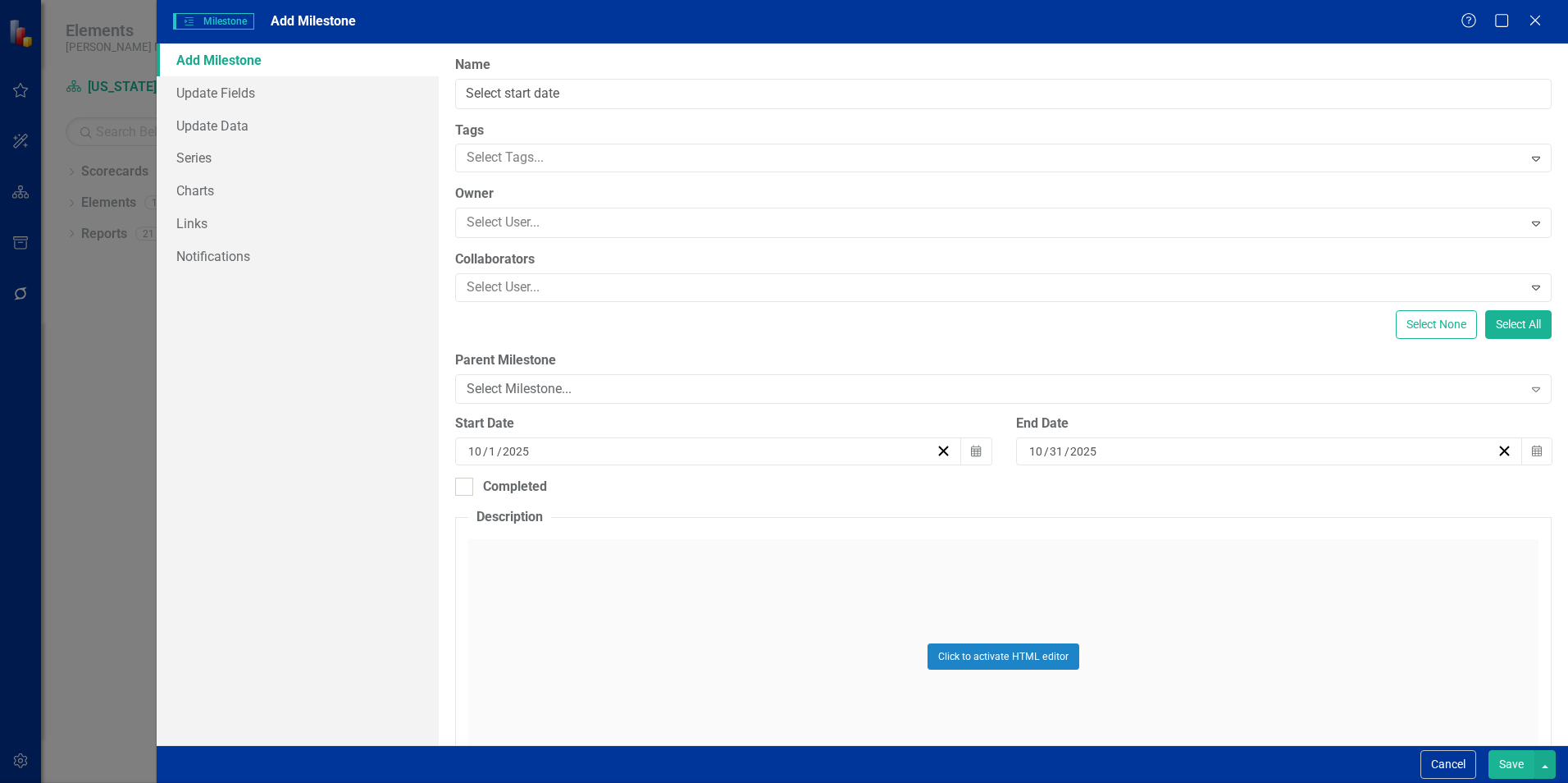
scroll to position [82, 0]
click at [533, 272] on div "Select User..." at bounding box center [990, 284] width 1063 height 25
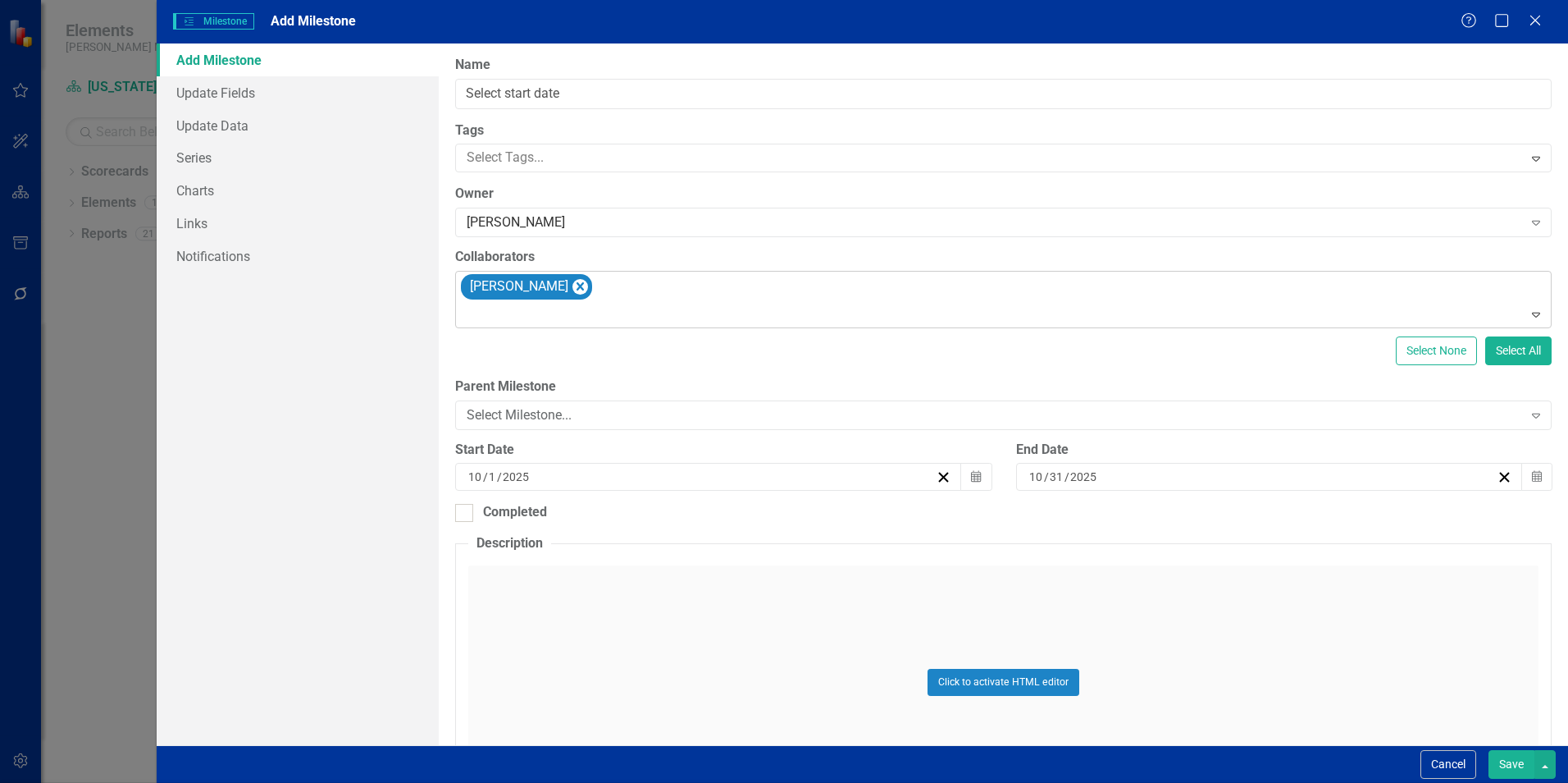
click at [582, 322] on div at bounding box center [1005, 315] width 1090 height 23
click at [660, 252] on label "Collaborators" at bounding box center [1003, 258] width 1096 height 19
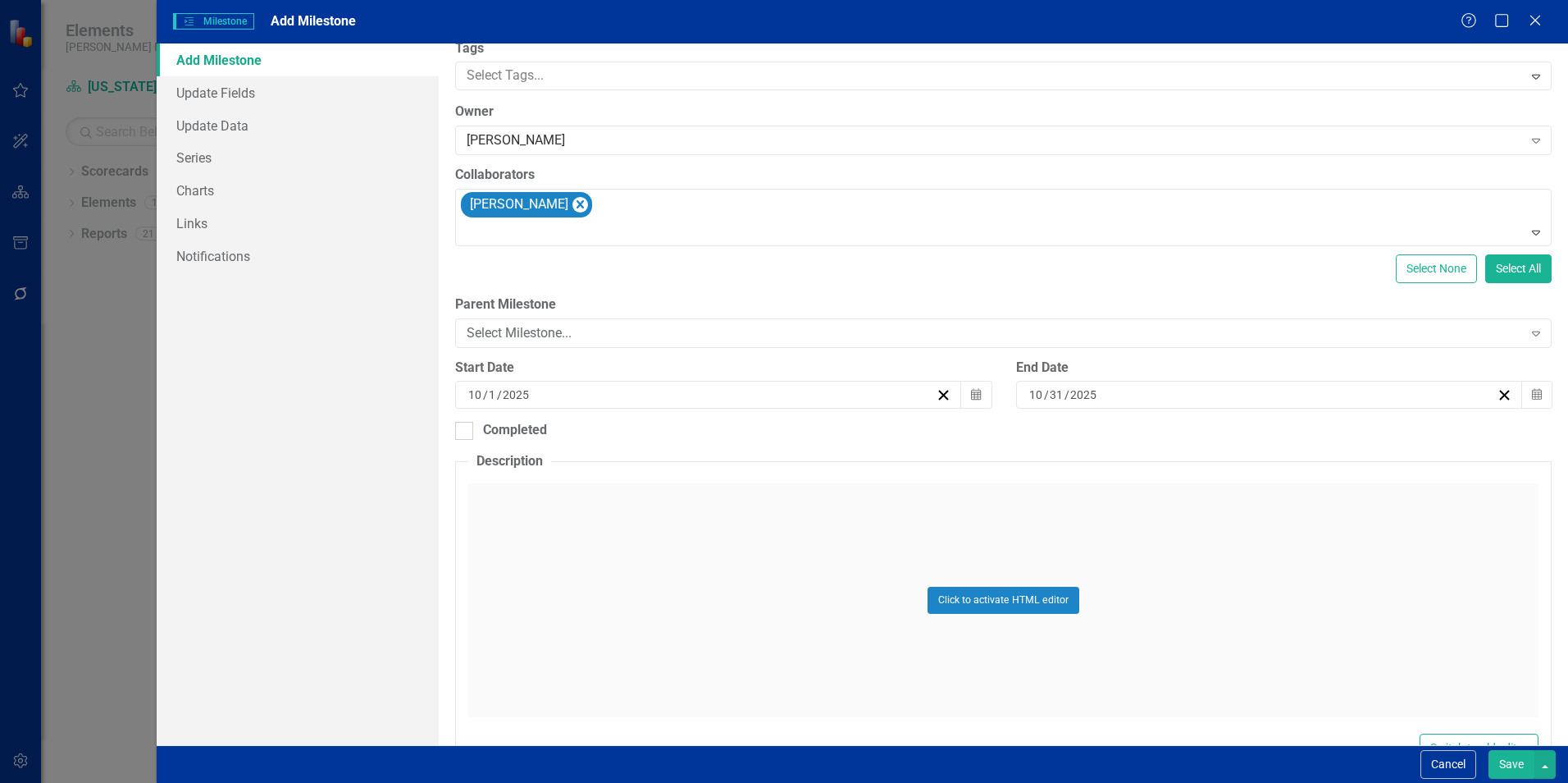
click at [1510, 772] on button "Save" at bounding box center [1512, 764] width 46 height 29
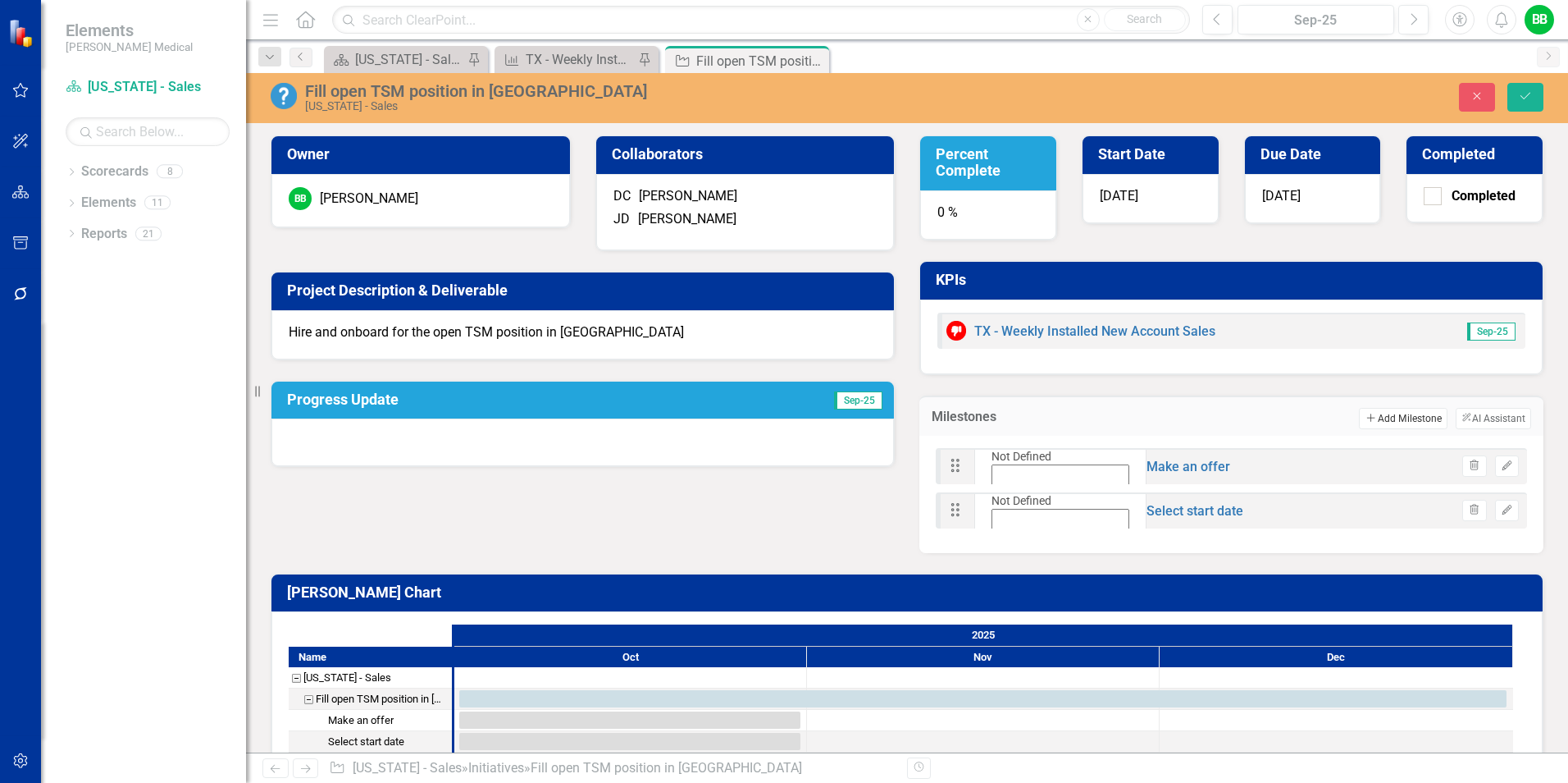
click at [1395, 419] on button "Add Add Milestone" at bounding box center [1402, 418] width 88 height 22
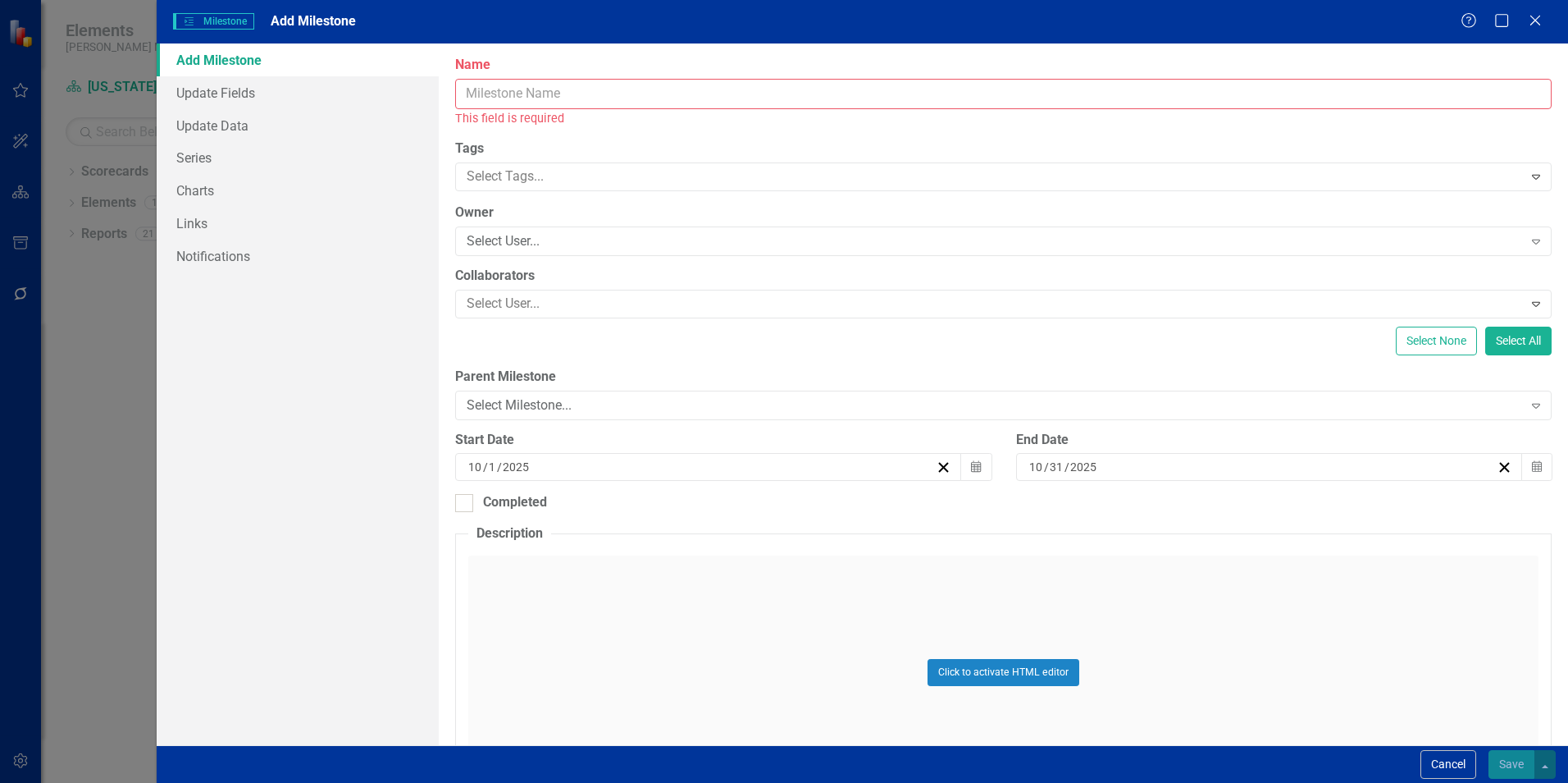
click at [524, 94] on input "Name" at bounding box center [1003, 94] width 1096 height 30
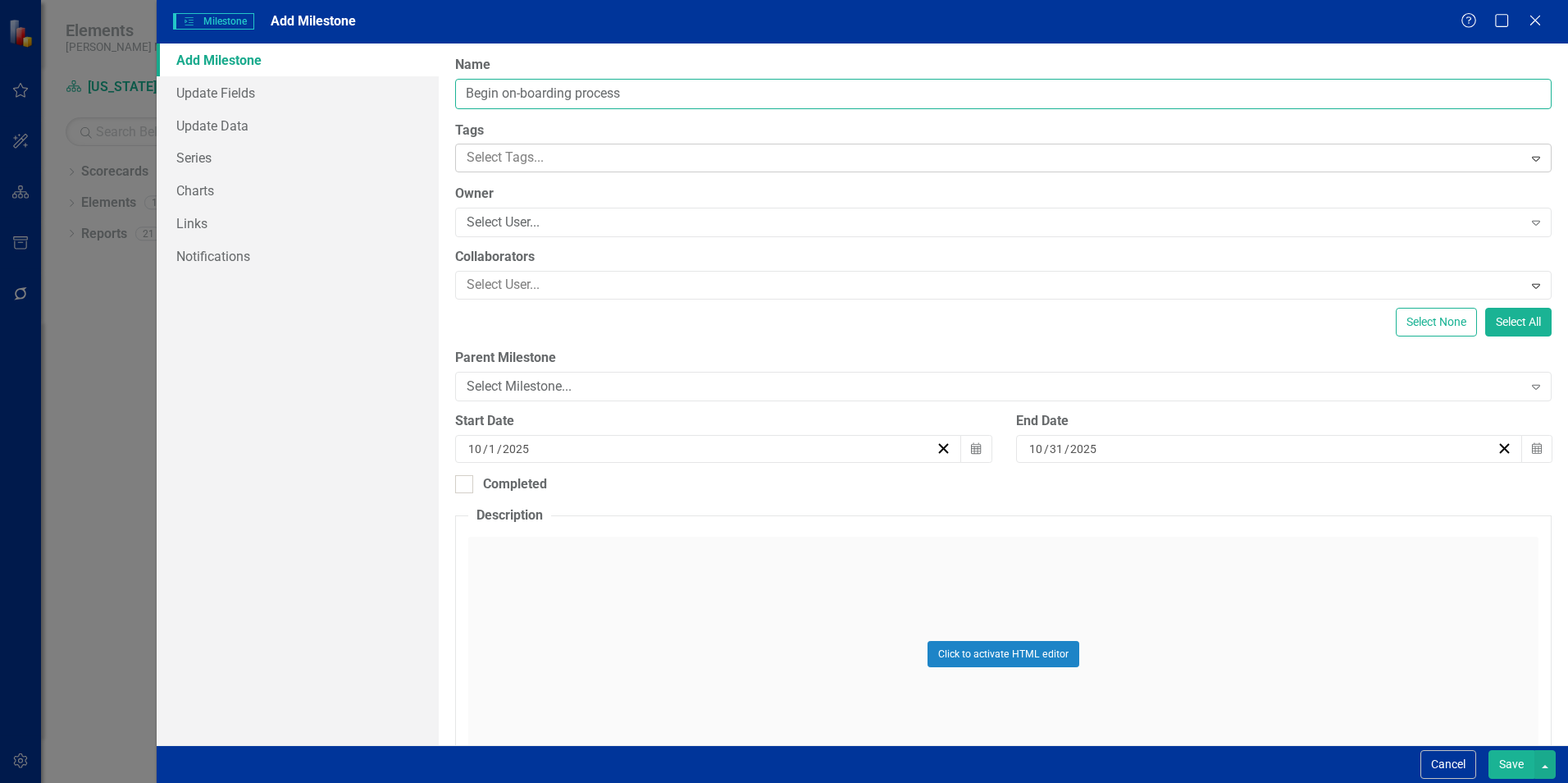
type input "Begin on-boarding process"
click at [543, 158] on div at bounding box center [992, 158] width 1063 height 23
click at [653, 160] on div at bounding box center [992, 158] width 1063 height 23
click at [557, 218] on div "Select User..." at bounding box center [994, 223] width 1056 height 19
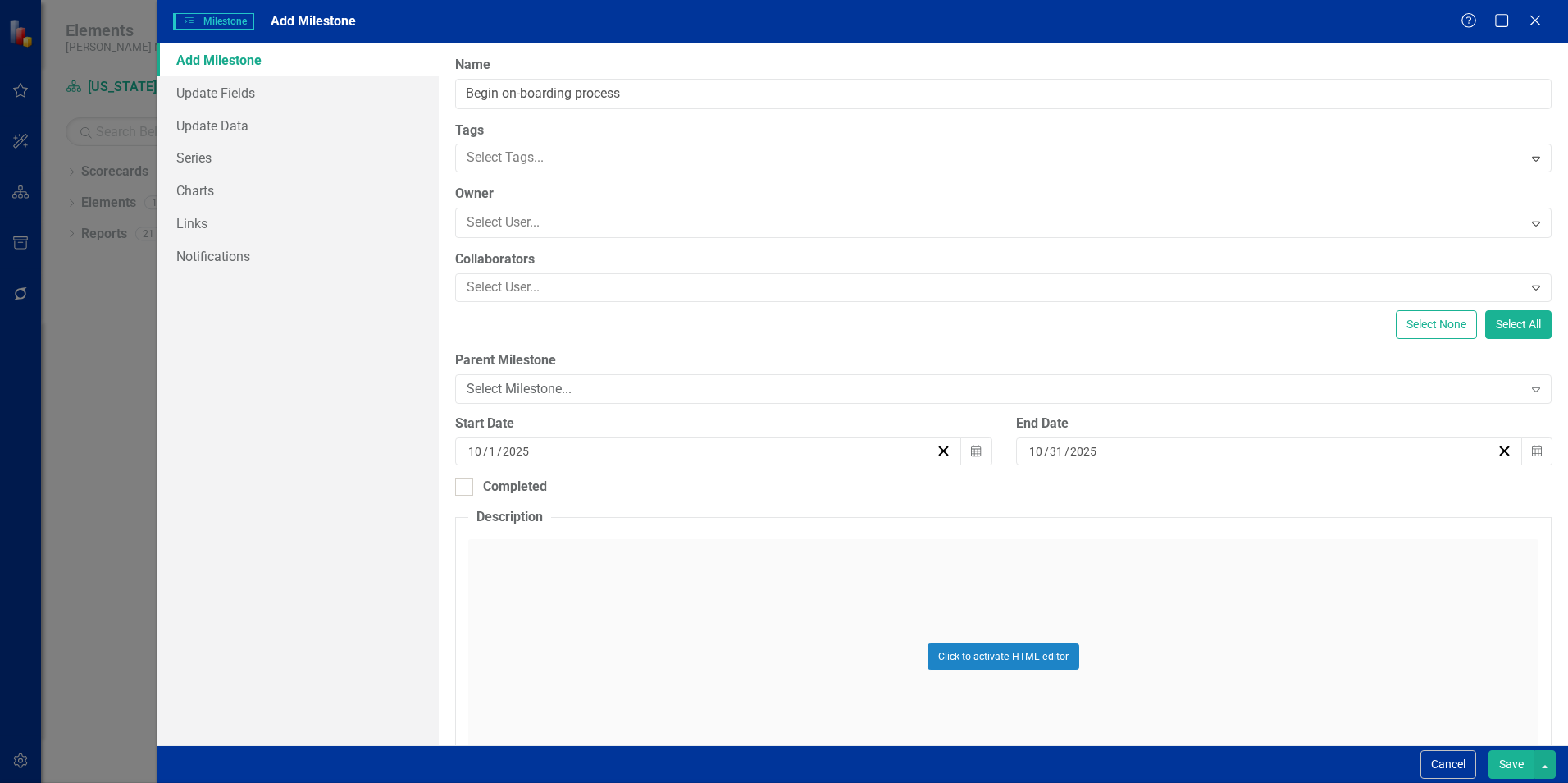
click at [973, 450] on icon "Calendar" at bounding box center [976, 448] width 10 height 11
click at [706, 493] on button "›" at bounding box center [688, 481] width 36 height 36
click at [725, 541] on abbr "1" at bounding box center [722, 534] width 7 height 13
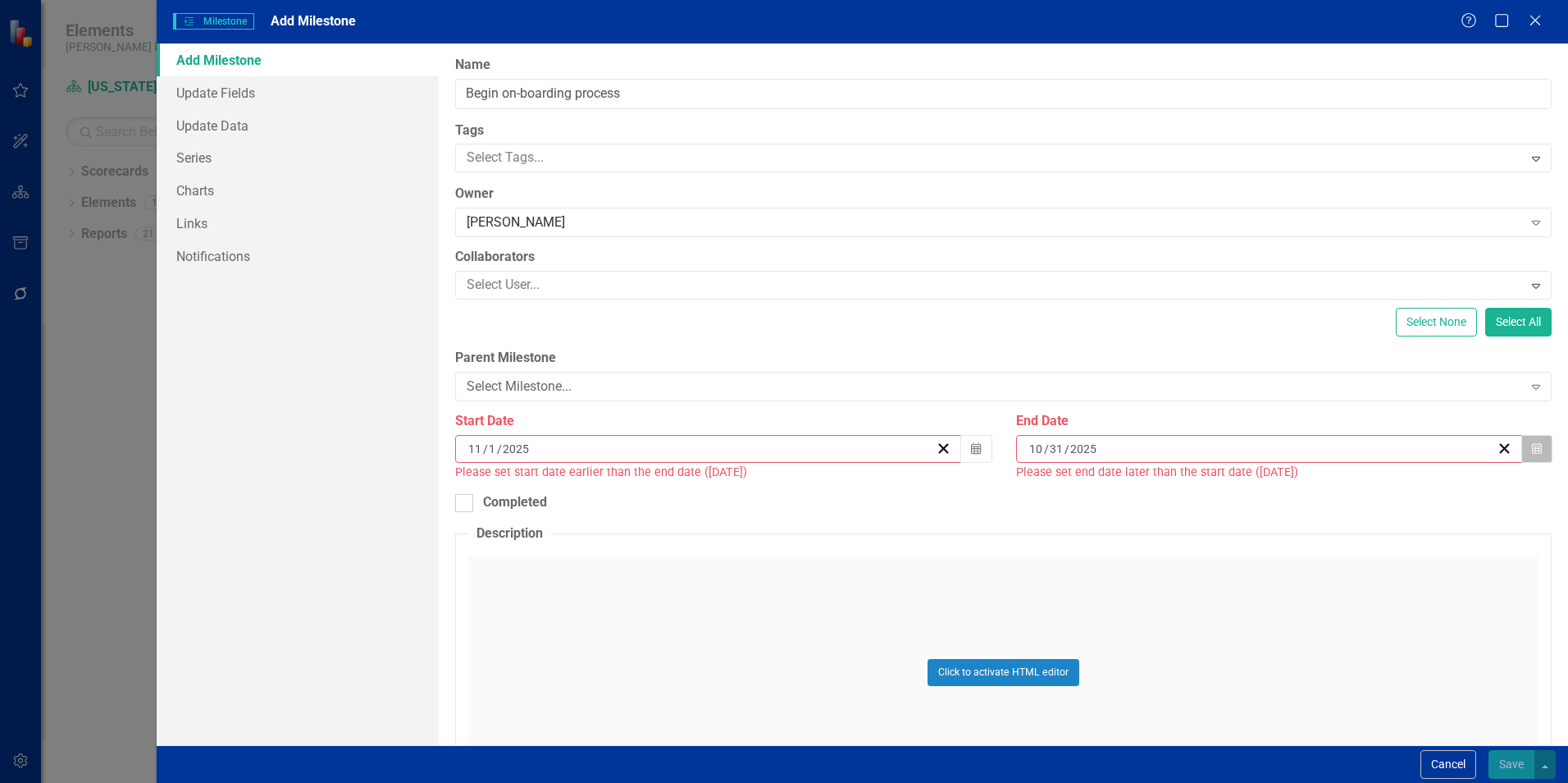
click at [1532, 447] on icon "button" at bounding box center [1537, 447] width 10 height 11
click at [1267, 493] on button "›" at bounding box center [1250, 481] width 36 height 36
click at [1262, 655] on button "28" at bounding box center [1241, 653] width 41 height 29
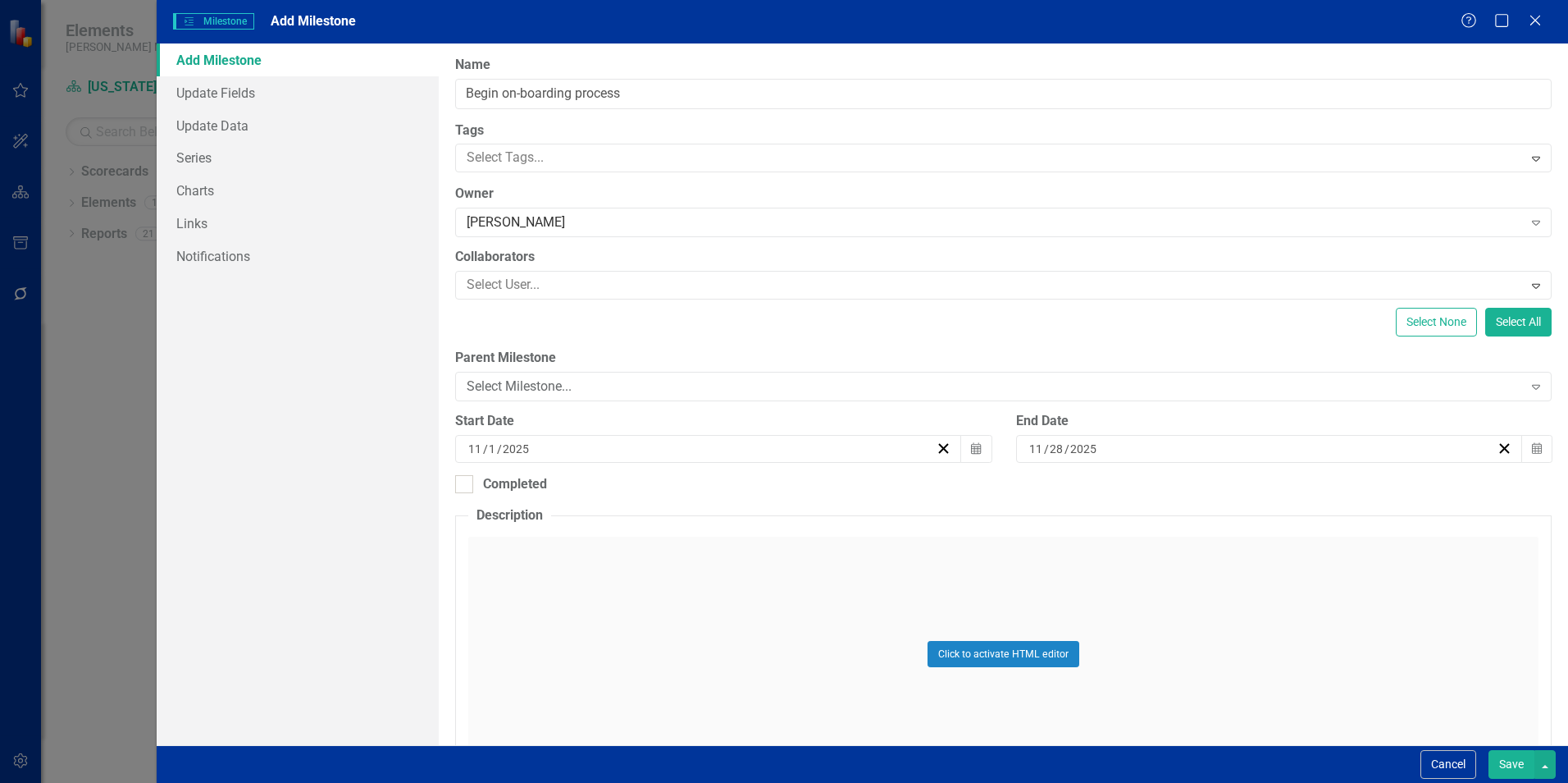
click at [1519, 763] on button "Save" at bounding box center [1512, 764] width 46 height 29
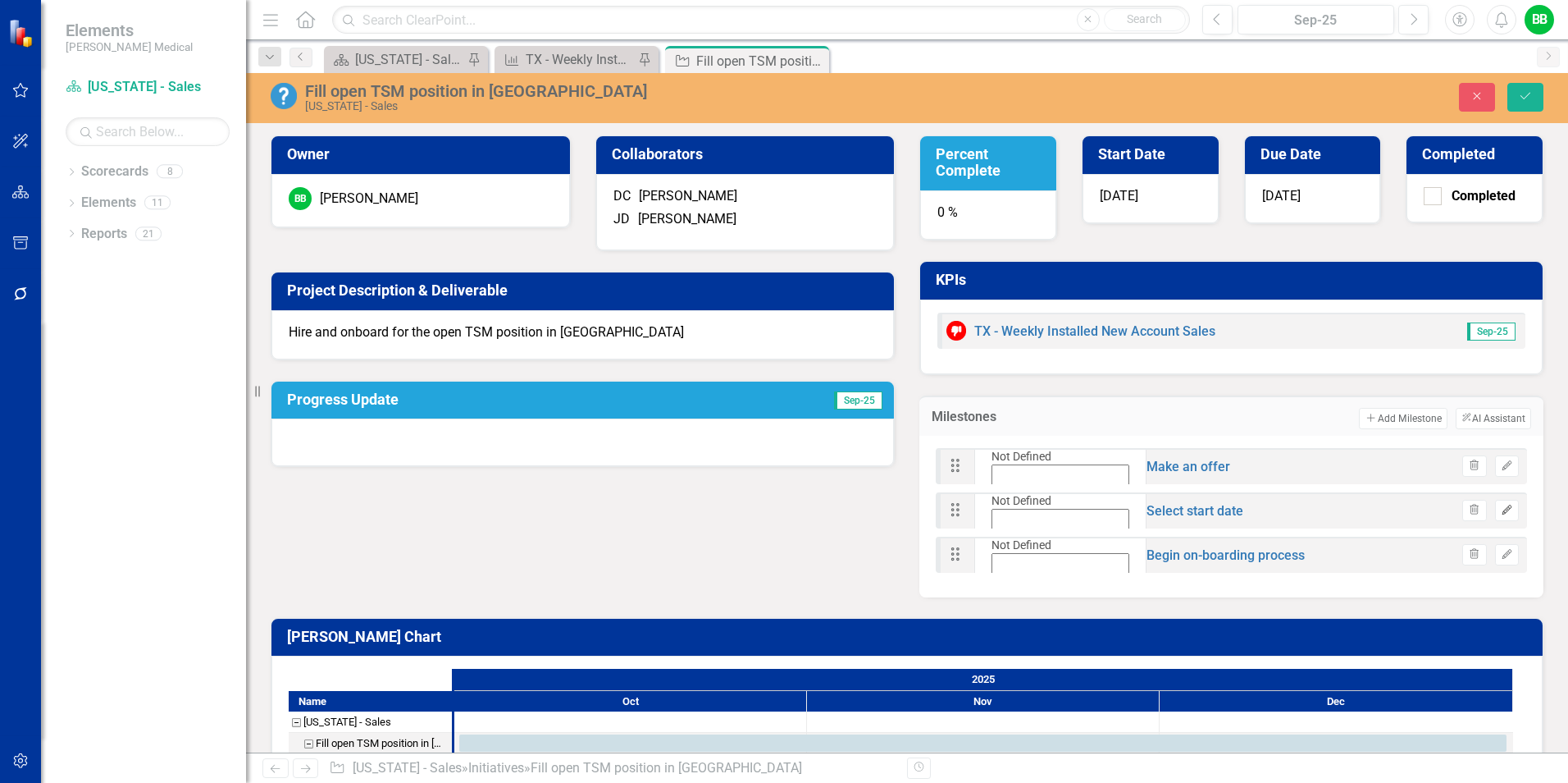
click at [1501, 511] on icon "Edit" at bounding box center [1507, 510] width 12 height 10
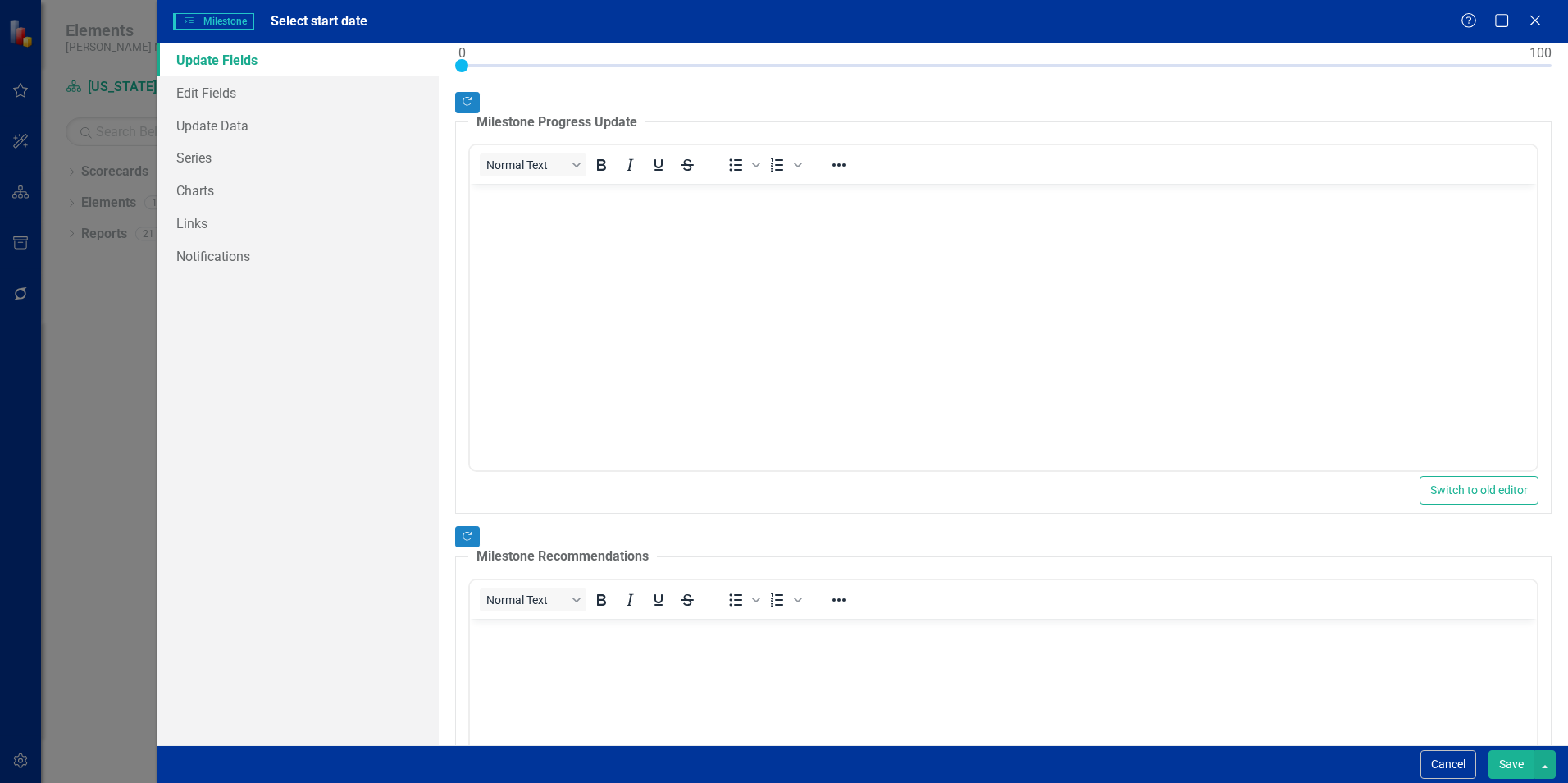
scroll to position [326, 0]
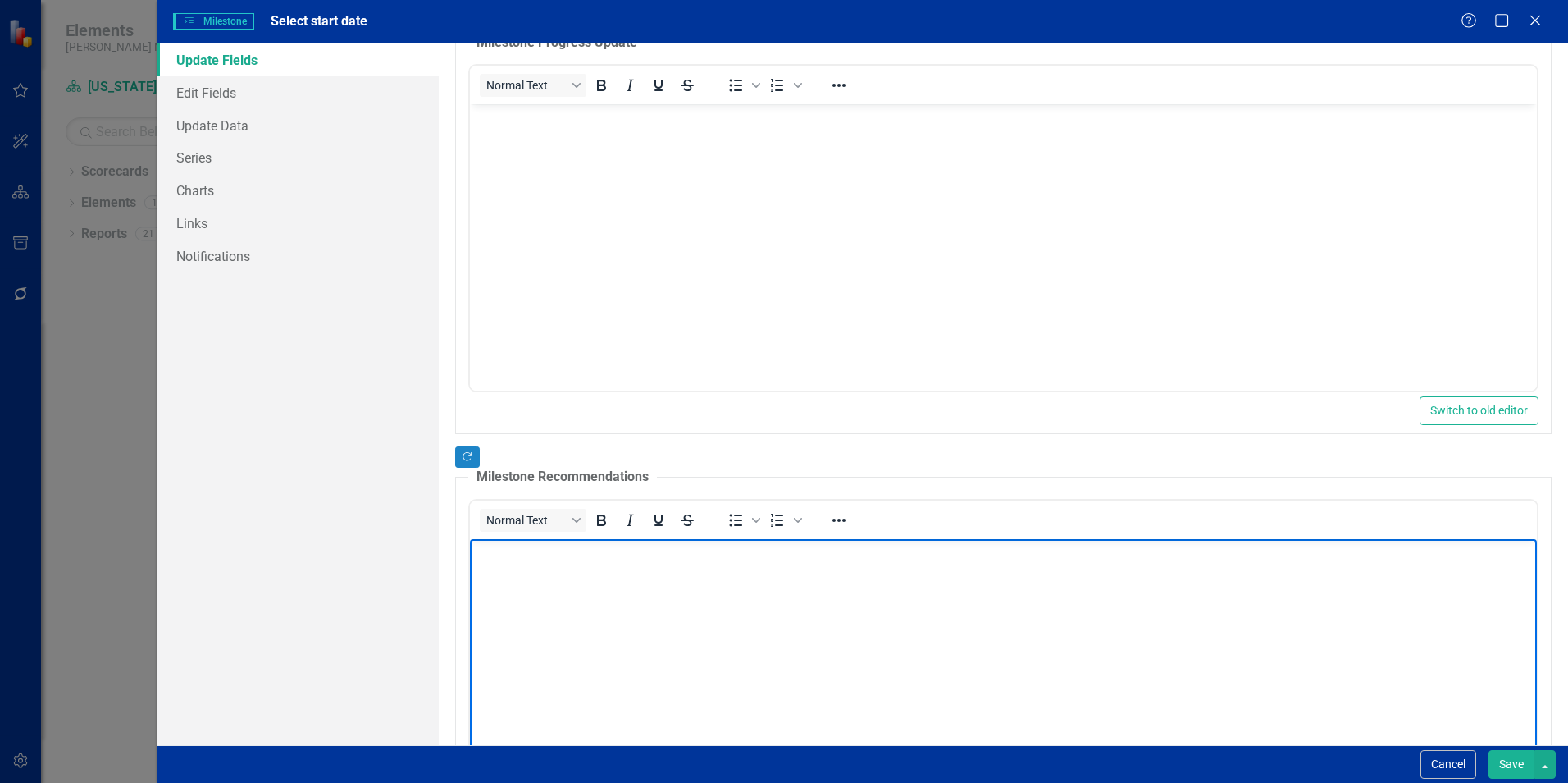
click at [578, 579] on body "Rich Text Area. Press ALT-0 for help." at bounding box center [1003, 662] width 1067 height 246
click at [600, 549] on p "Order business cards in advance" at bounding box center [1004, 553] width 1059 height 20
click at [478, 554] on p "Order business cards, catalogs, and other marketing materials in advance" at bounding box center [1004, 553] width 1059 height 20
click at [940, 558] on li "Order business cards, catalogs, and other marketing materials in advance" at bounding box center [1020, 553] width 1026 height 20
click at [751, 577] on li "Select start date and location" at bounding box center [1020, 572] width 1026 height 20
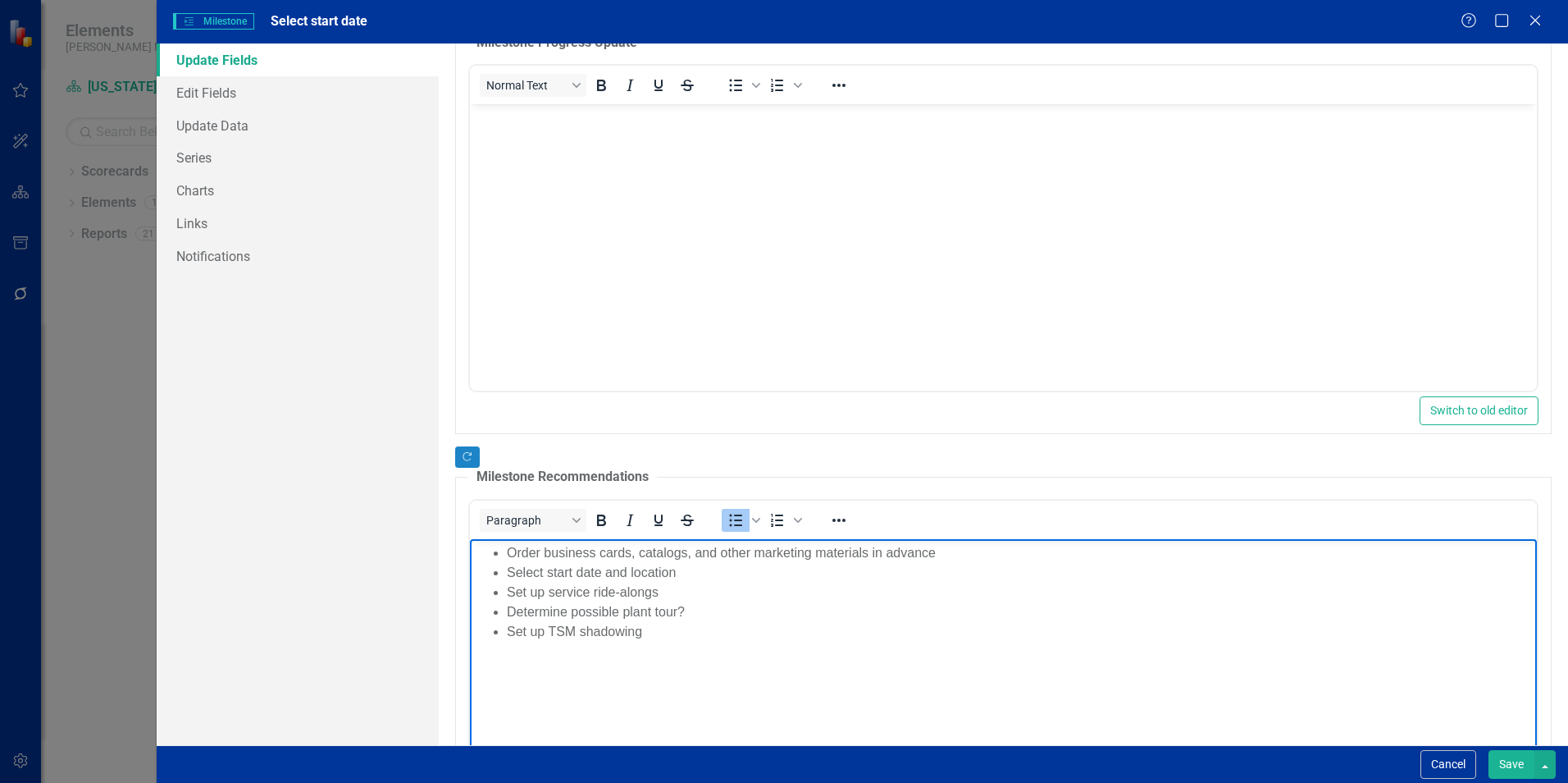
click at [948, 553] on li "Order business cards, catalogs, and other marketing materials in advance" at bounding box center [1020, 553] width 1026 height 20
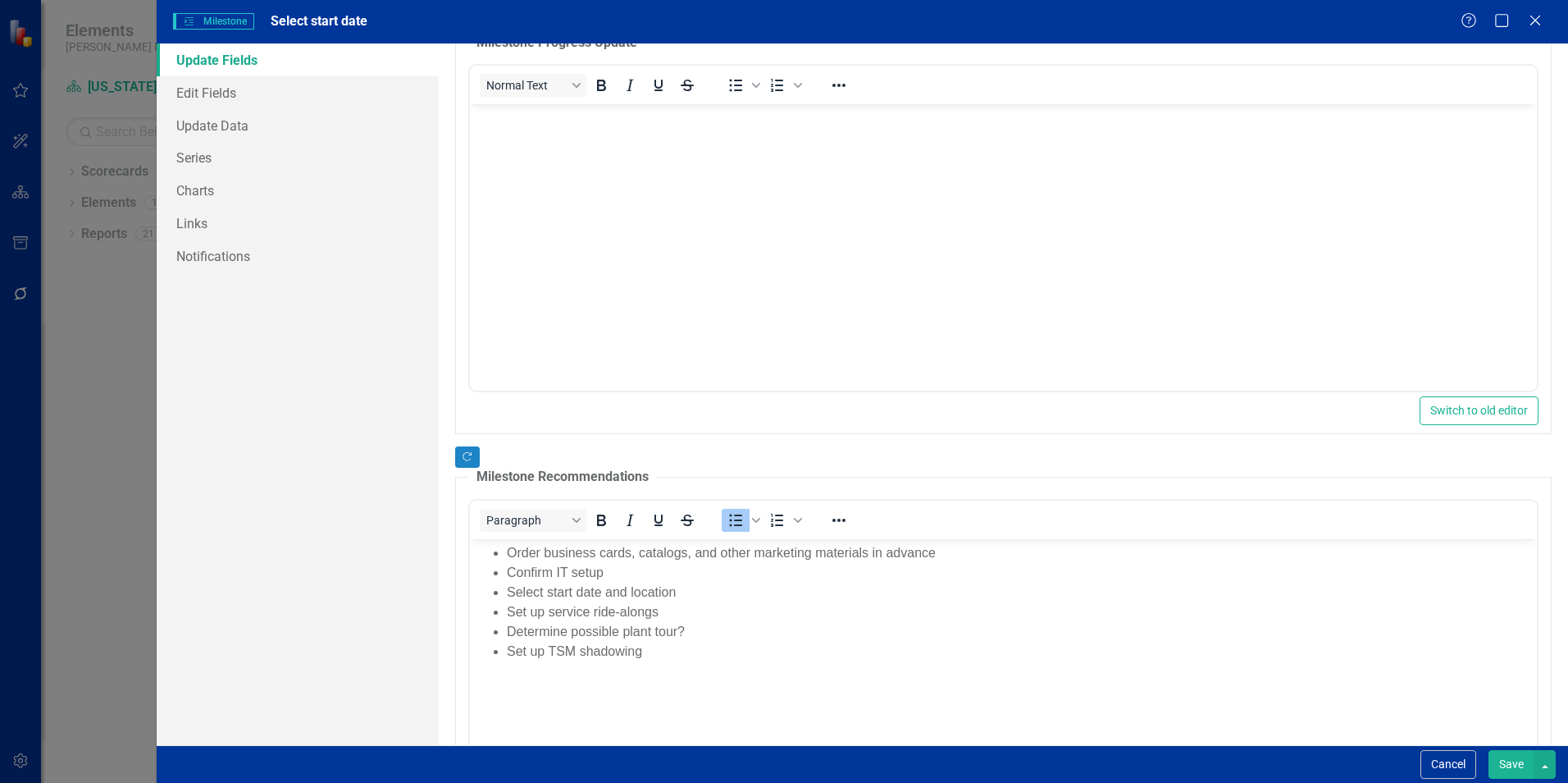
click at [1503, 765] on button "Save" at bounding box center [1512, 764] width 46 height 29
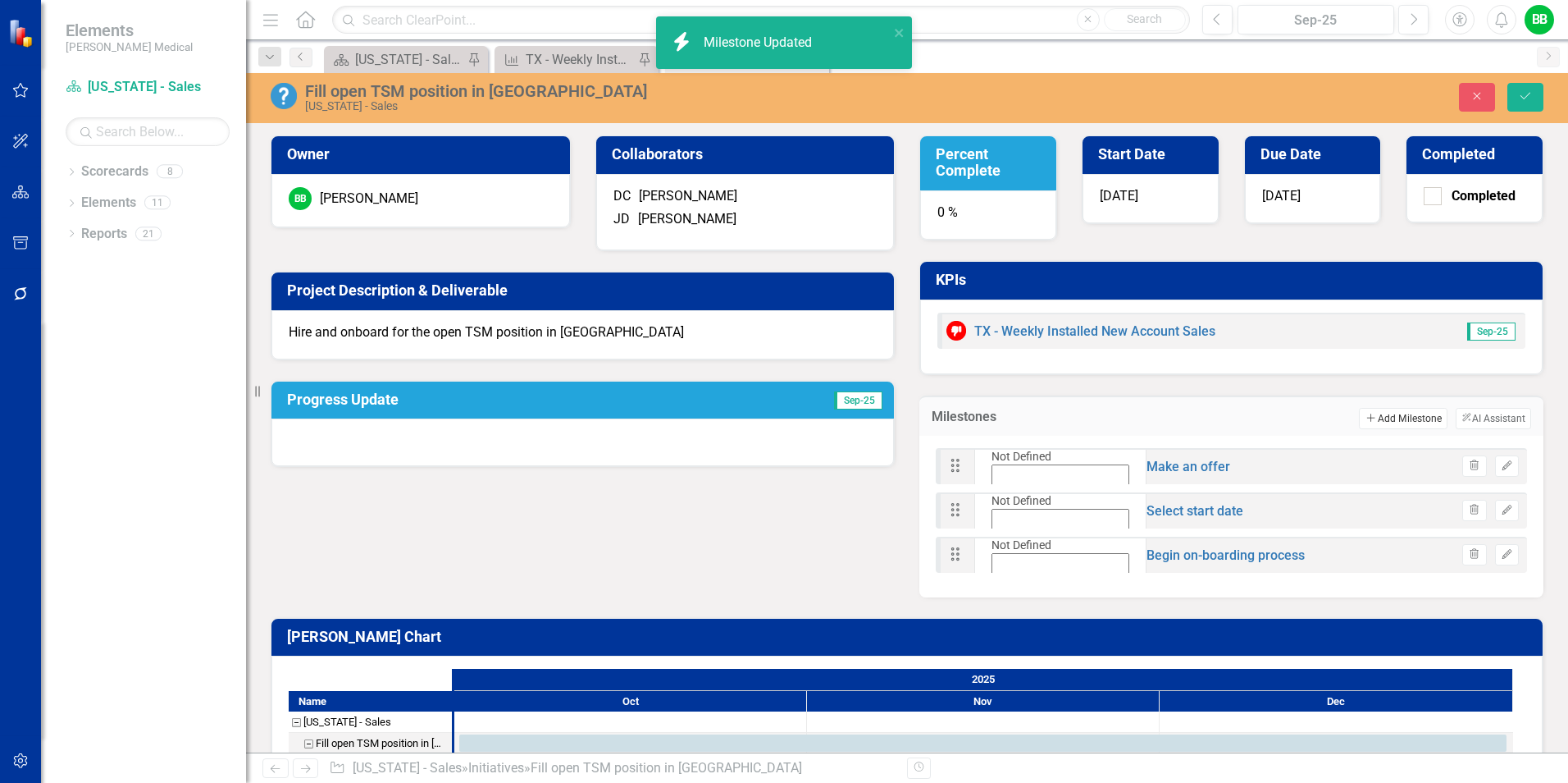
click at [1386, 419] on button "Add Add Milestone" at bounding box center [1402, 418] width 88 height 22
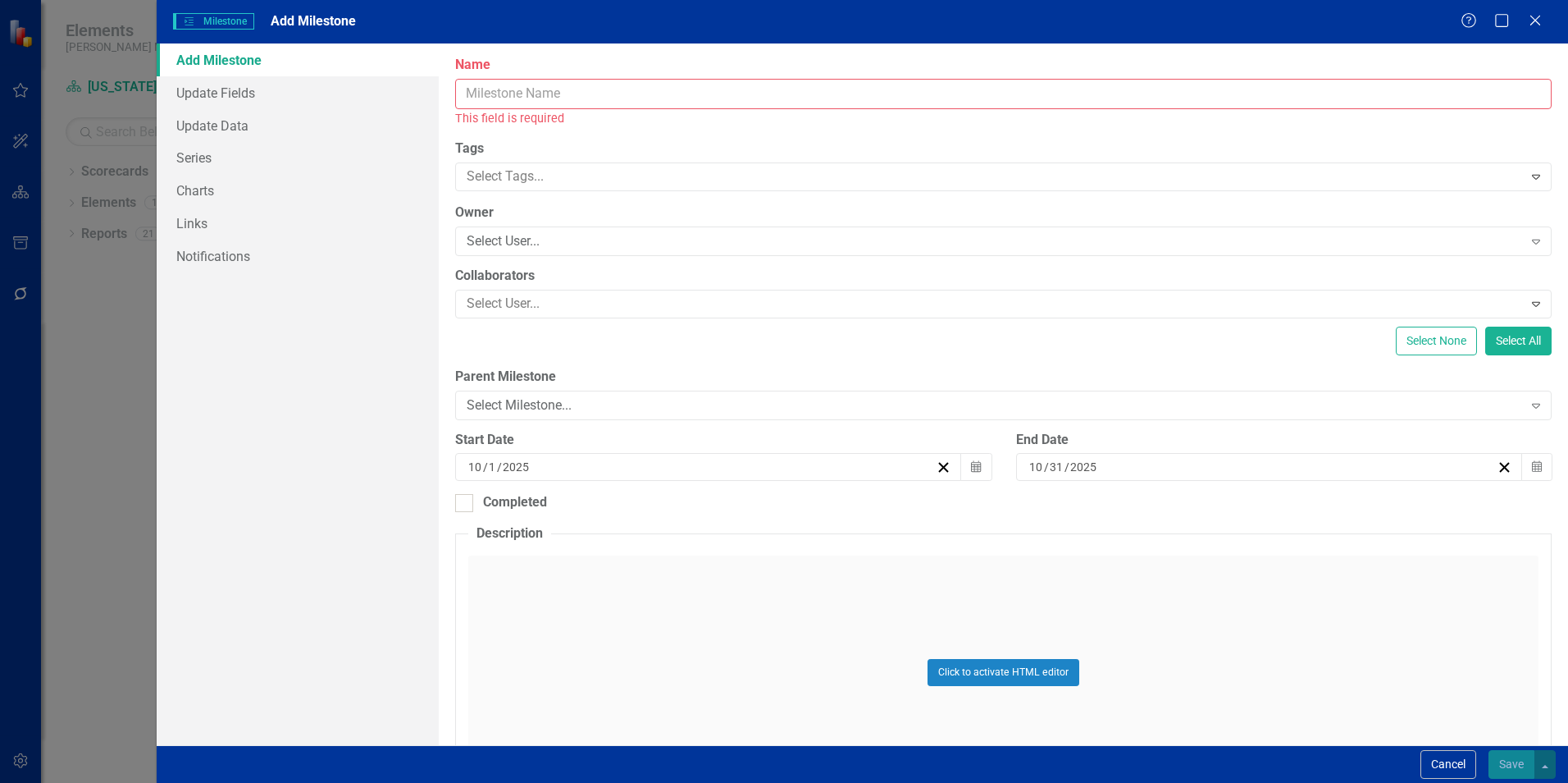
click at [559, 90] on input "Name" at bounding box center [1003, 94] width 1096 height 30
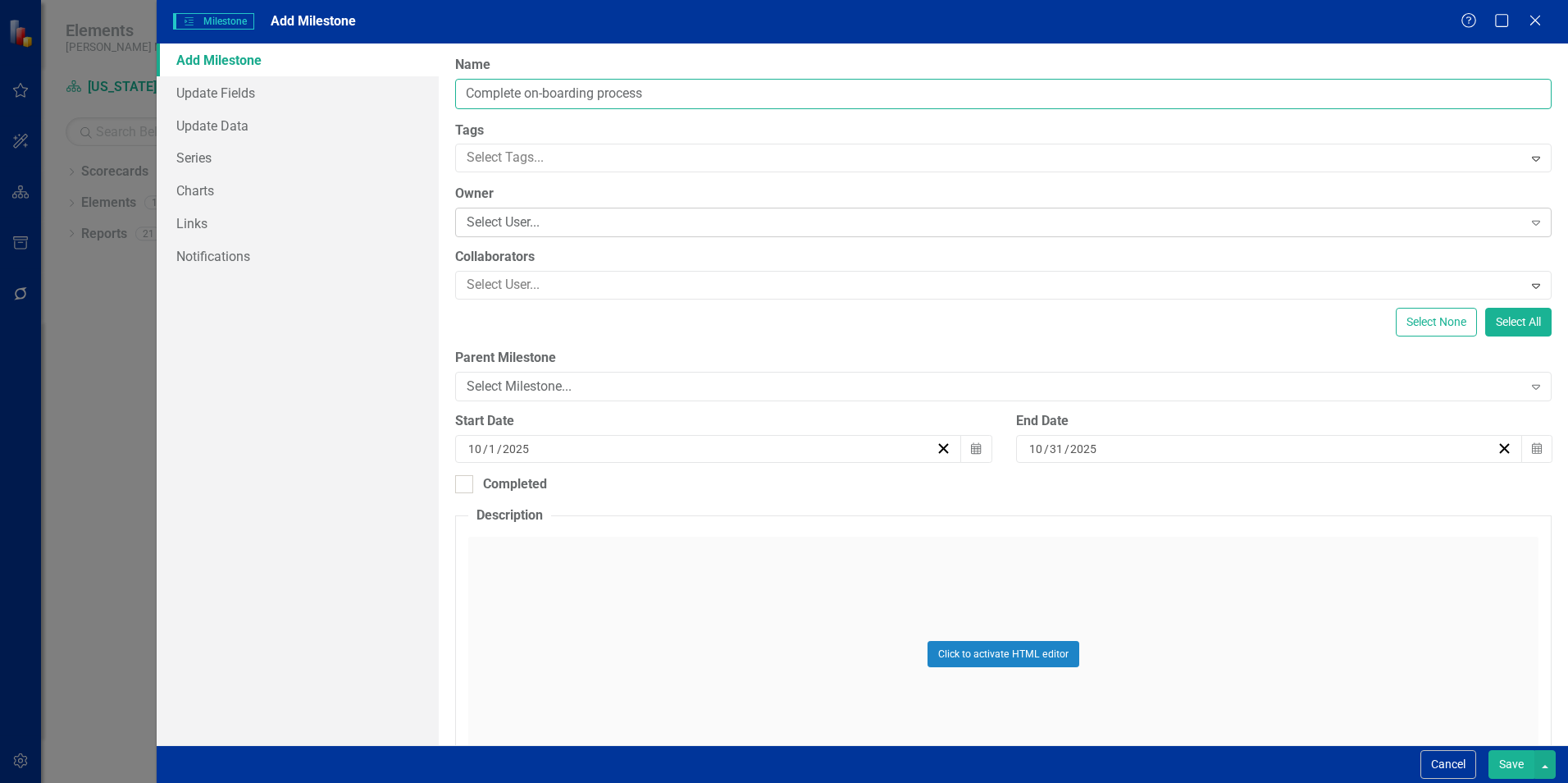
type input "Complete on-boarding process"
click at [522, 231] on div "Select User..." at bounding box center [994, 223] width 1056 height 19
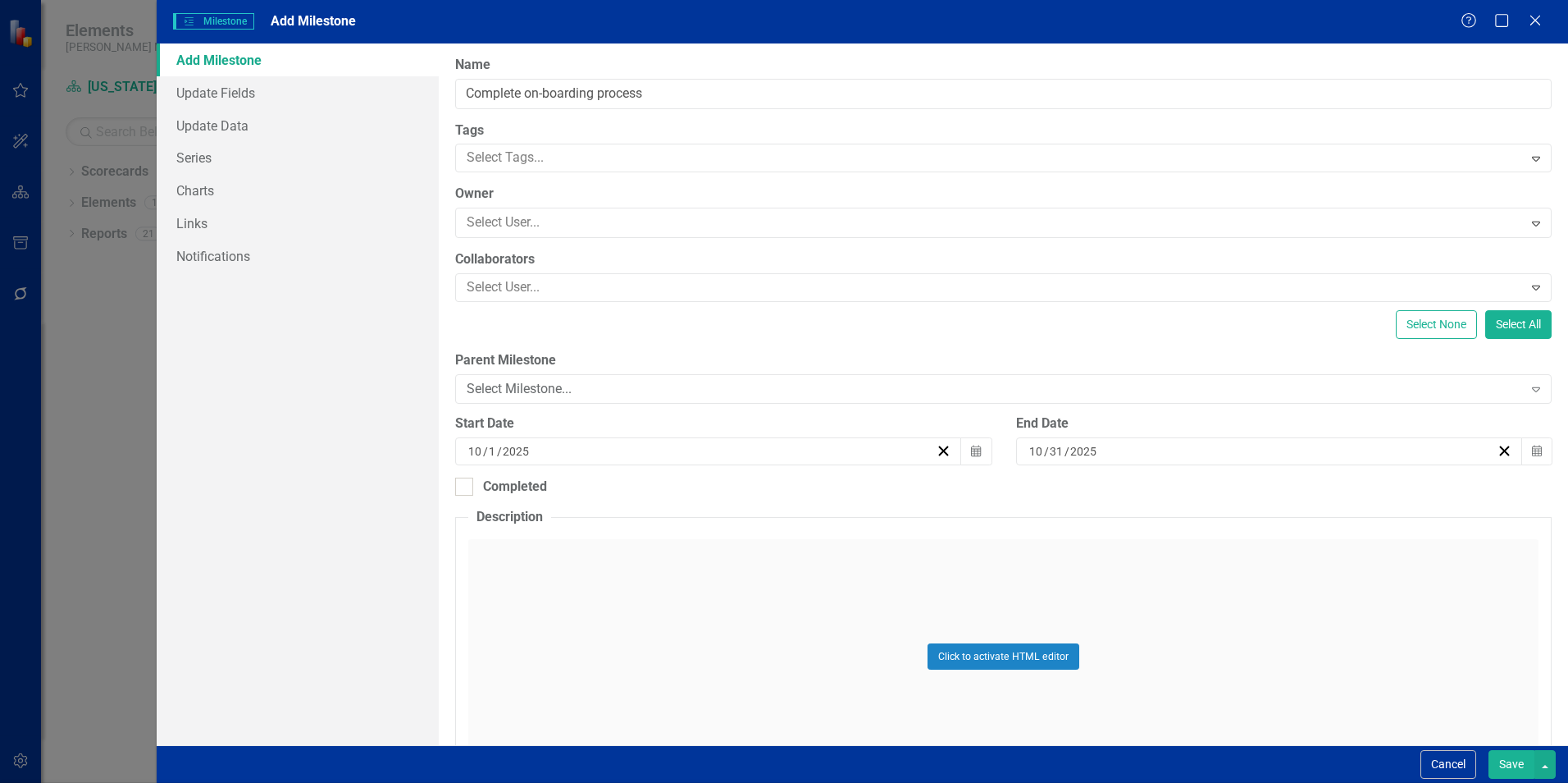
scroll to position [82, 0]
click at [975, 446] on icon "button" at bounding box center [976, 447] width 10 height 11
click at [706, 485] on button "›" at bounding box center [688, 481] width 36 height 36
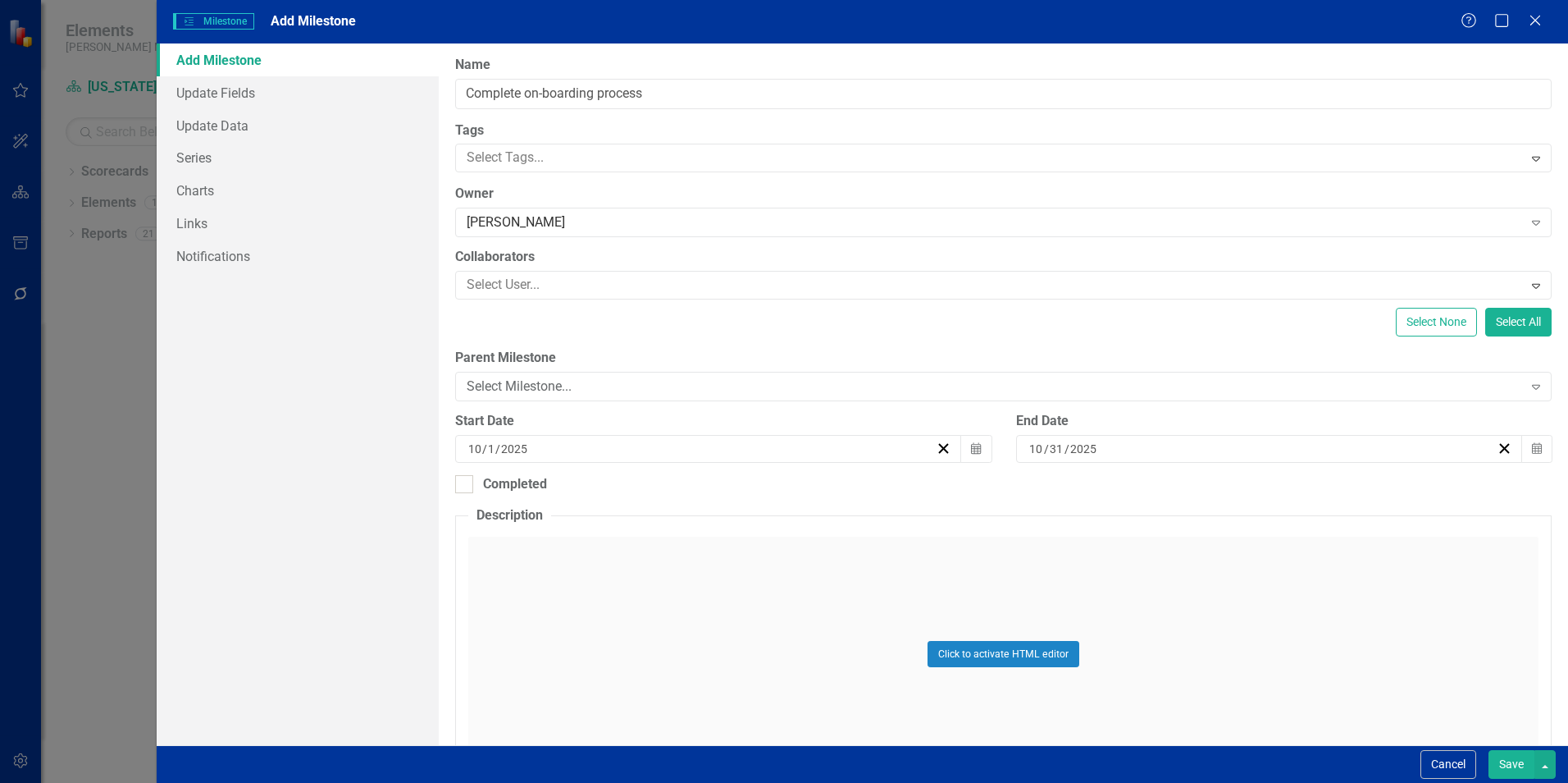
click at [522, 541] on abbr "1" at bounding box center [518, 534] width 7 height 13
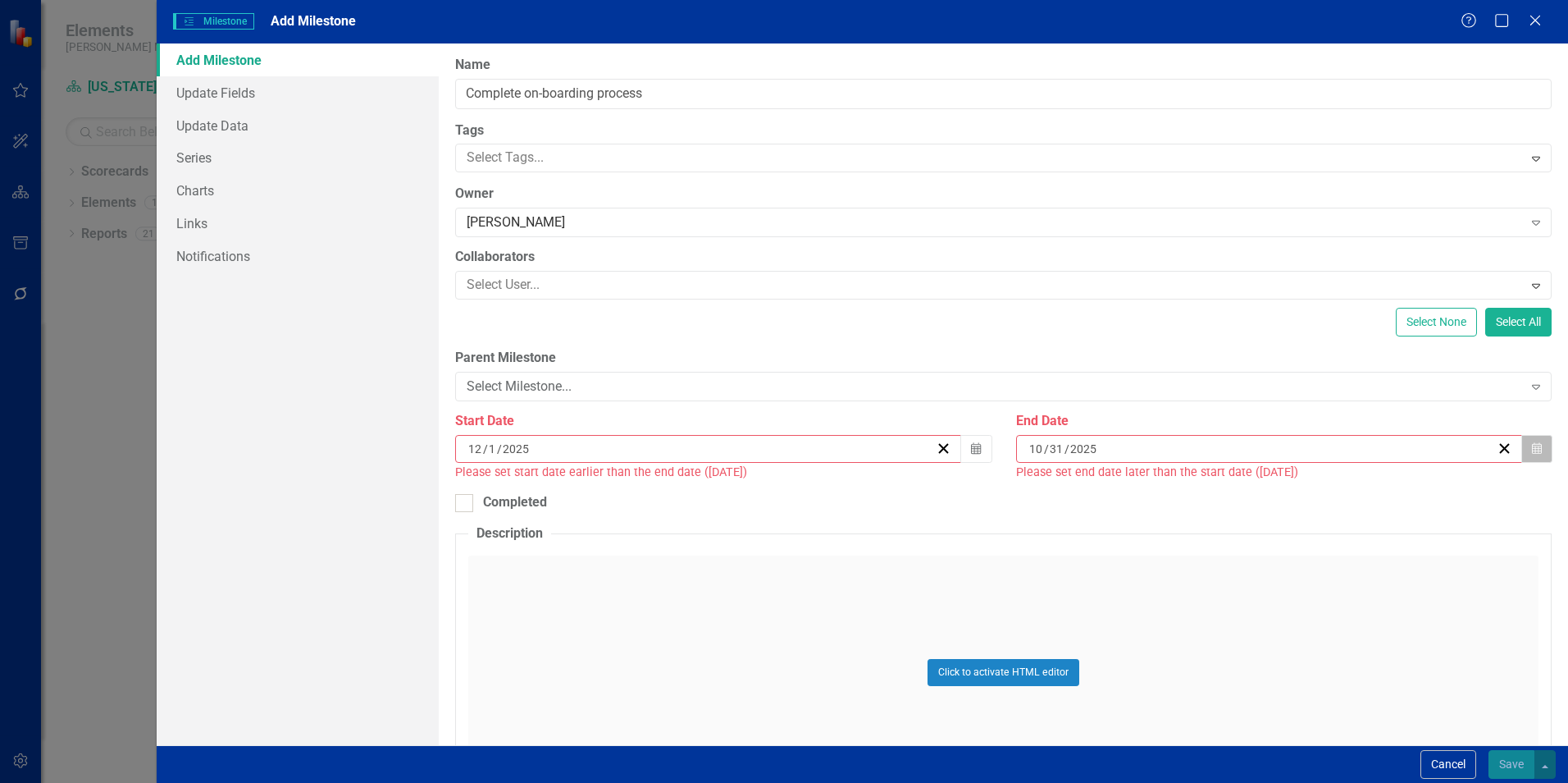
click at [1526, 440] on button "Calendar" at bounding box center [1538, 449] width 31 height 28
click at [1267, 489] on button "›" at bounding box center [1250, 481] width 36 height 36
click at [1181, 655] on button "31" at bounding box center [1160, 653] width 41 height 29
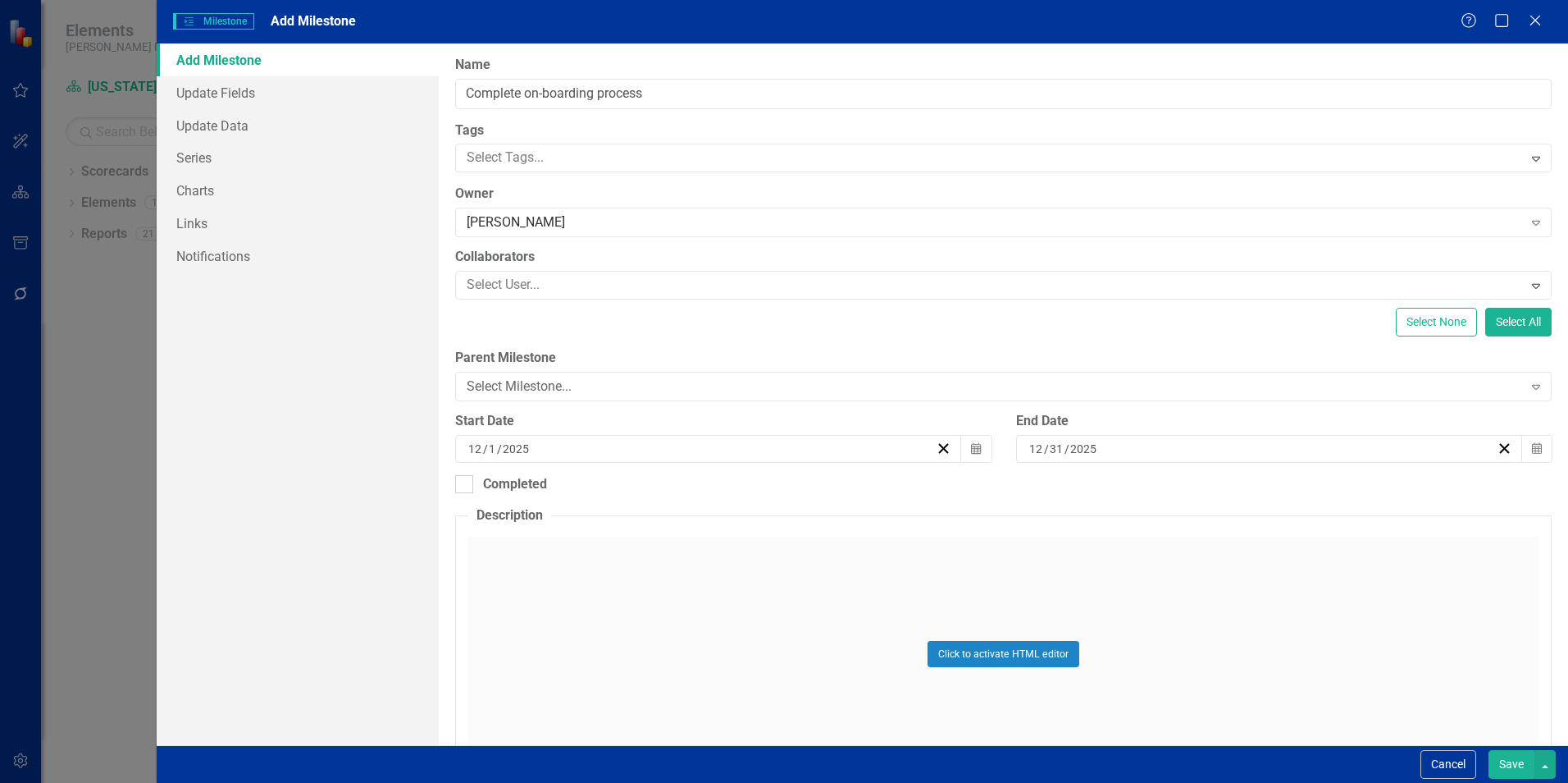
click at [1510, 761] on button "Save" at bounding box center [1512, 764] width 46 height 29
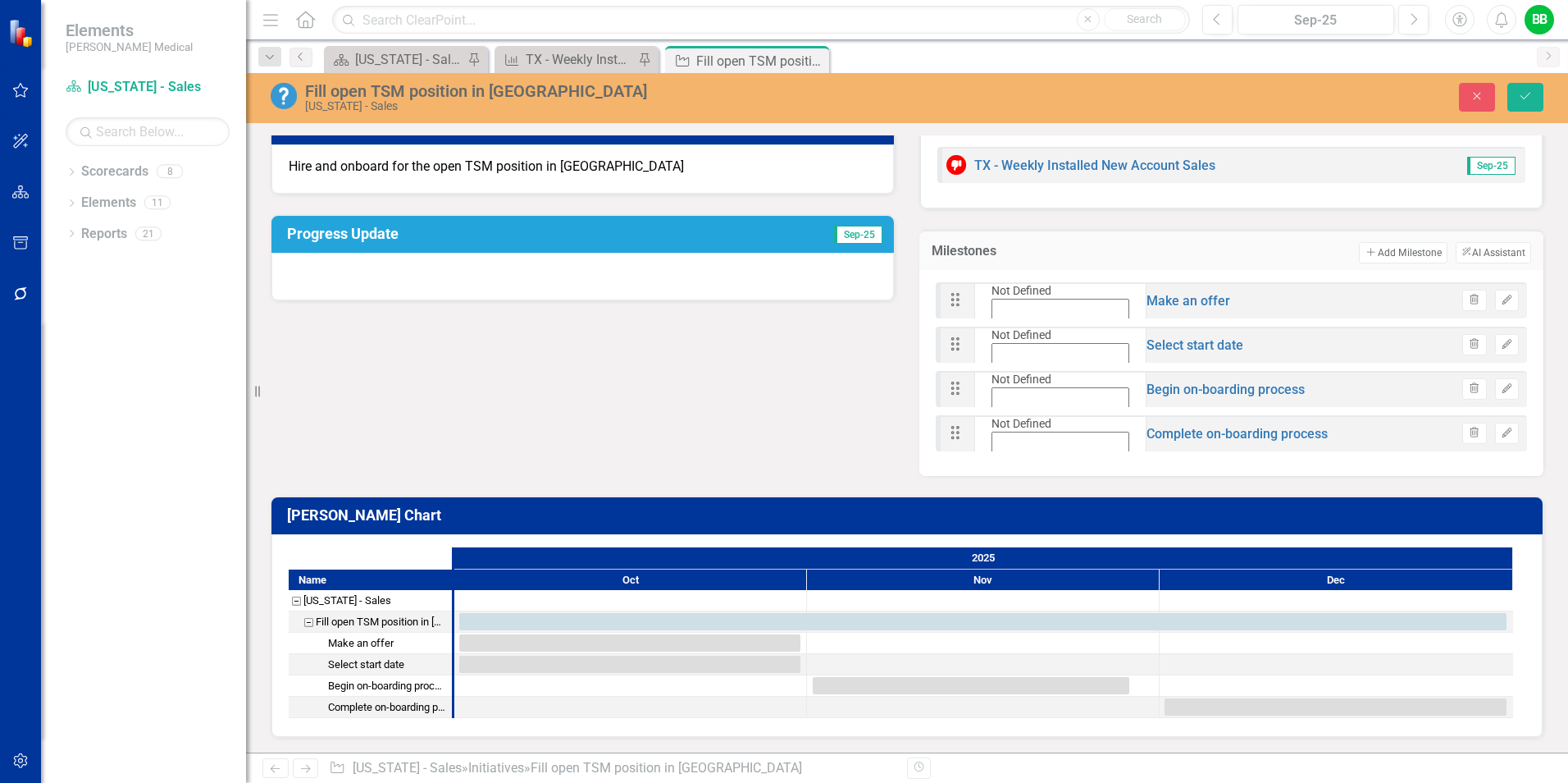
scroll to position [0, 0]
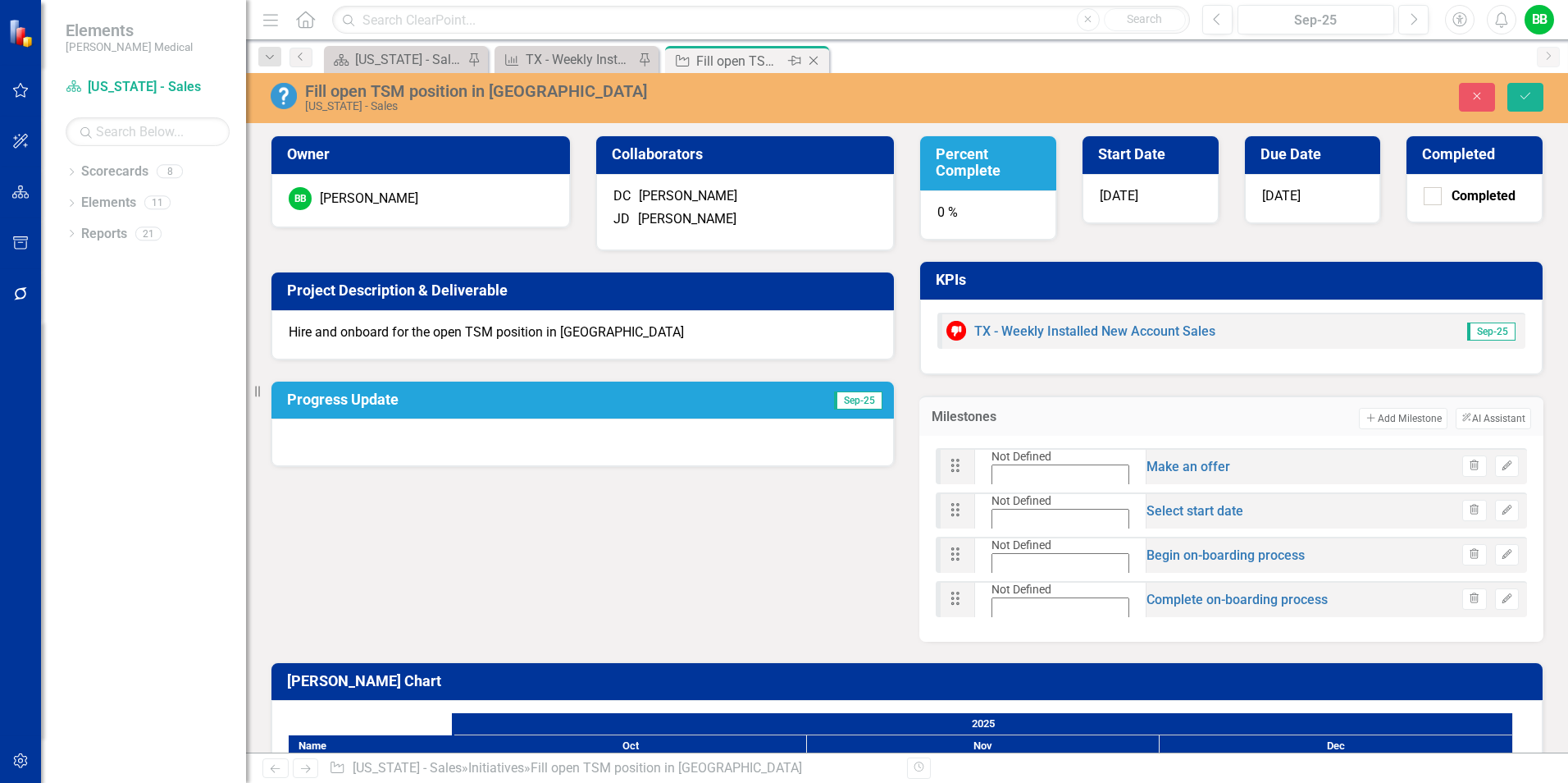
click at [816, 61] on icon "Close" at bounding box center [813, 60] width 16 height 13
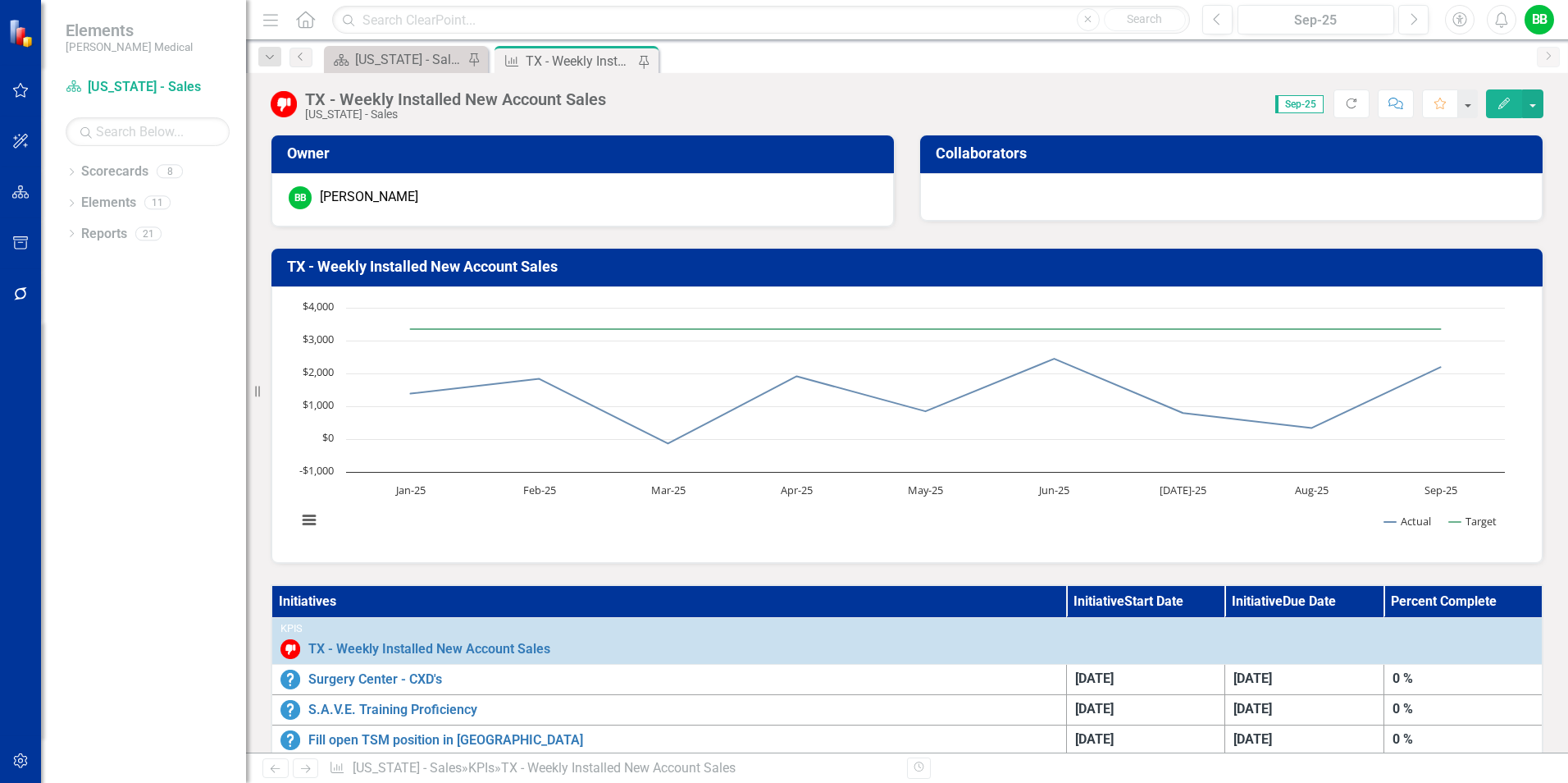
click at [599, 60] on div "TX - Weekly Installed New Account Sales" at bounding box center [580, 62] width 108 height 21
click at [399, 56] on div "[US_STATE] - Sales - Overview Dashboard" at bounding box center [409, 60] width 108 height 21
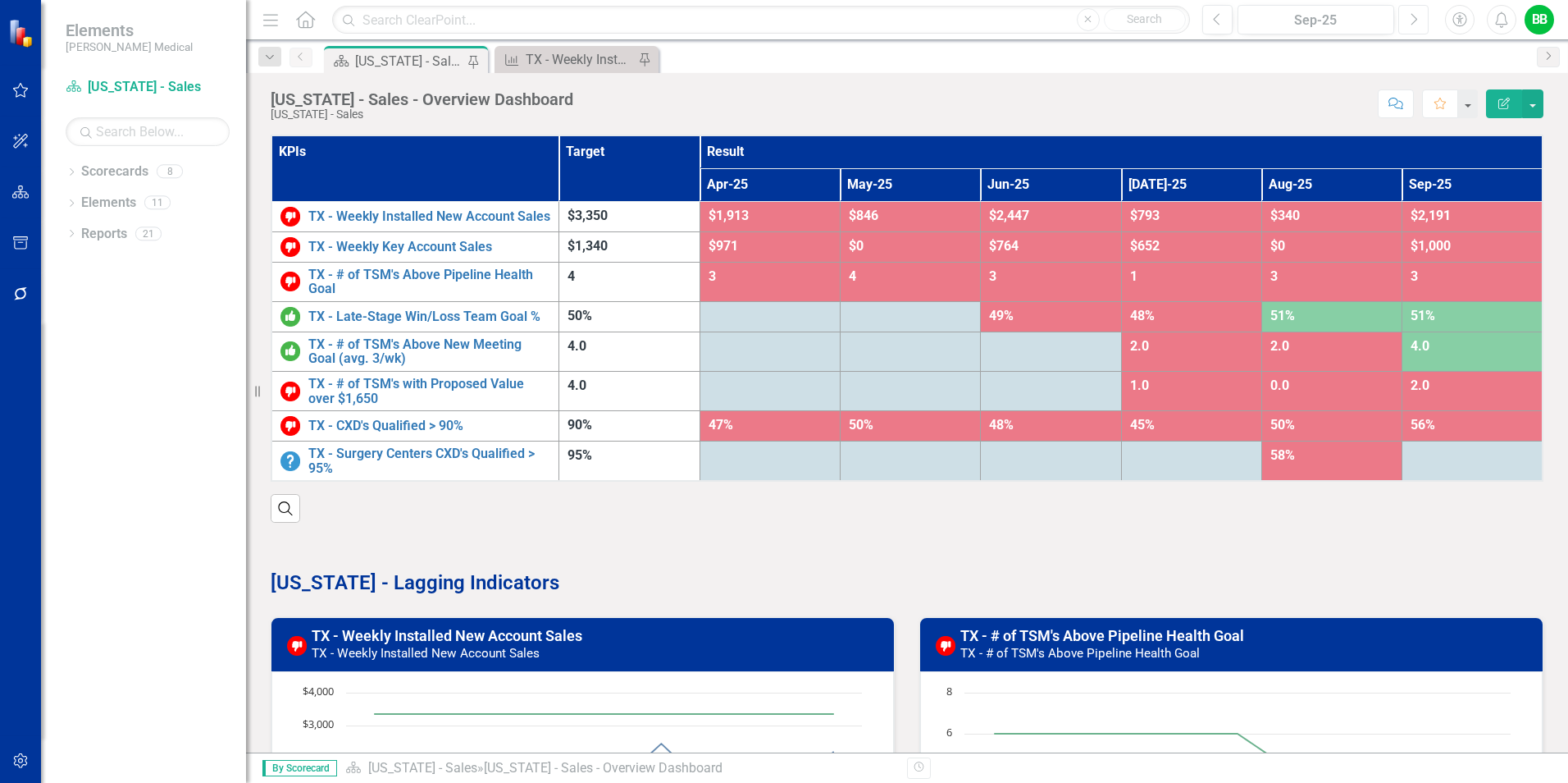
click at [1417, 18] on icon "Next" at bounding box center [1414, 19] width 9 height 15
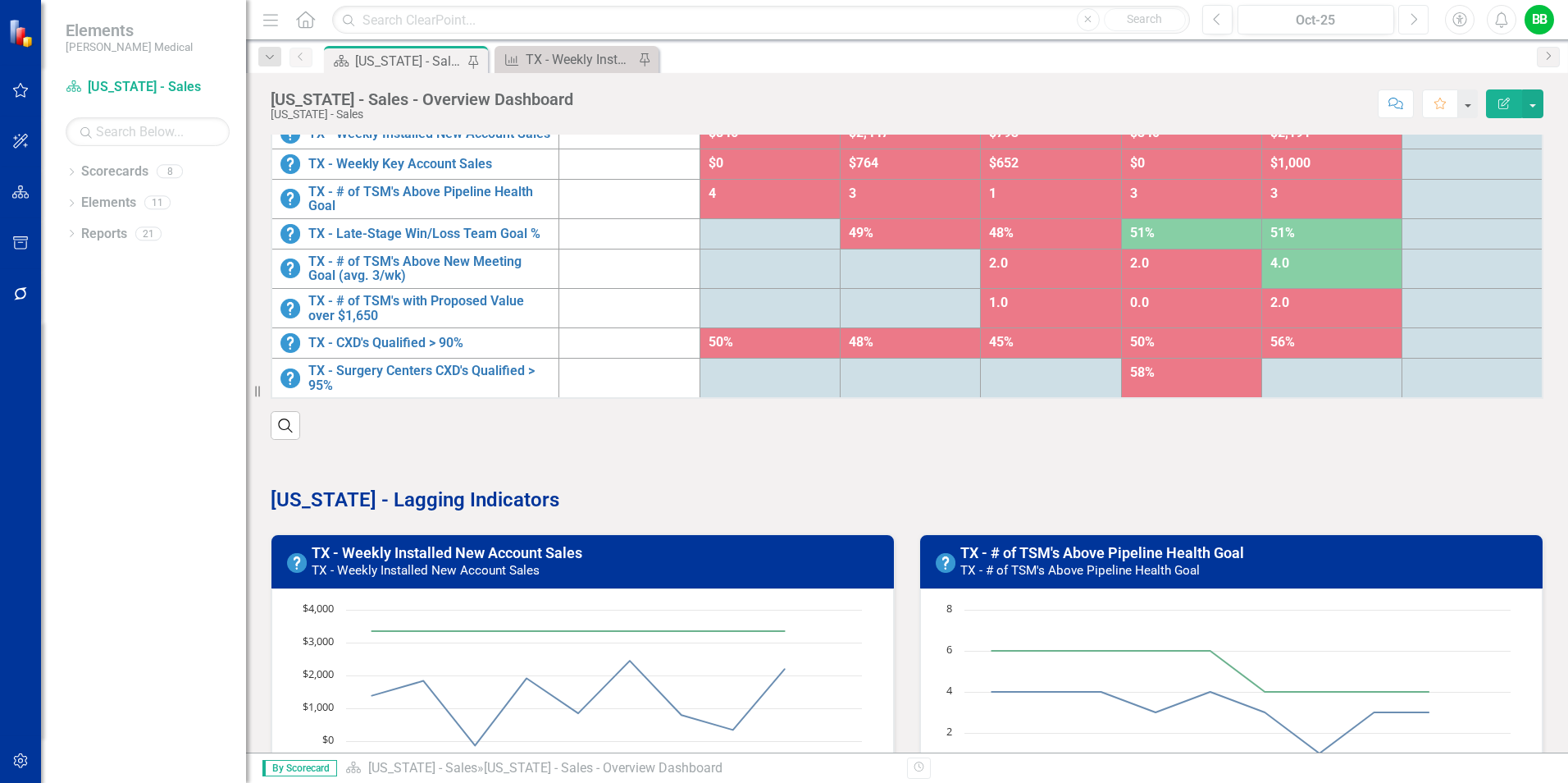
scroll to position [410, 0]
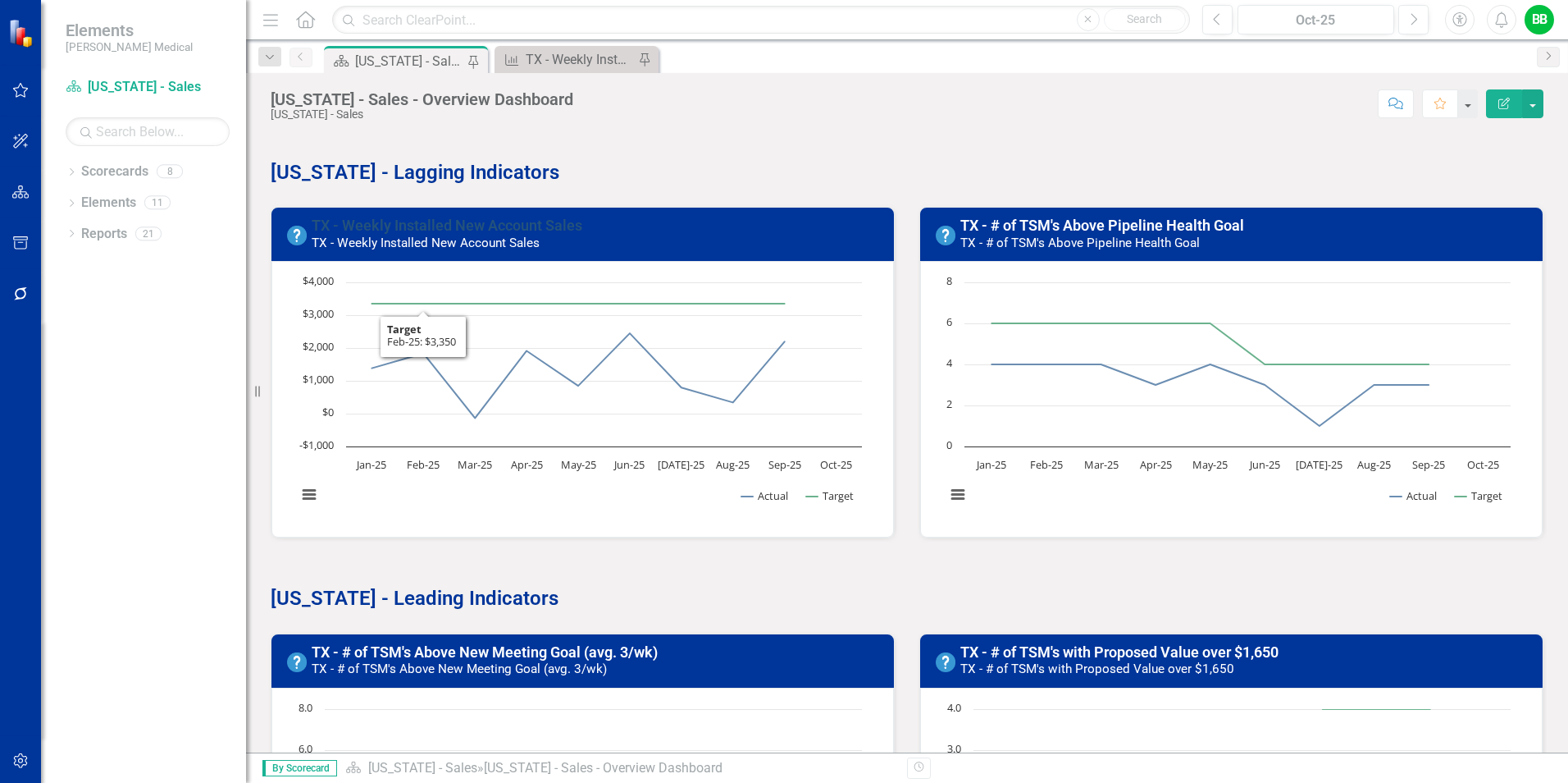
click at [446, 234] on link "TX - Weekly Installed New Account Sales" at bounding box center [447, 225] width 270 height 17
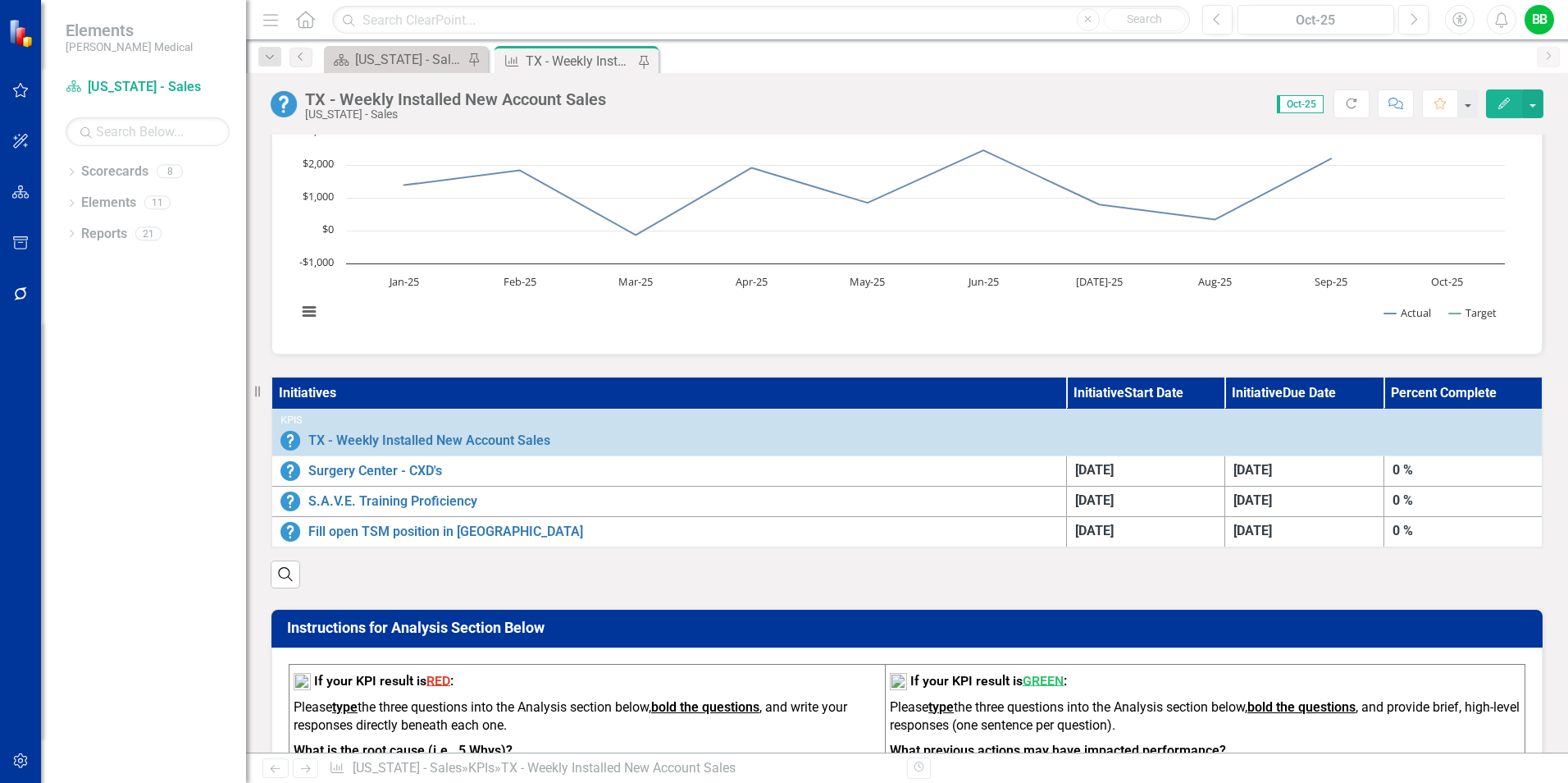
scroll to position [164, 0]
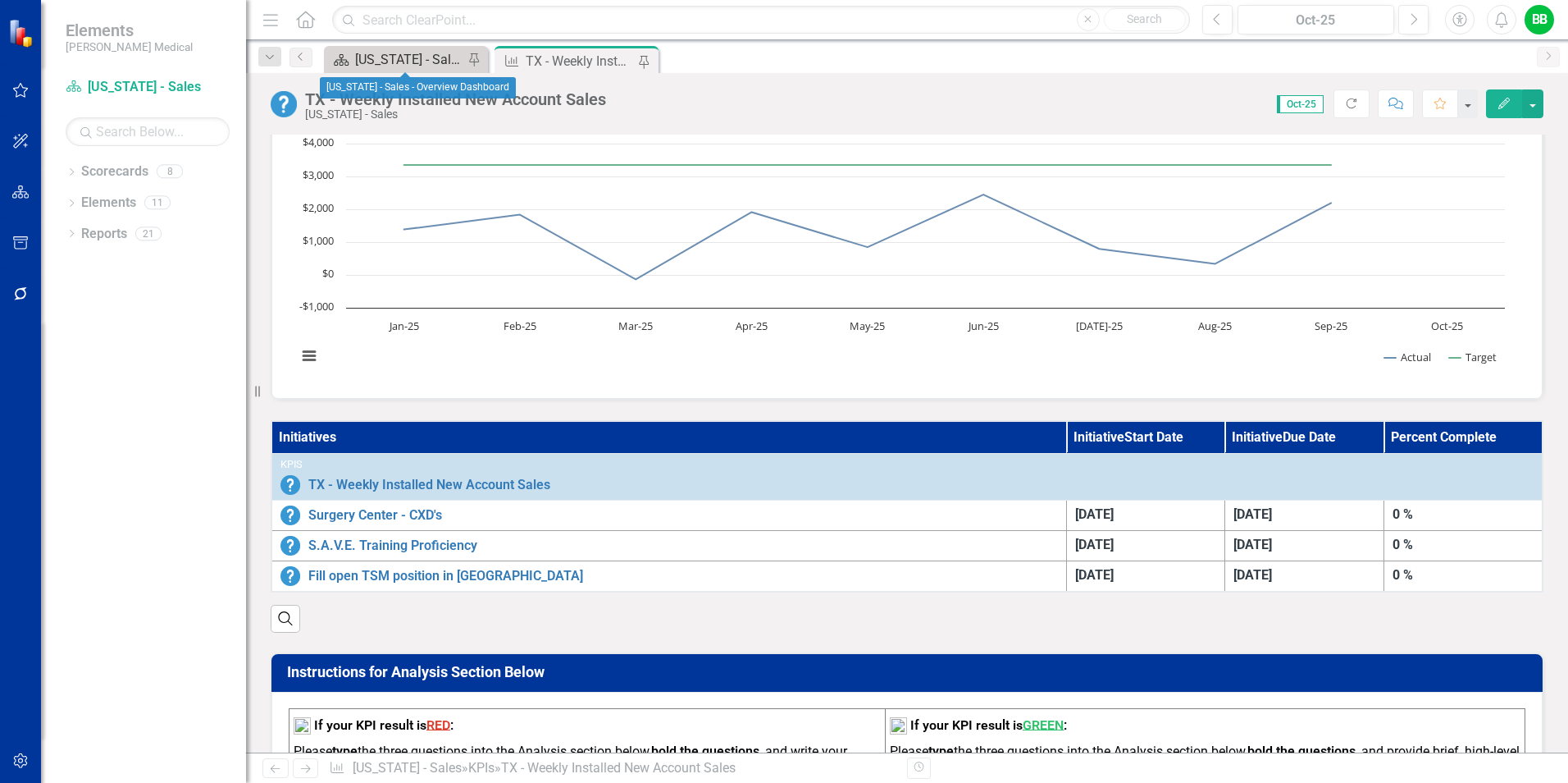
click at [433, 52] on div "[US_STATE] - Sales - Overview Dashboard" at bounding box center [409, 60] width 108 height 21
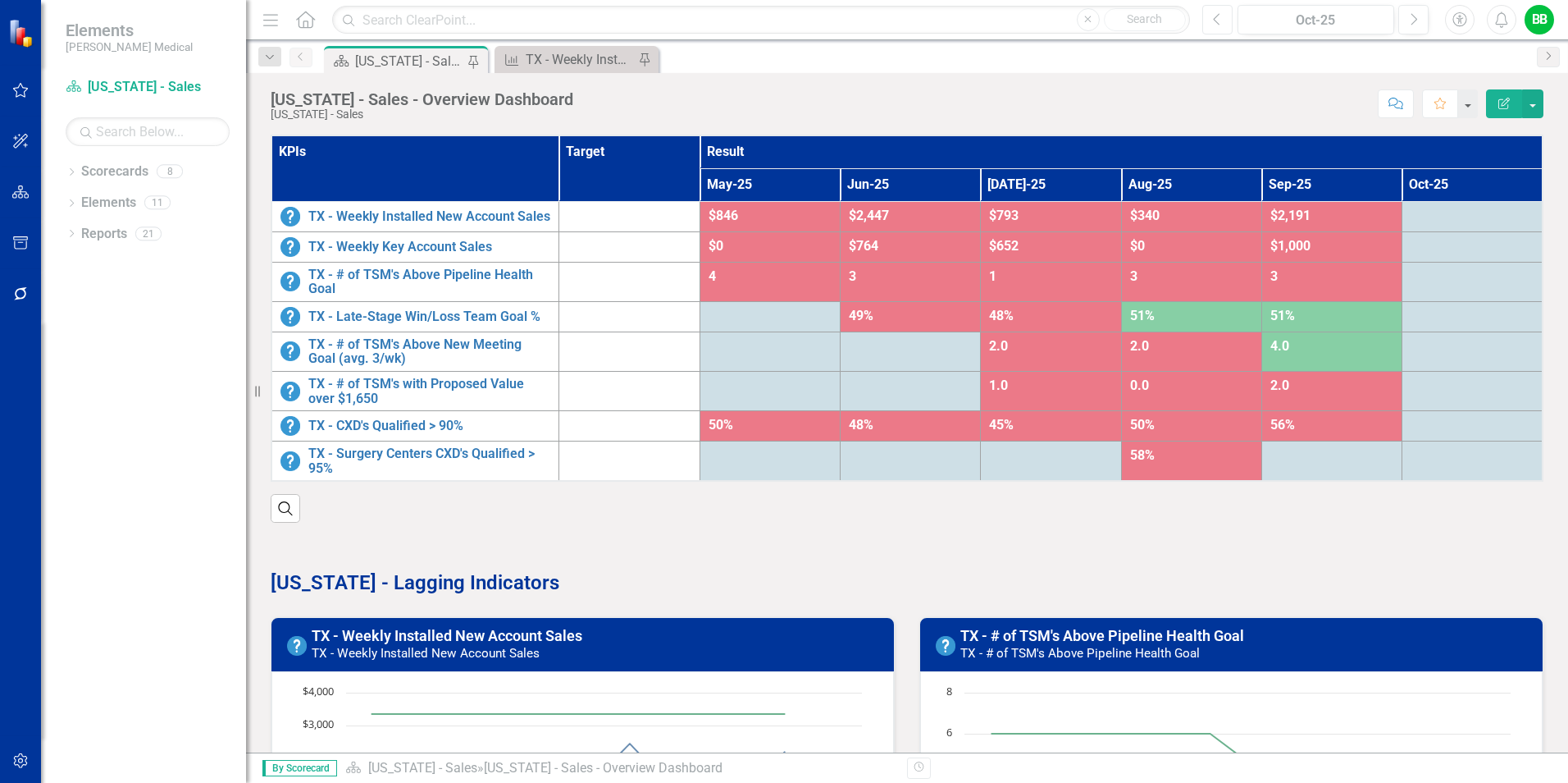
click at [1218, 18] on icon "Previous" at bounding box center [1218, 19] width 9 height 15
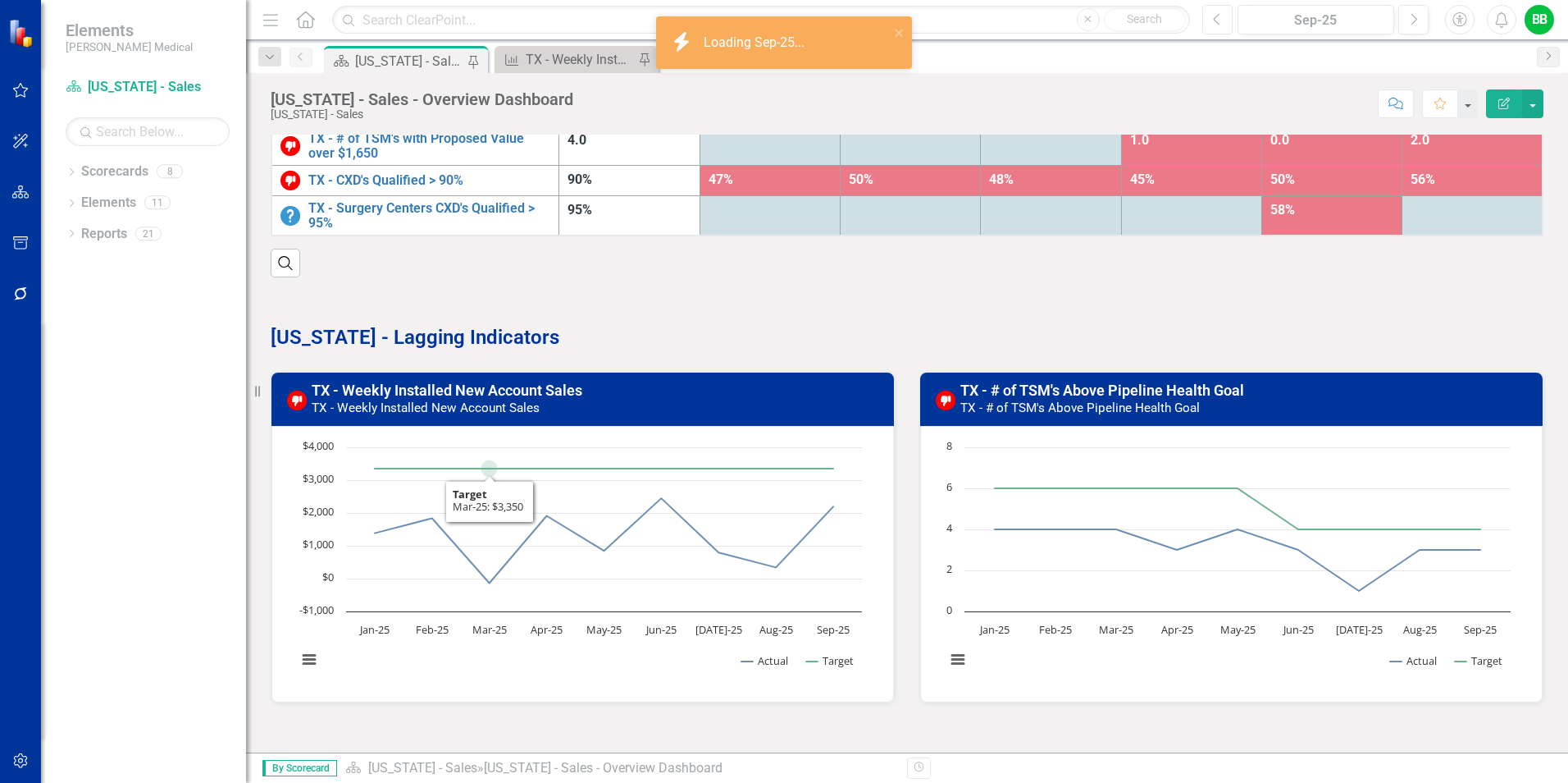
scroll to position [246, 0]
click at [439, 398] on link "TX - Weekly Installed New Account Sales" at bounding box center [447, 389] width 270 height 17
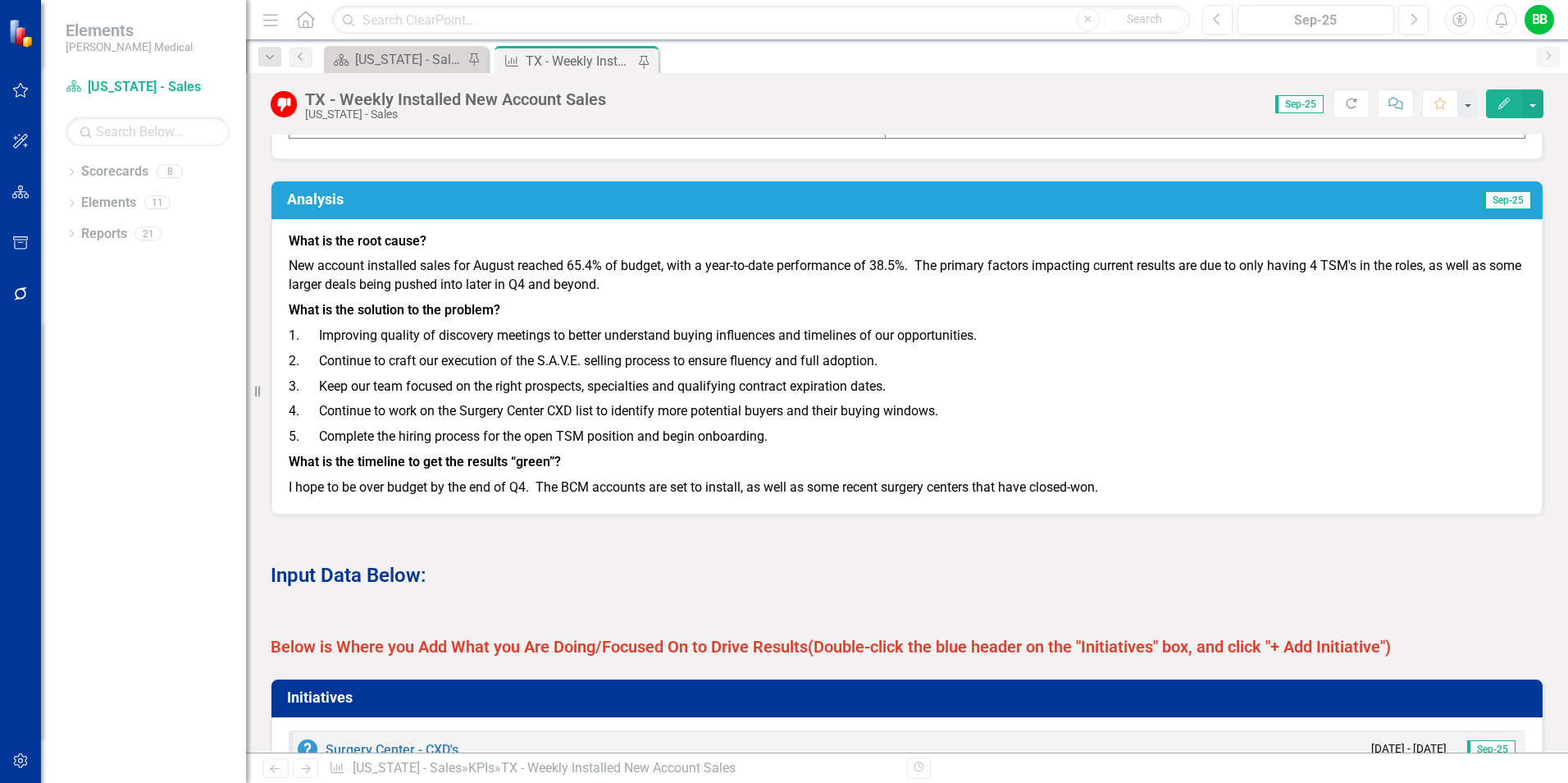
scroll to position [739, 0]
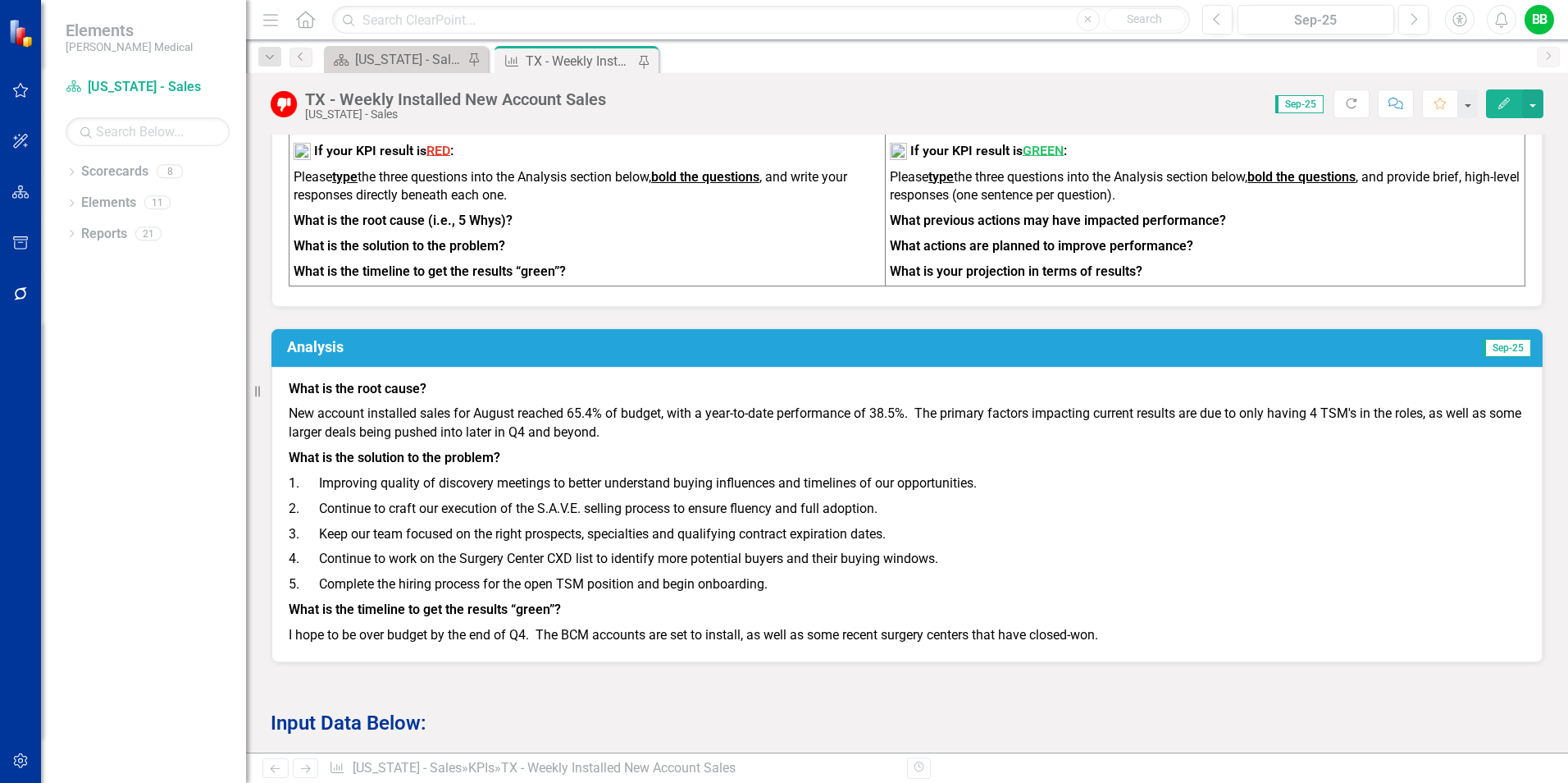
click at [427, 356] on h3 "Analysis" at bounding box center [617, 347] width 661 height 16
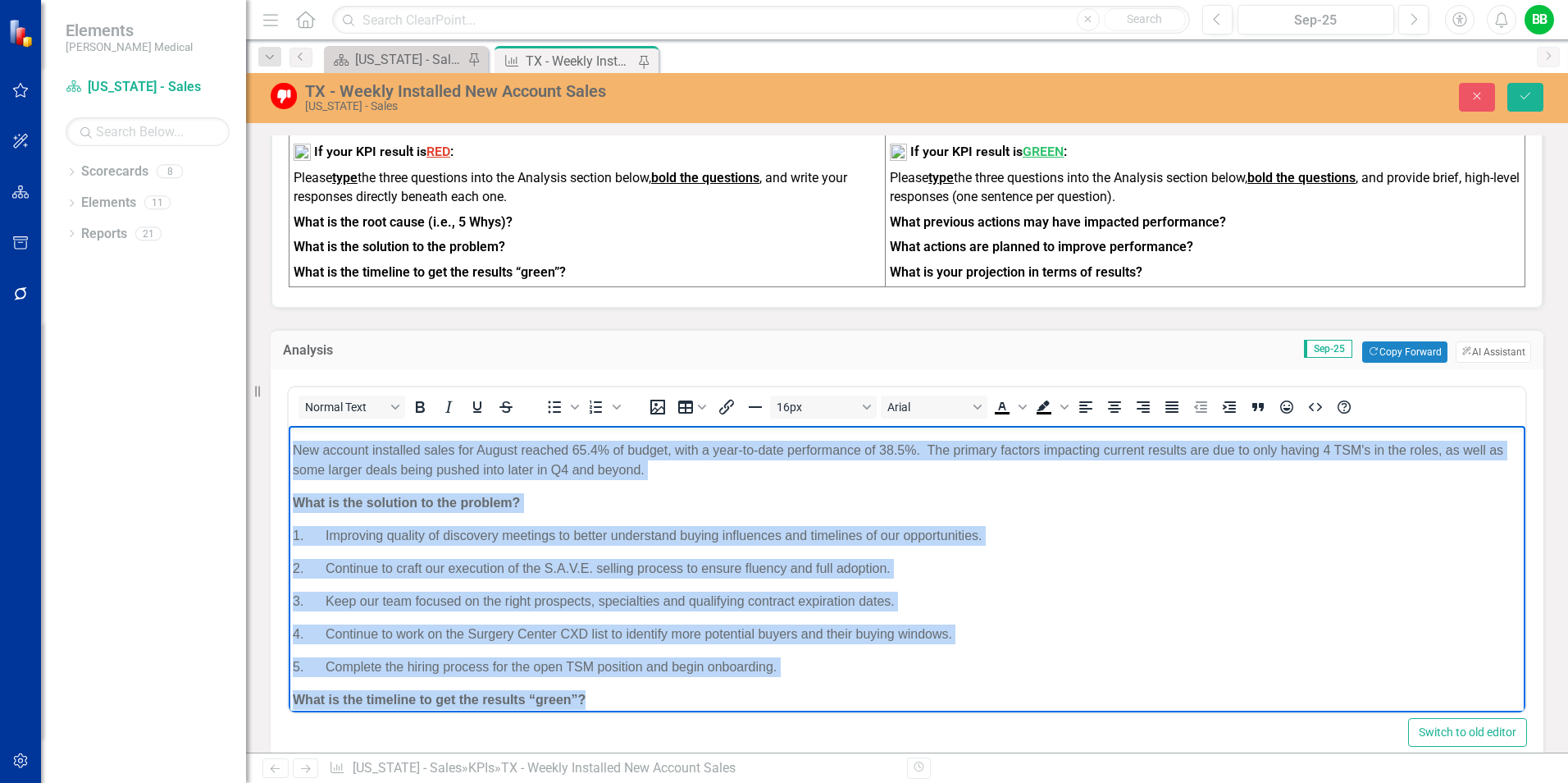
scroll to position [69, 0]
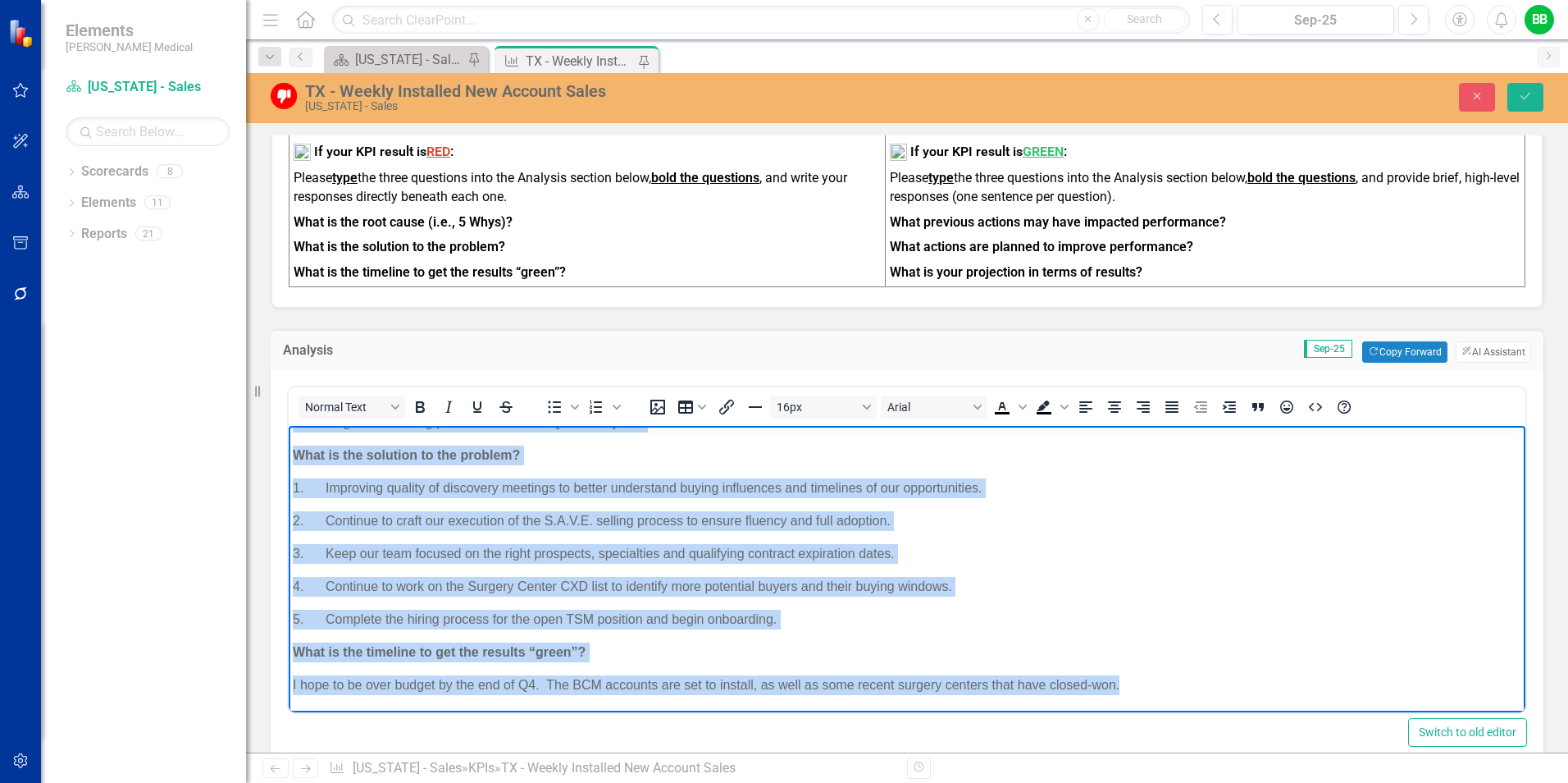
drag, startPoint x: 294, startPoint y: 467, endPoint x: 1165, endPoint y: 693, distance: 899.8
click at [1165, 693] on body "What is the root cause? New account installed sales for August reached 65.4% of…" at bounding box center [907, 534] width 1237 height 356
copy body "Lor ipsumdo sitametco adipi eli Seddoe tempori 40.4% ut labore, etdo m aliq-en-…"
click at [1229, 608] on body "What is the root cause? New account installed sales for August reached 65.4% of…" at bounding box center [907, 534] width 1237 height 356
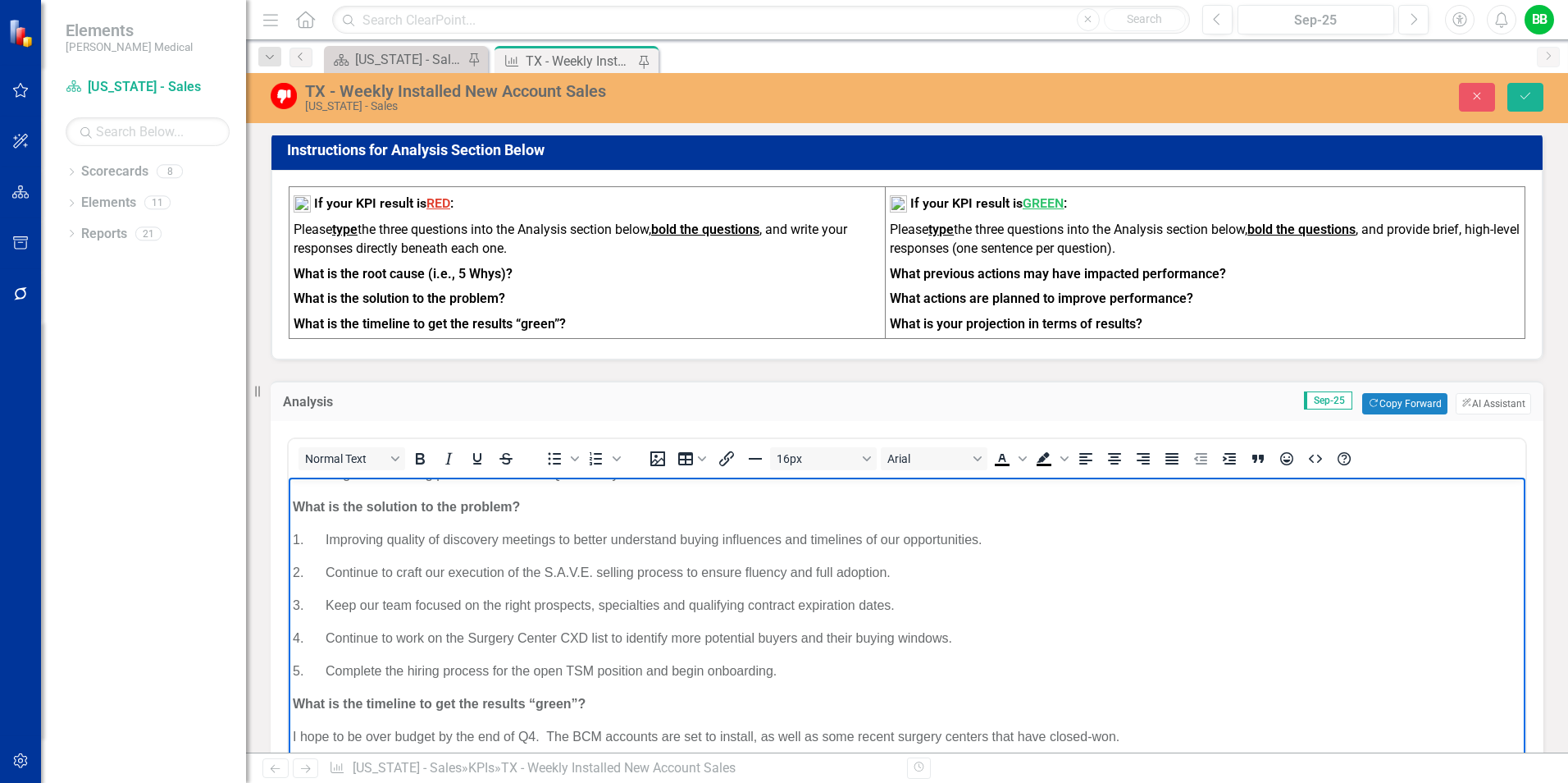
scroll to position [903, 0]
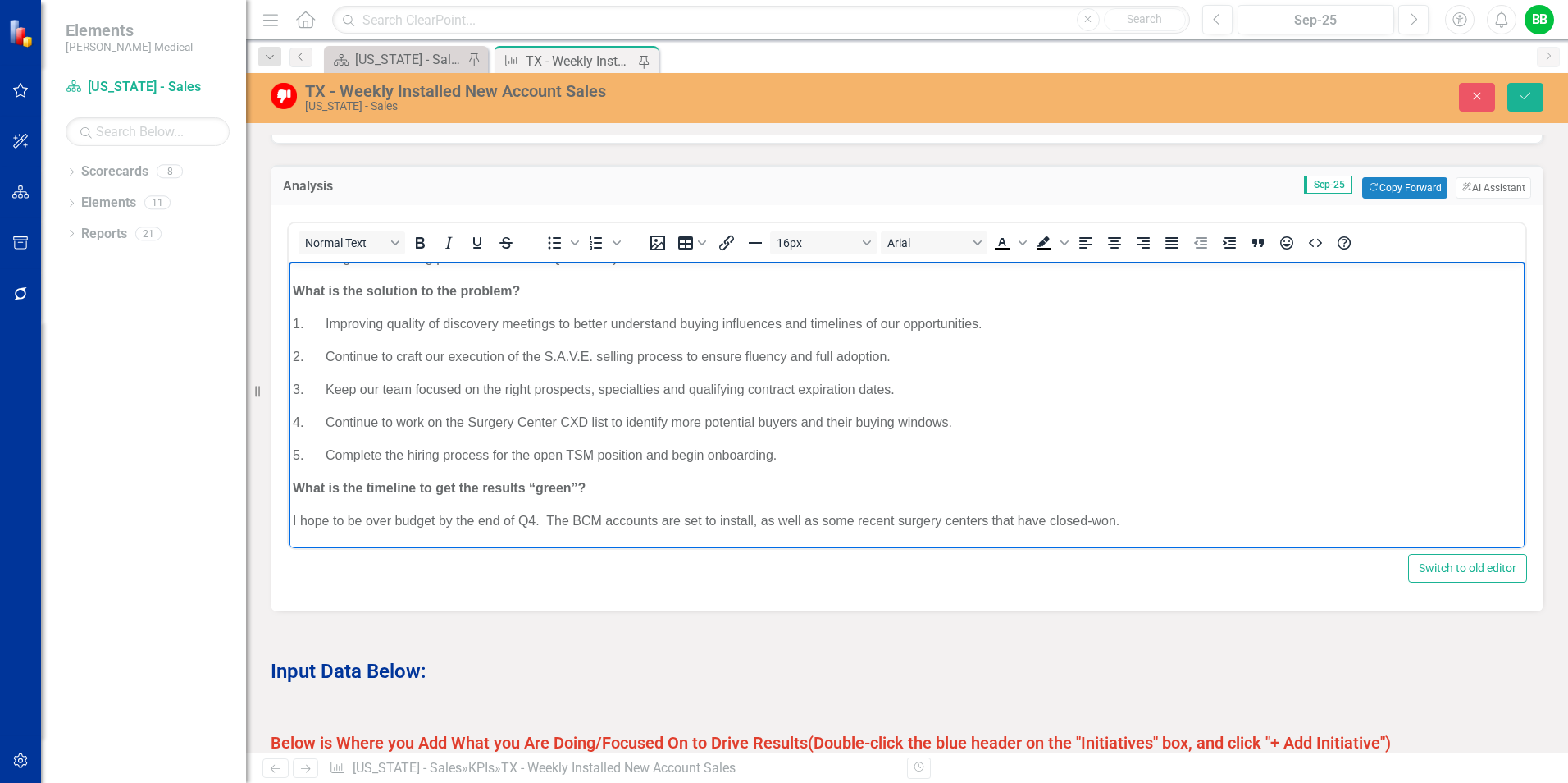
click at [399, 405] on body "What is the root cause? New account installed sales for August reached 65.4% of…" at bounding box center [907, 369] width 1237 height 356
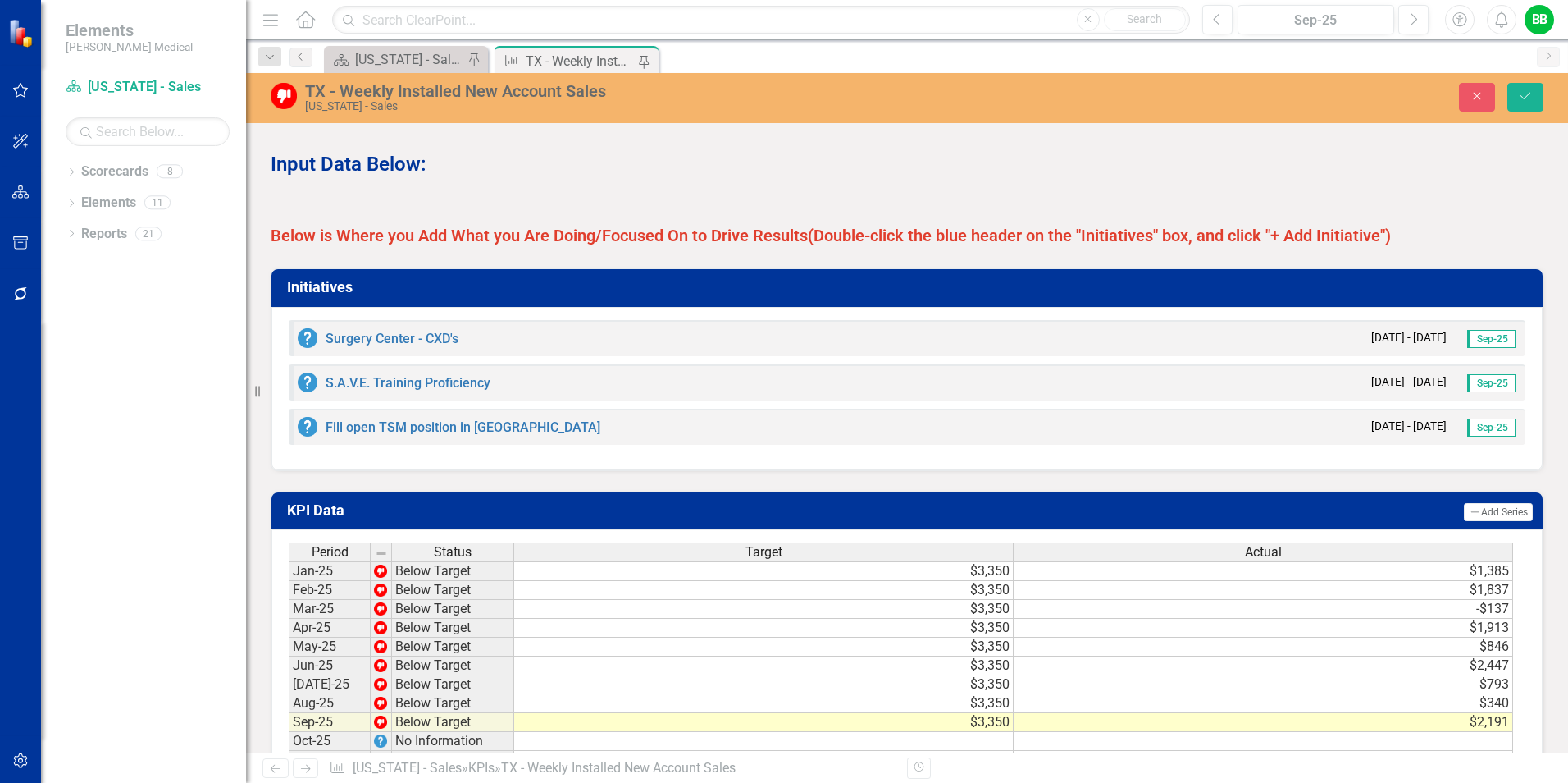
scroll to position [1206, 0]
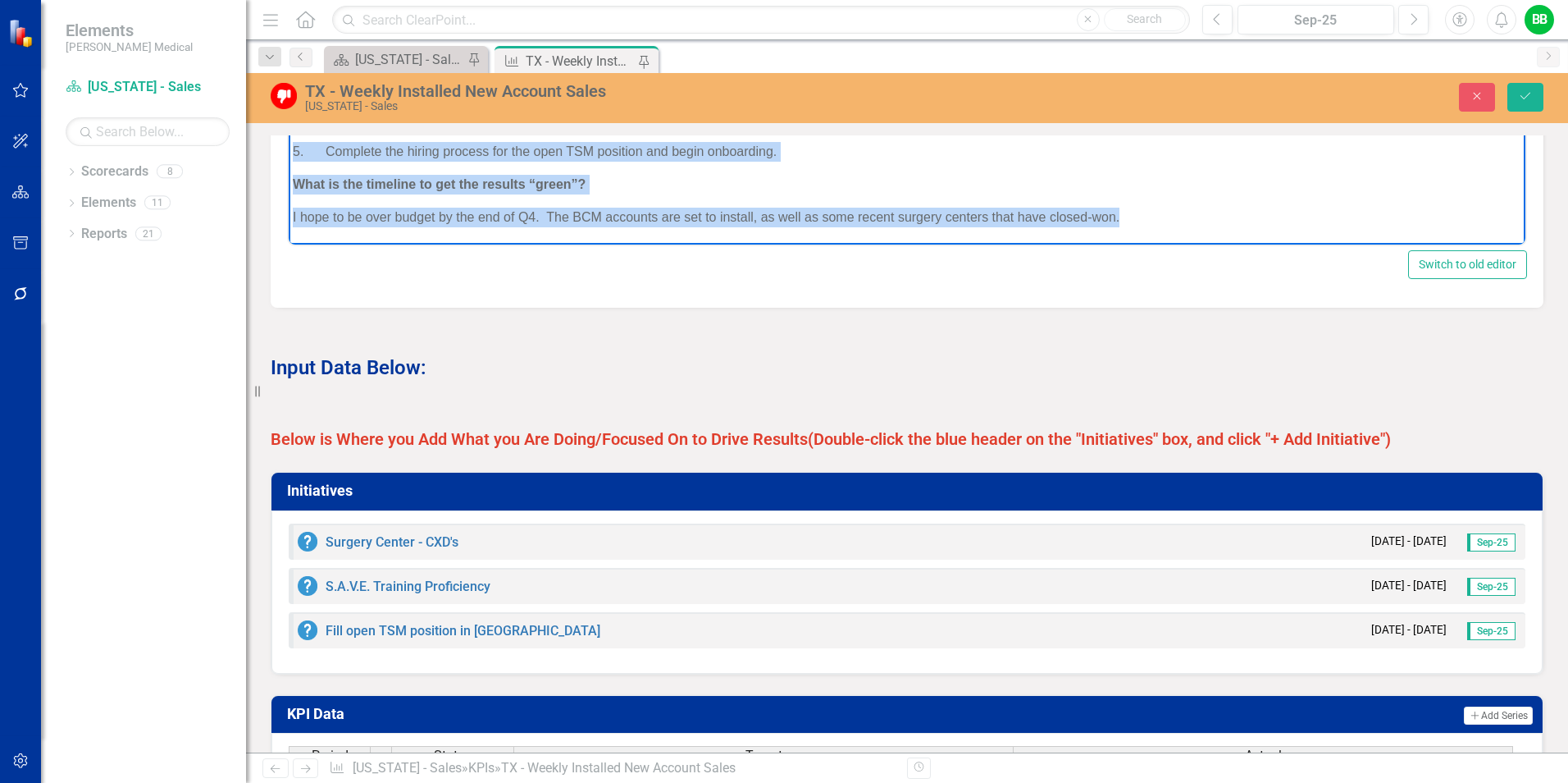
drag, startPoint x: 291, startPoint y: -33, endPoint x: 1142, endPoint y: 230, distance: 890.7
click at [1140, 230] on body "What is the root cause? New account installed sales for August reached 65.4% of…" at bounding box center [907, 67] width 1237 height 356
copy body "Lore ip dol sita conse? Adi elitsed doeiusmod tempo inc Utlabo etdolor 02.2% ma…"
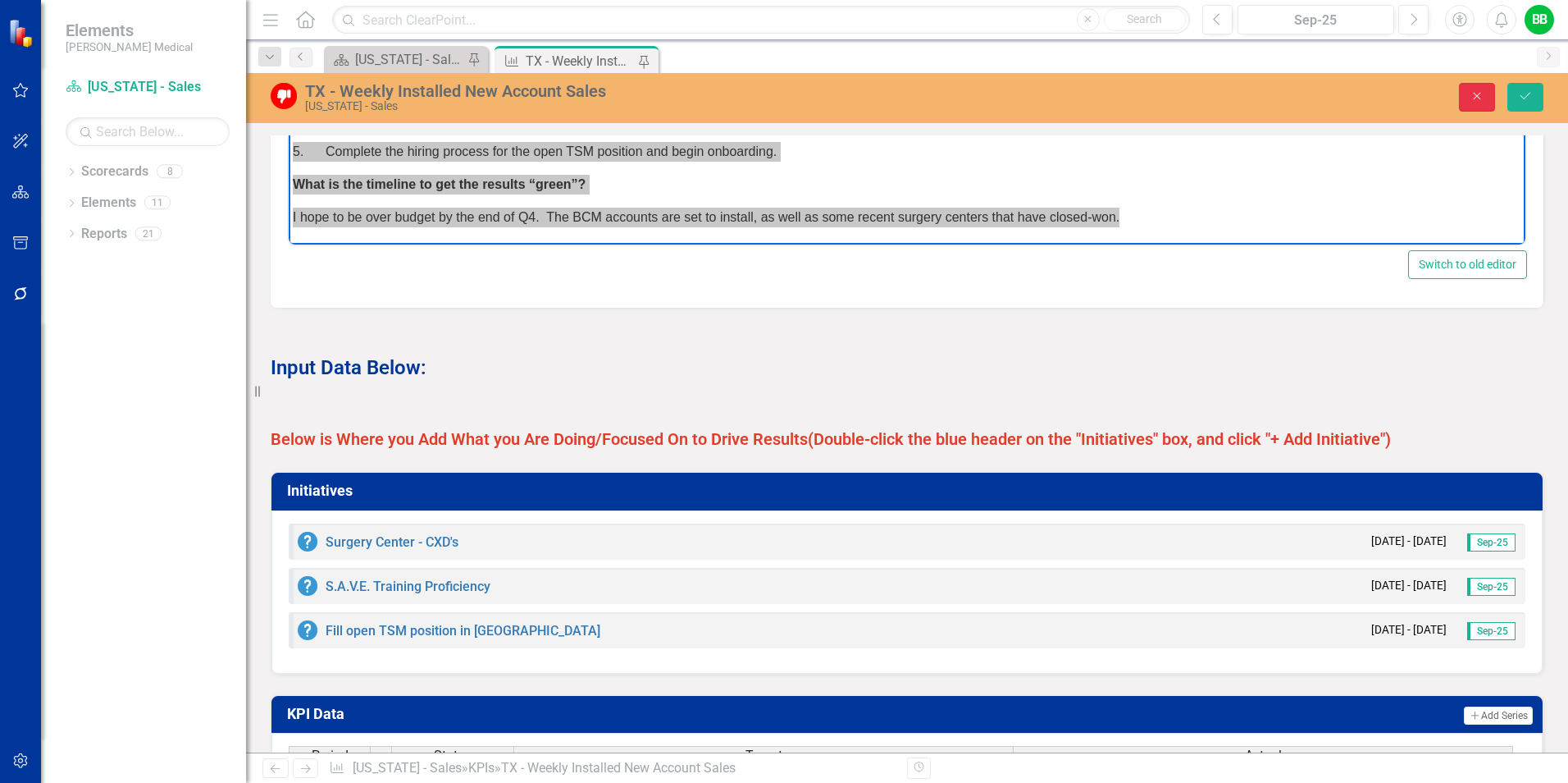
click at [1480, 95] on icon "Close" at bounding box center [1477, 95] width 15 height 11
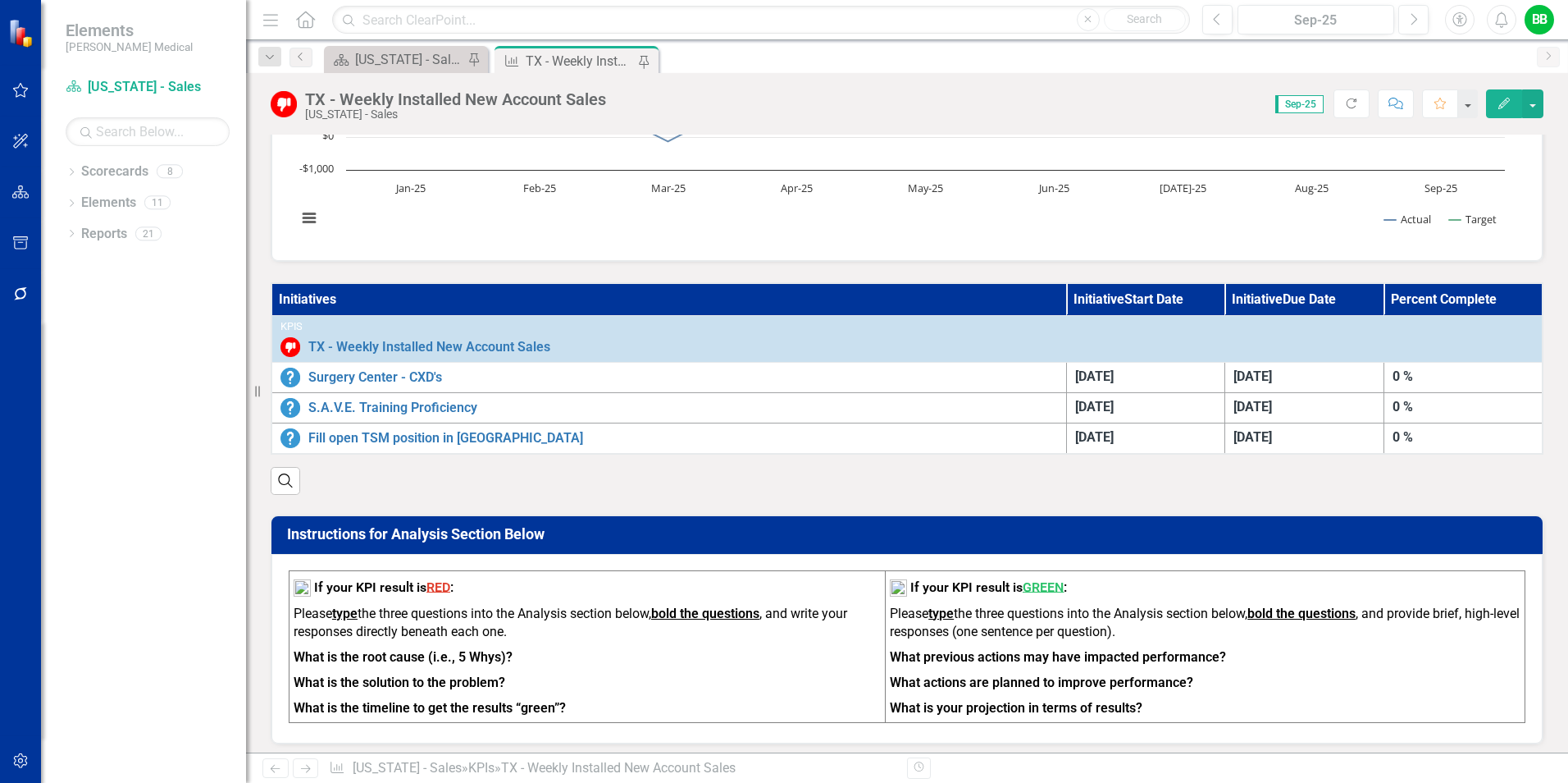
scroll to position [0, 0]
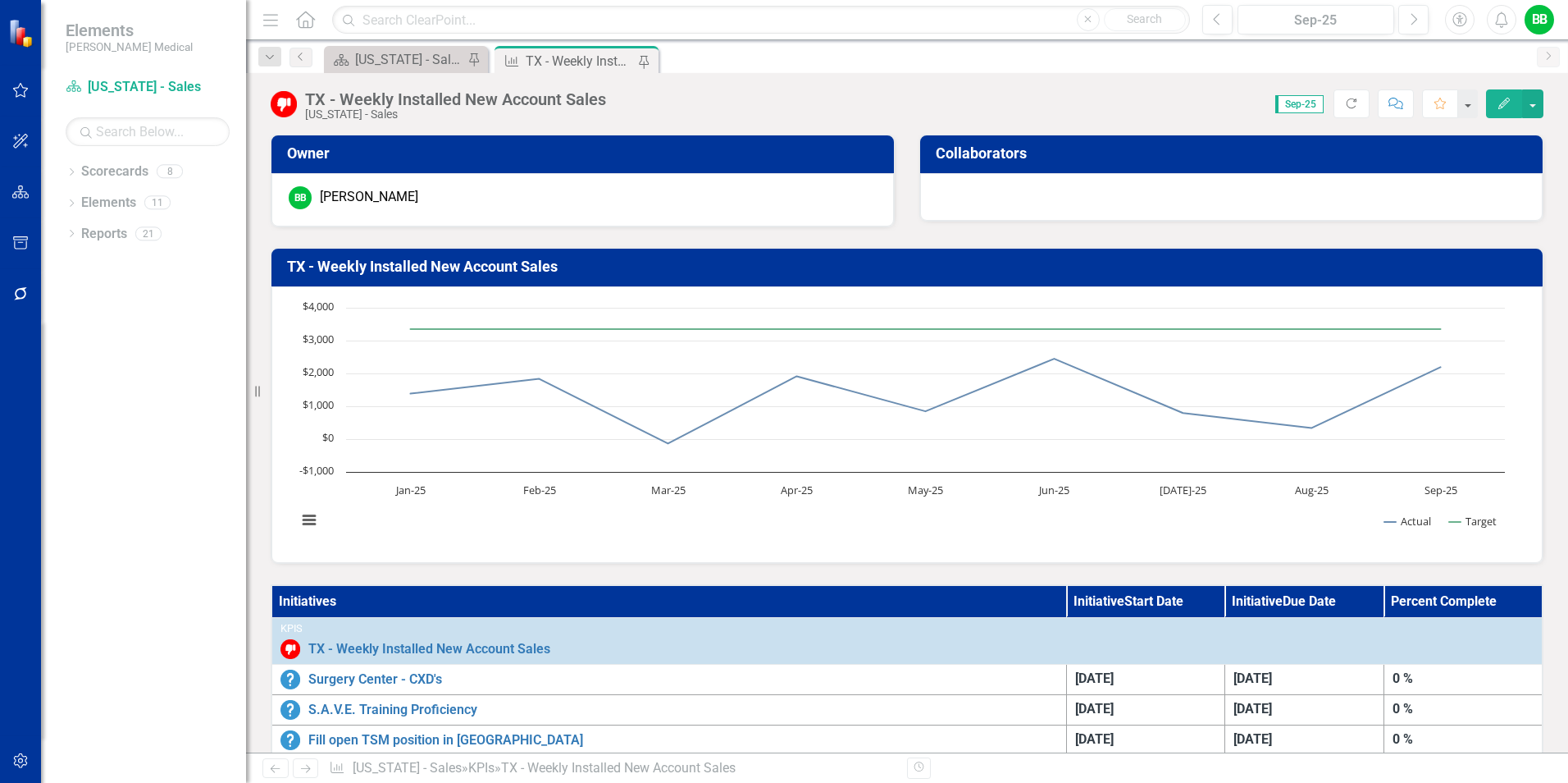
drag, startPoint x: 601, startPoint y: 58, endPoint x: 977, endPoint y: 47, distance: 376.2
click at [977, 47] on div "Scorecard [US_STATE] - Sales - Overview Dashboard Pin KPI [GEOGRAPHIC_DATA] - W…" at bounding box center [925, 59] width 1208 height 26
click at [426, 55] on div "[US_STATE] - Sales - Overview Dashboard" at bounding box center [409, 60] width 108 height 21
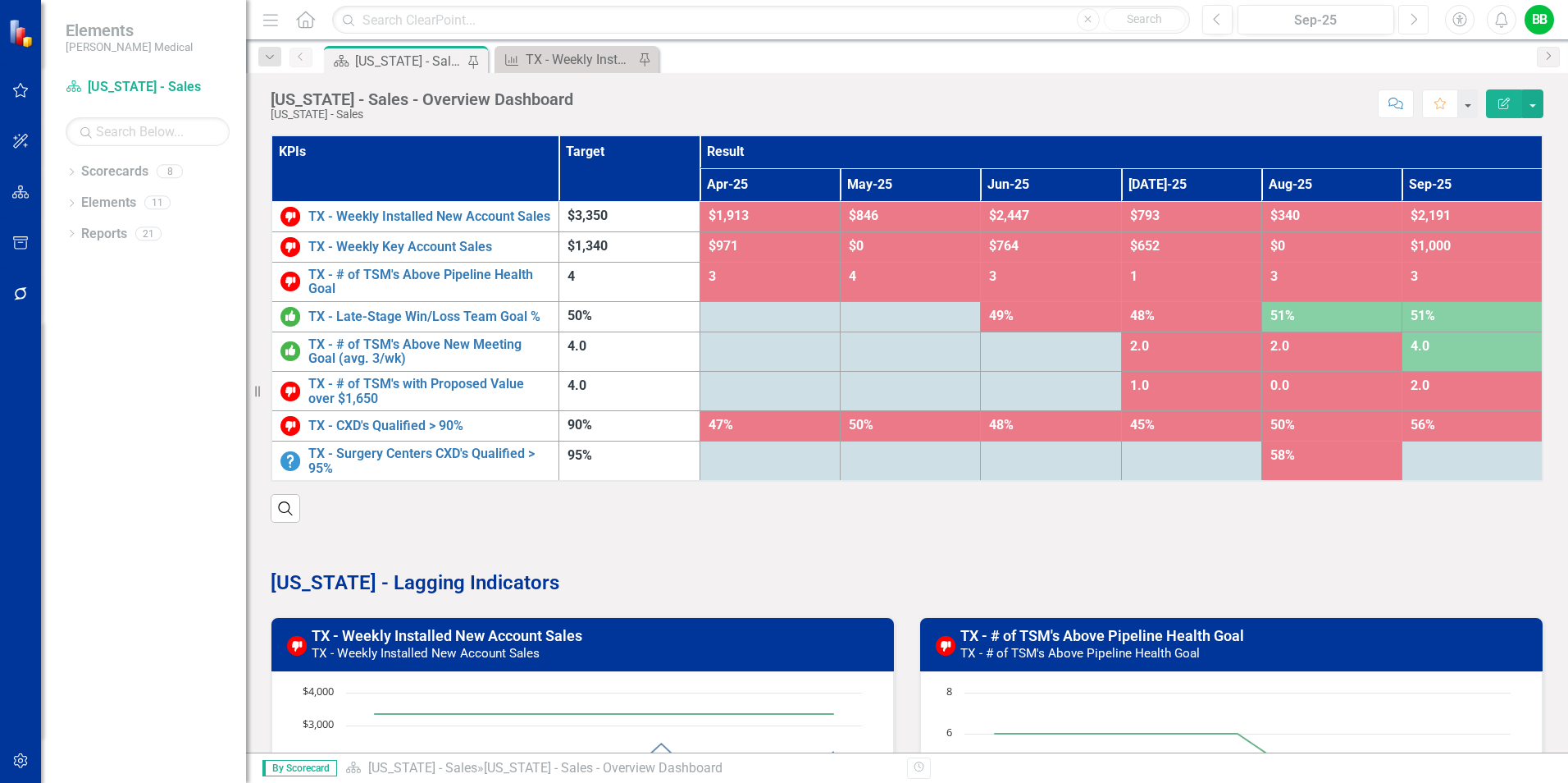
click at [1413, 12] on icon "Next" at bounding box center [1414, 19] width 9 height 15
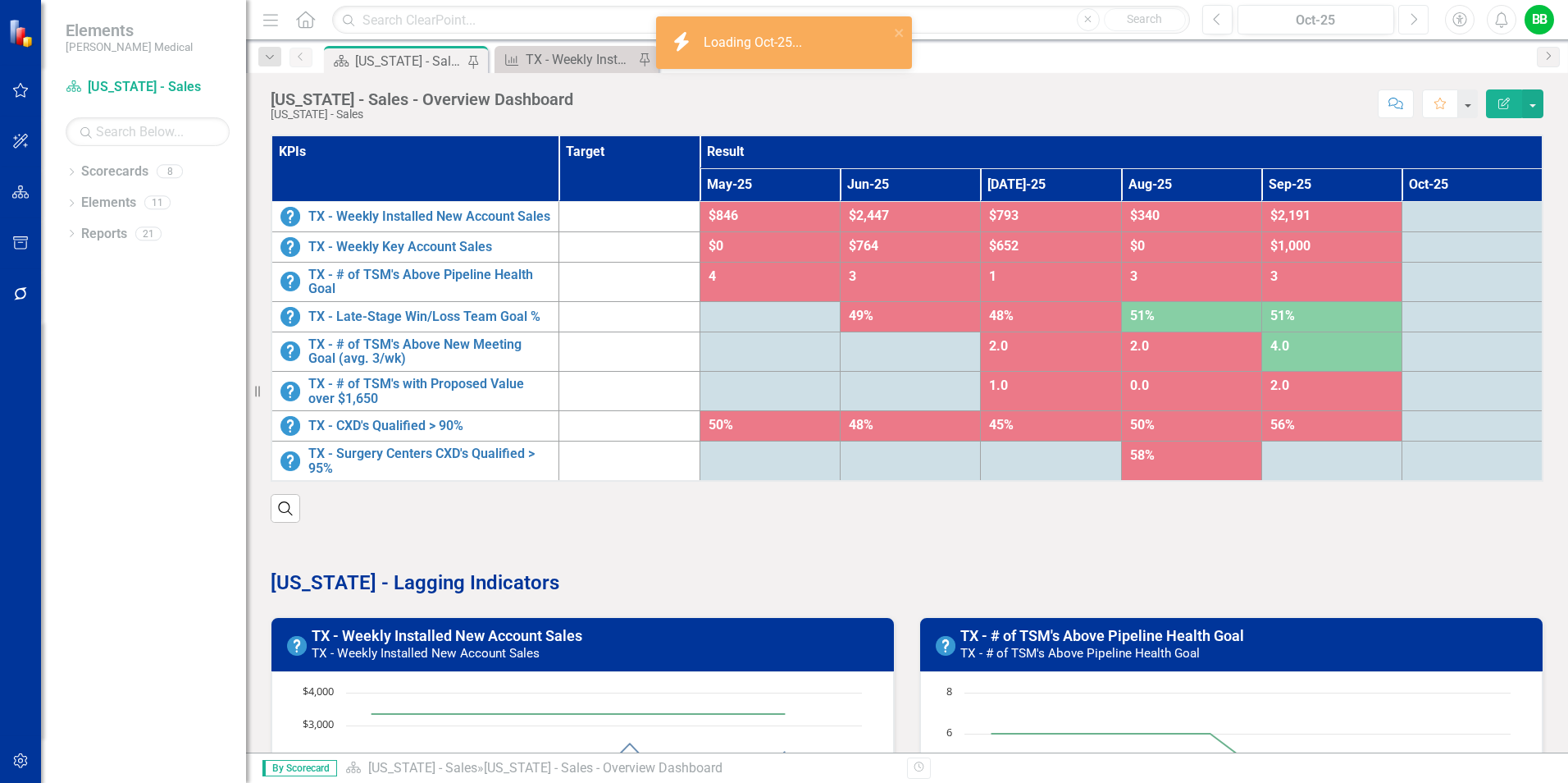
scroll to position [329, 0]
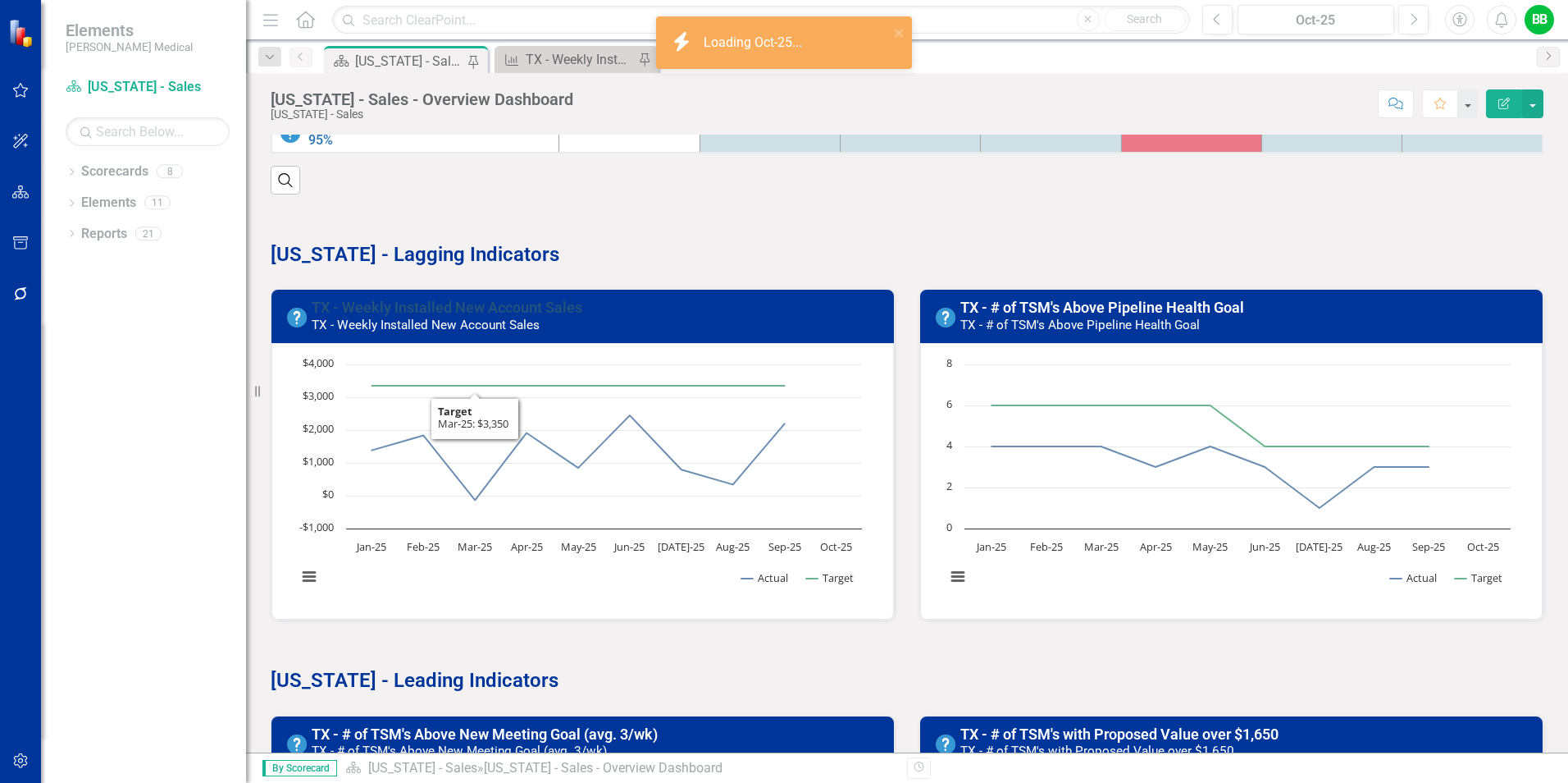
click at [498, 315] on link "TX - Weekly Installed New Account Sales" at bounding box center [447, 307] width 270 height 17
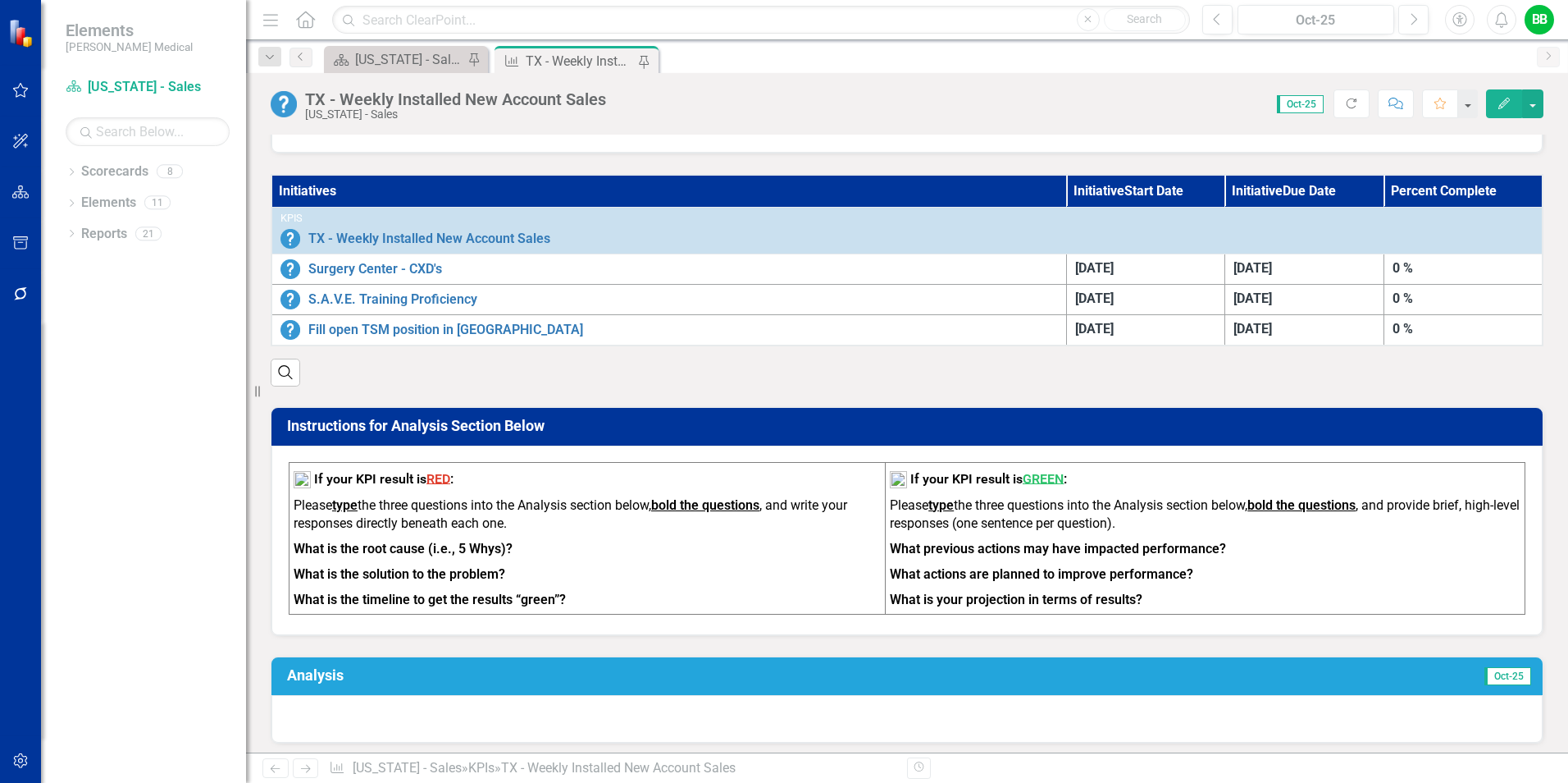
scroll to position [656, 0]
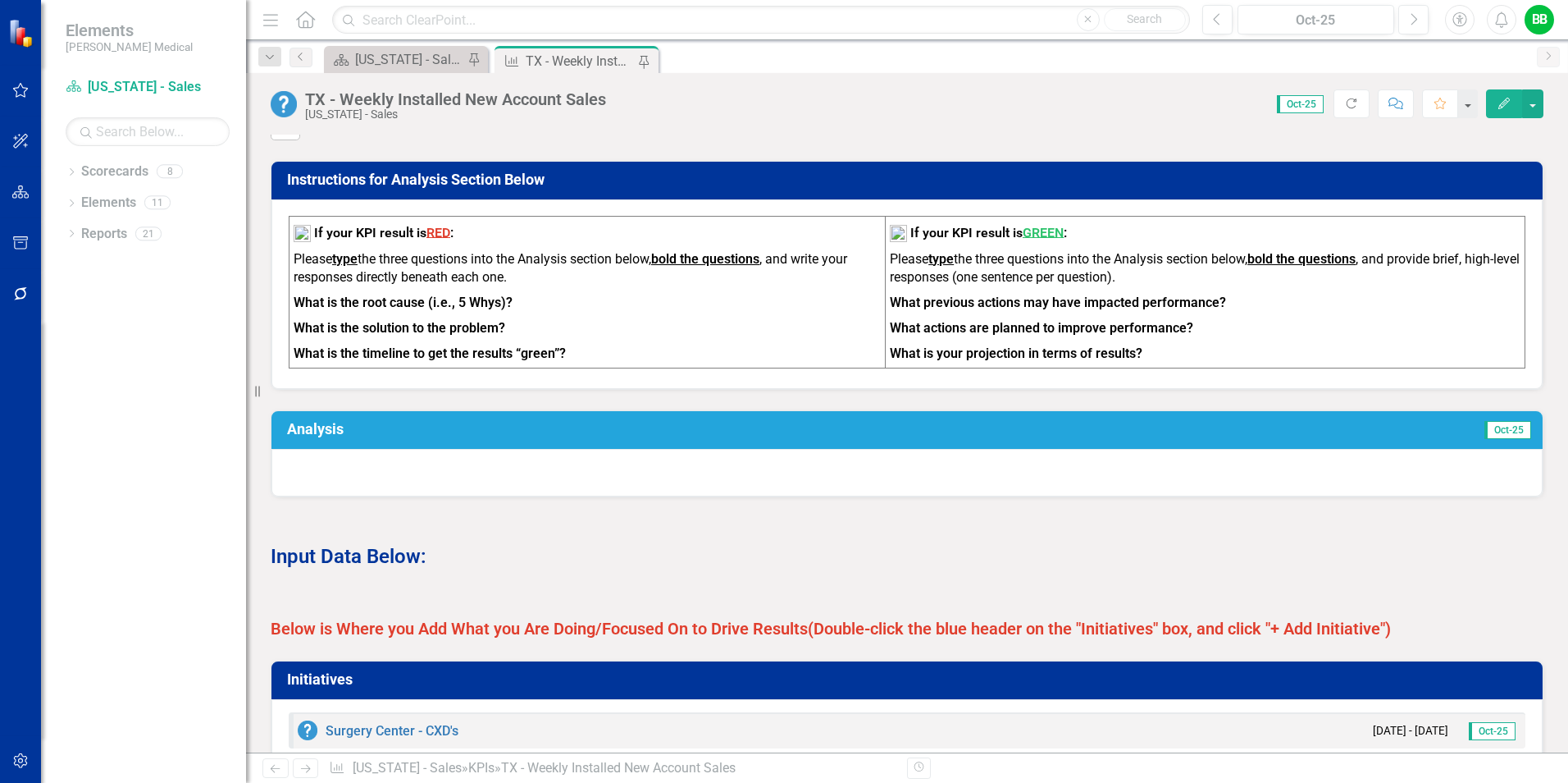
click at [513, 435] on h3 "Analysis" at bounding box center [622, 428] width 672 height 16
click at [376, 437] on h3 "Analysis" at bounding box center [622, 428] width 672 height 16
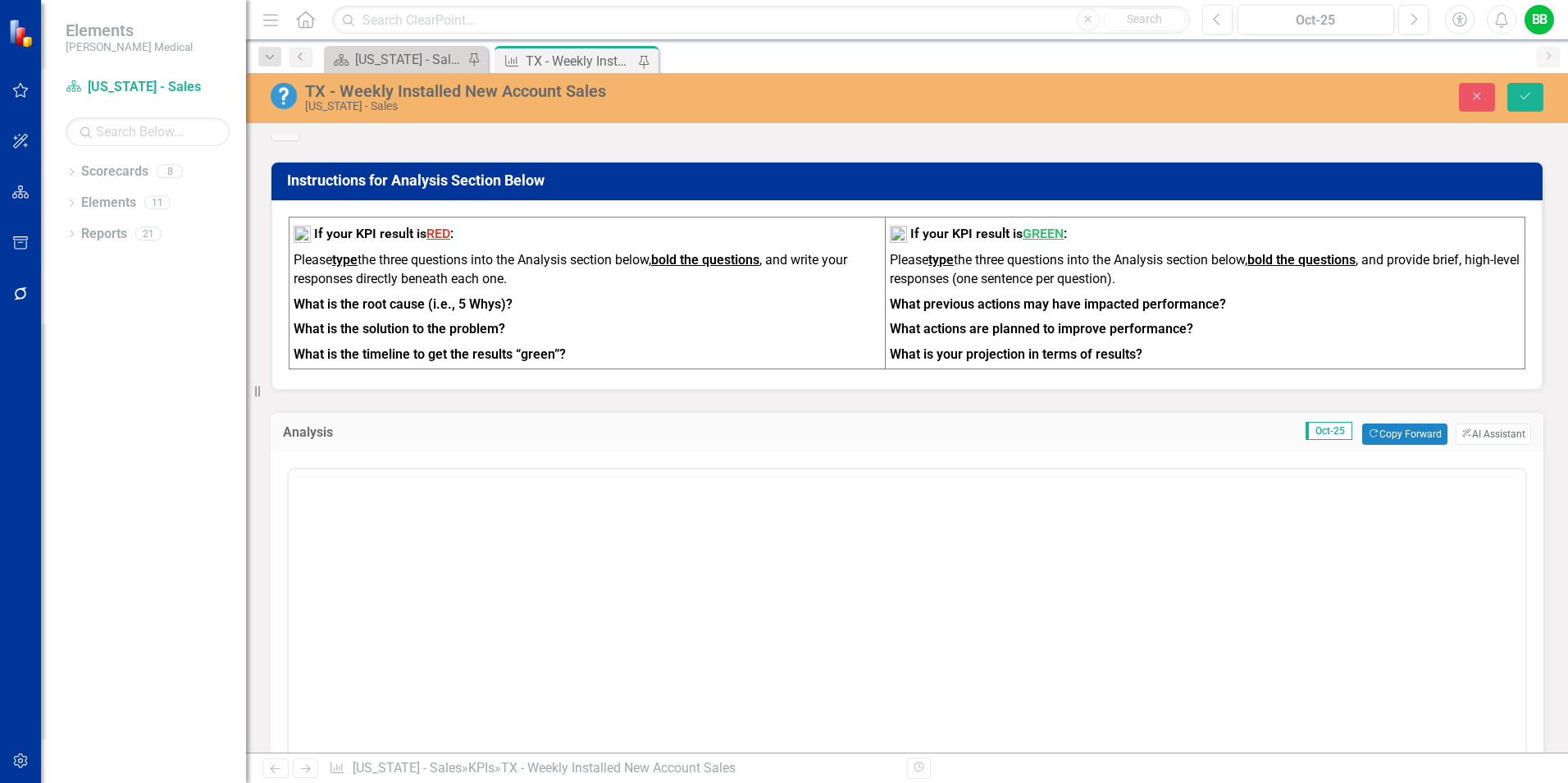
scroll to position [0, 0]
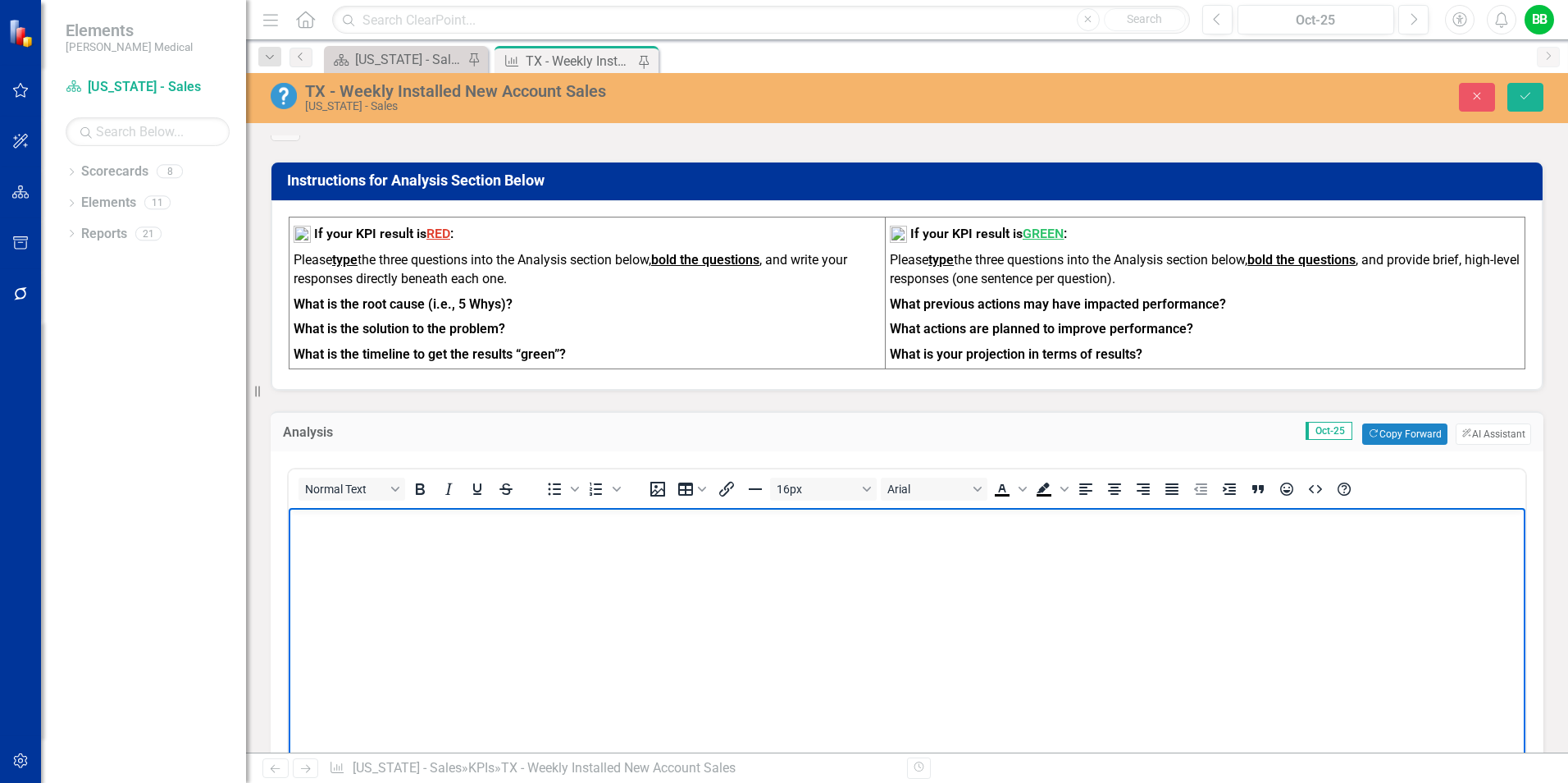
click at [359, 539] on body "Rich Text Area. Press ALT-0 for help." at bounding box center [907, 631] width 1237 height 246
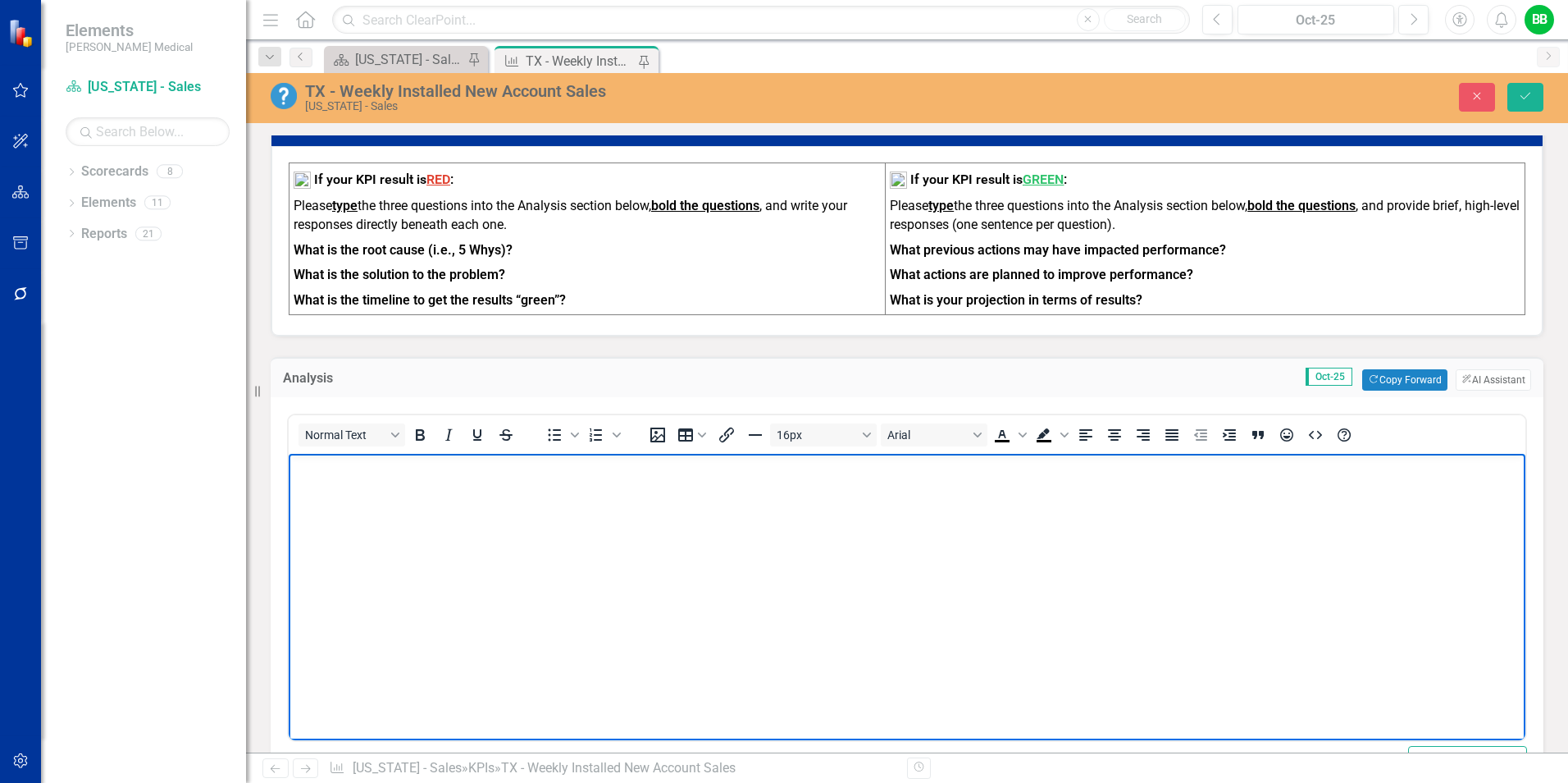
scroll to position [36, 0]
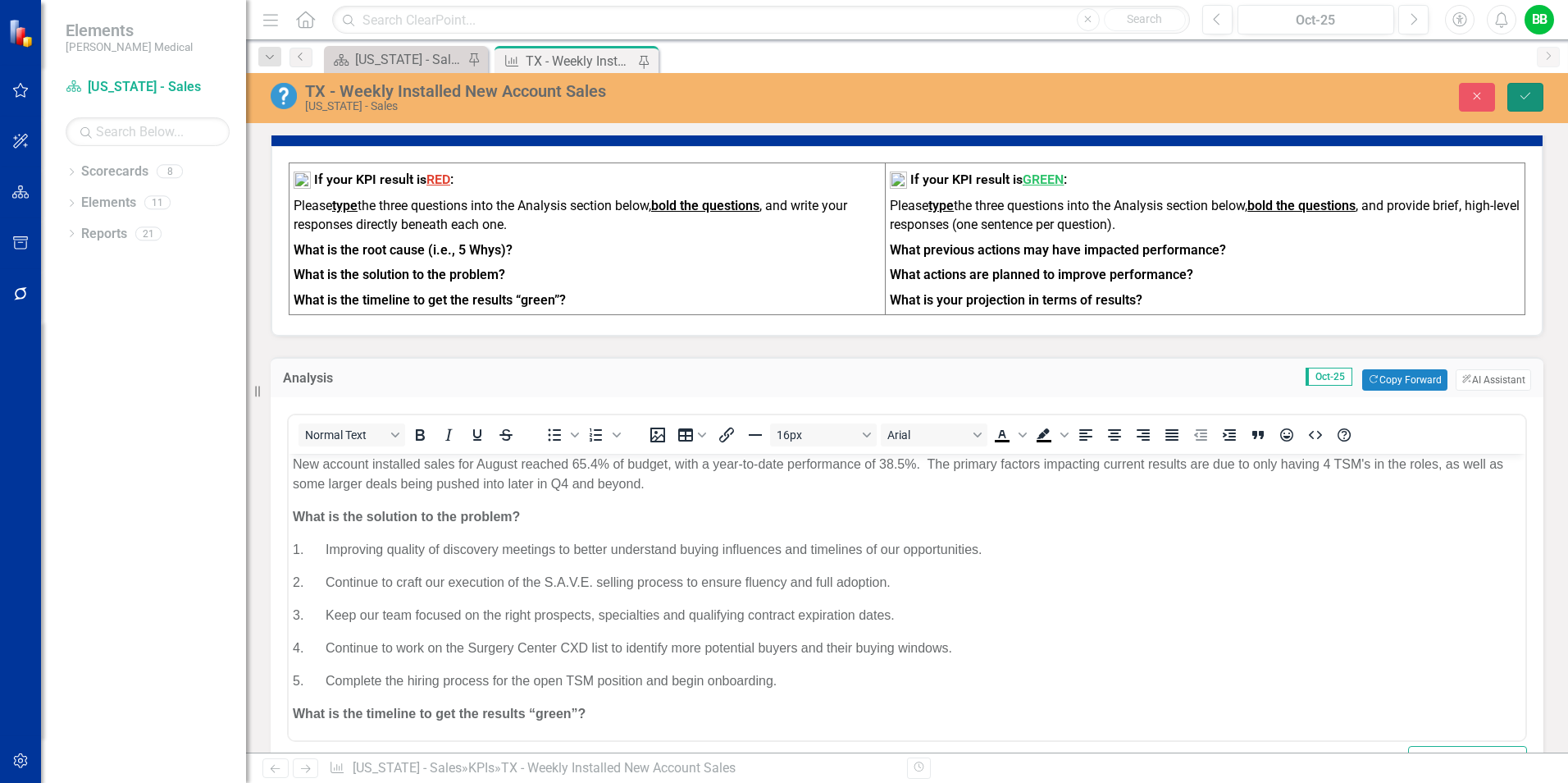
click at [1523, 110] on button "Save" at bounding box center [1526, 97] width 36 height 29
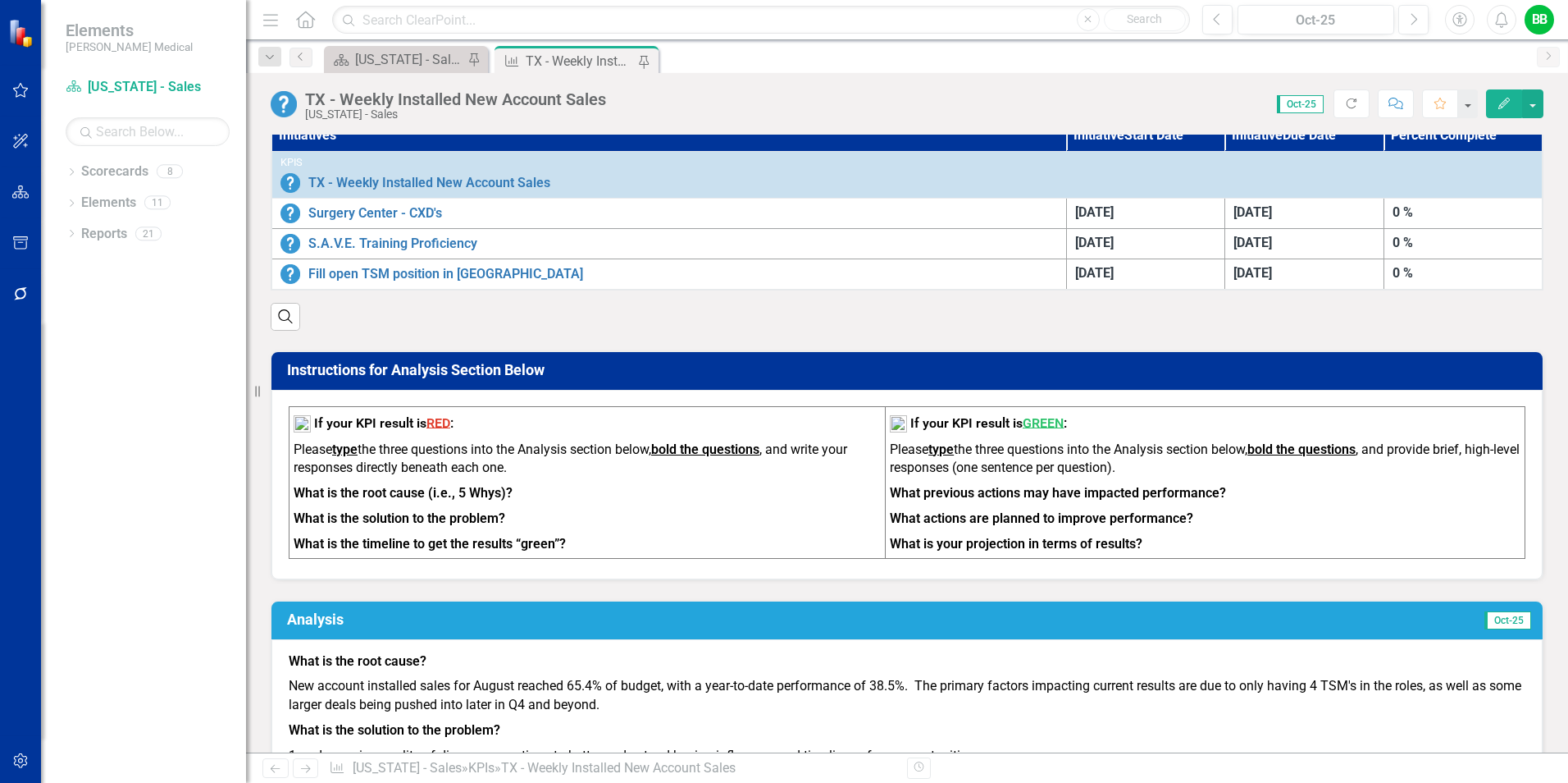
scroll to position [0, 0]
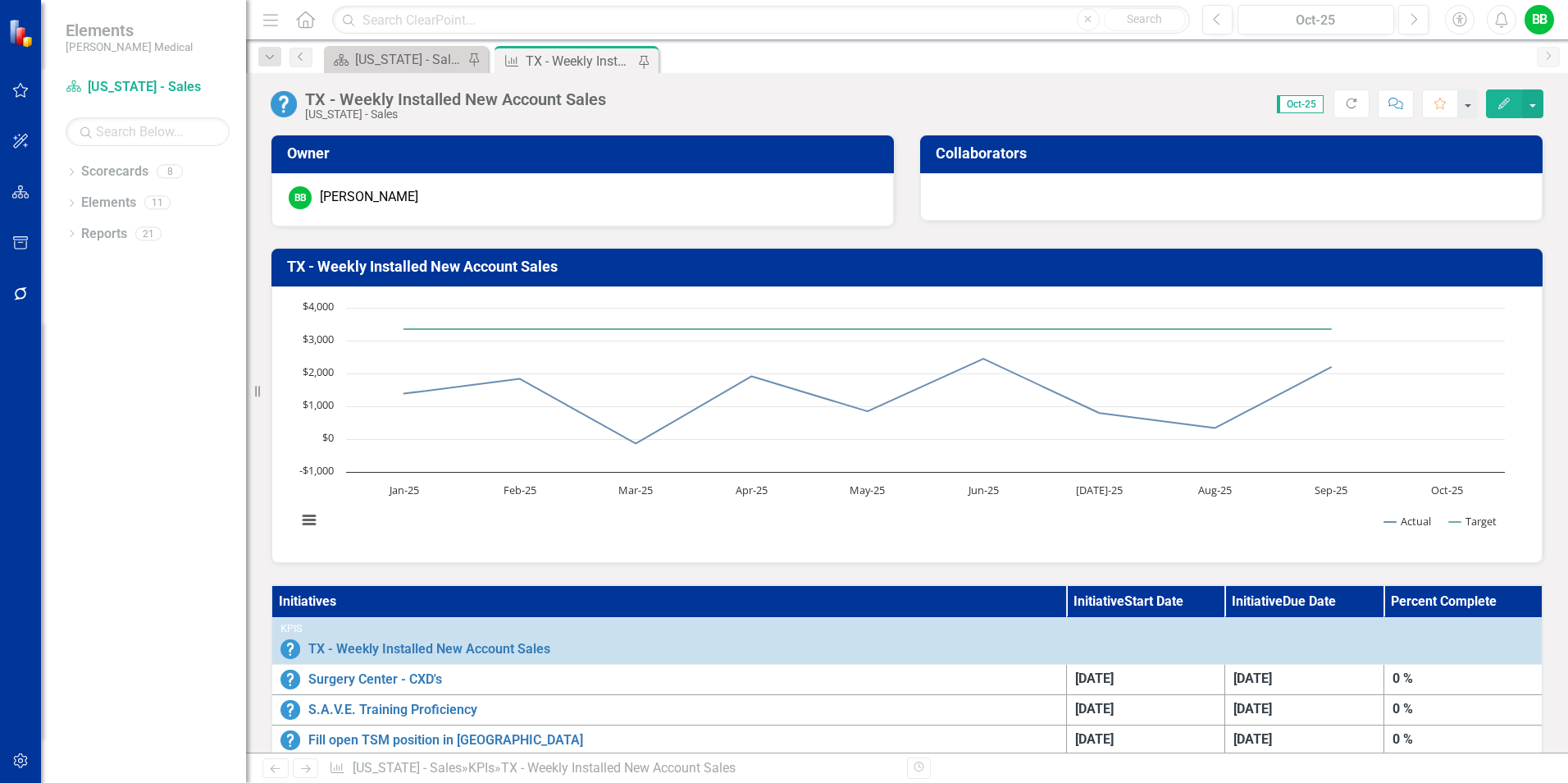
drag, startPoint x: 603, startPoint y: 267, endPoint x: 609, endPoint y: 260, distance: 9.2
click at [603, 267] on h3 "TX - Weekly Installed New Account Sales" at bounding box center [910, 266] width 1246 height 16
click at [395, 58] on div "[US_STATE] - Sales - Overview Dashboard" at bounding box center [409, 60] width 108 height 21
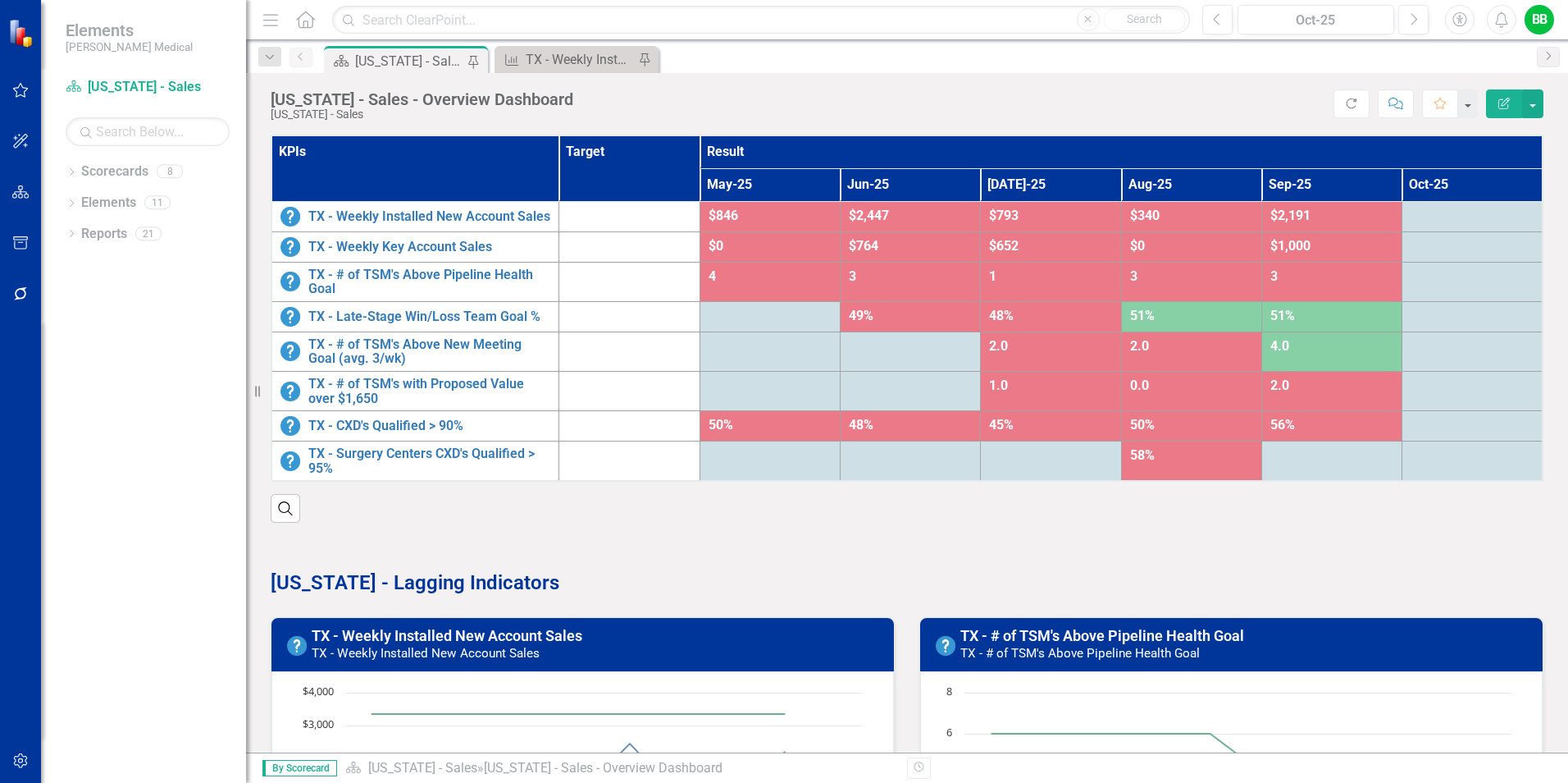
scroll to position [329, 0]
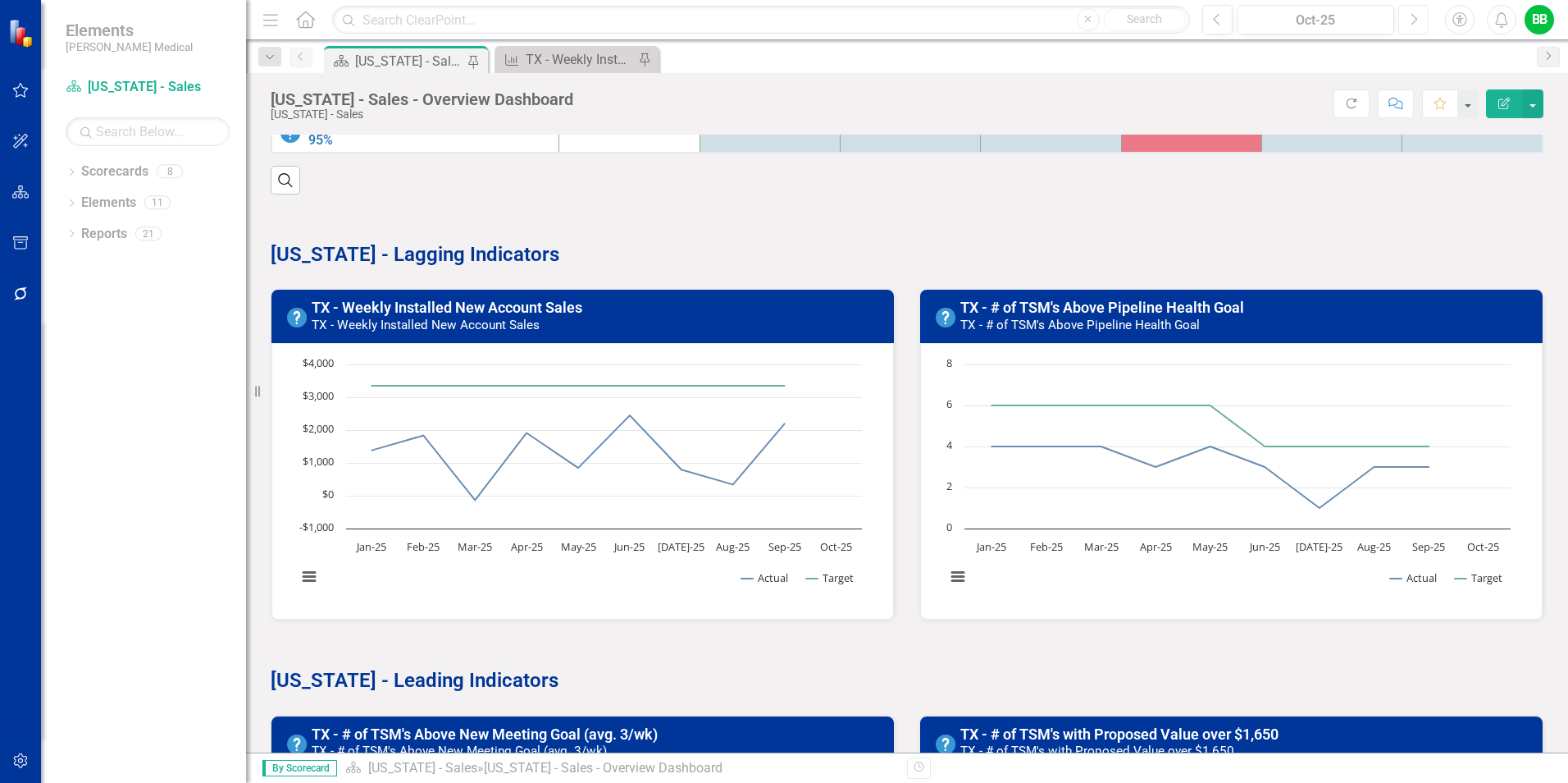
click at [1414, 19] on icon "Next" at bounding box center [1414, 19] width 9 height 15
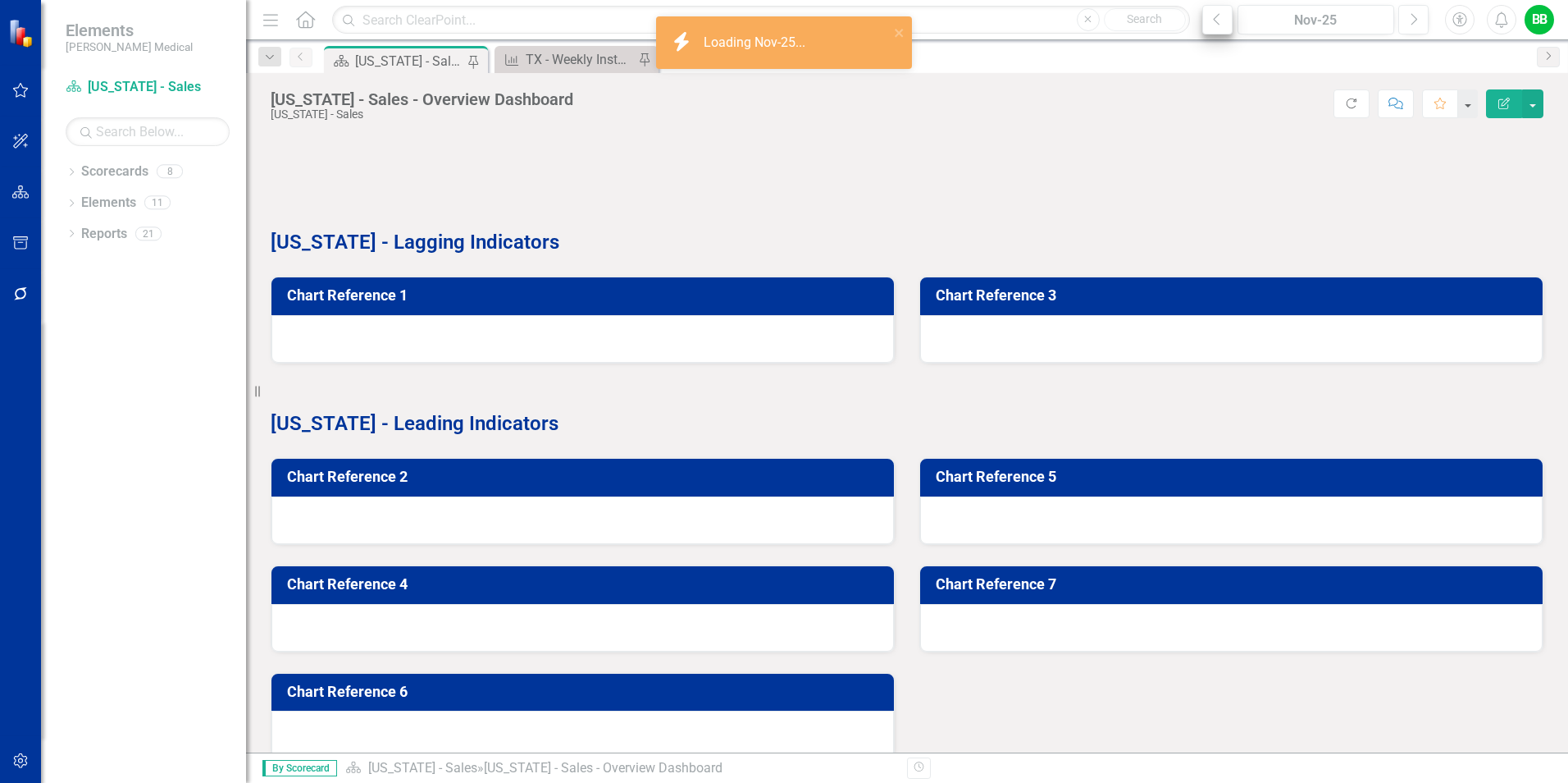
click at [1219, 18] on icon "Previous" at bounding box center [1218, 19] width 9 height 15
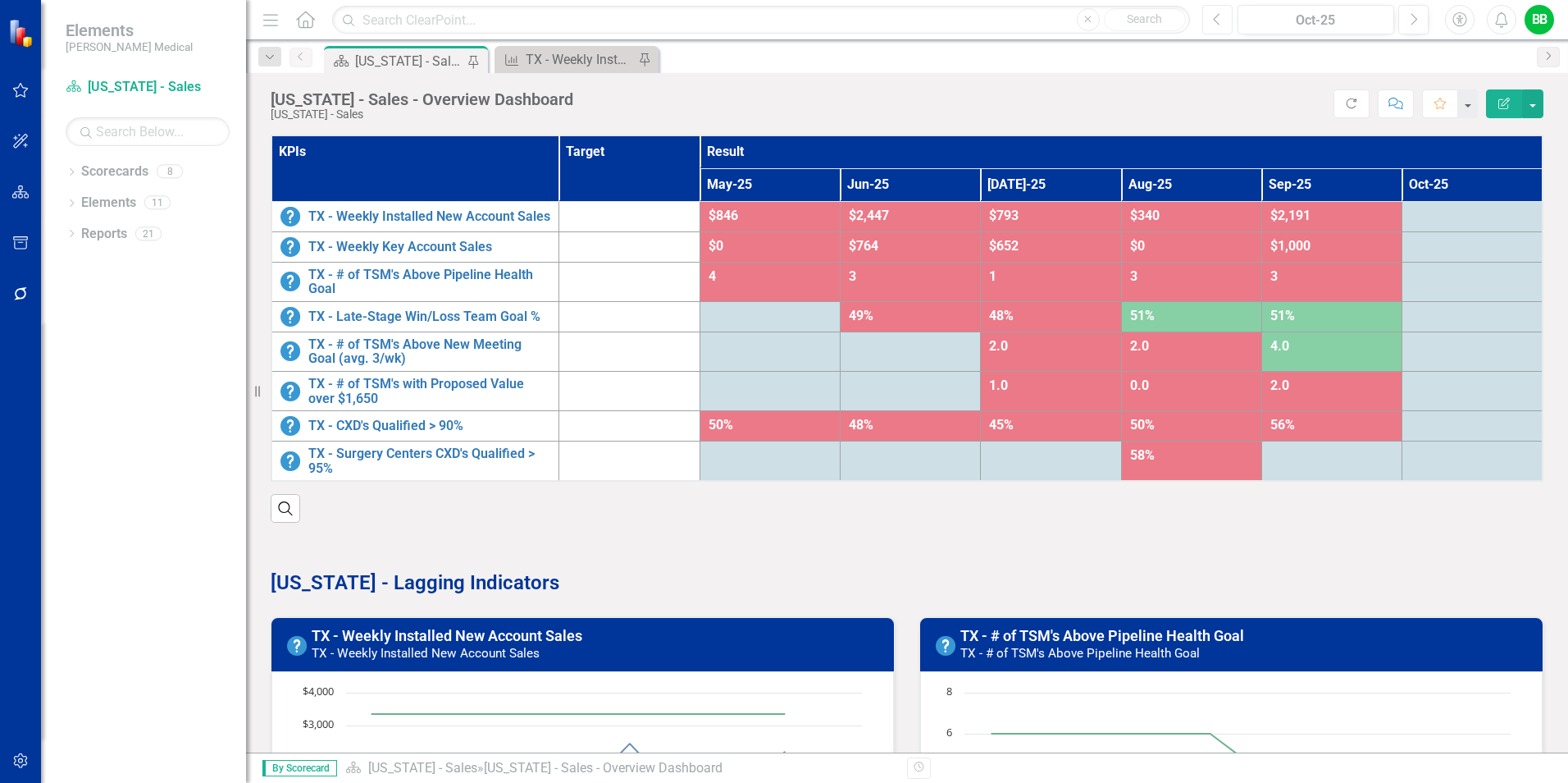
click at [1226, 16] on button "Previous" at bounding box center [1217, 20] width 30 height 29
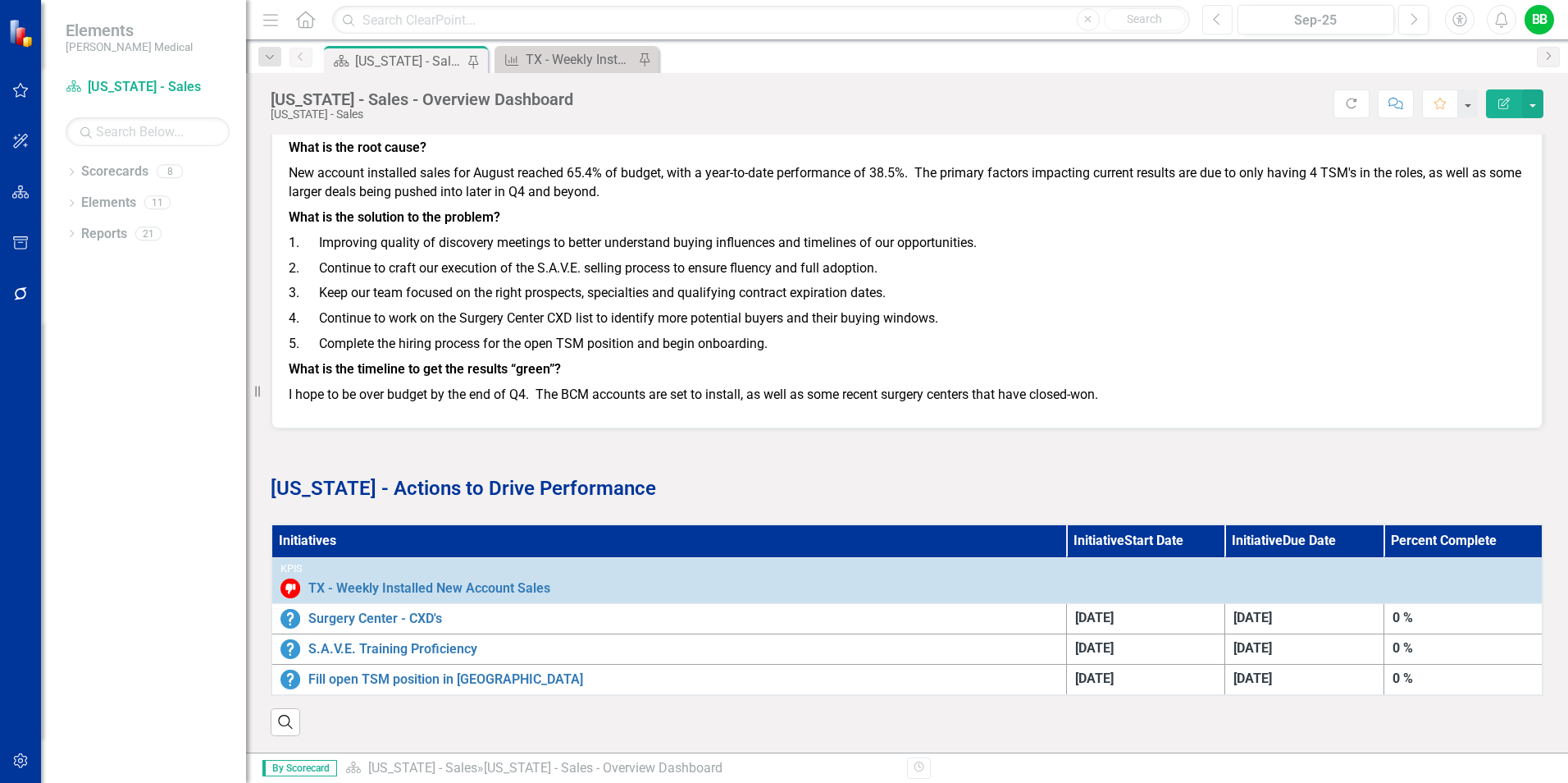
scroll to position [2116, 0]
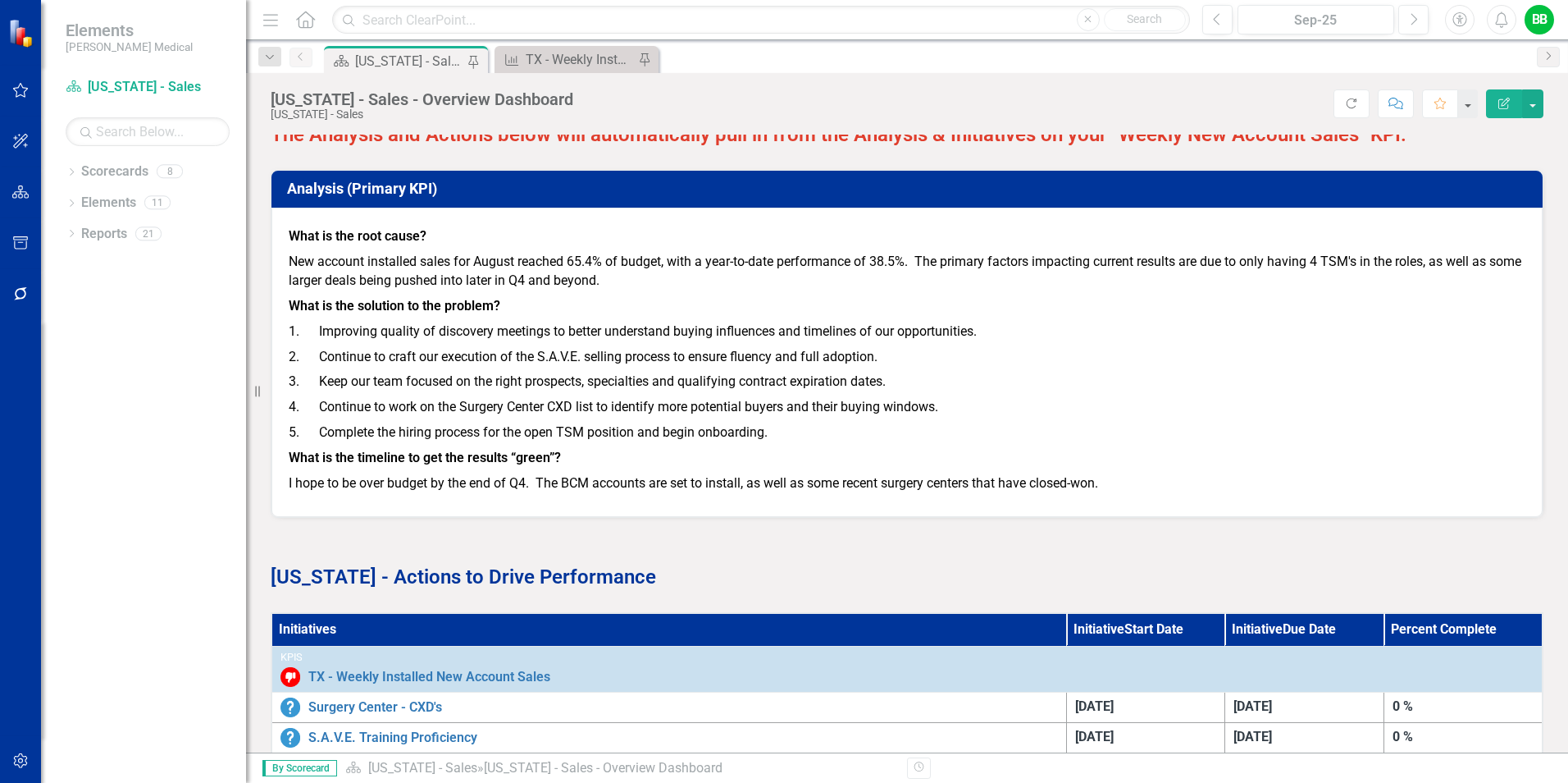
scroll to position [2116, 0]
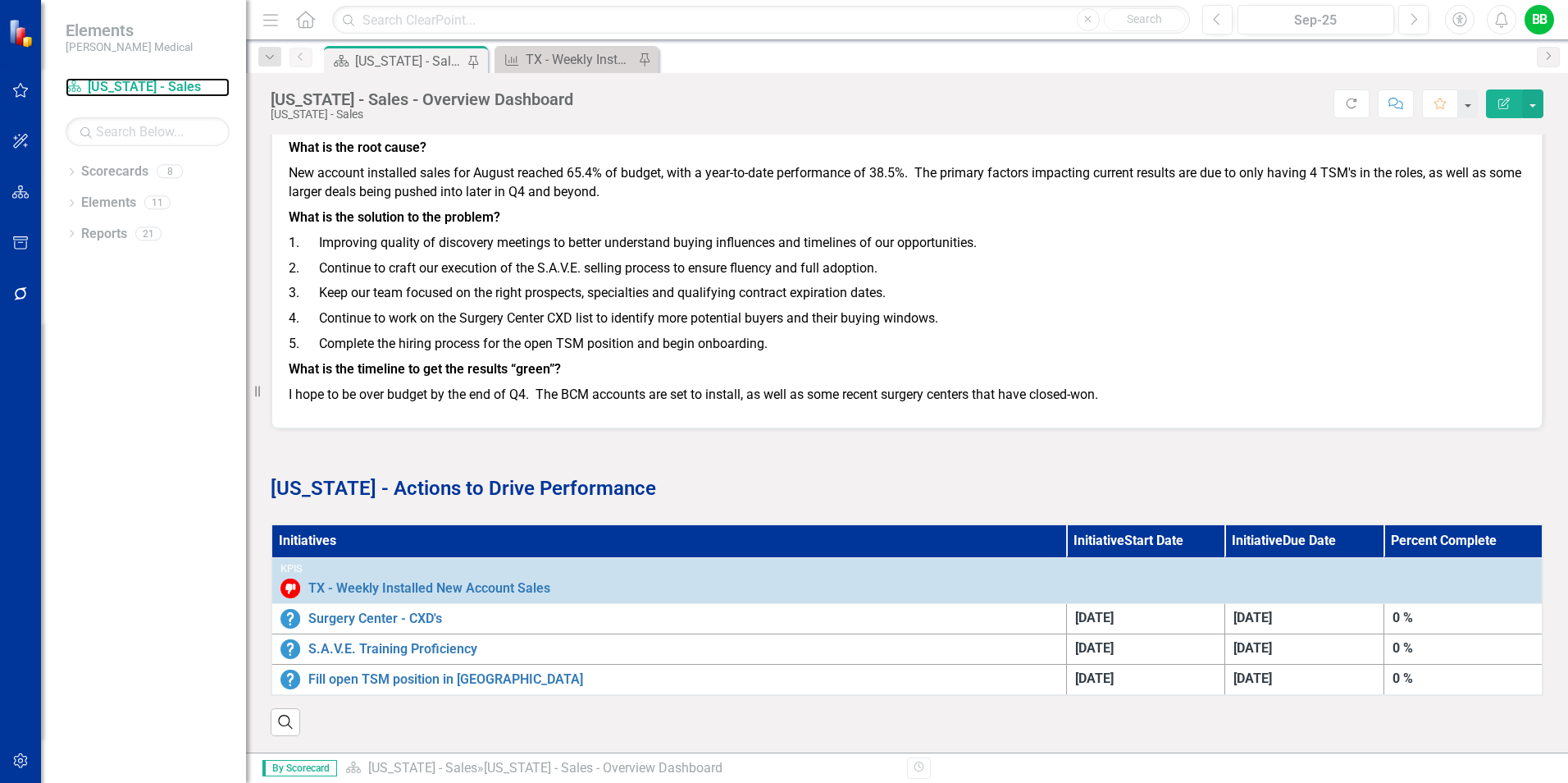
drag, startPoint x: 121, startPoint y: 88, endPoint x: 420, endPoint y: 192, distance: 316.6
click at [121, 88] on link "Scorecard Texas - Sales" at bounding box center [147, 88] width 164 height 19
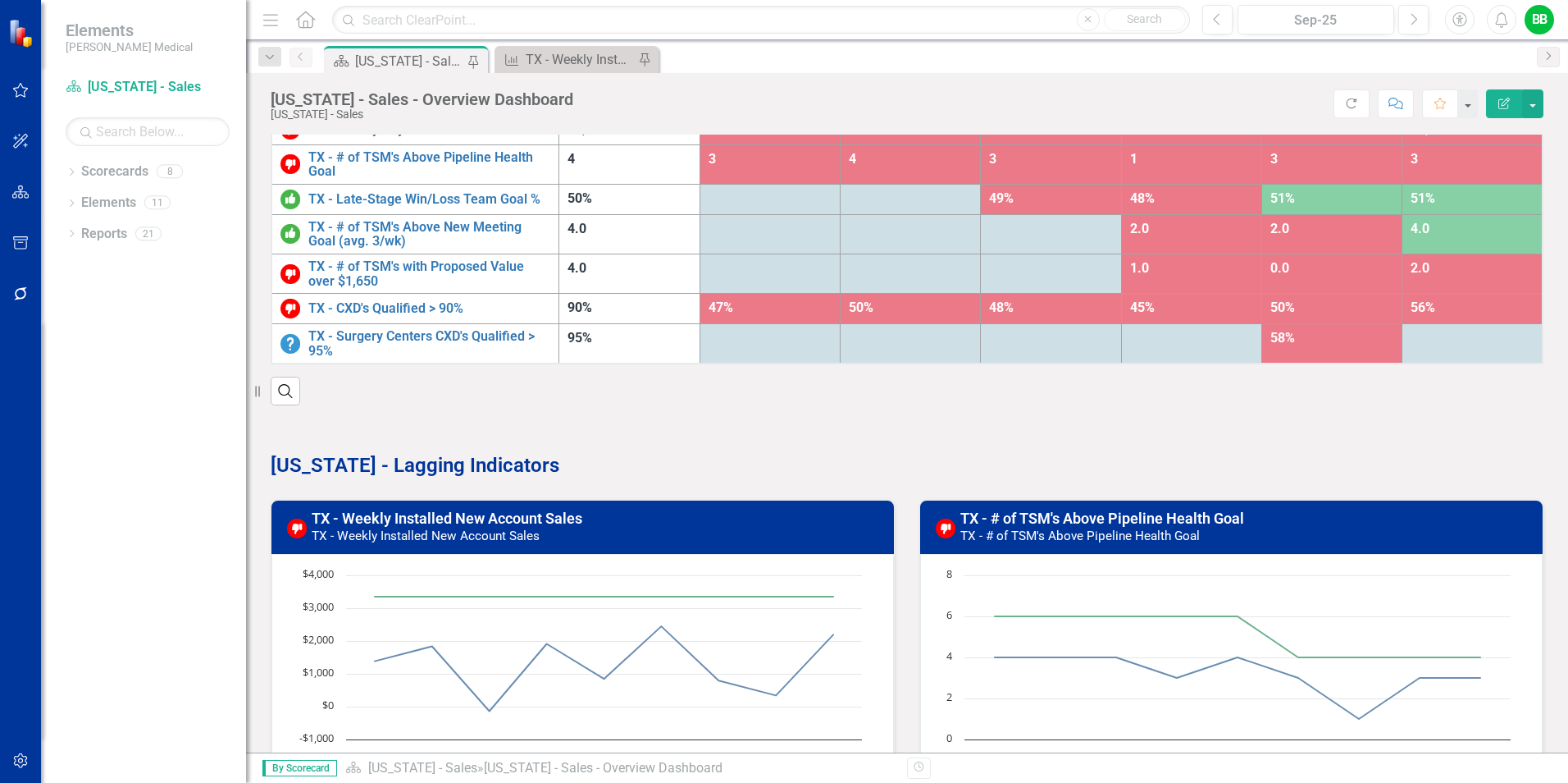
scroll to position [0, 0]
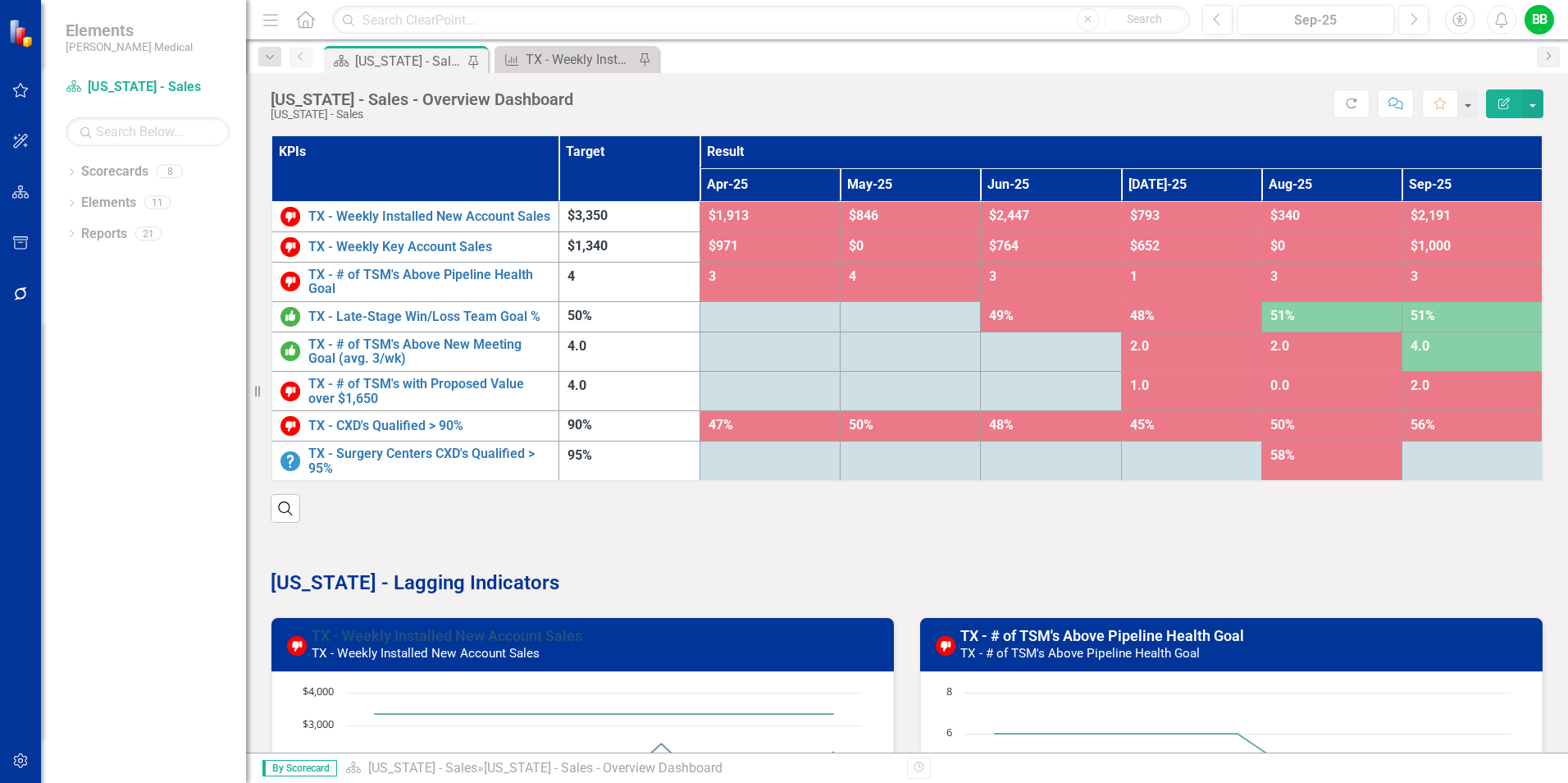
click at [439, 644] on link "TX - Weekly Installed New Account Sales" at bounding box center [447, 636] width 270 height 17
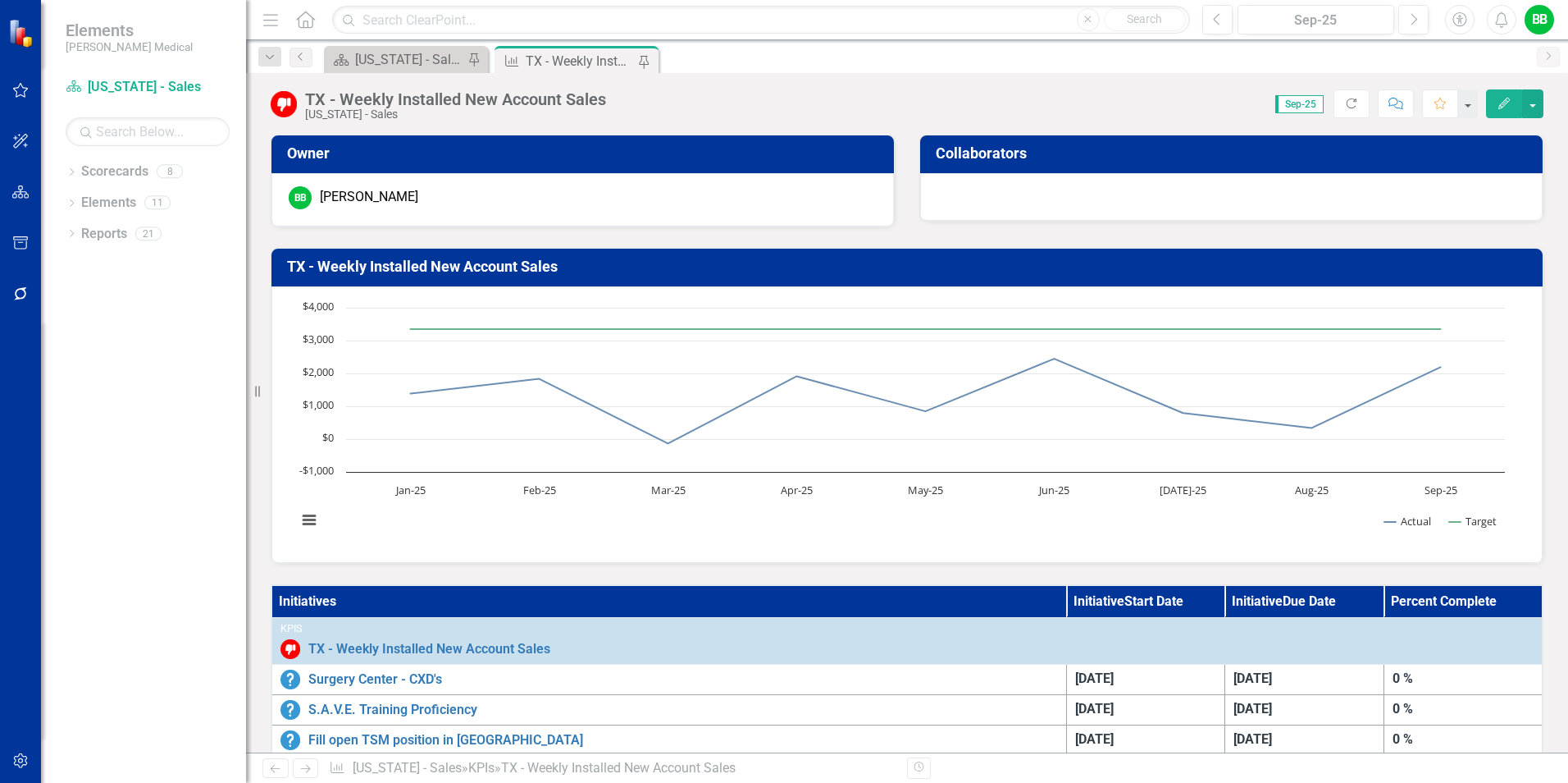
scroll to position [329, 0]
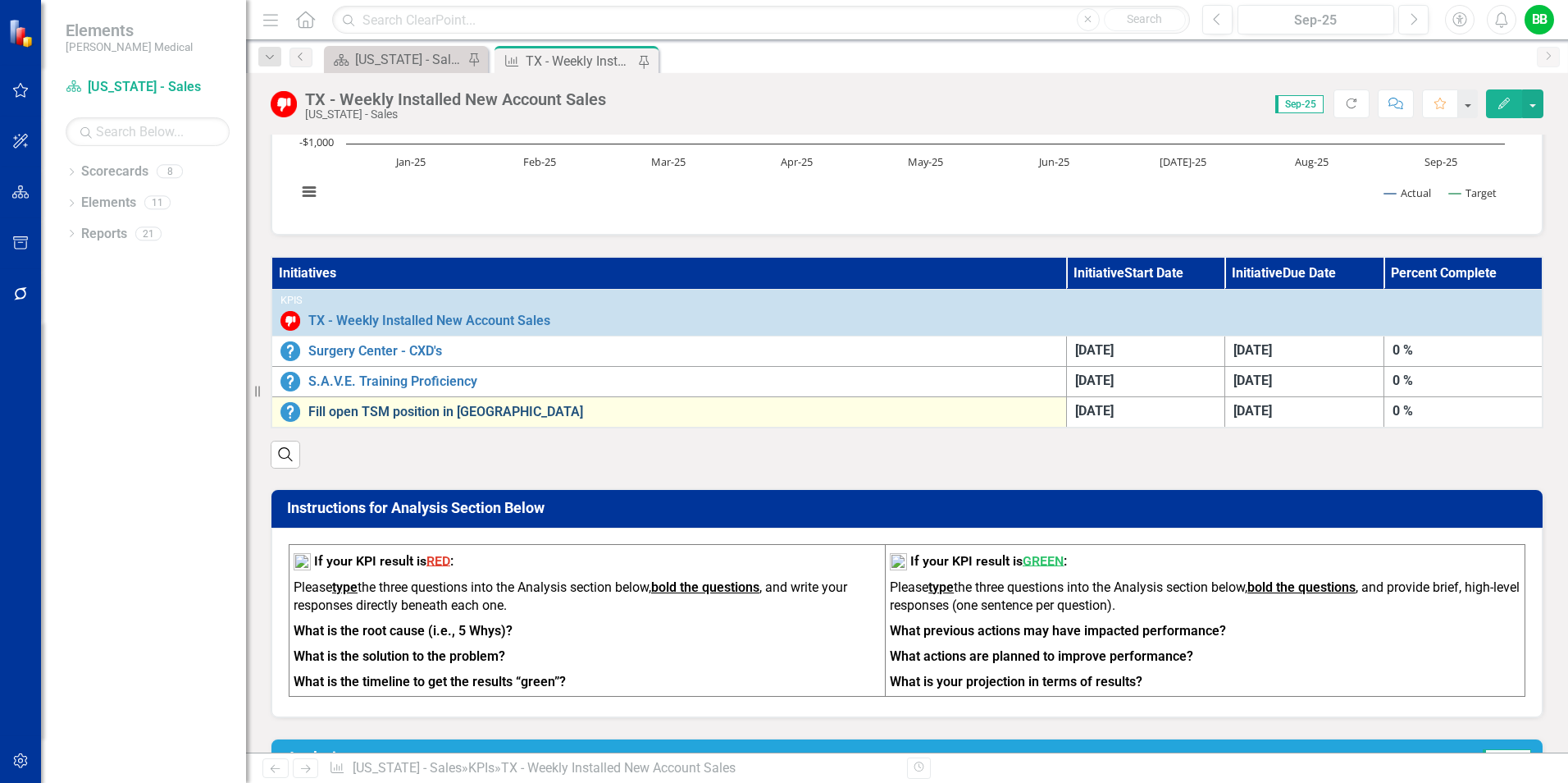
click at [406, 411] on link "Fill open TSM position in [GEOGRAPHIC_DATA]" at bounding box center [683, 412] width 750 height 15
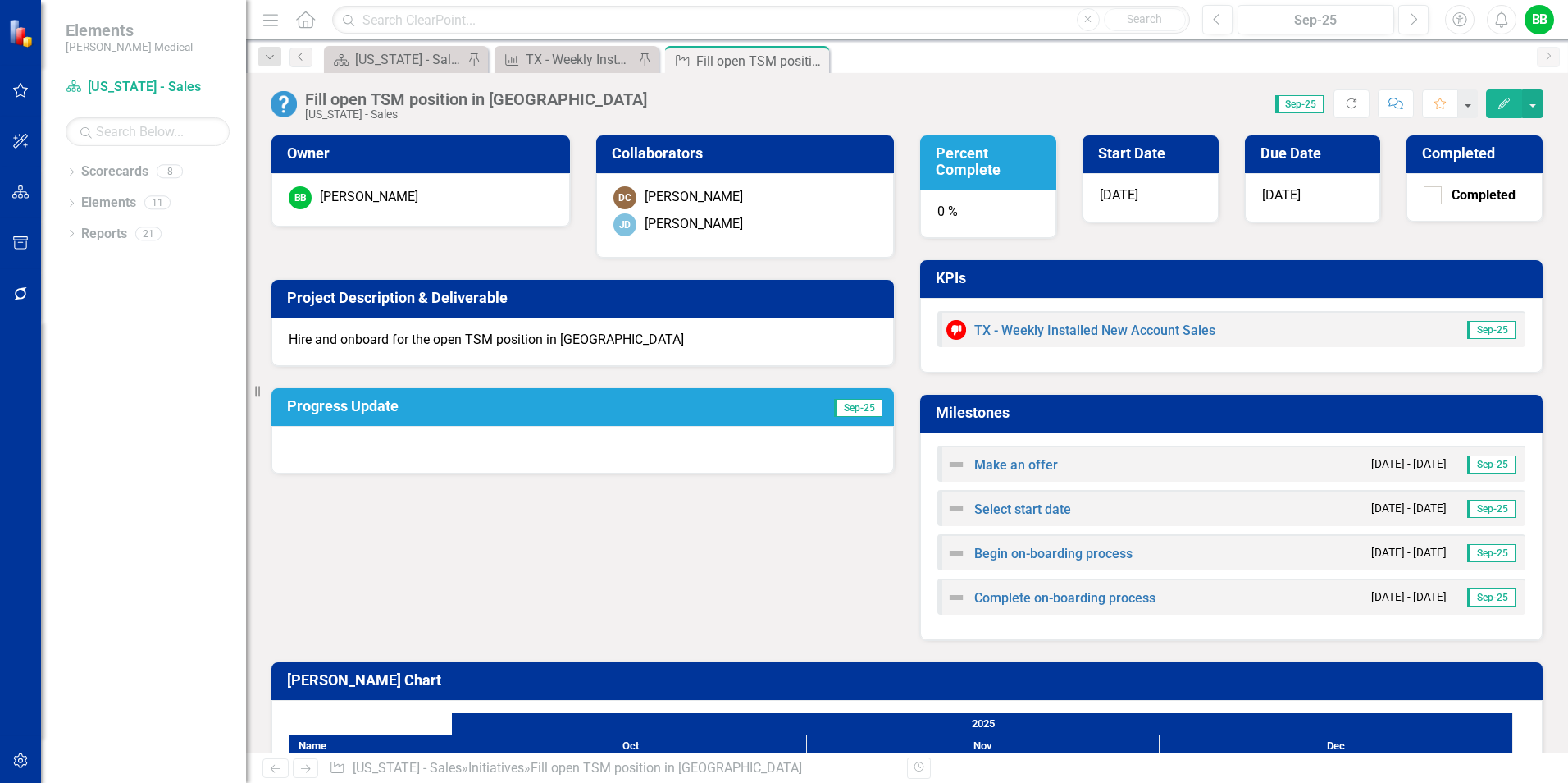
click at [941, 171] on h3 "Percent Complete" at bounding box center [992, 162] width 111 height 33
click at [934, 206] on div "0 %" at bounding box center [988, 214] width 136 height 49
click at [960, 165] on h3 "Percent Complete" at bounding box center [992, 162] width 111 height 33
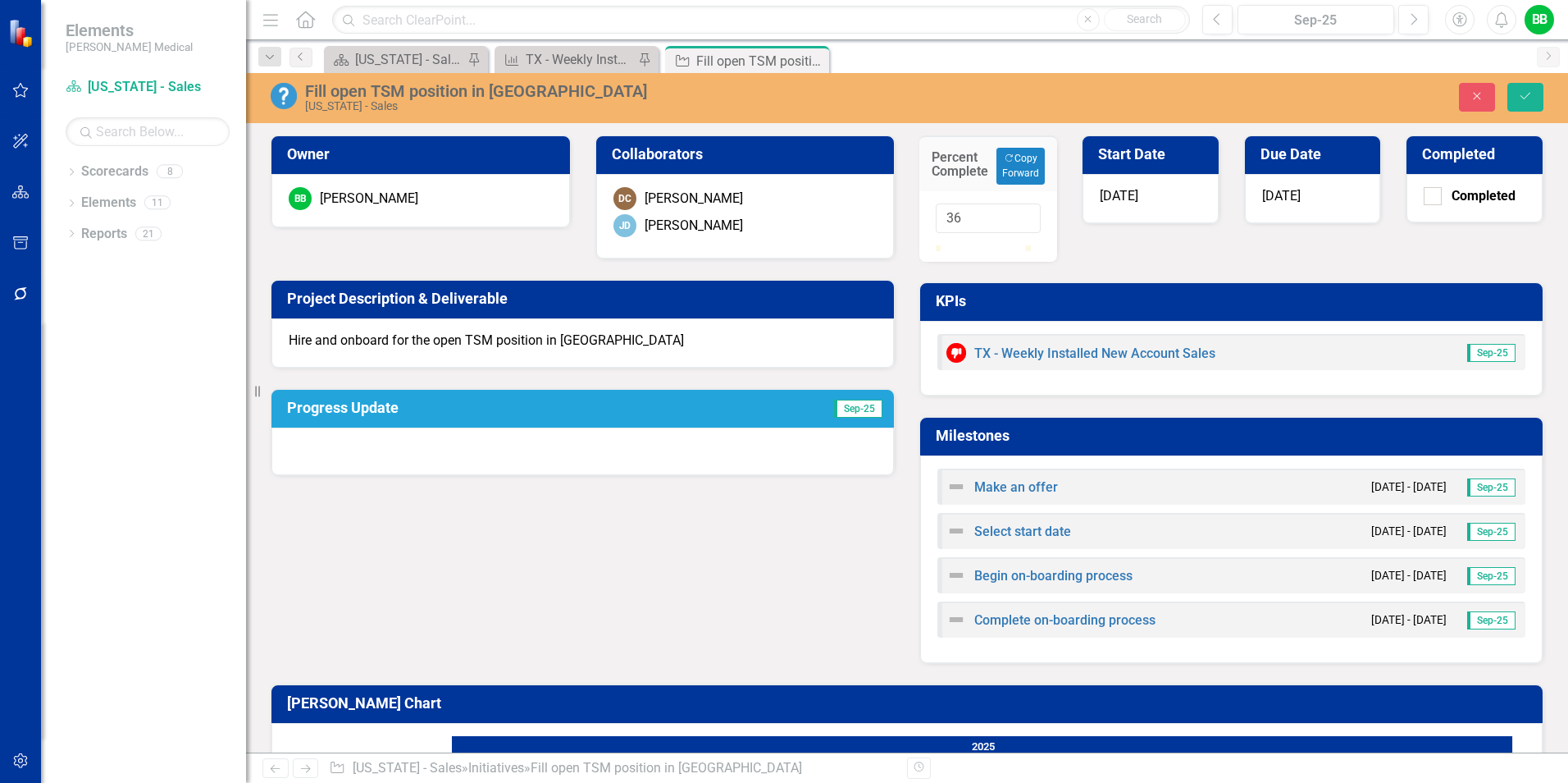
type input "35"
drag, startPoint x: 937, startPoint y: 260, endPoint x: 968, endPoint y: 267, distance: 31.8
click at [968, 245] on div at bounding box center [968, 245] width 0 height 0
click at [1179, 270] on div "Percent Complete Copy Forward Copy Forward 35 Start Date 10/1/25 Due Date 12/31…" at bounding box center [1232, 388] width 649 height 549
click at [1532, 92] on icon "Save" at bounding box center [1526, 95] width 15 height 11
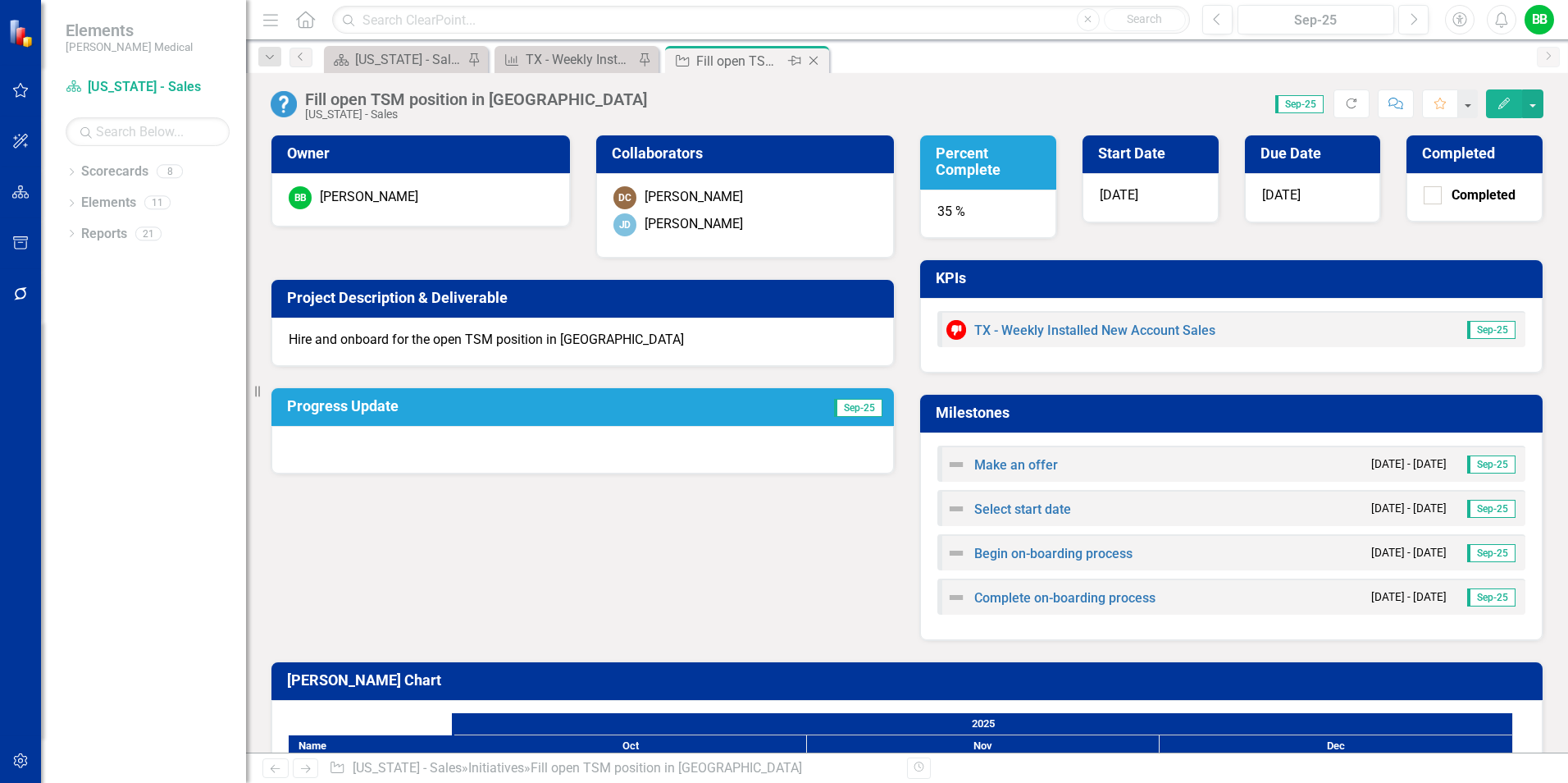
click at [813, 59] on icon "Close" at bounding box center [813, 60] width 16 height 13
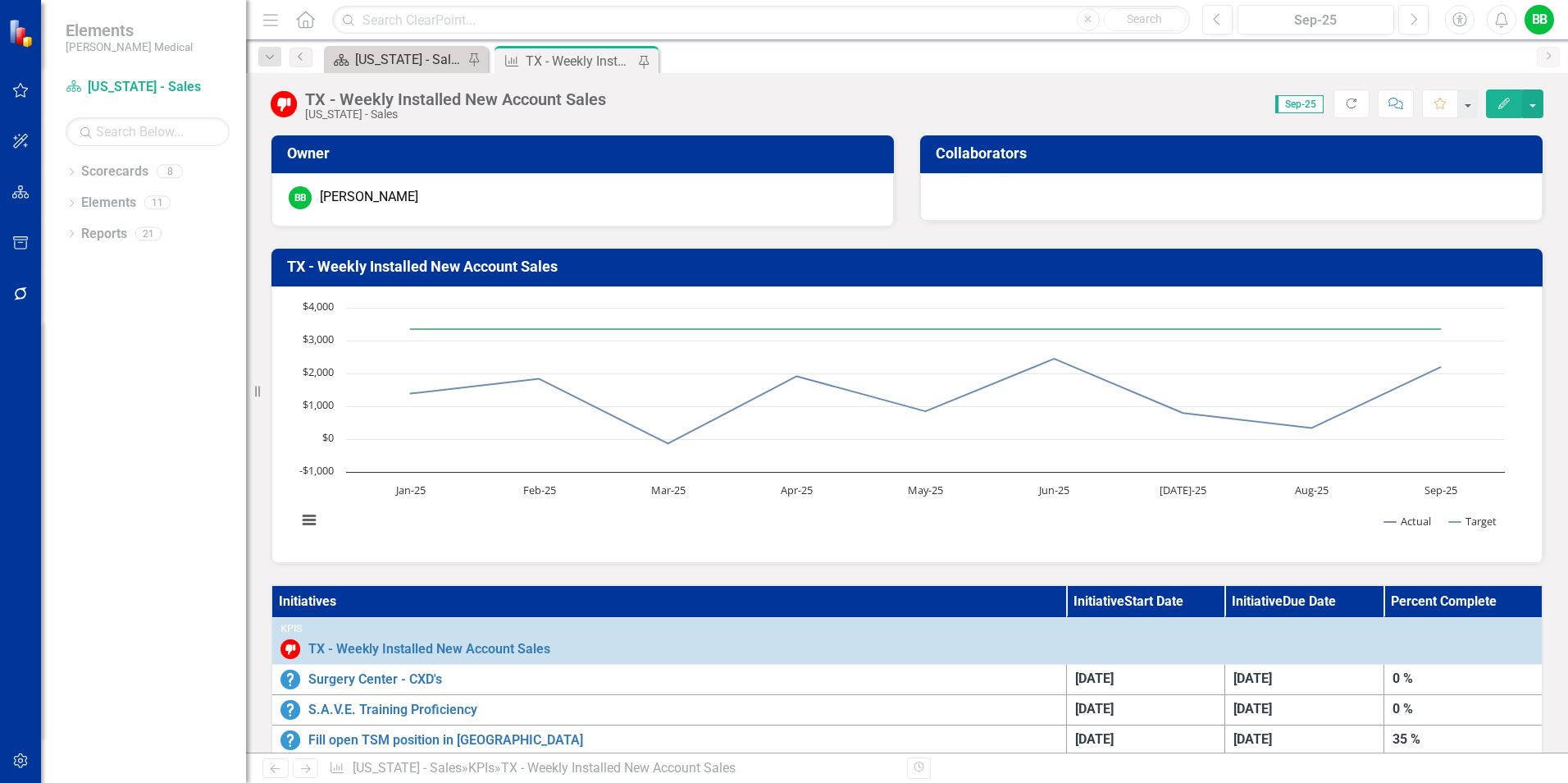
click at [405, 53] on div "[US_STATE] - Sales - Overview Dashboard" at bounding box center [409, 60] width 108 height 21
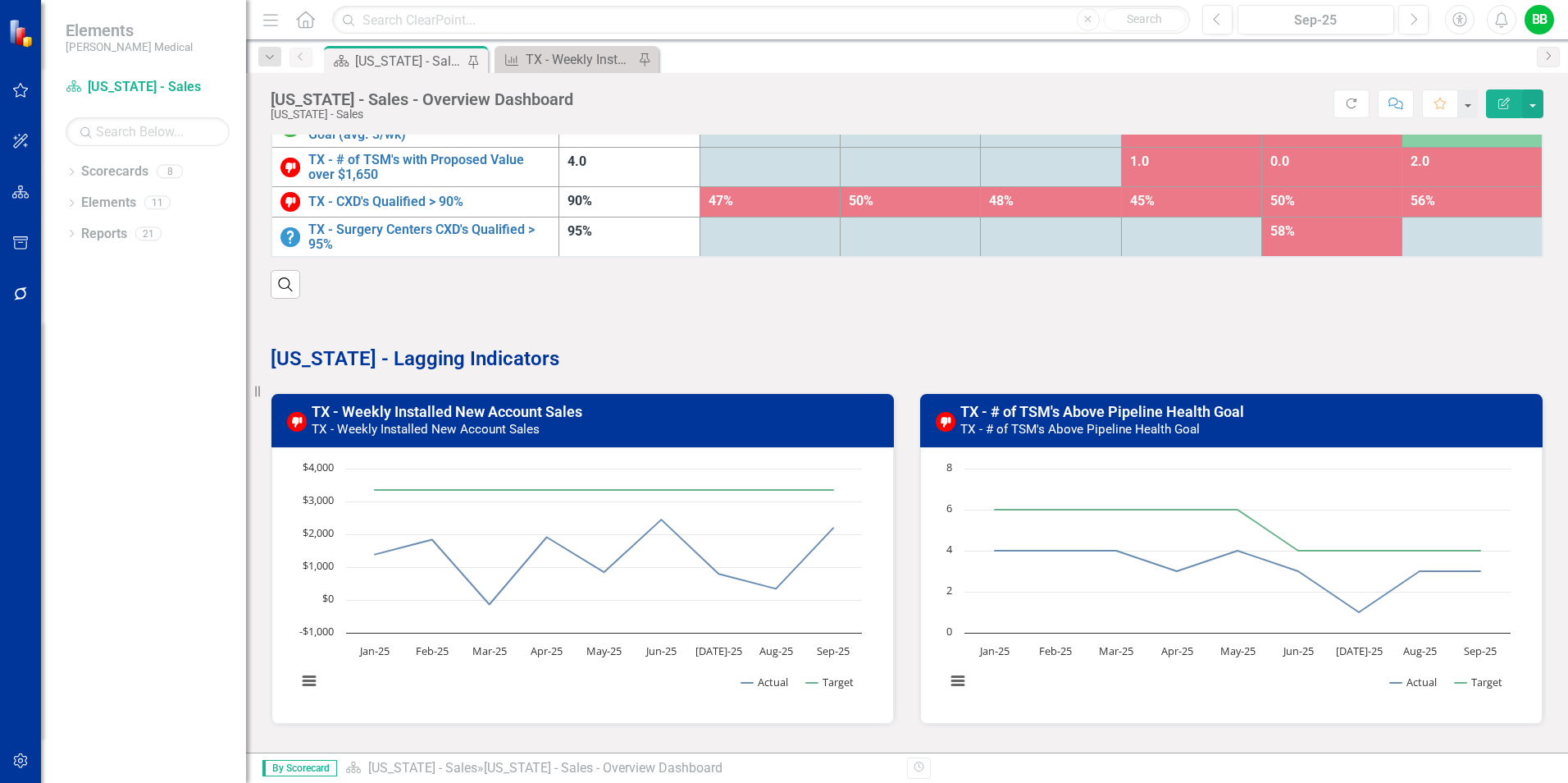
scroll to position [410, 0]
